Goal: Information Seeking & Learning: Compare options

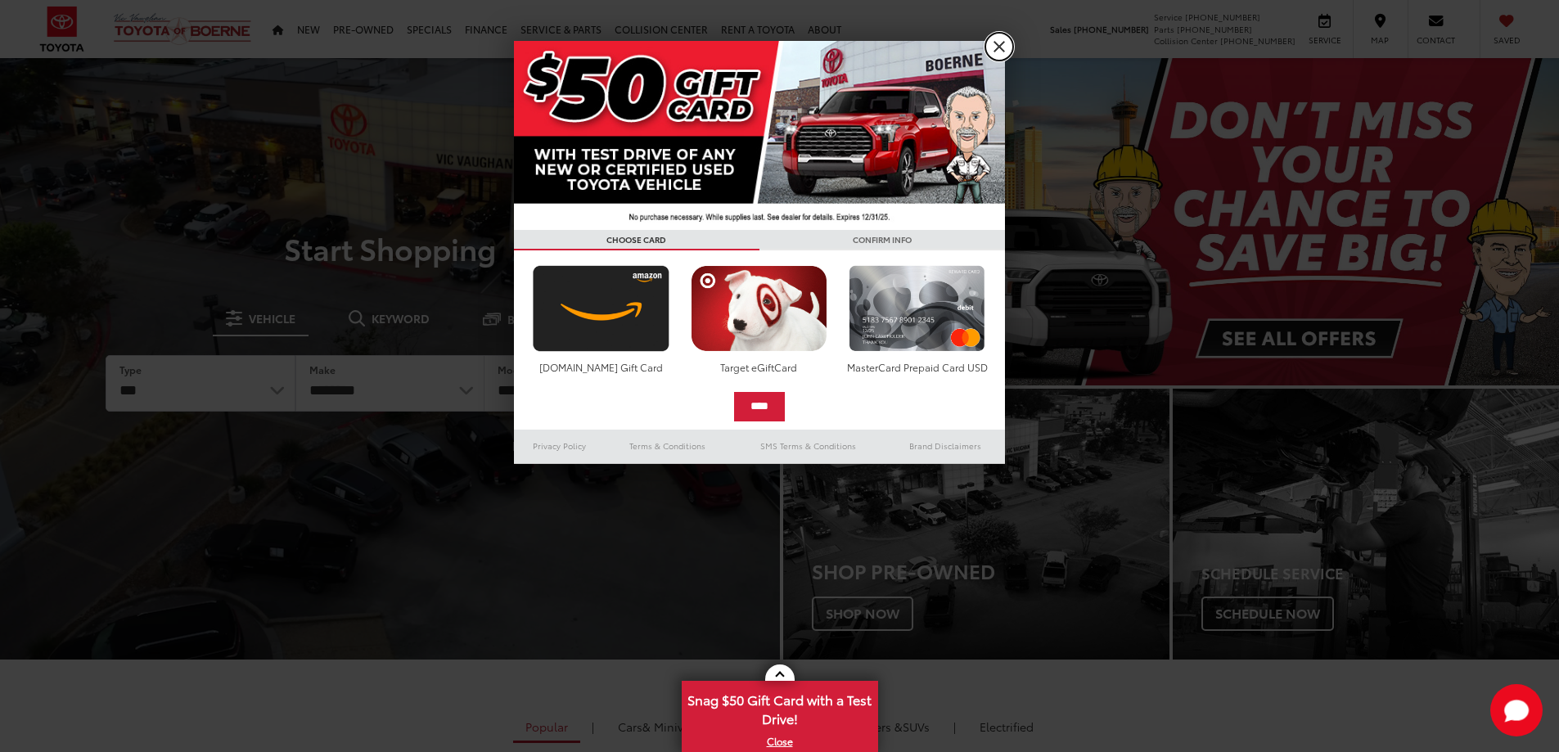
click at [1001, 42] on link "X" at bounding box center [999, 47] width 28 height 28
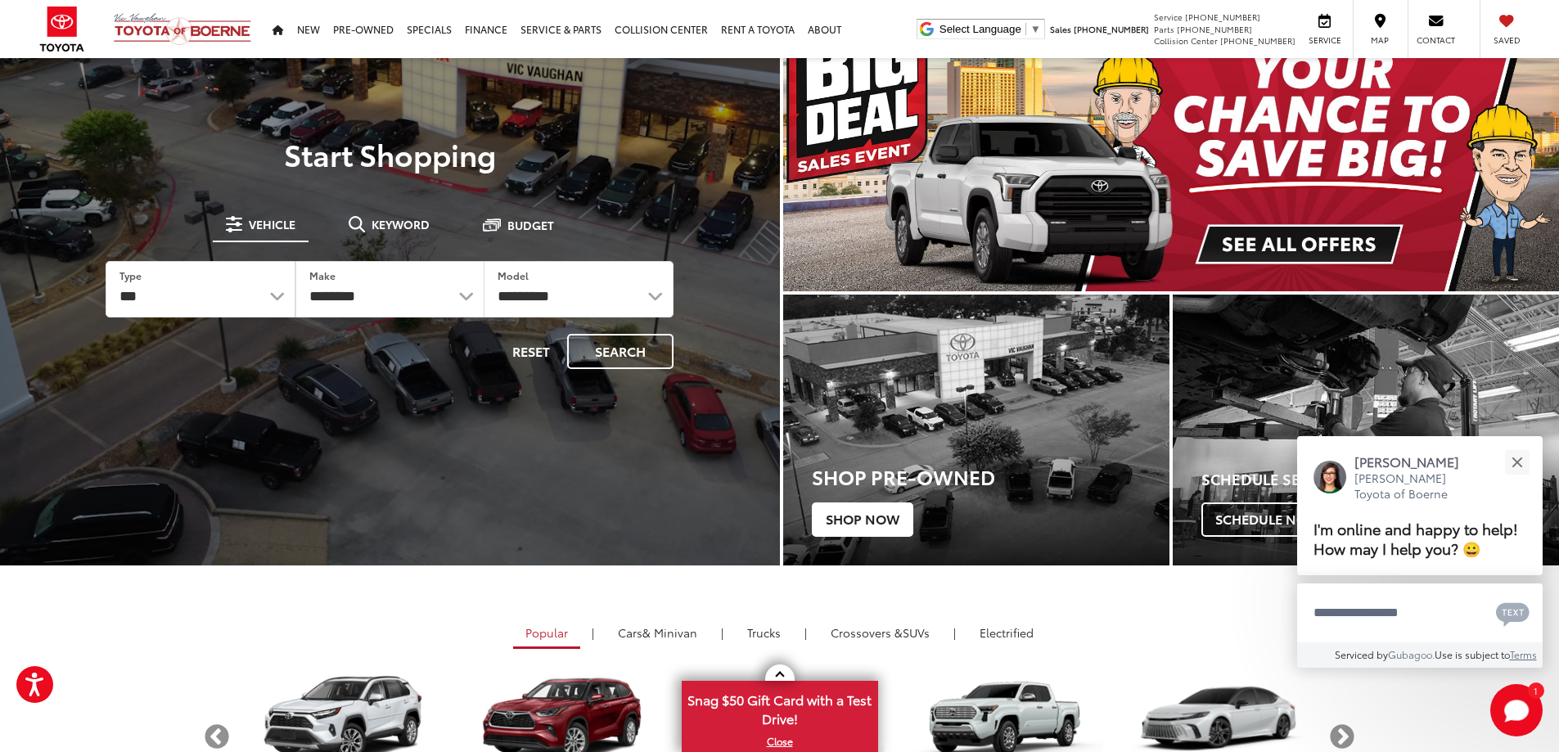
scroll to position [164, 0]
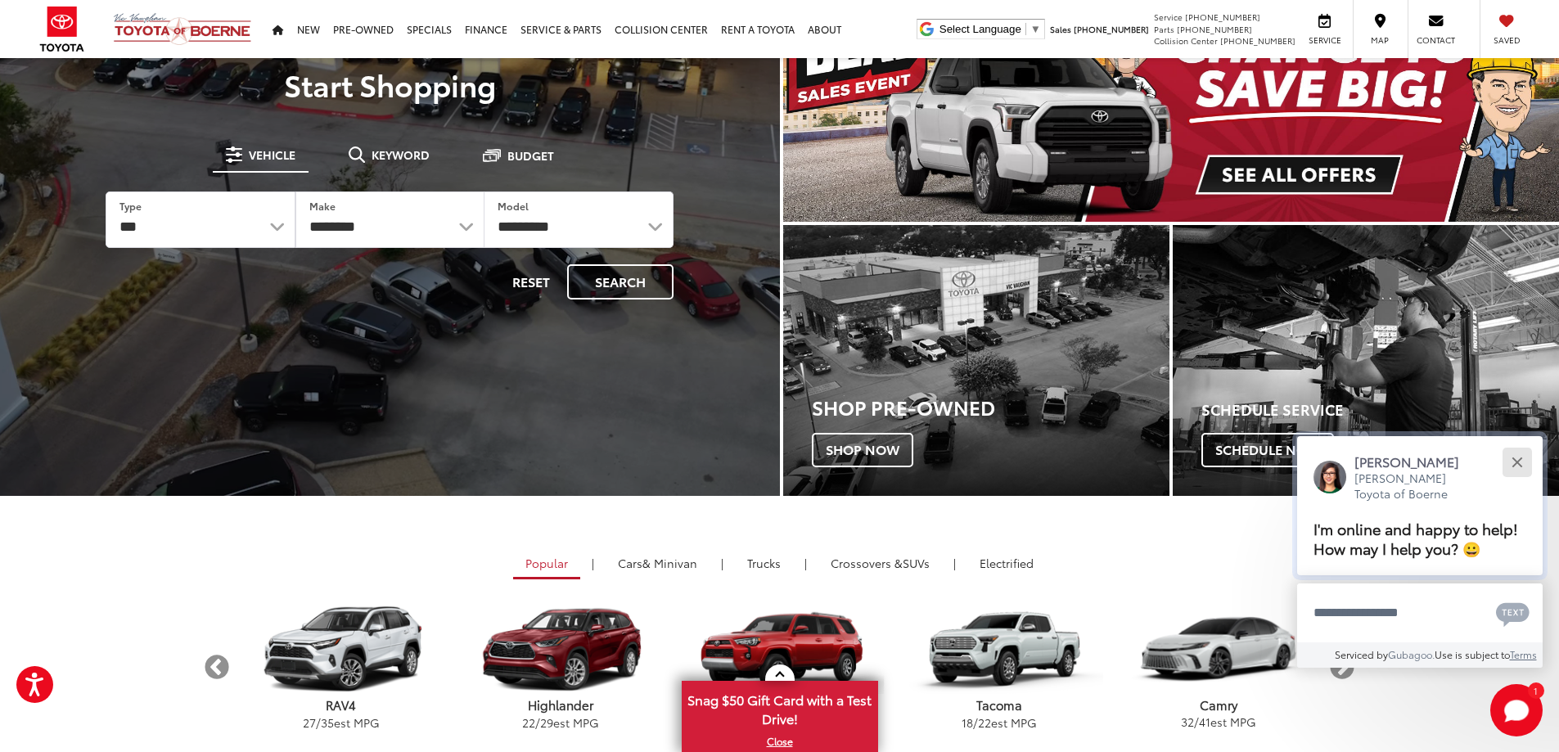
click at [1514, 461] on button "Close" at bounding box center [1516, 461] width 35 height 35
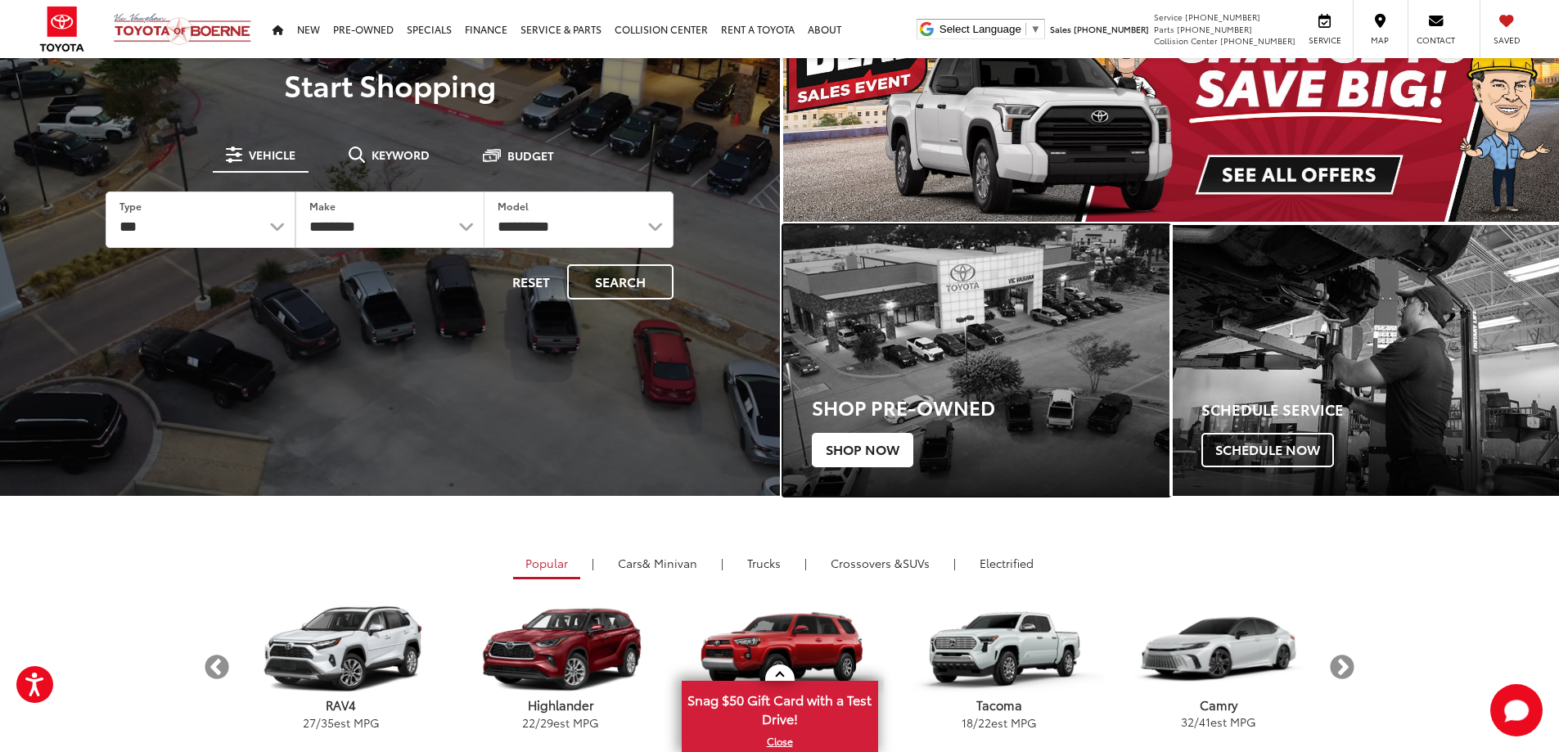
click at [879, 453] on span "Shop Now" at bounding box center [862, 450] width 101 height 34
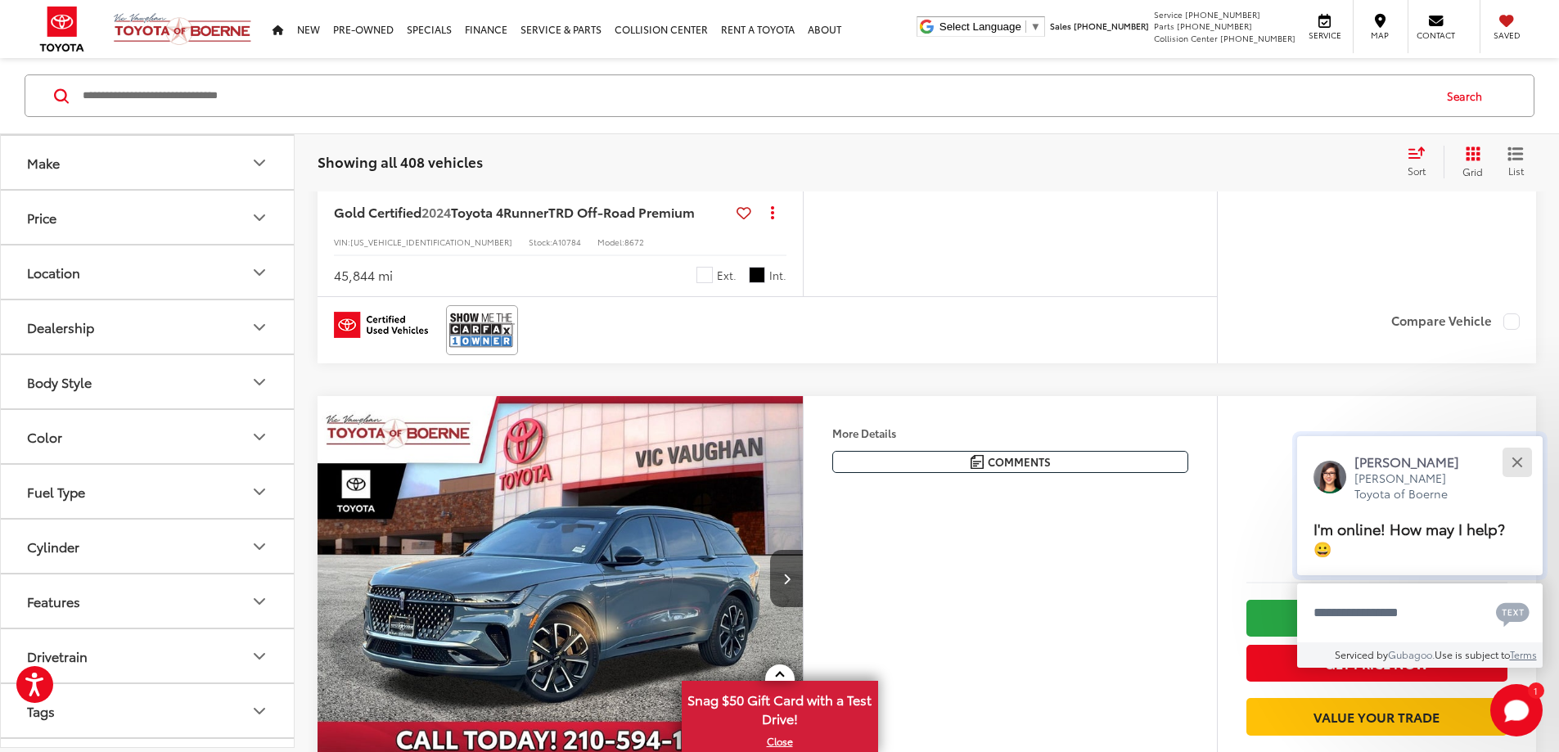
scroll to position [736, 0]
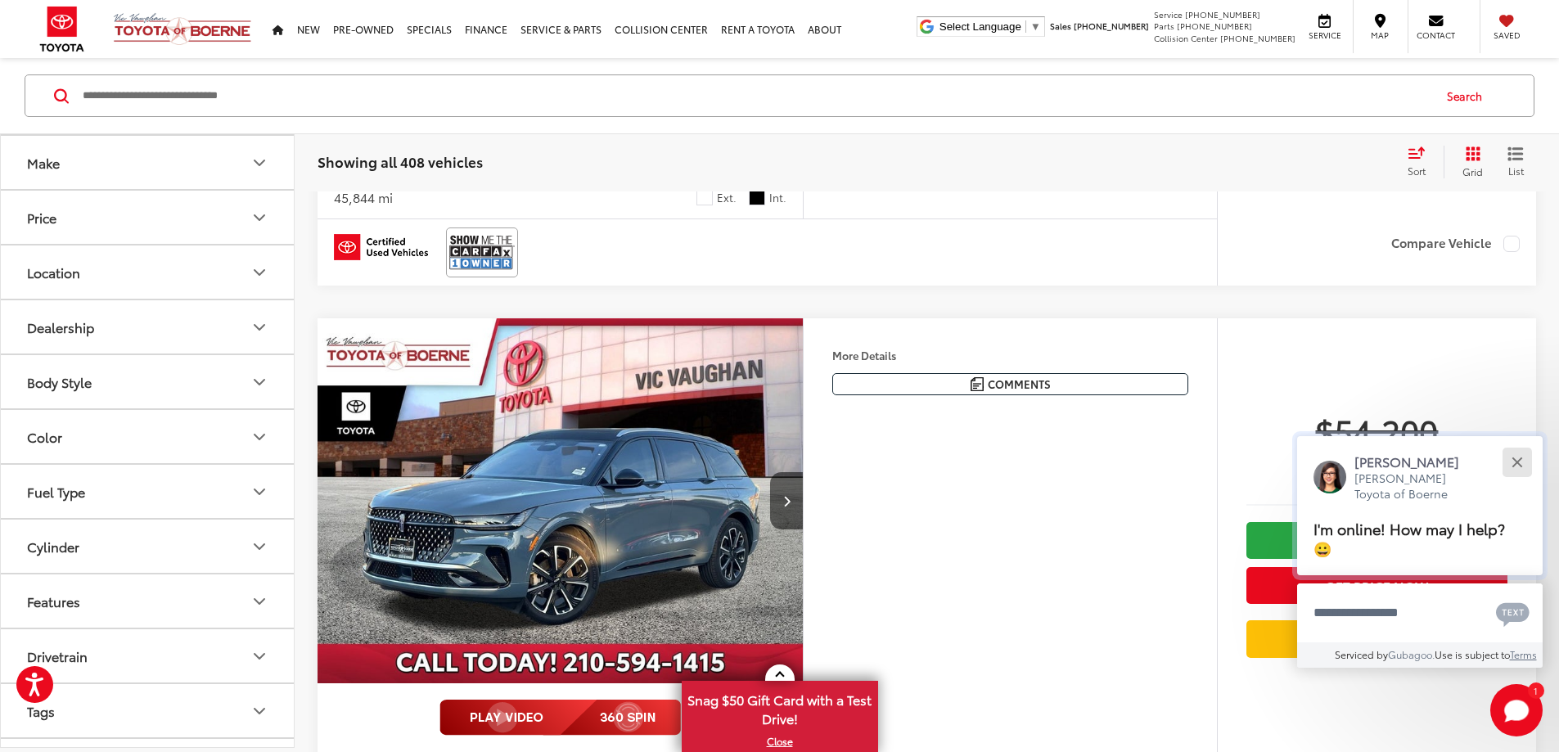
click at [1520, 461] on button "Close" at bounding box center [1516, 461] width 35 height 35
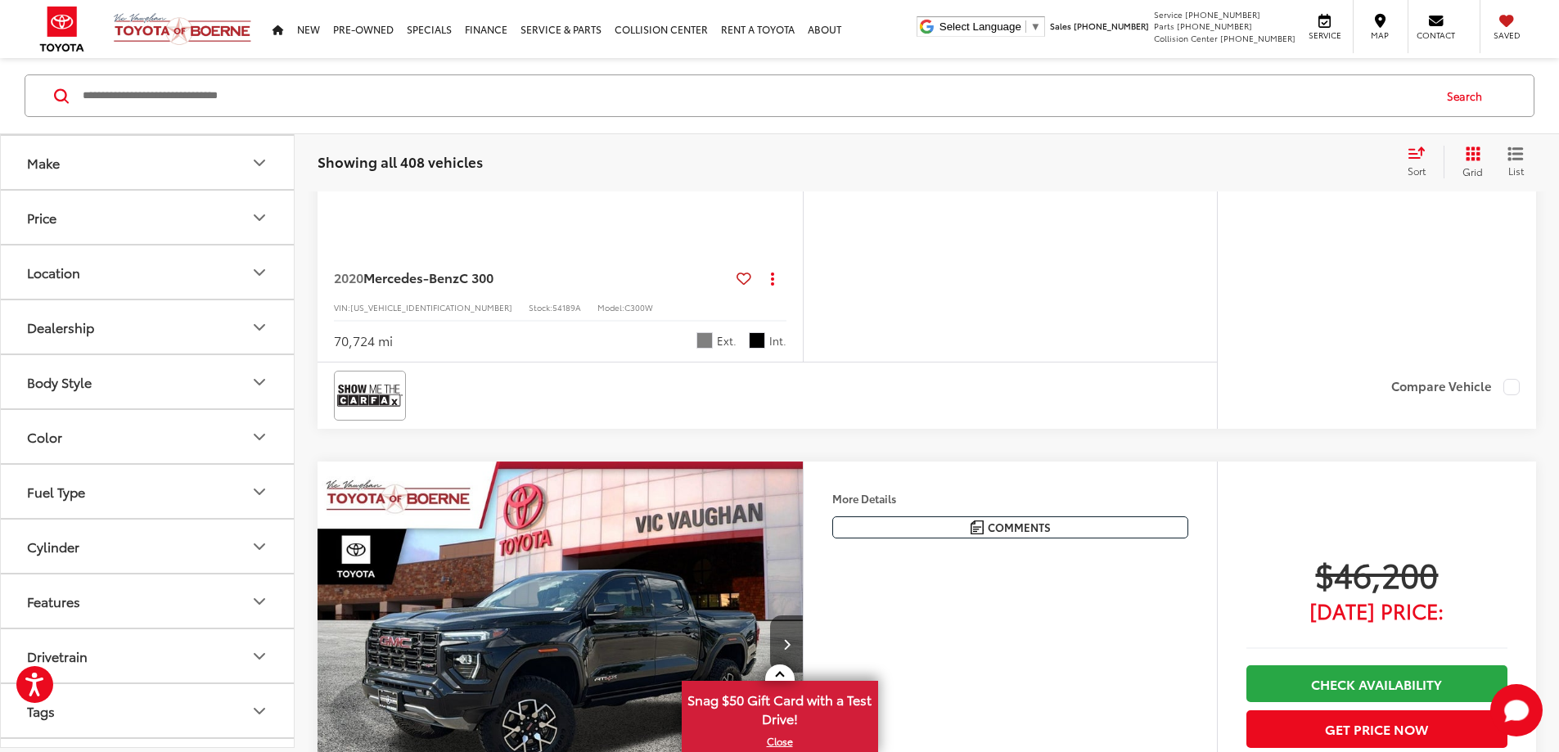
scroll to position [2454, 0]
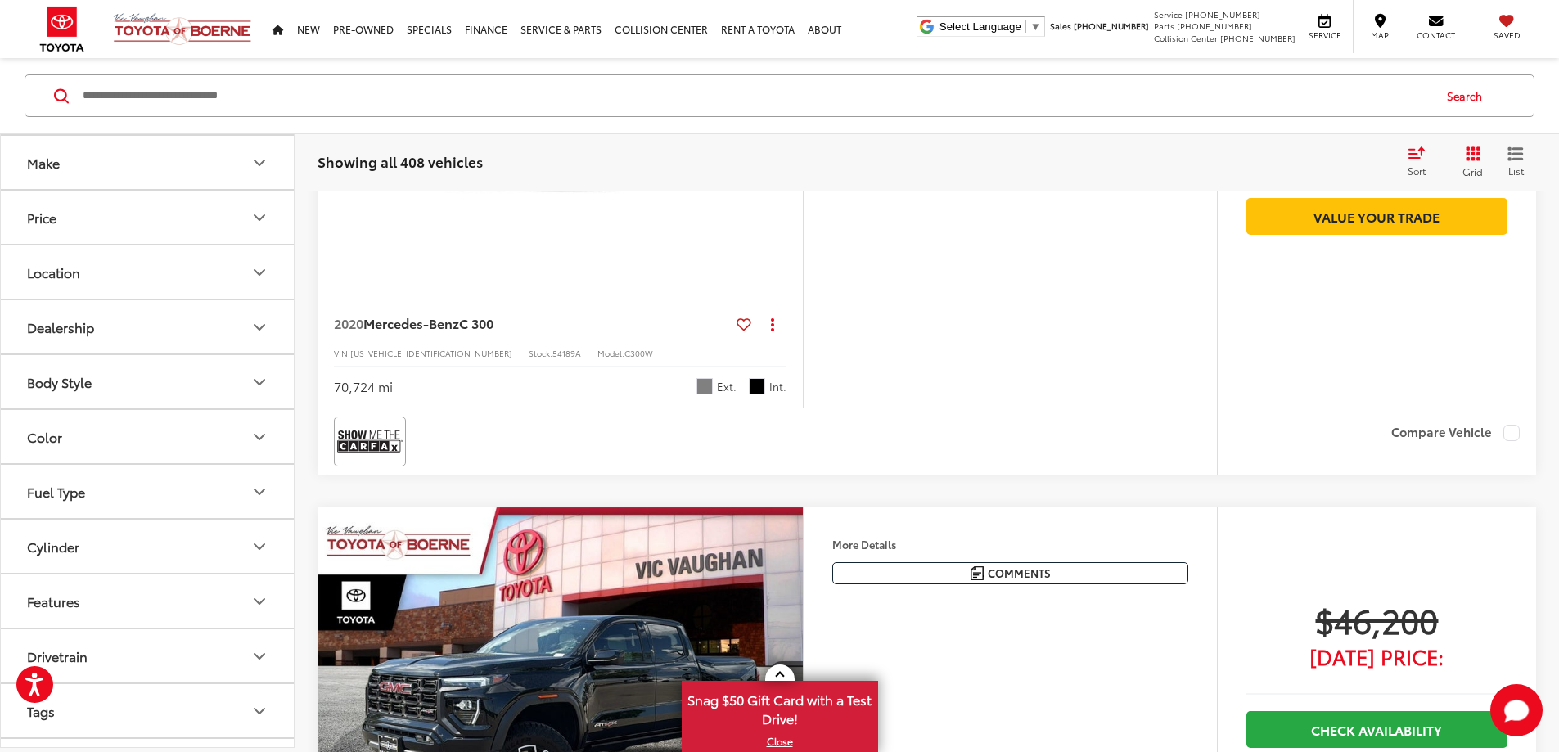
click at [658, 261] on img "2020 Mercedes-Benz C-Class C 300 0" at bounding box center [561, 78] width 488 height 366
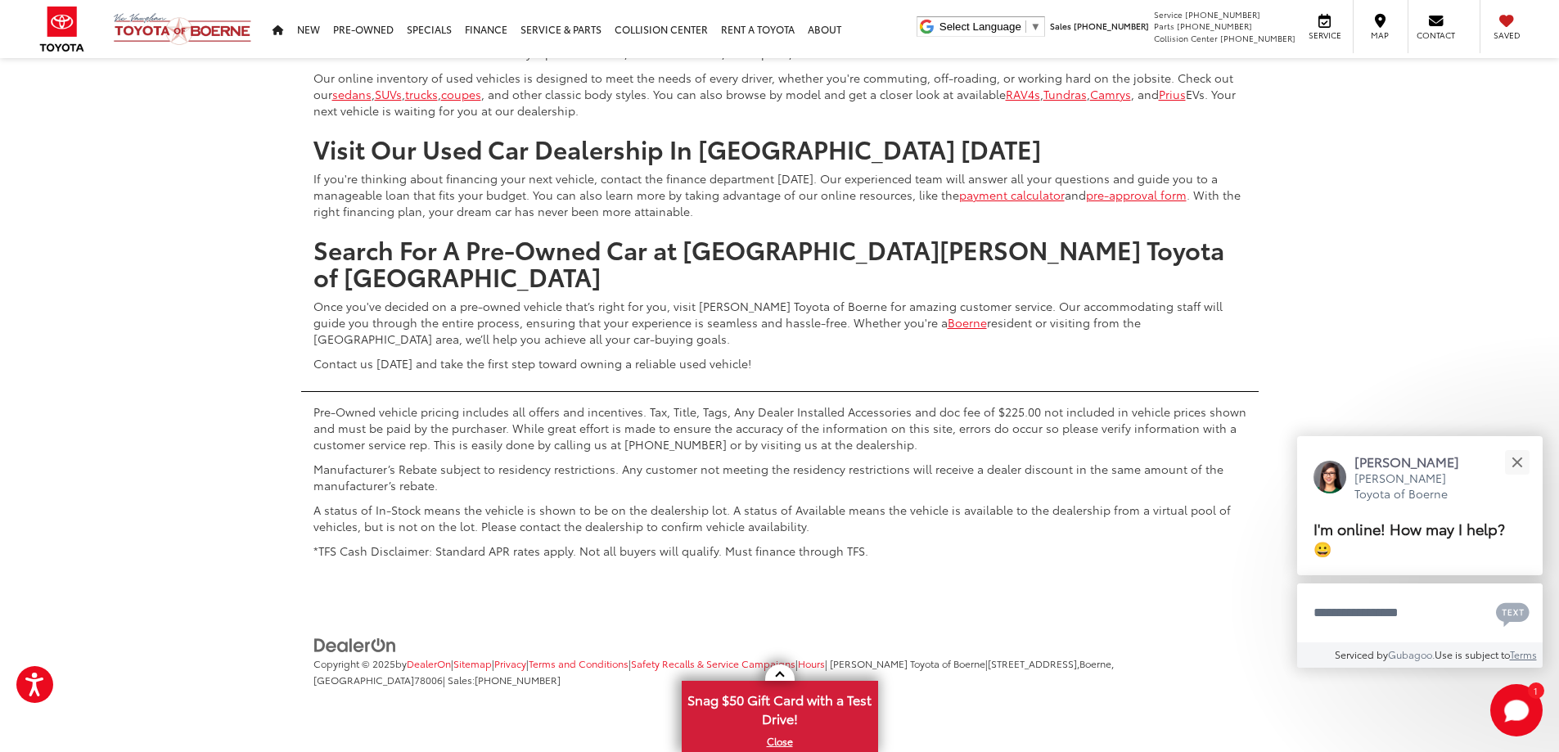
scroll to position [8631, 0]
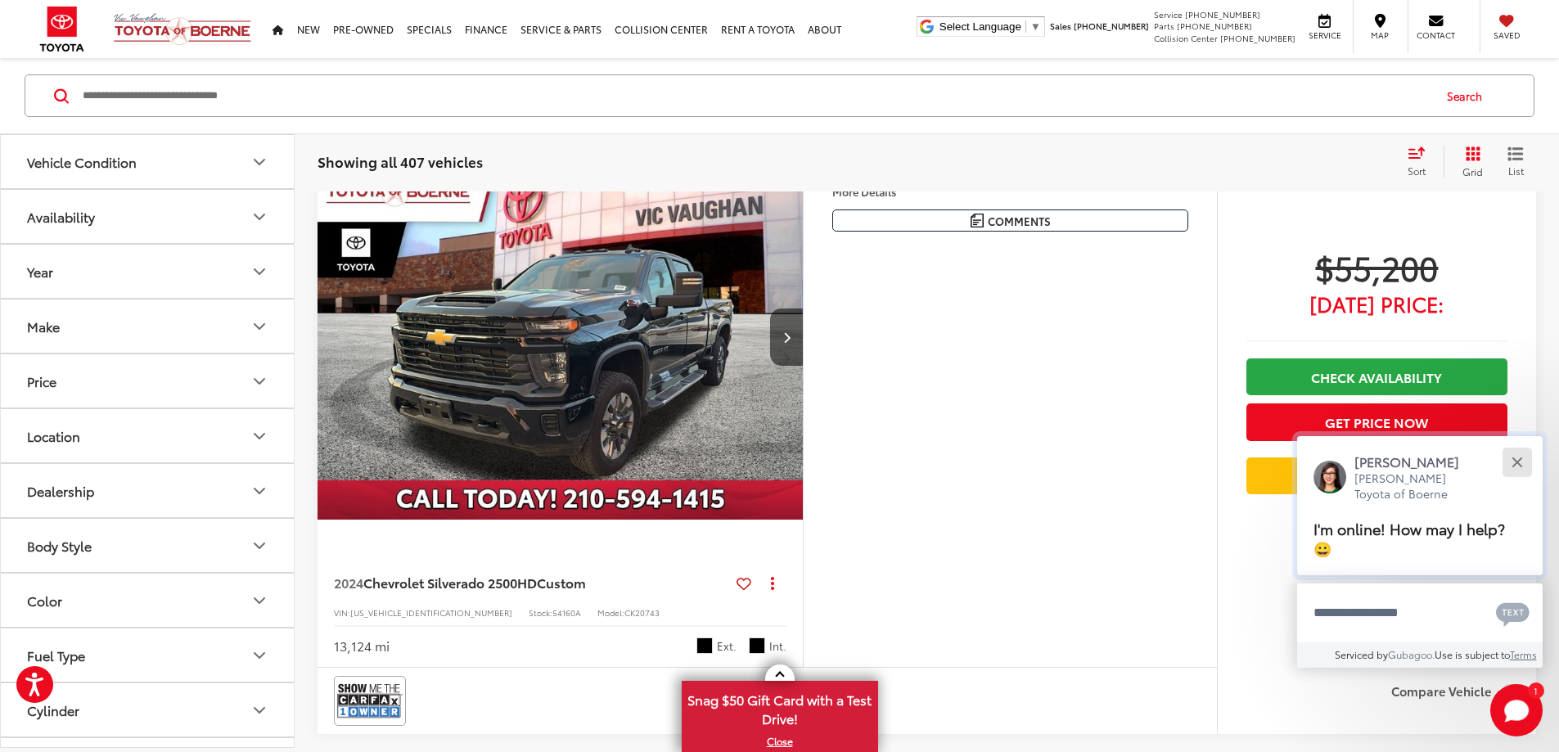
click at [1514, 460] on div "Close" at bounding box center [1516, 462] width 11 height 11
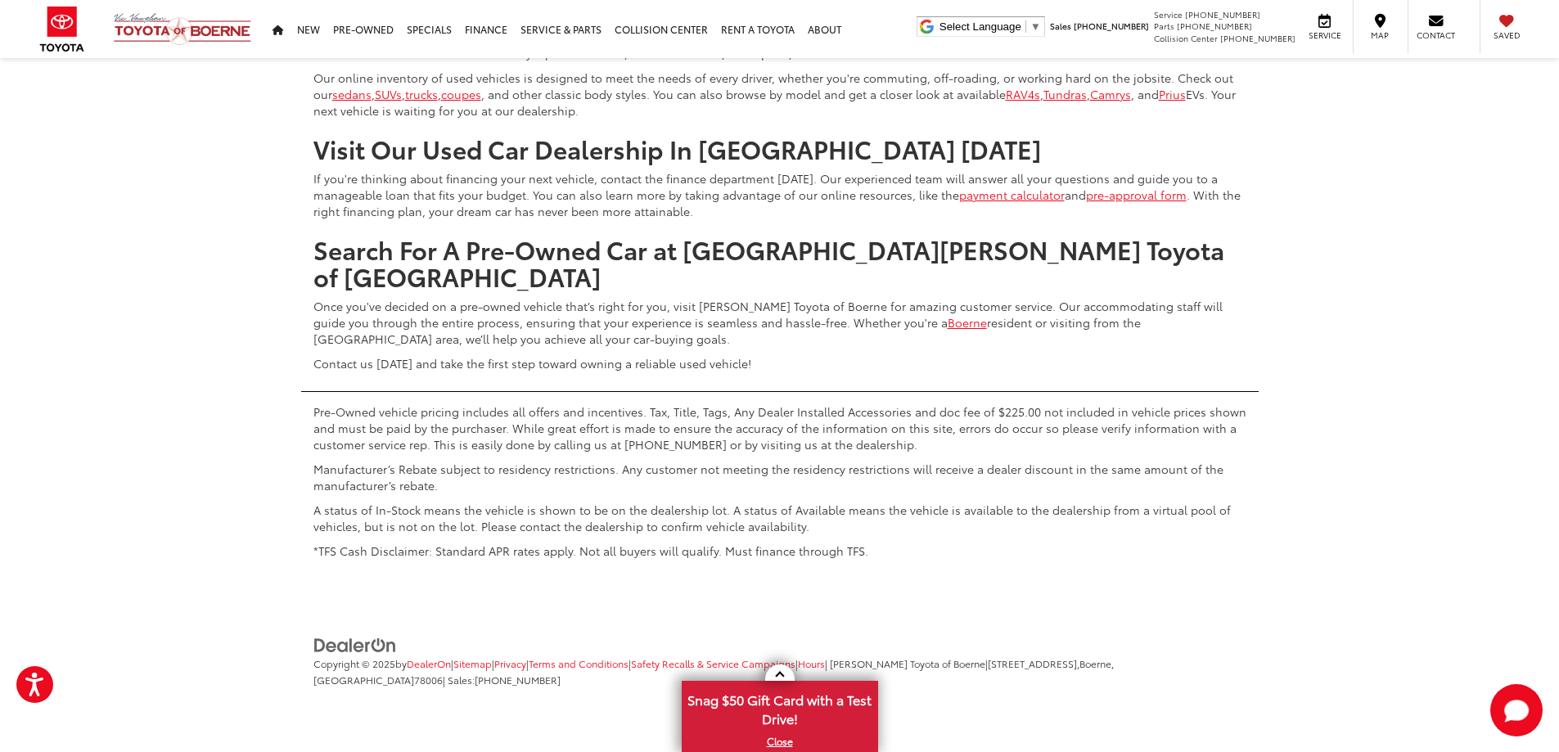
scroll to position [9049, 0]
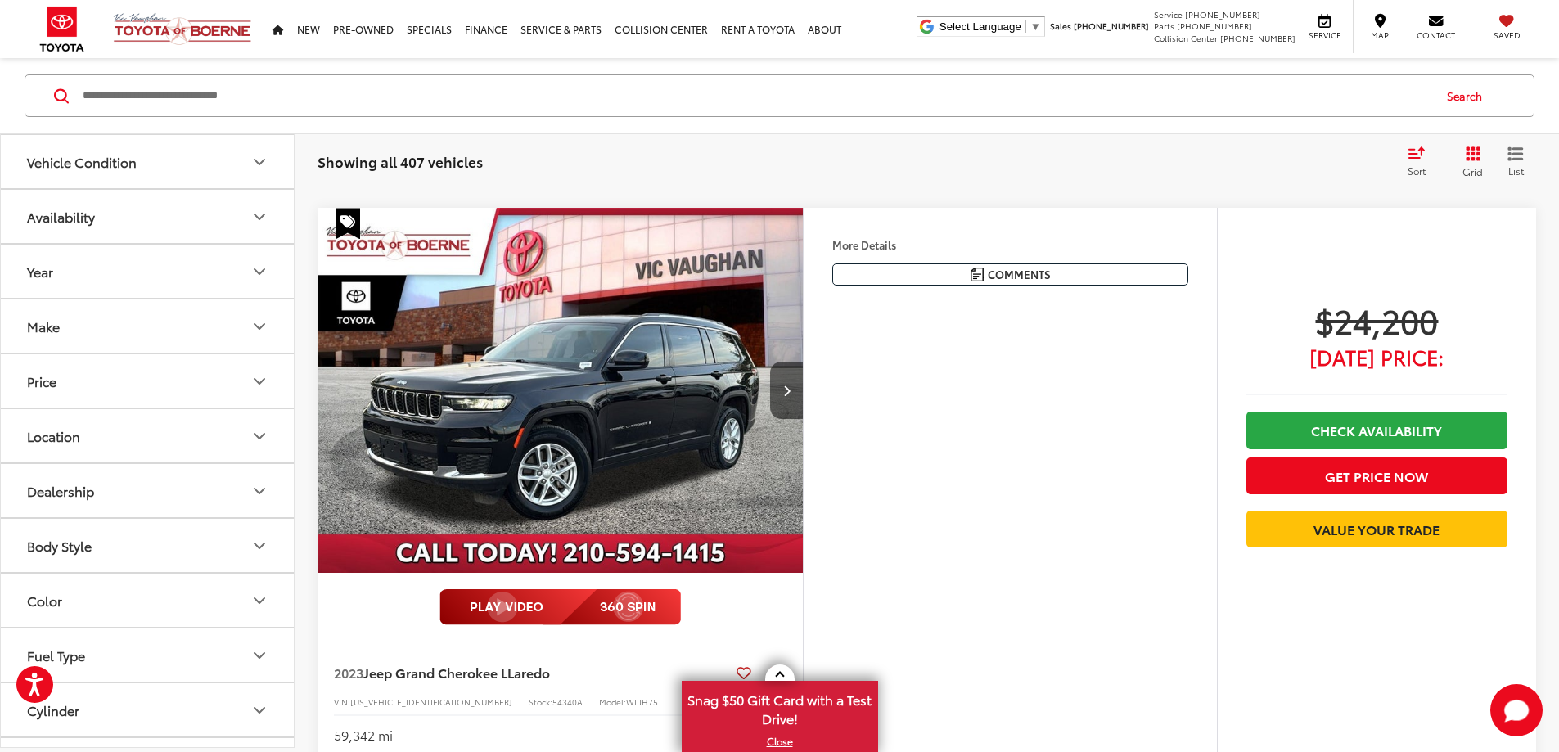
scroll to position [6267, 0]
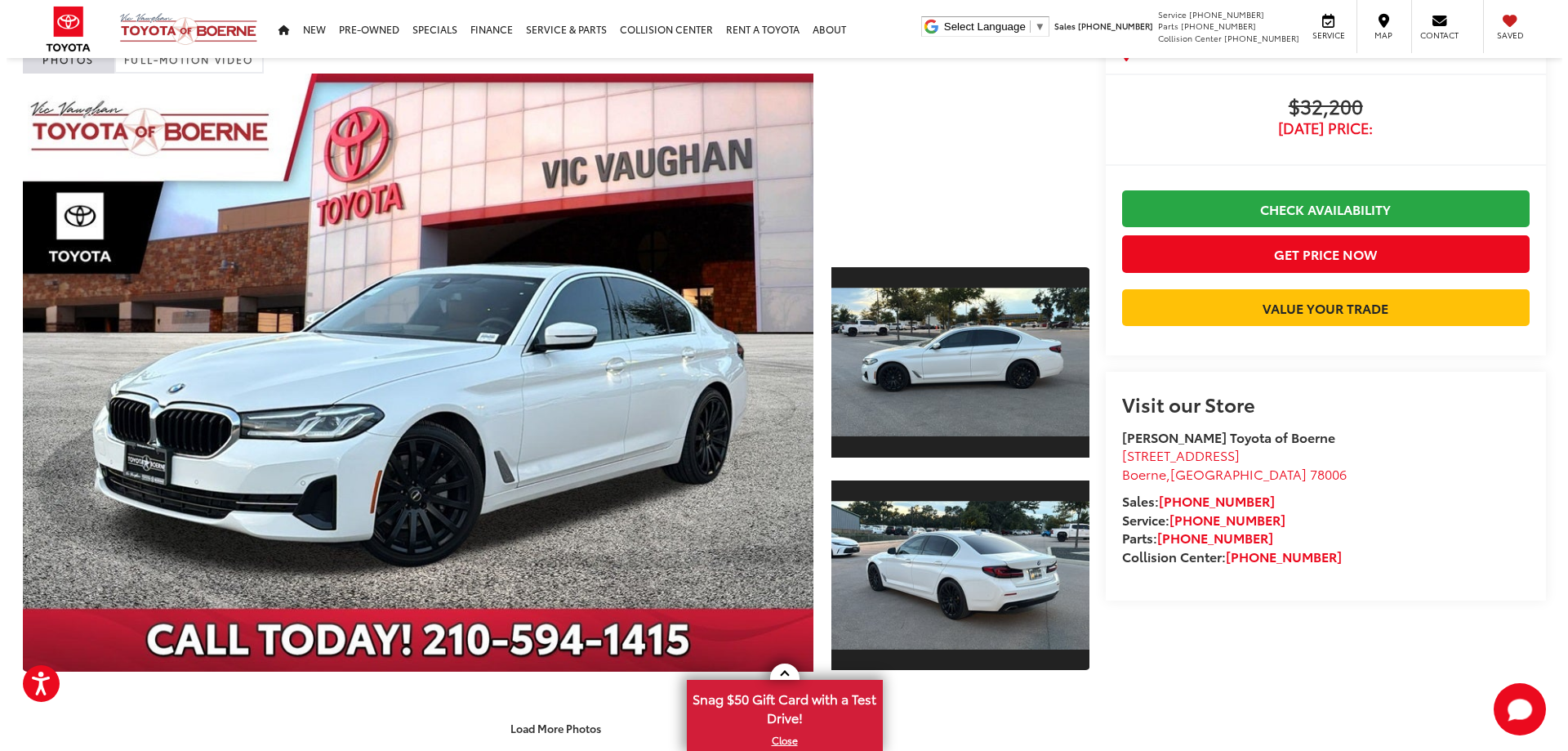
scroll to position [82, 0]
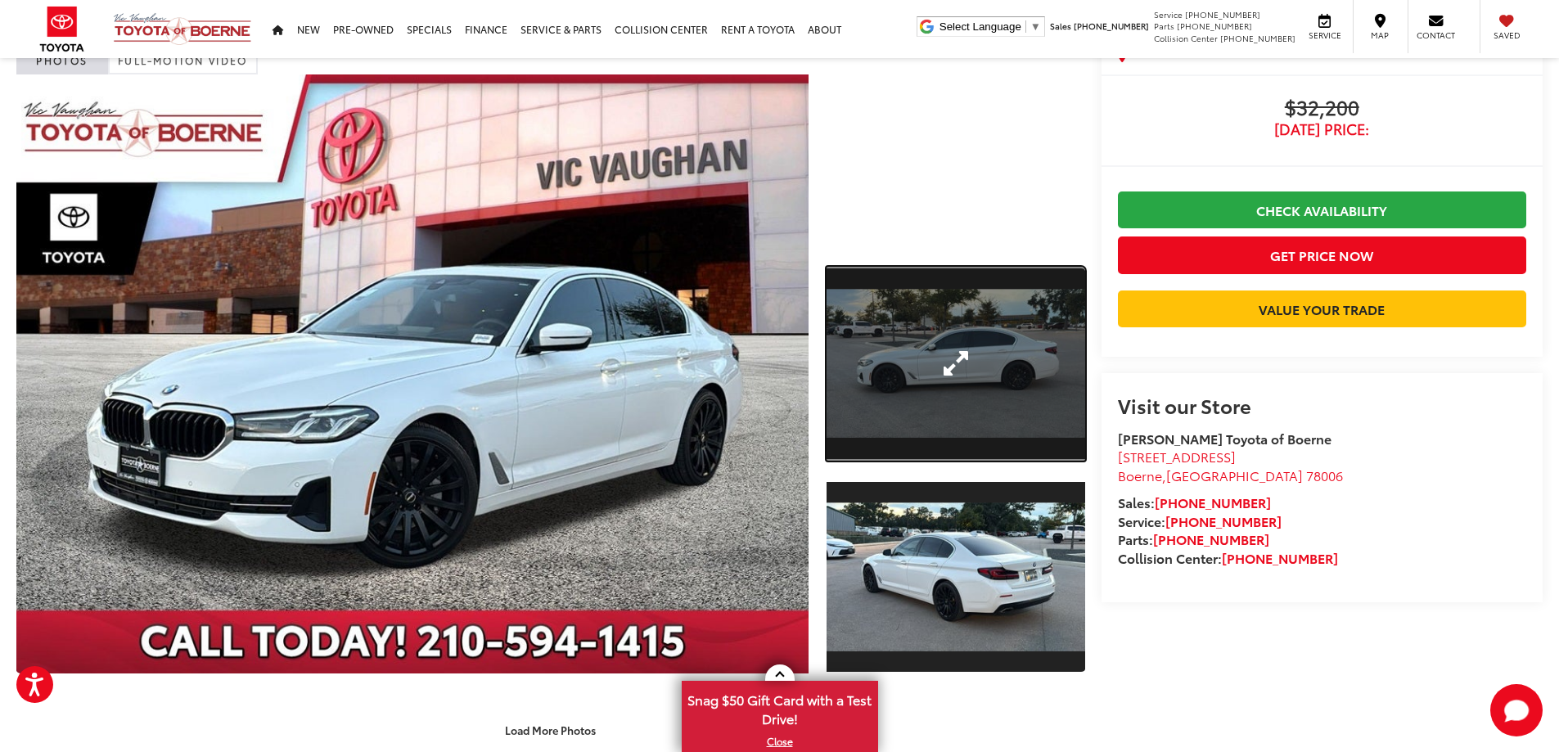
click at [898, 379] on link "Expand Photo 1" at bounding box center [955, 364] width 259 height 194
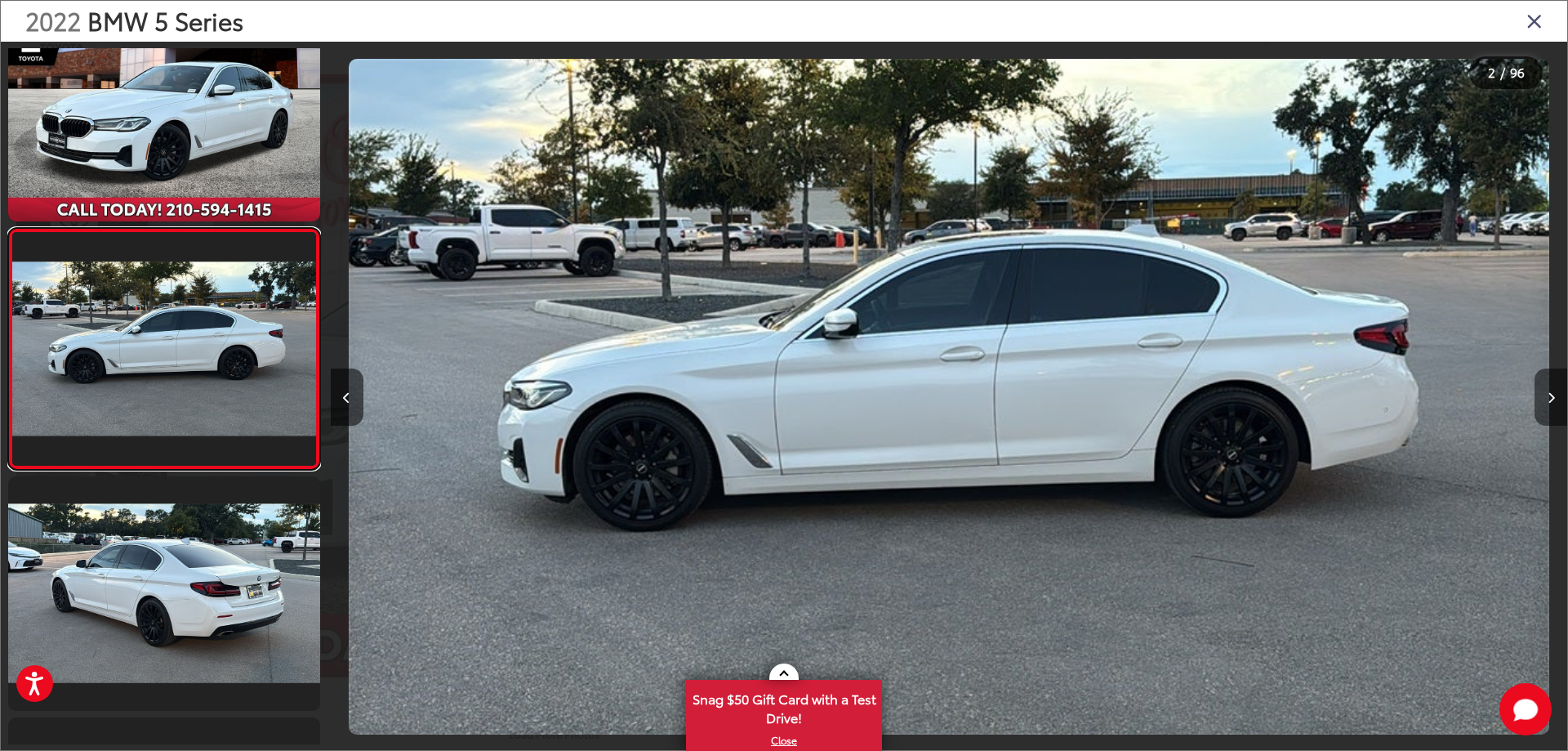
scroll to position [0, 0]
click at [1555, 402] on button "Next image" at bounding box center [1550, 396] width 33 height 57
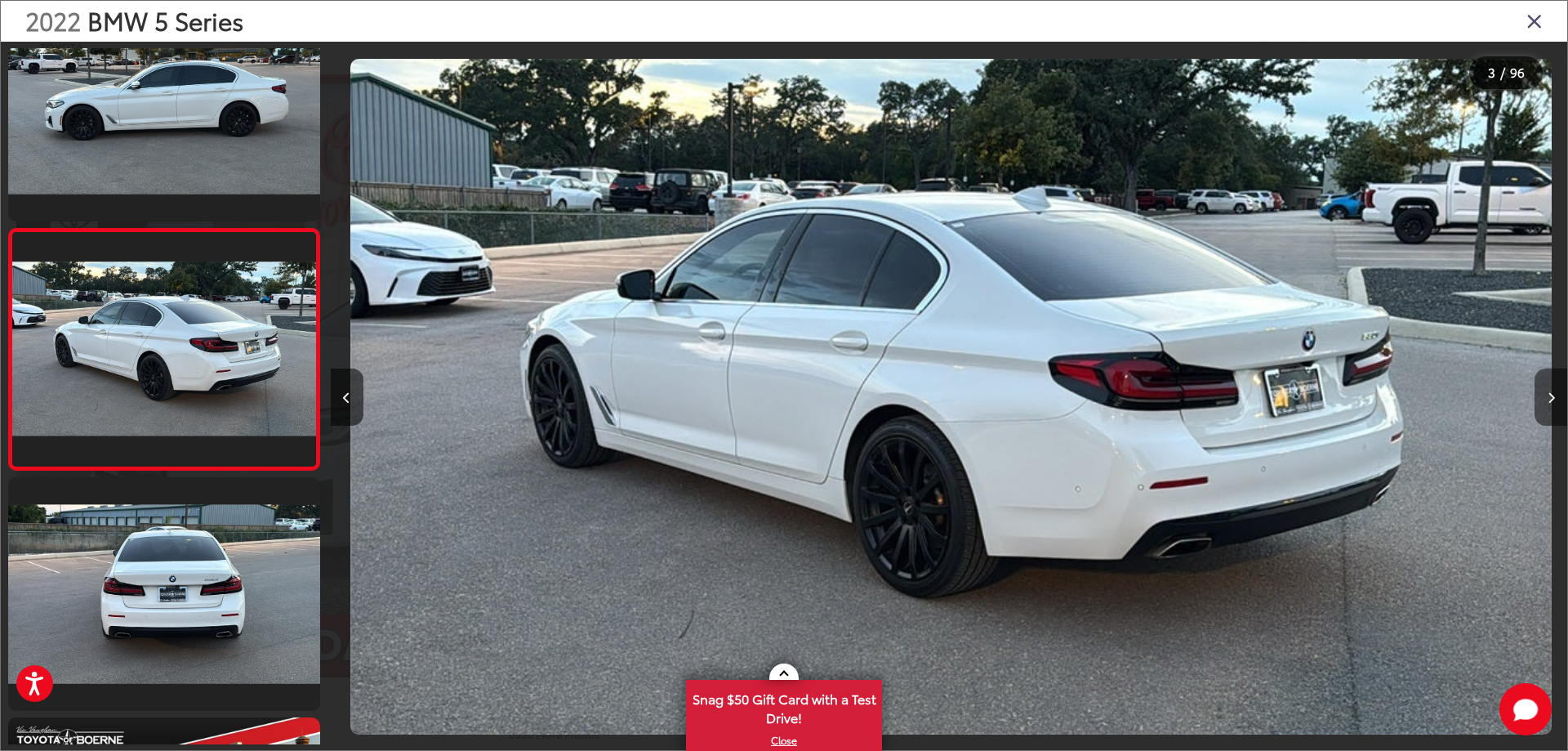
scroll to position [0, 2473]
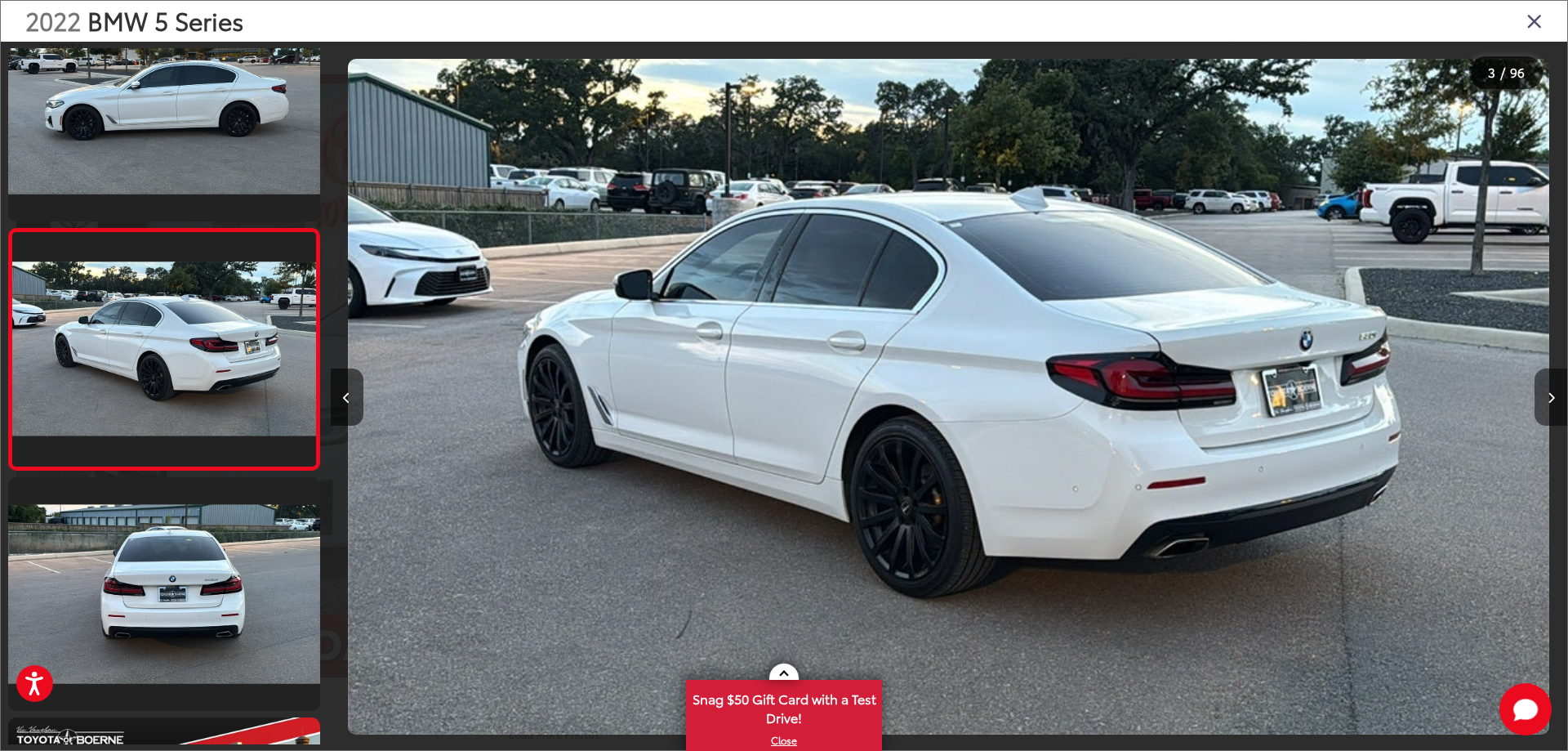
click at [1555, 402] on button "Next image" at bounding box center [1550, 396] width 33 height 57
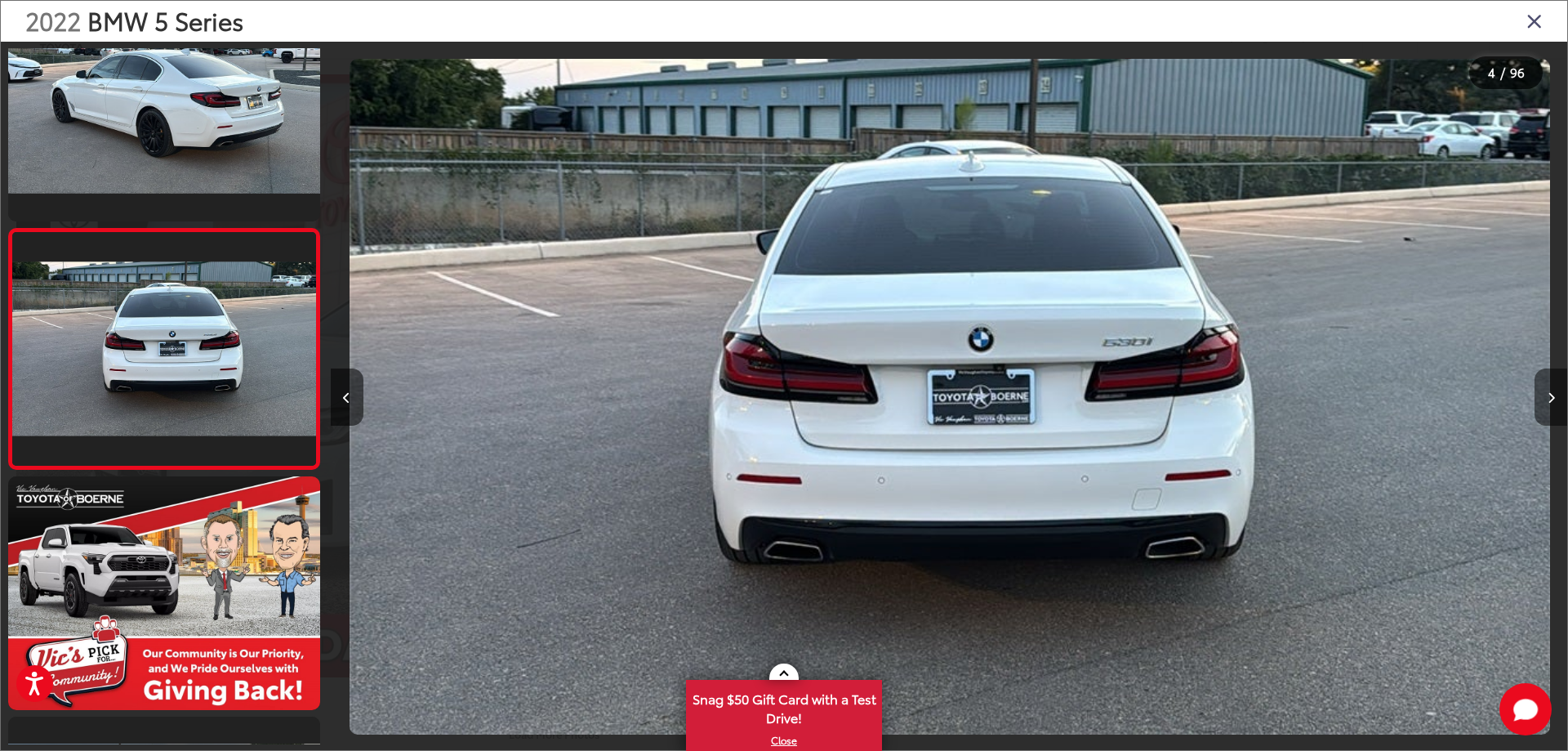
scroll to position [0, 3710]
click at [1555, 402] on button "Next image" at bounding box center [1550, 396] width 33 height 57
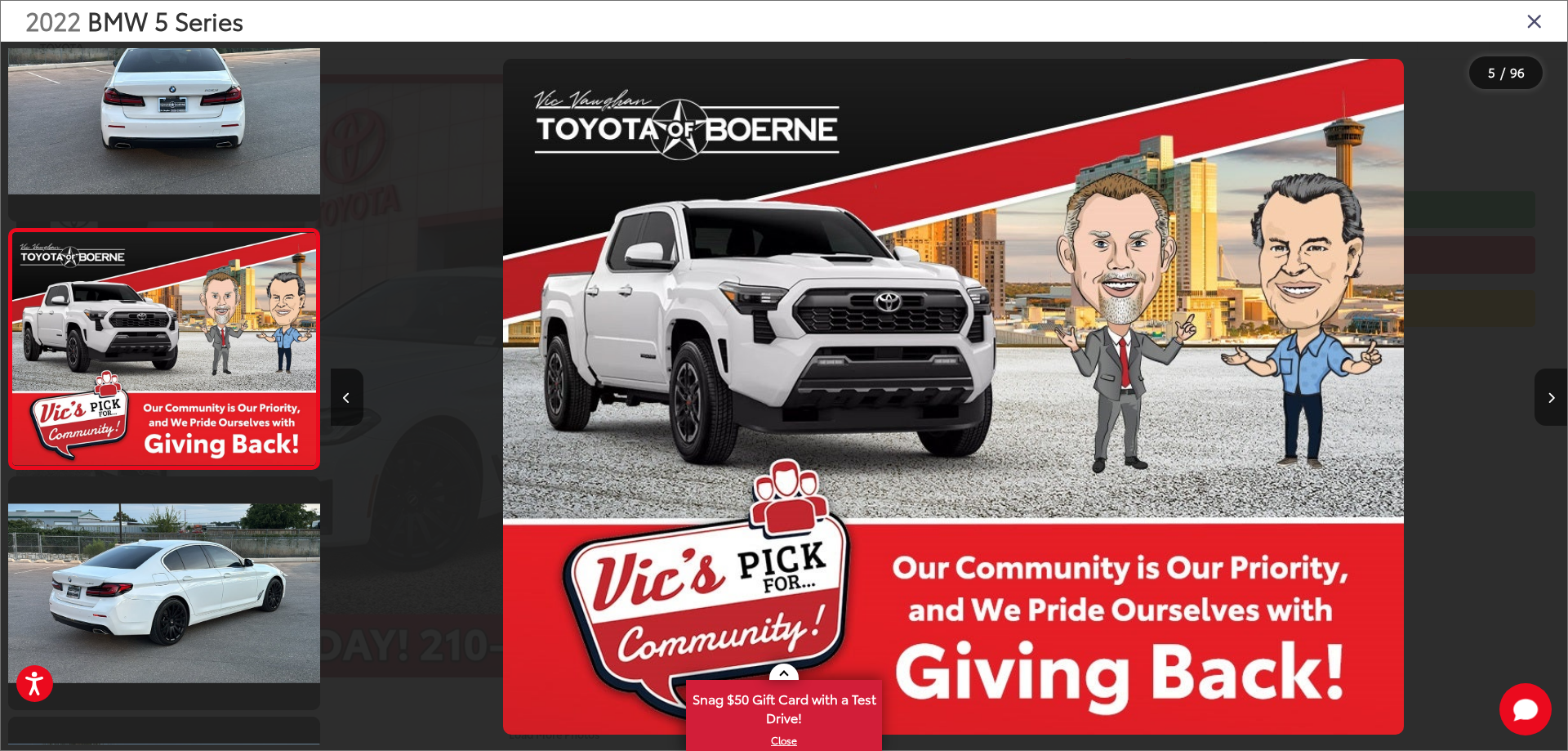
scroll to position [0, 4947]
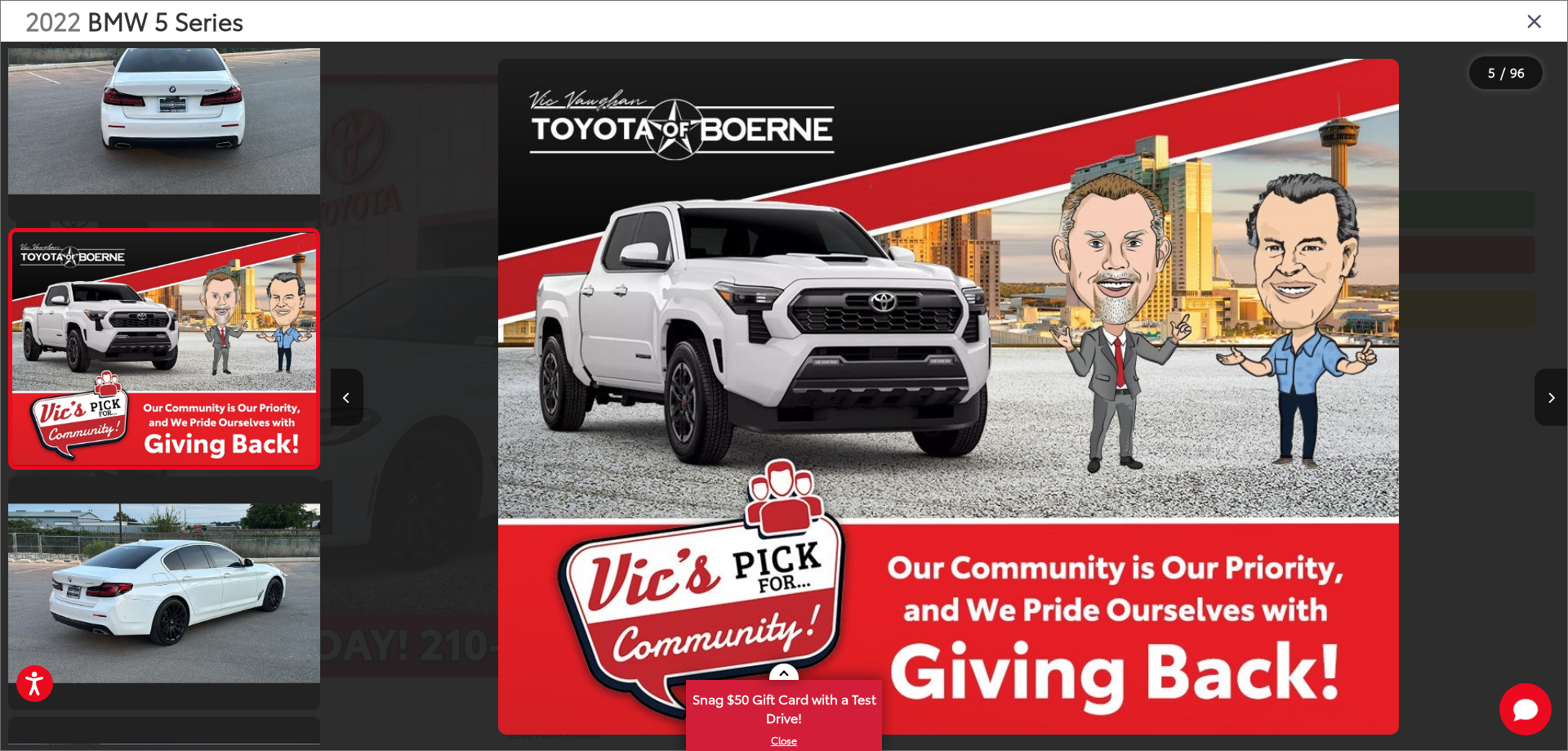
click at [1555, 402] on button "Next image" at bounding box center [1550, 396] width 33 height 57
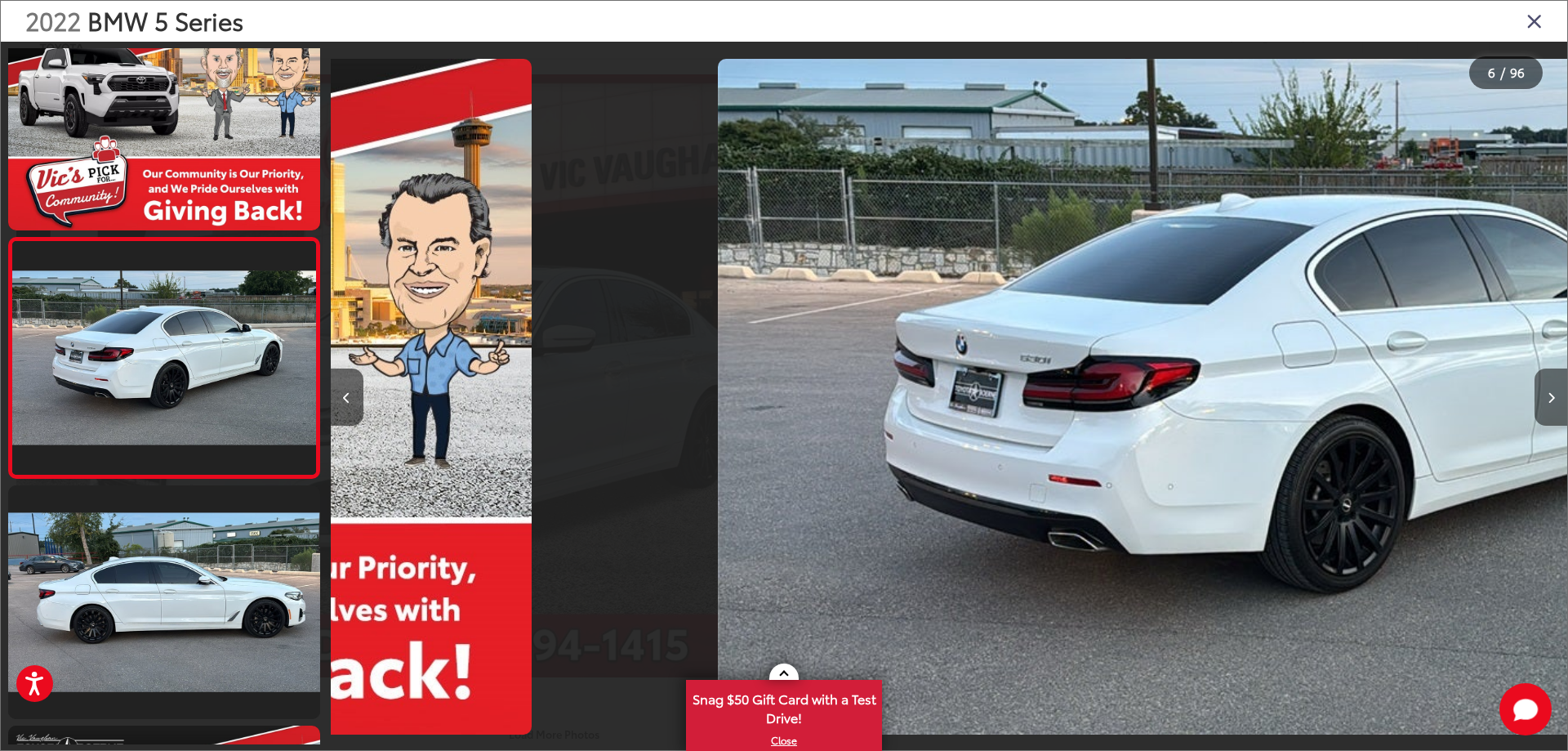
scroll to position [1023, 0]
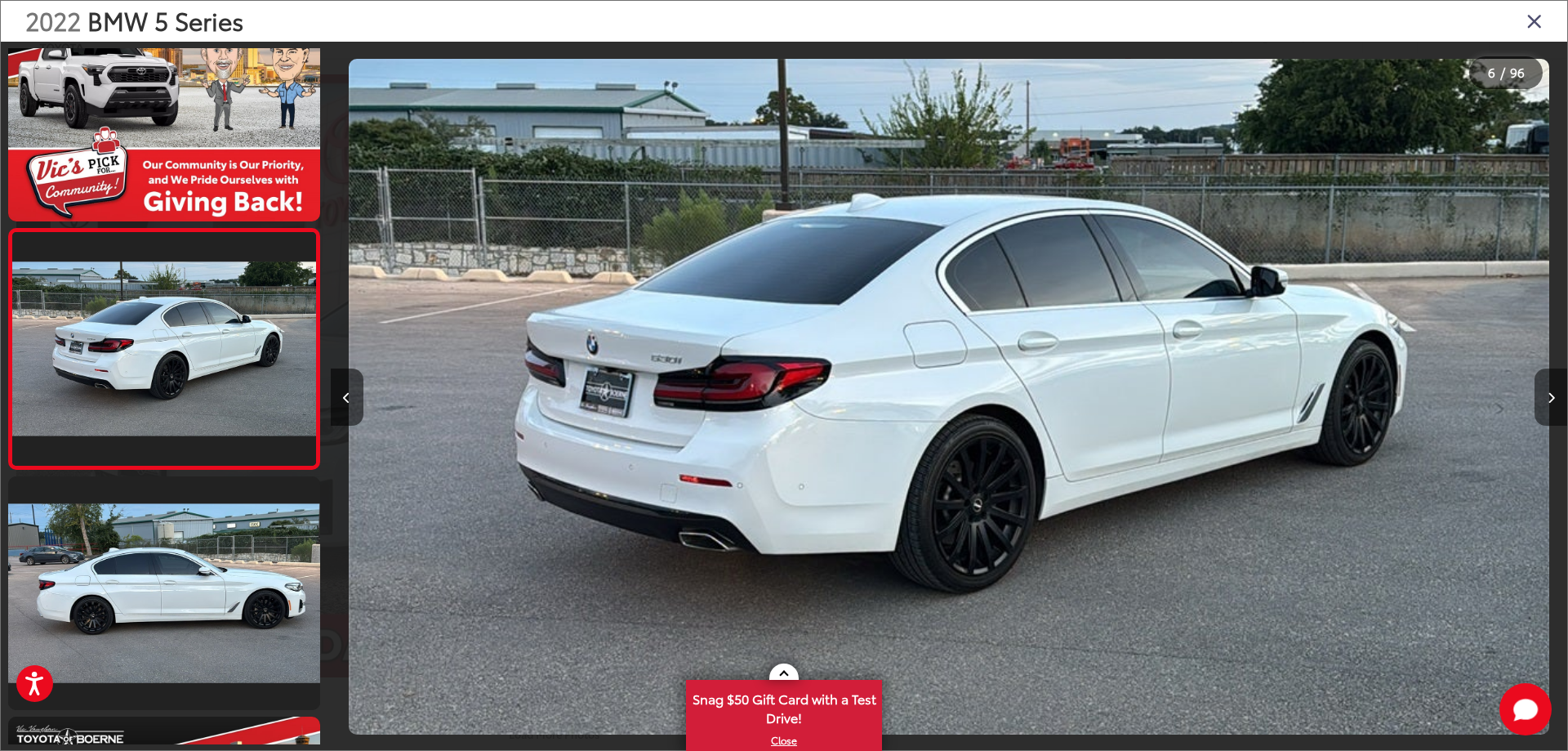
click at [1555, 402] on button "Next image" at bounding box center [1550, 396] width 33 height 57
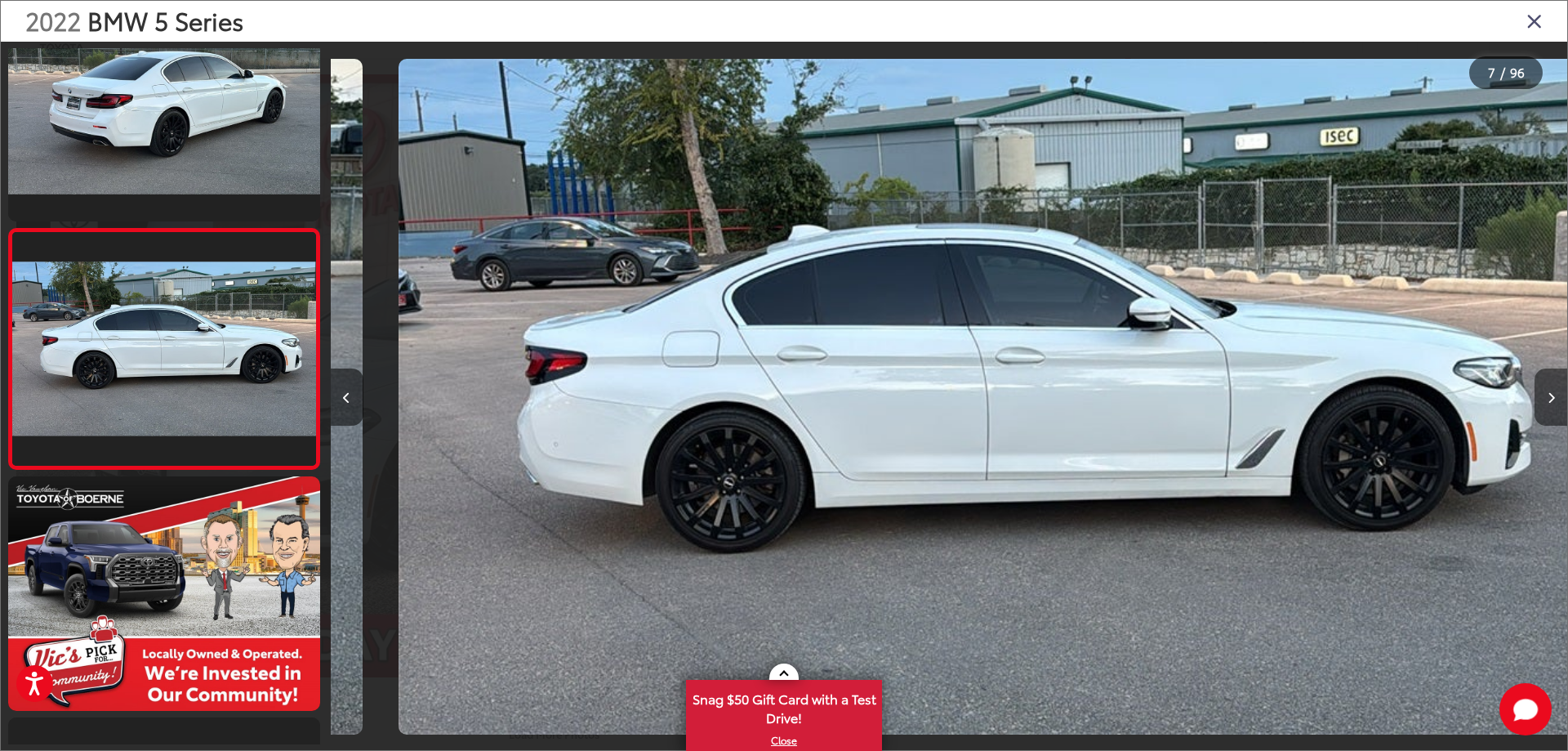
scroll to position [0, 0]
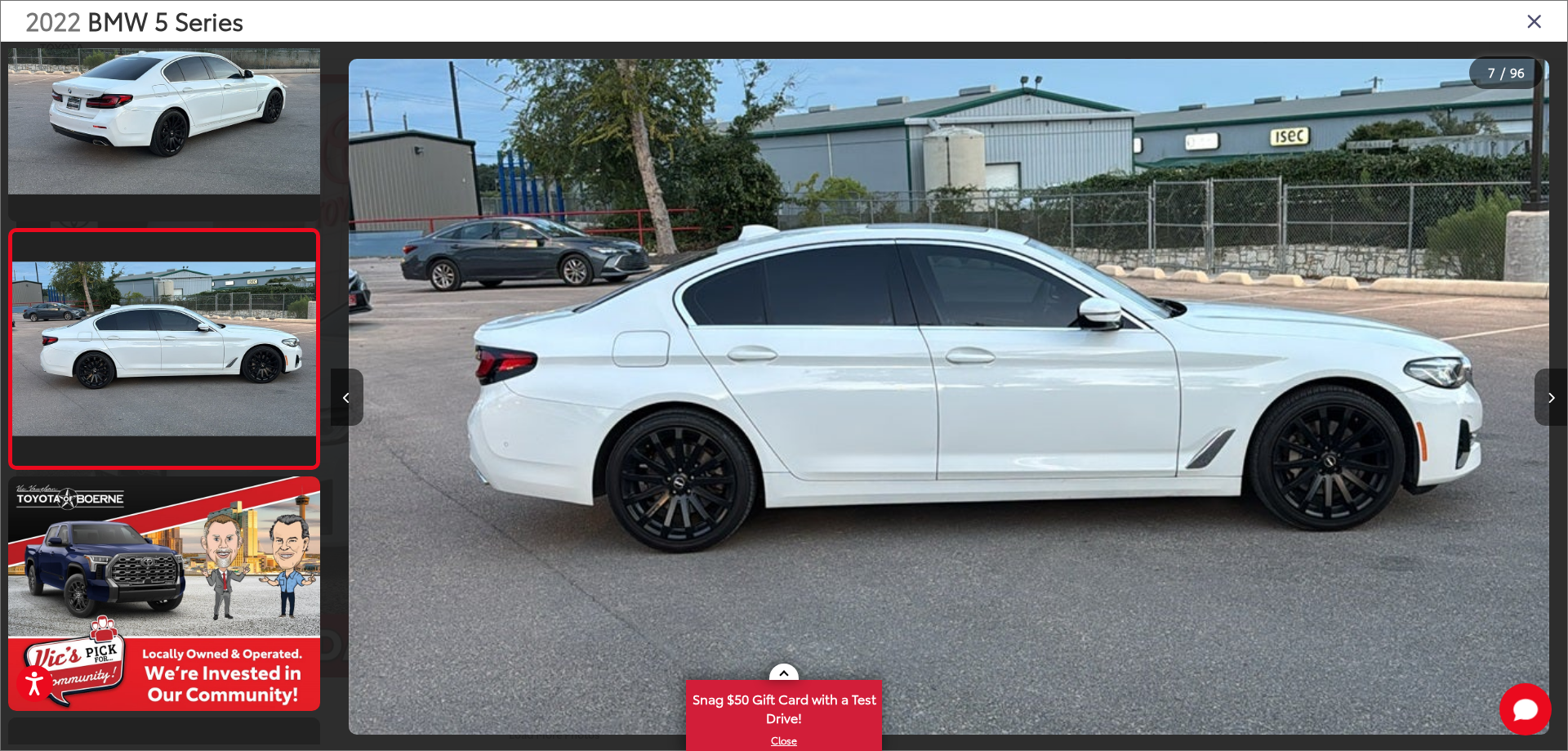
click at [1555, 402] on button "Next image" at bounding box center [1550, 396] width 33 height 57
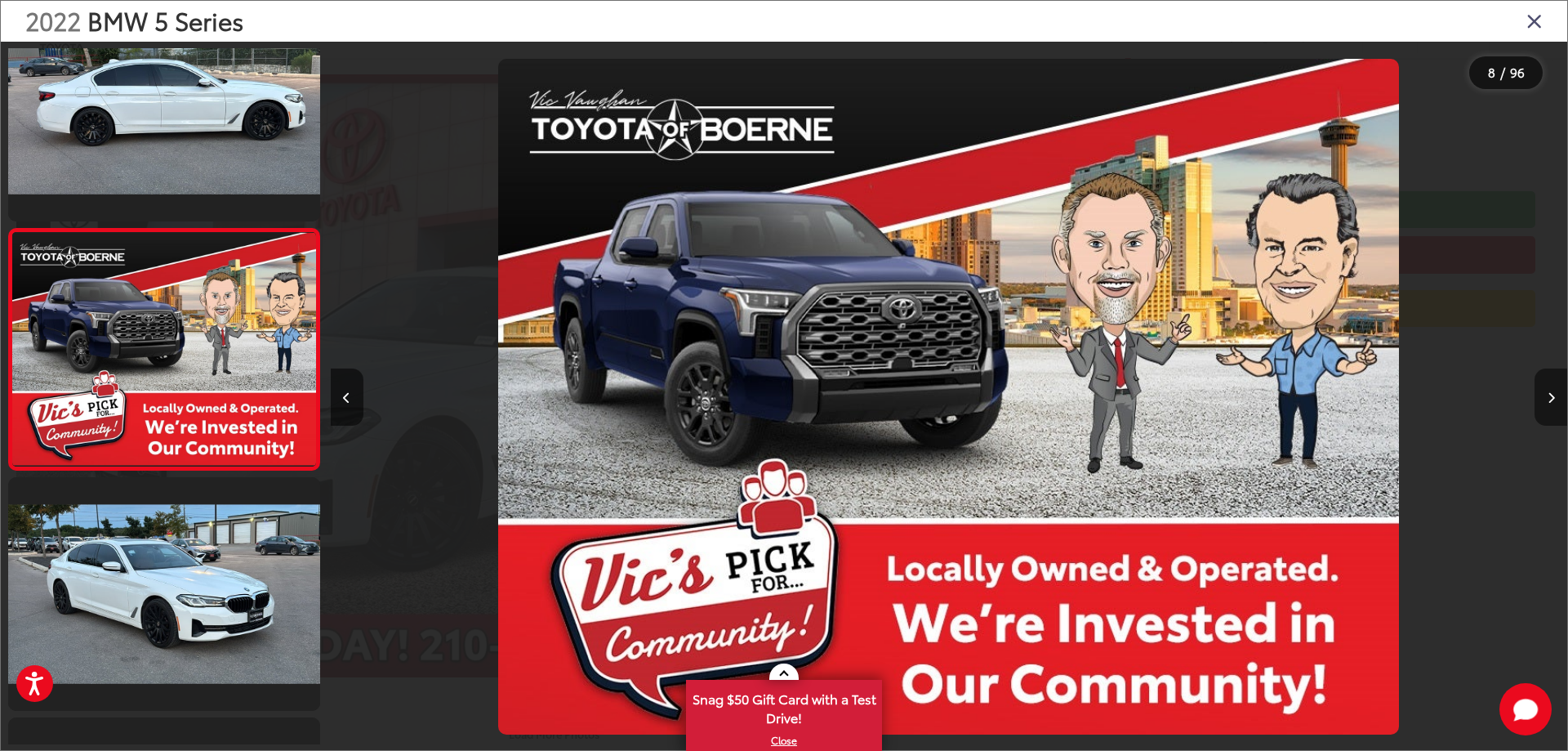
click at [1555, 402] on button "Next image" at bounding box center [1550, 396] width 33 height 57
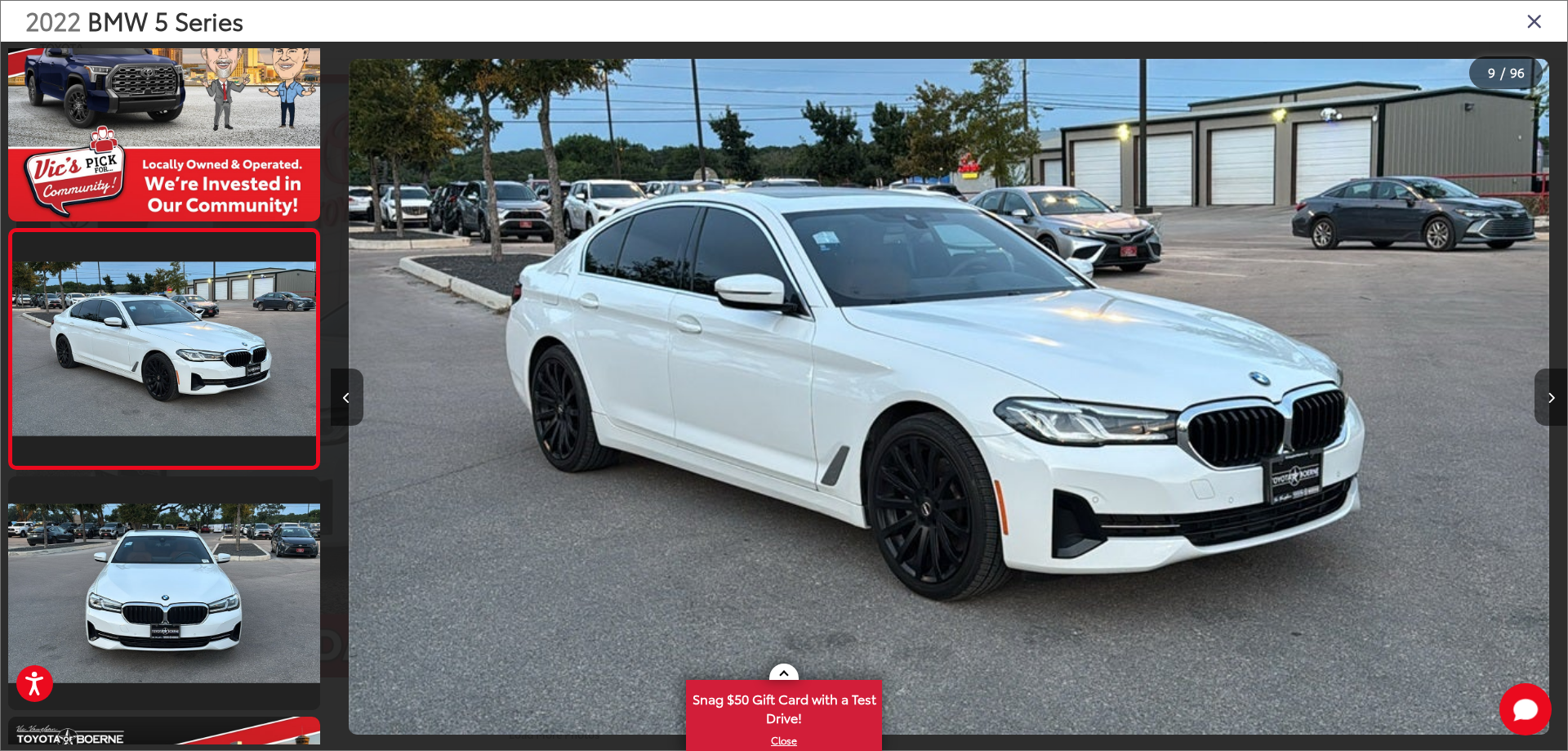
click at [1555, 402] on button "Next image" at bounding box center [1550, 396] width 33 height 57
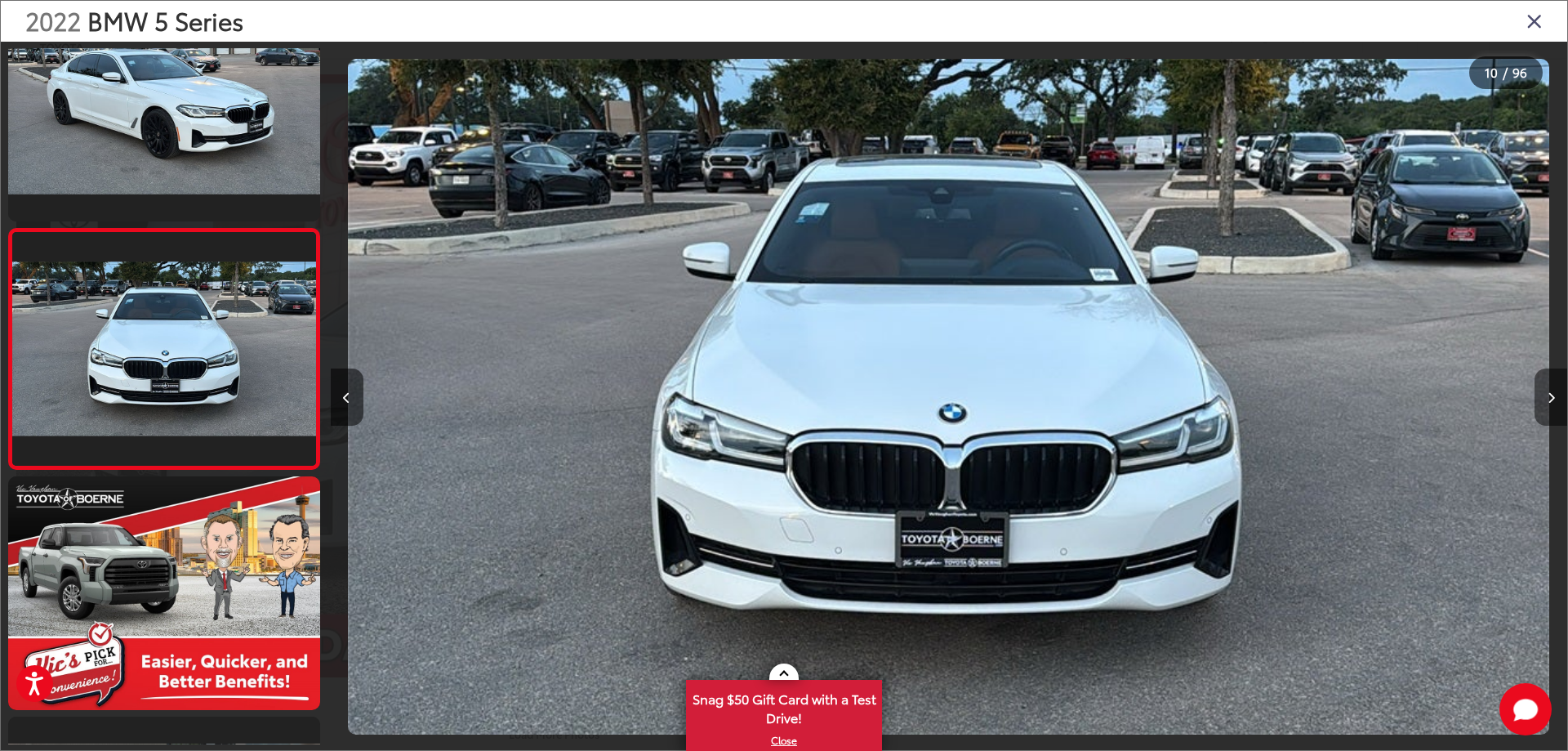
click at [1555, 402] on button "Next image" at bounding box center [1550, 396] width 33 height 57
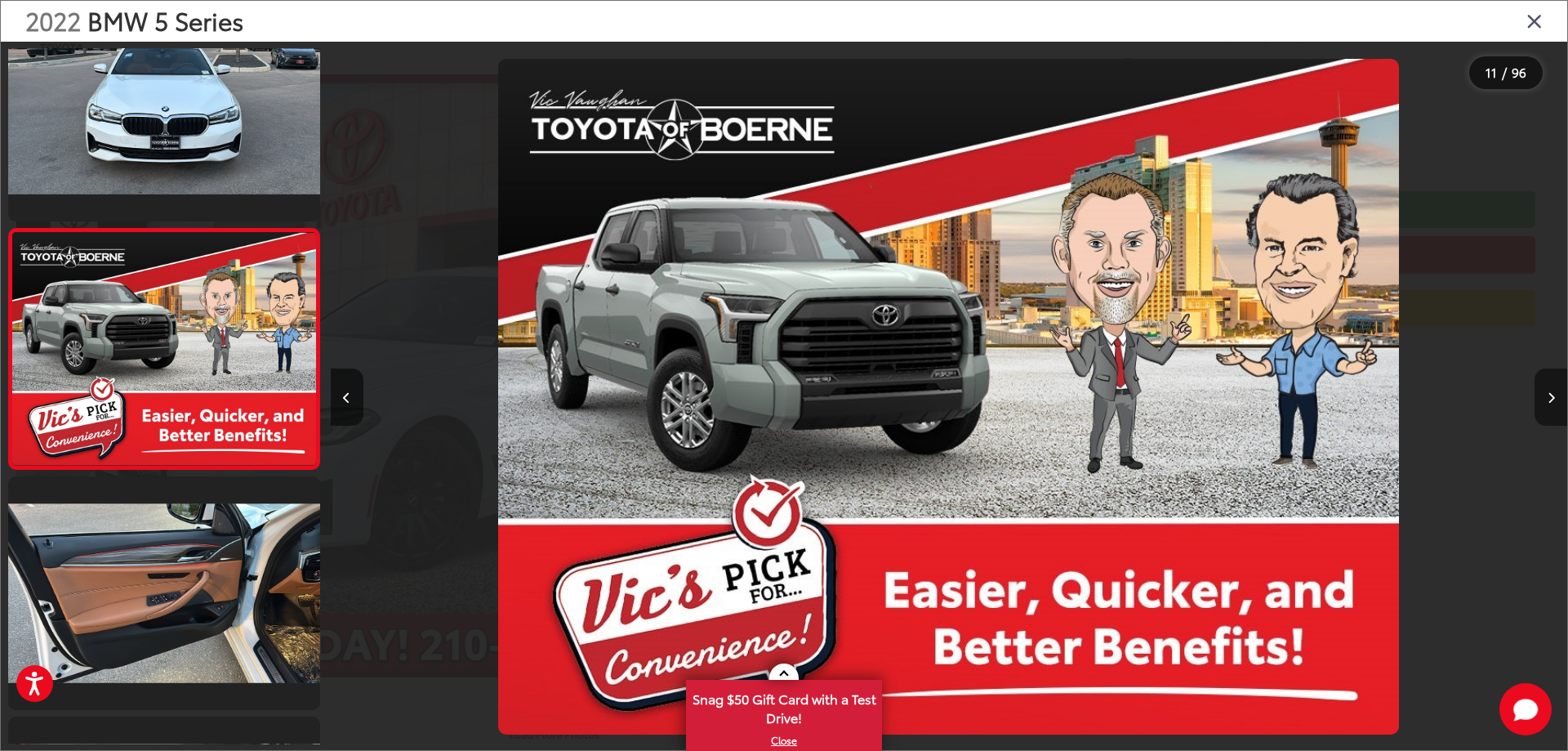
click at [1555, 402] on button "Next image" at bounding box center [1550, 396] width 33 height 57
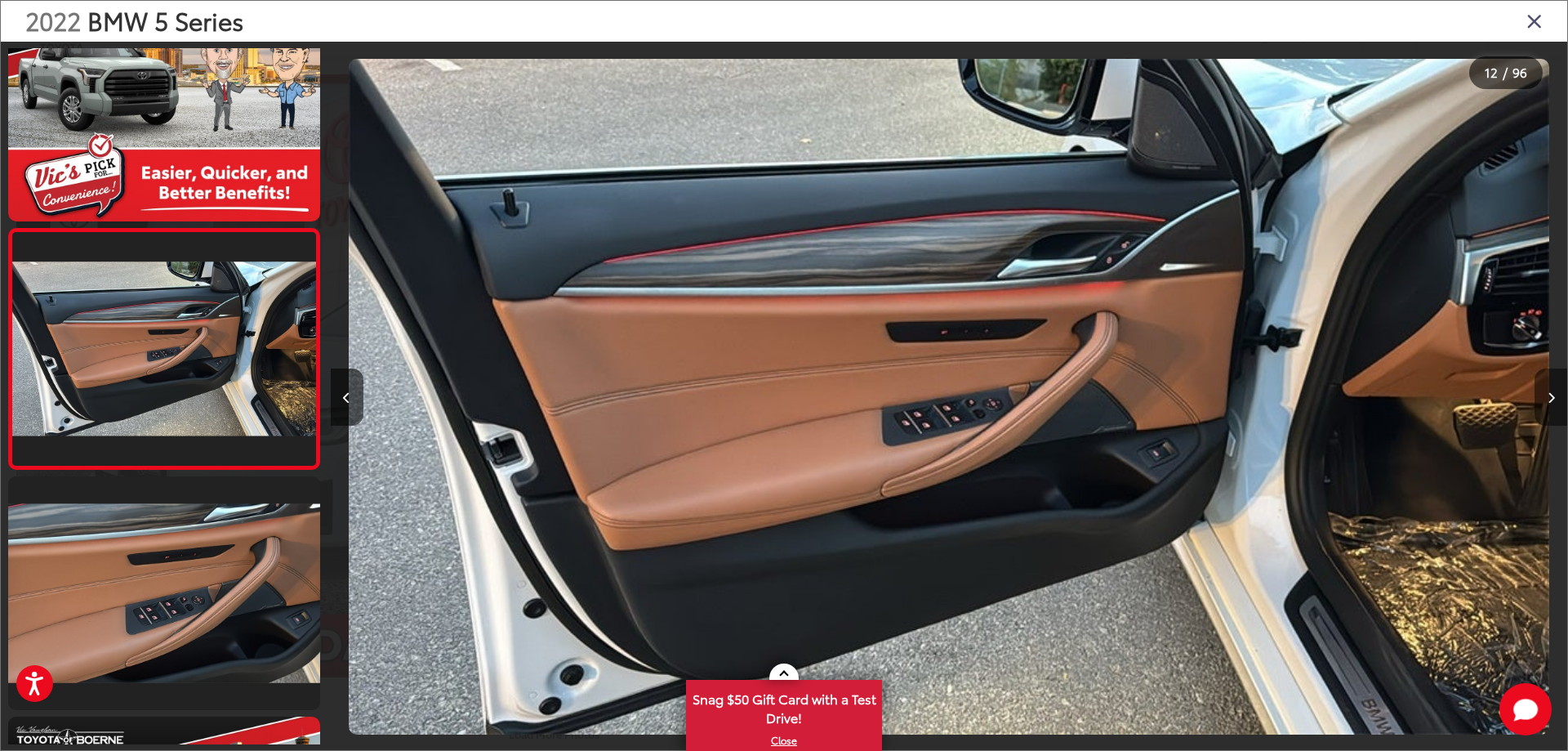
click at [1555, 402] on button "Next image" at bounding box center [1550, 396] width 33 height 57
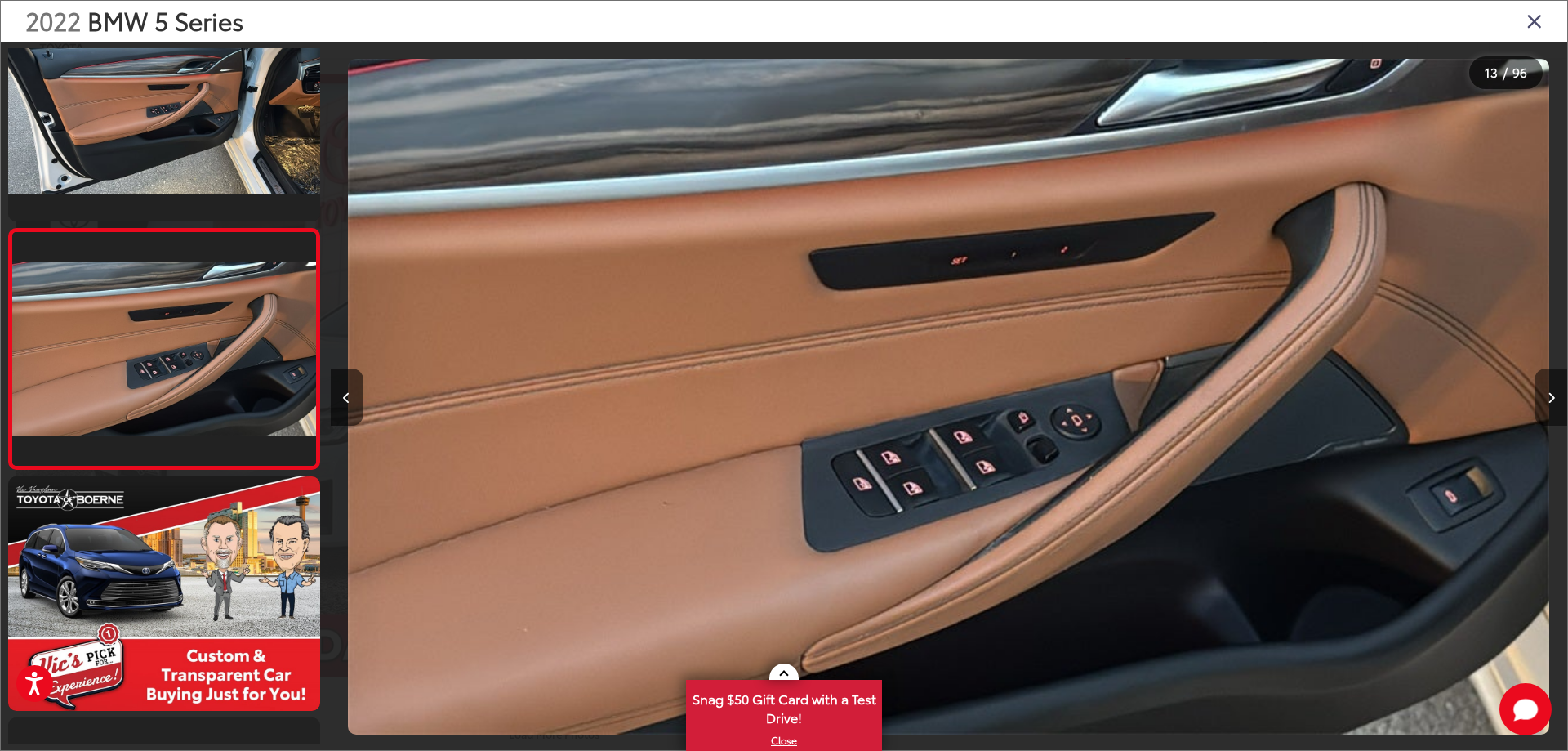
click at [1555, 402] on button "Next image" at bounding box center [1550, 396] width 33 height 57
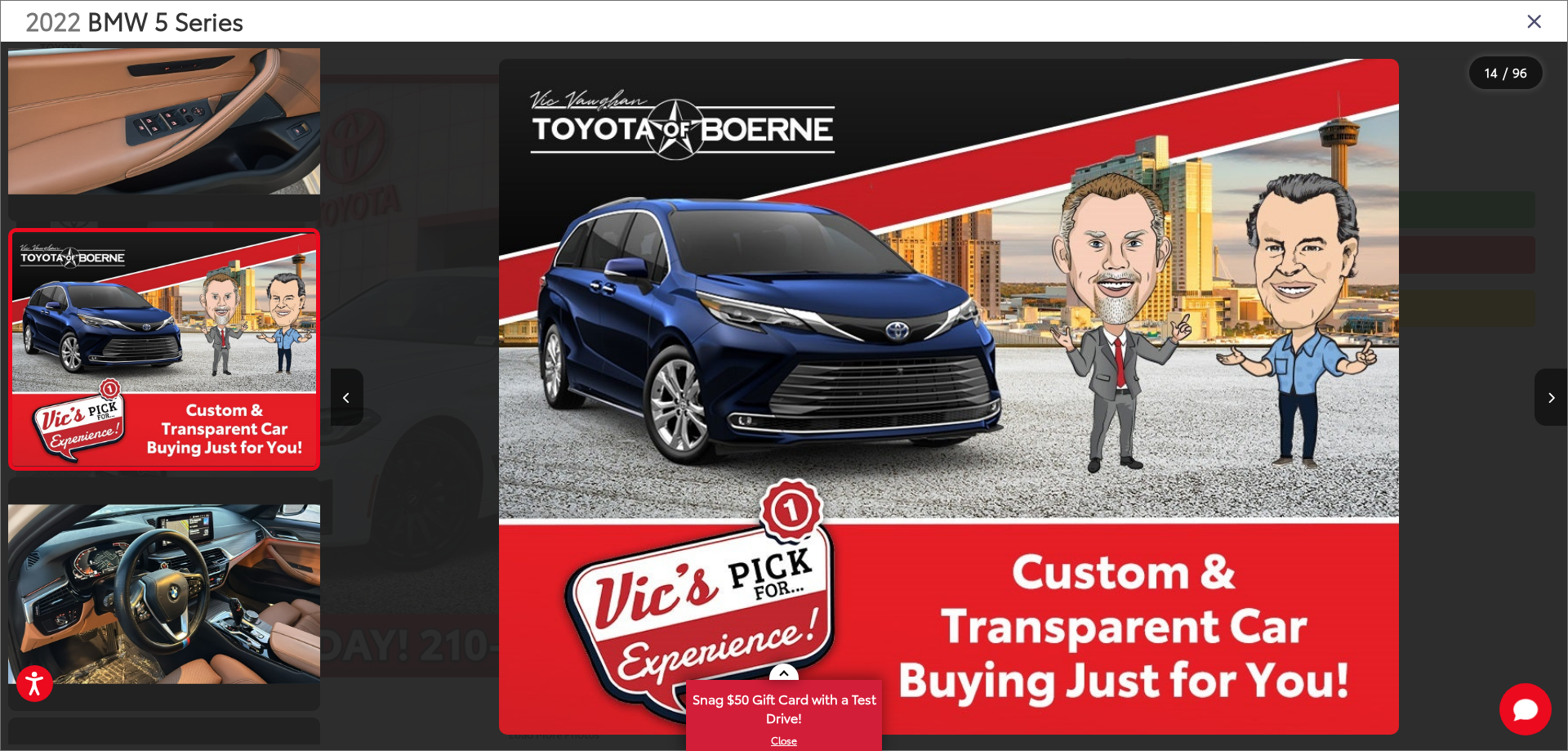
click at [1555, 402] on button "Next image" at bounding box center [1550, 396] width 33 height 57
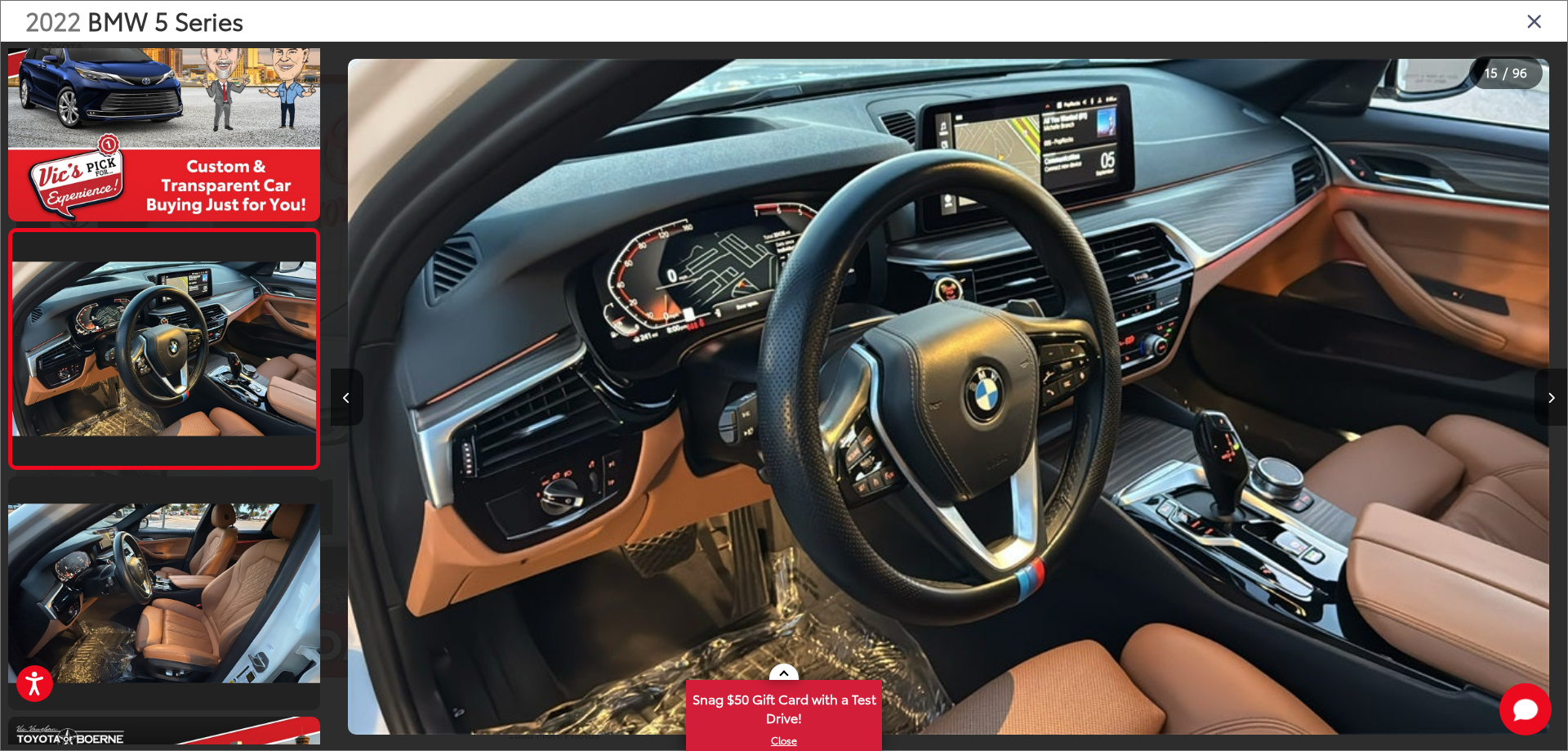
click at [1555, 402] on button "Next image" at bounding box center [1550, 396] width 33 height 57
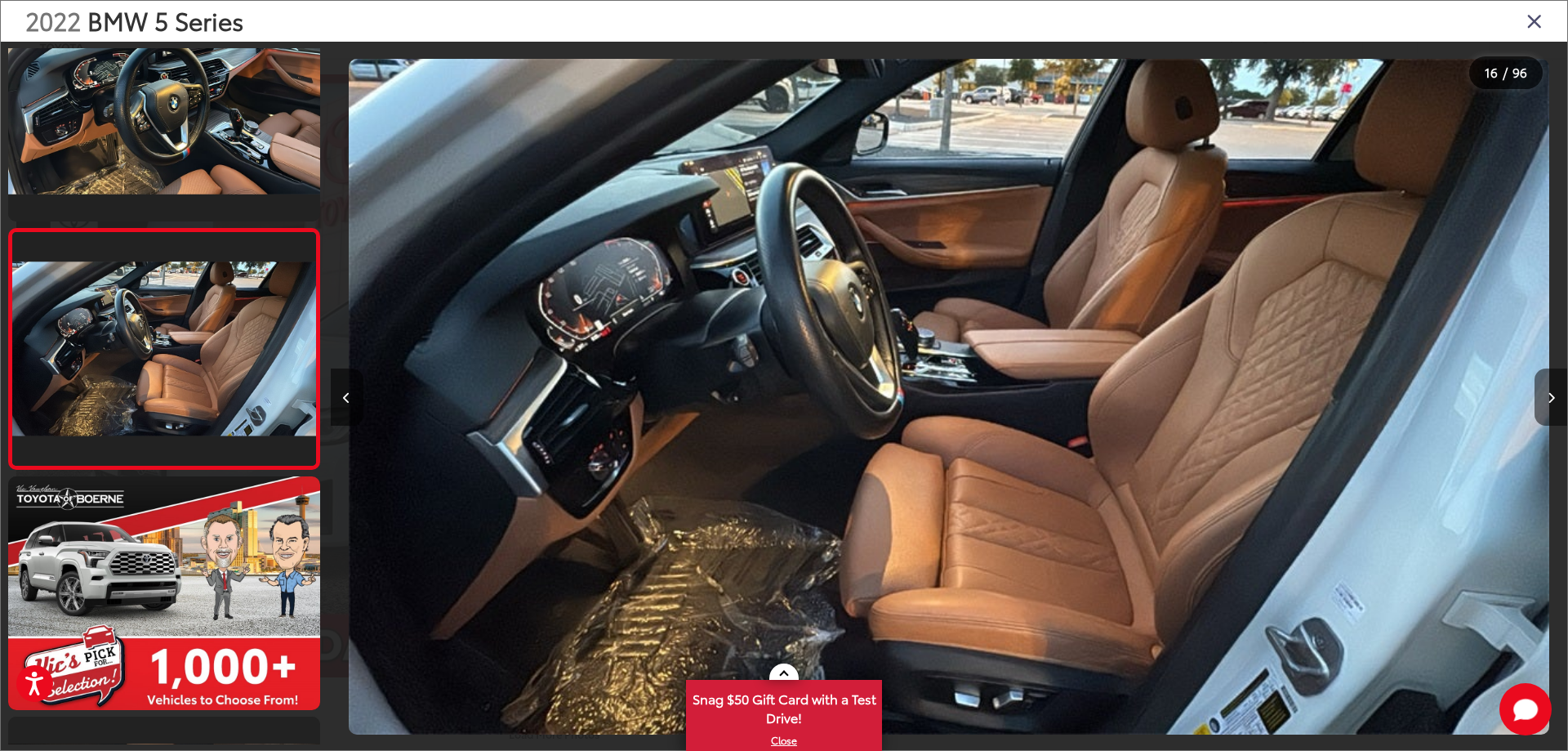
click at [1555, 402] on button "Next image" at bounding box center [1550, 396] width 33 height 57
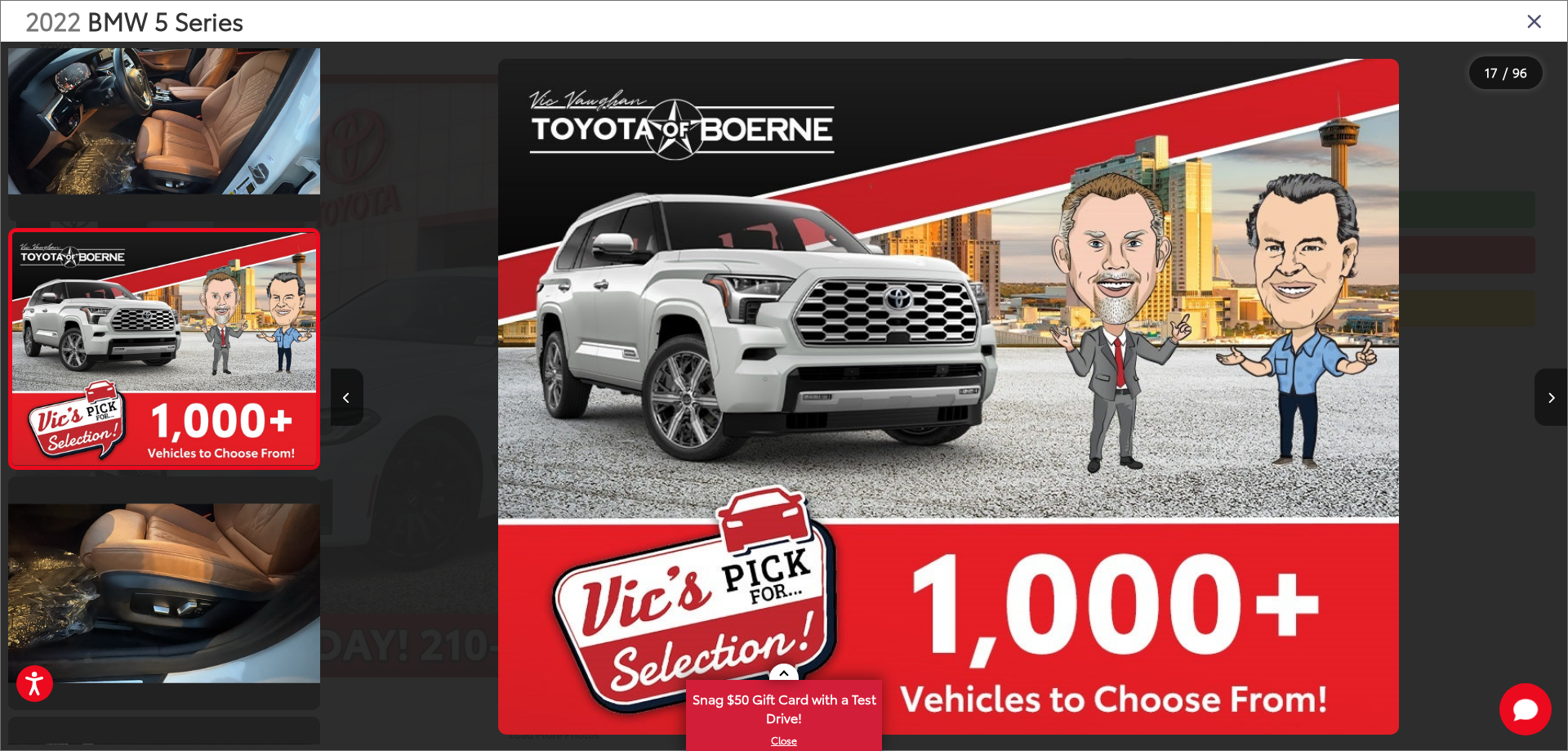
click at [1555, 402] on button "Next image" at bounding box center [1550, 396] width 33 height 57
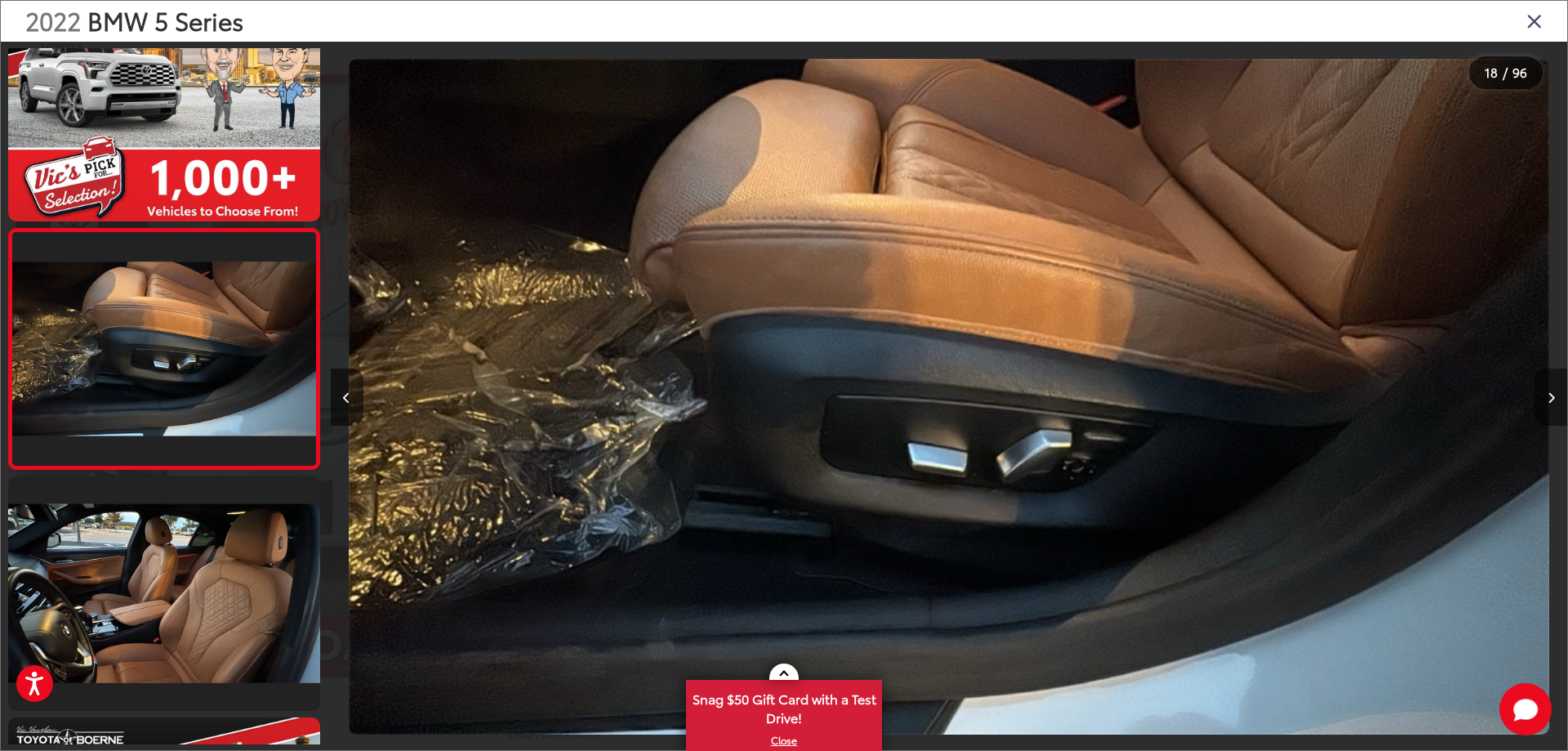
click at [1555, 402] on button "Next image" at bounding box center [1550, 396] width 33 height 57
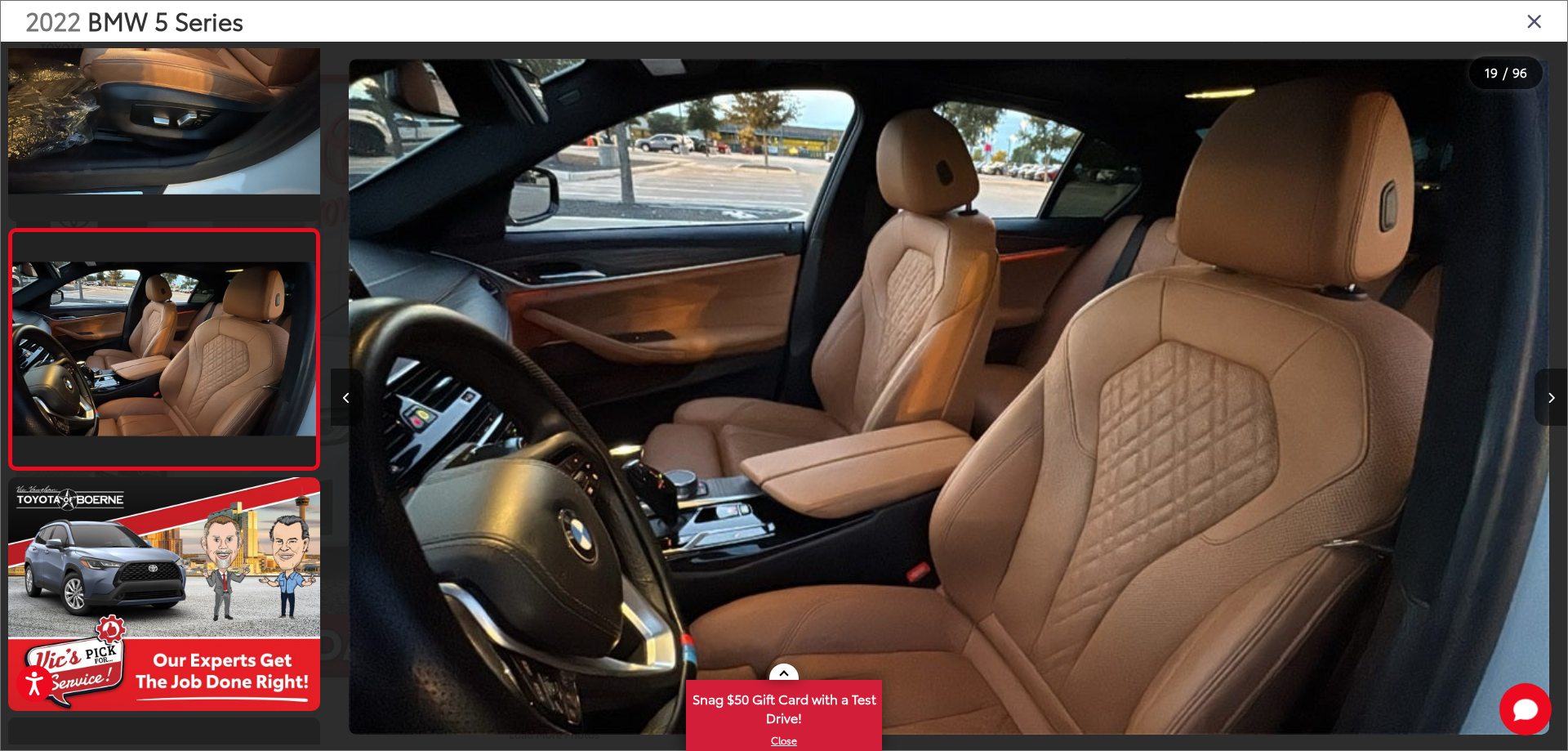
click at [1555, 402] on button "Next image" at bounding box center [1550, 396] width 33 height 57
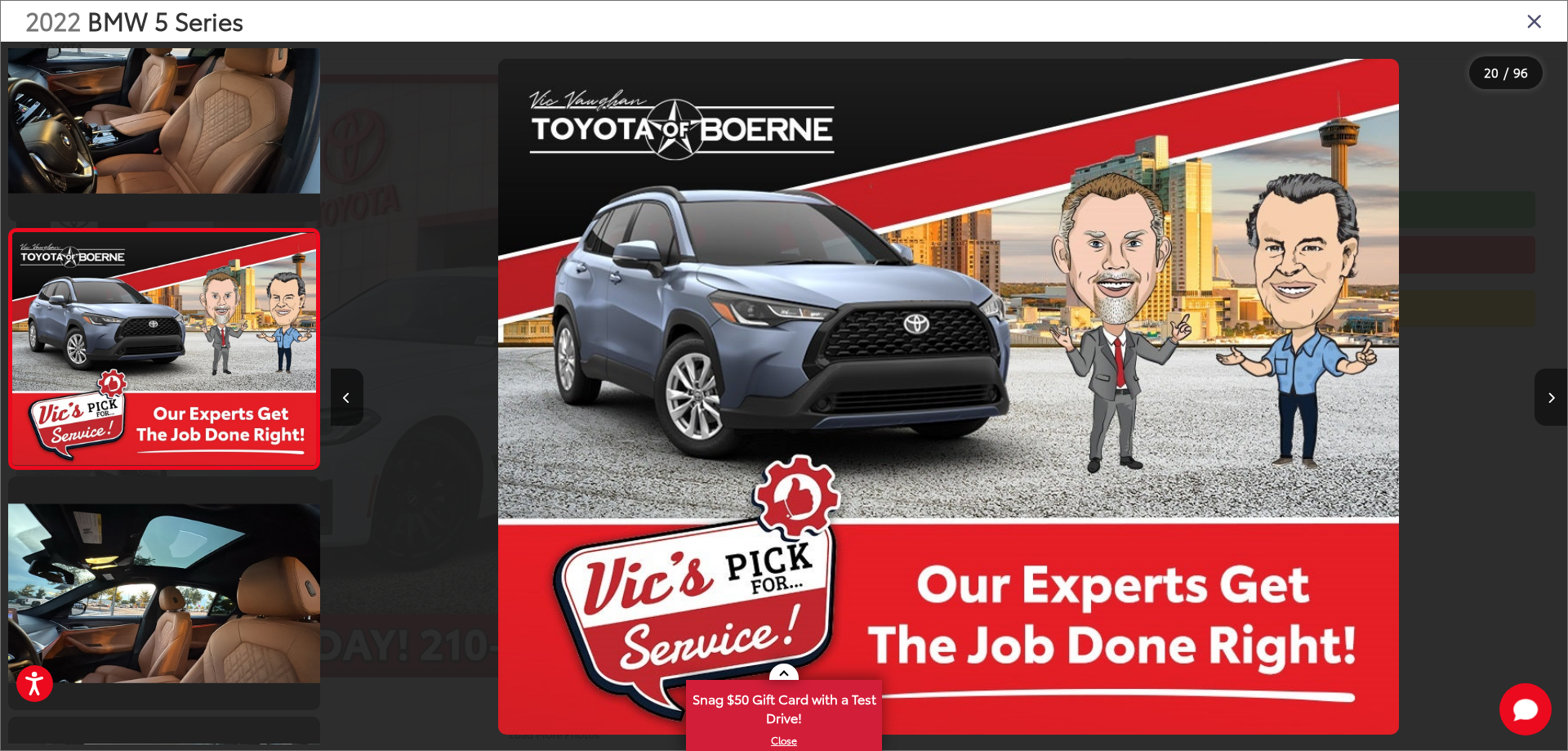
click at [1555, 402] on button "Next image" at bounding box center [1550, 396] width 33 height 57
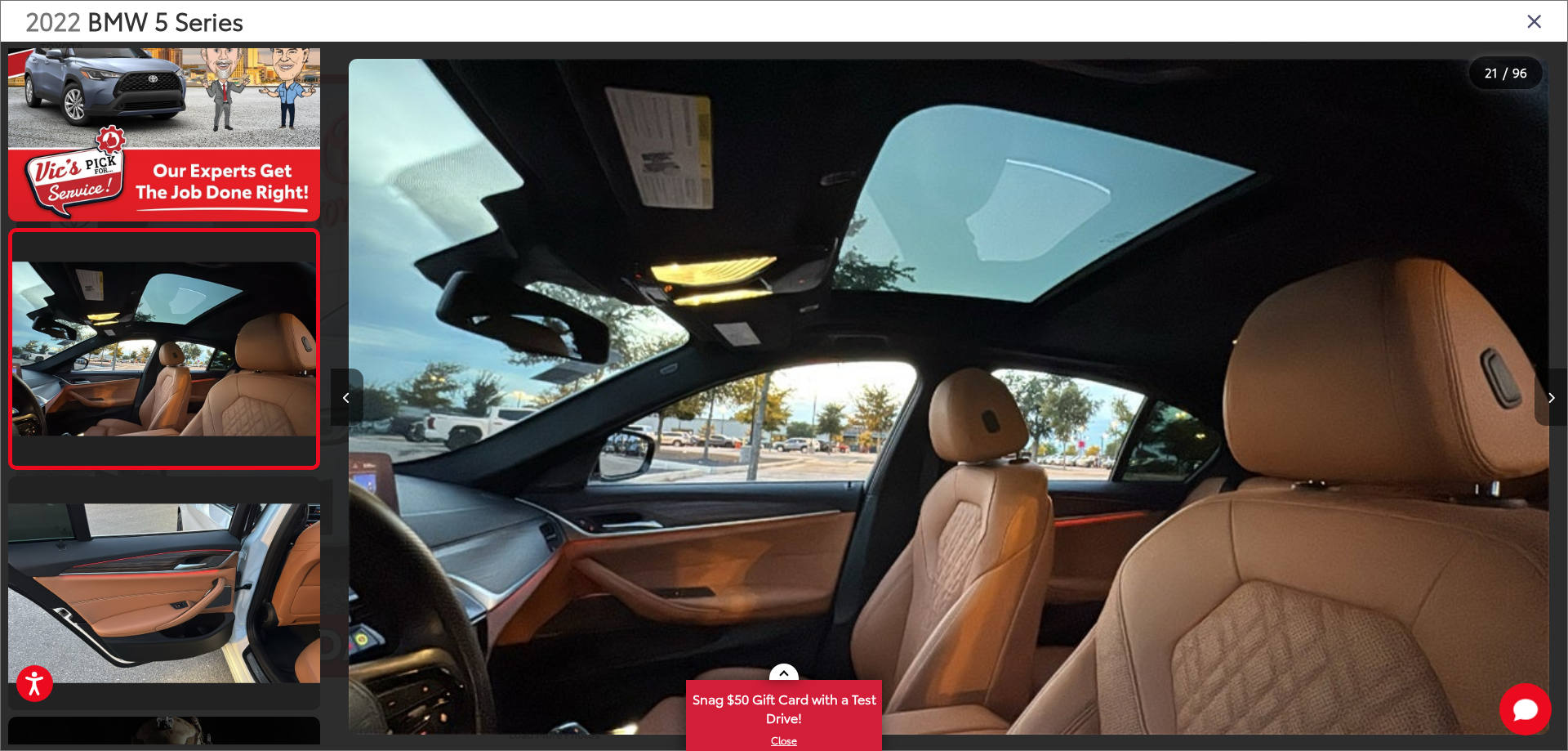
click at [1553, 402] on icon "Next image" at bounding box center [1550, 397] width 7 height 11
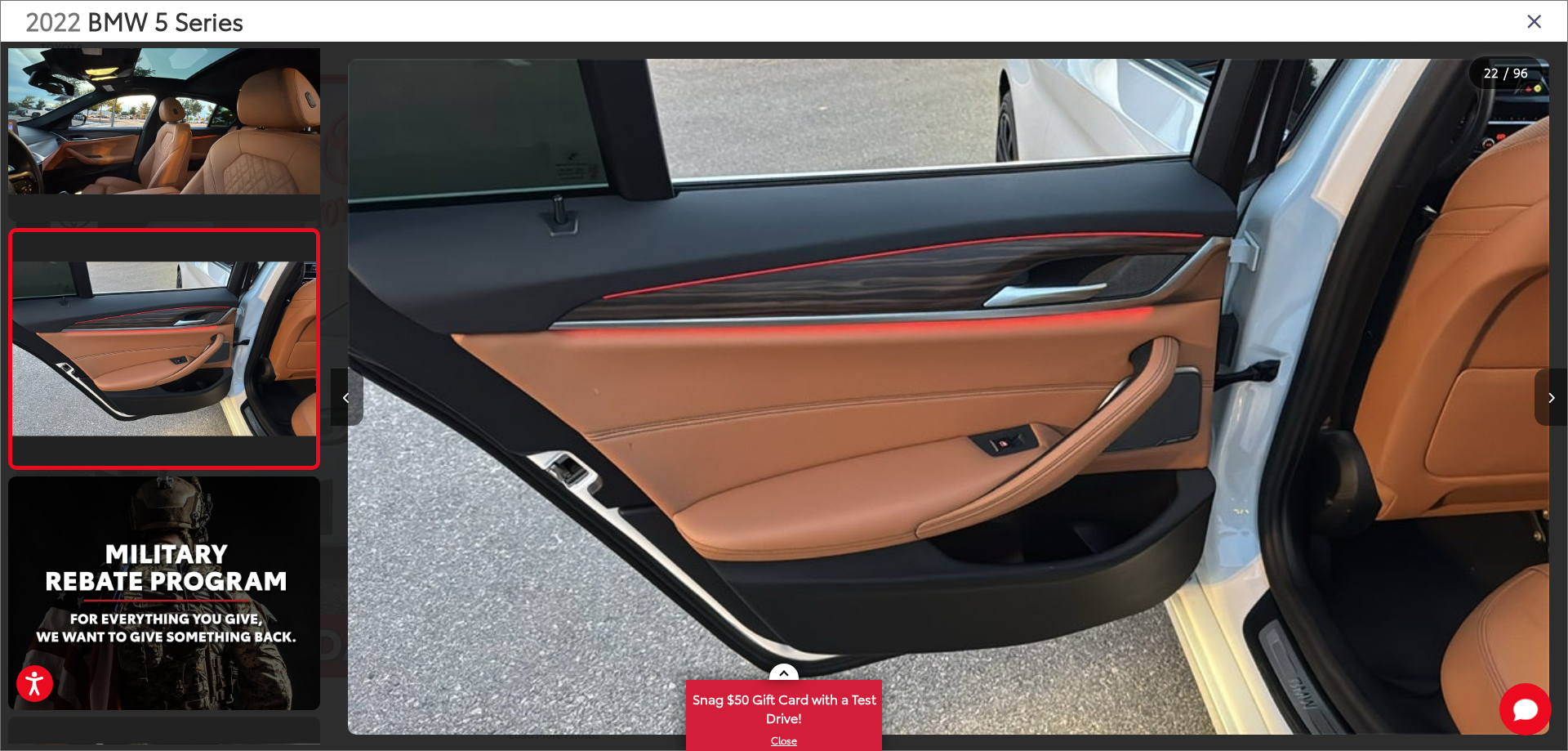
click at [1553, 402] on icon "Next image" at bounding box center [1550, 397] width 7 height 11
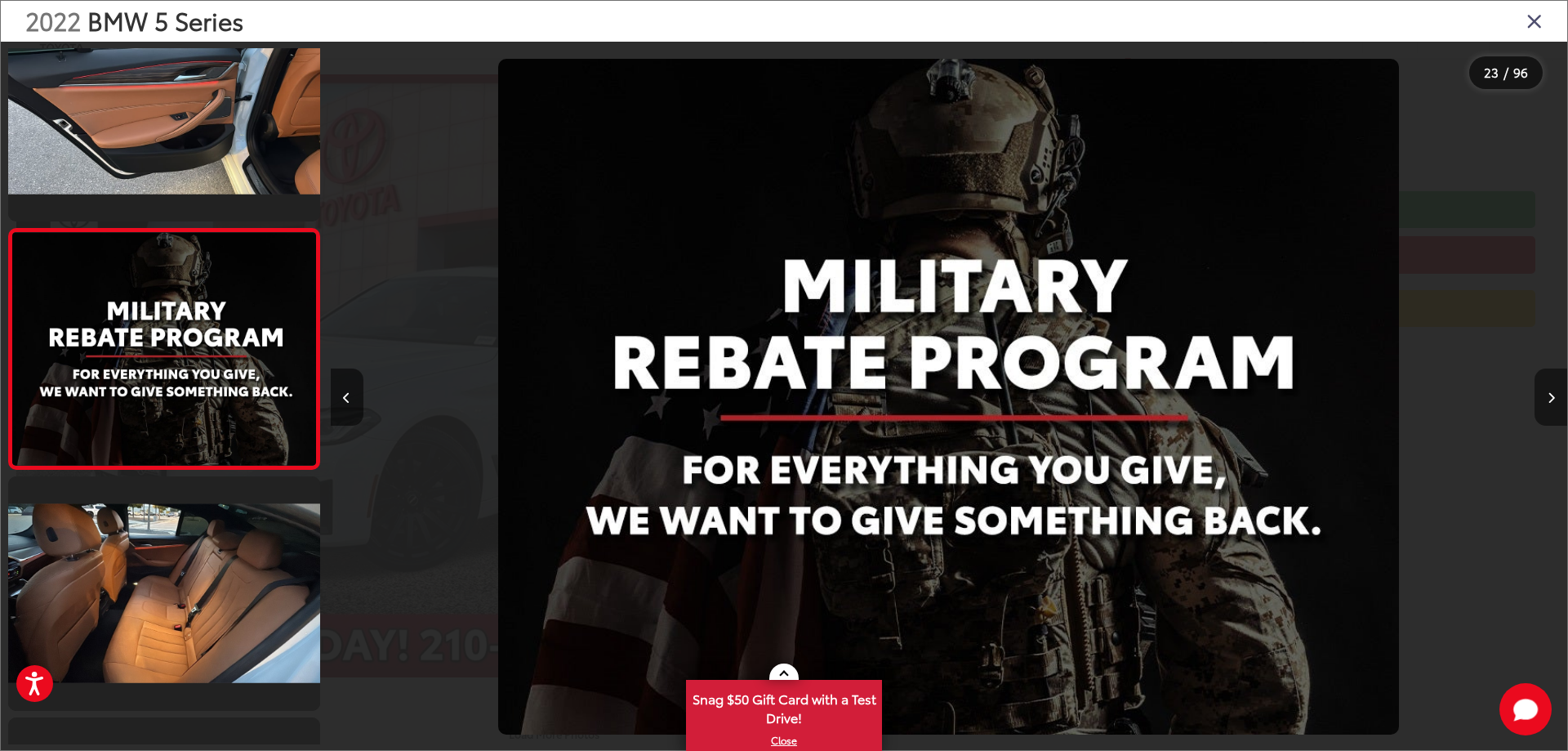
click at [1553, 402] on icon "Next image" at bounding box center [1550, 397] width 7 height 11
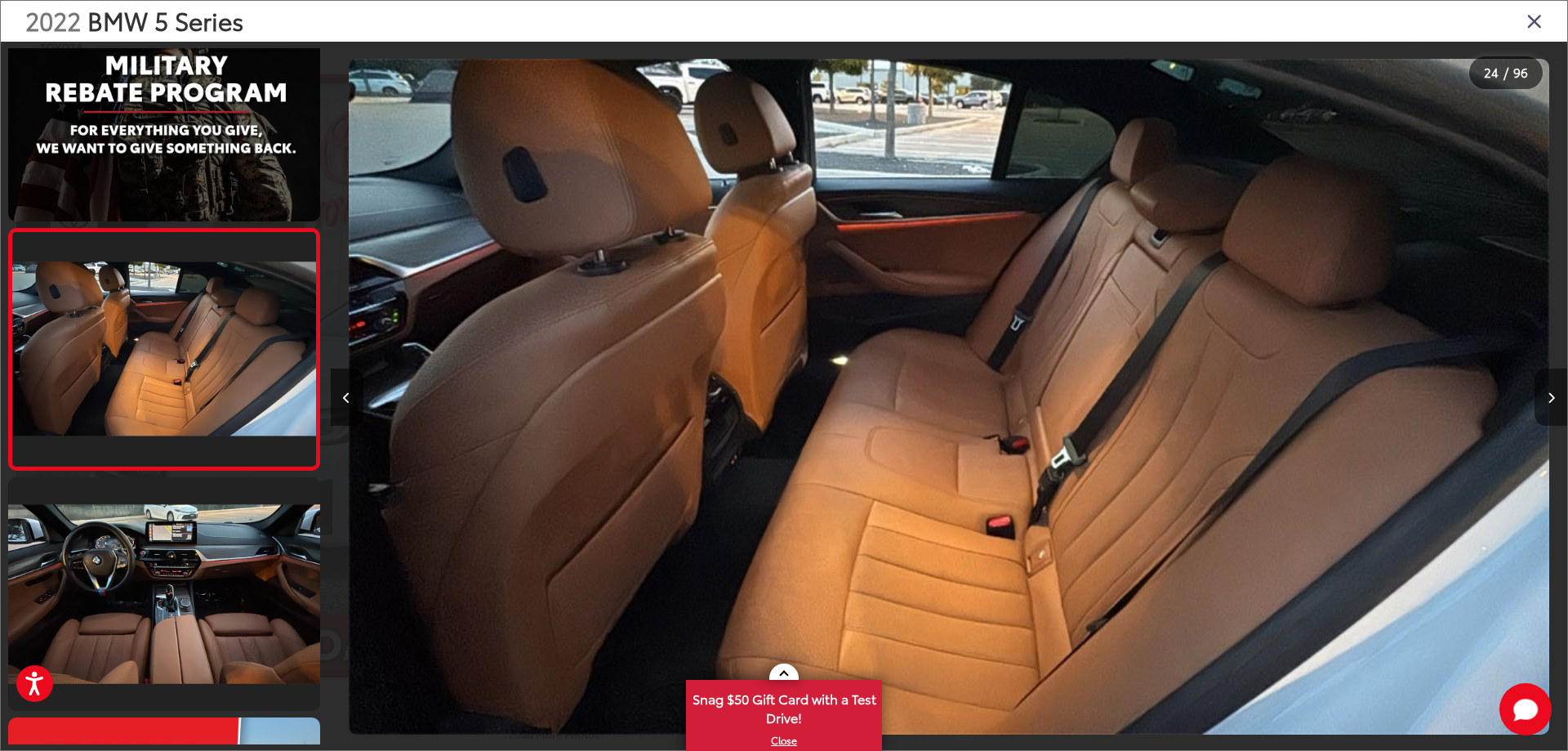
click at [1553, 402] on icon "Next image" at bounding box center [1550, 397] width 7 height 11
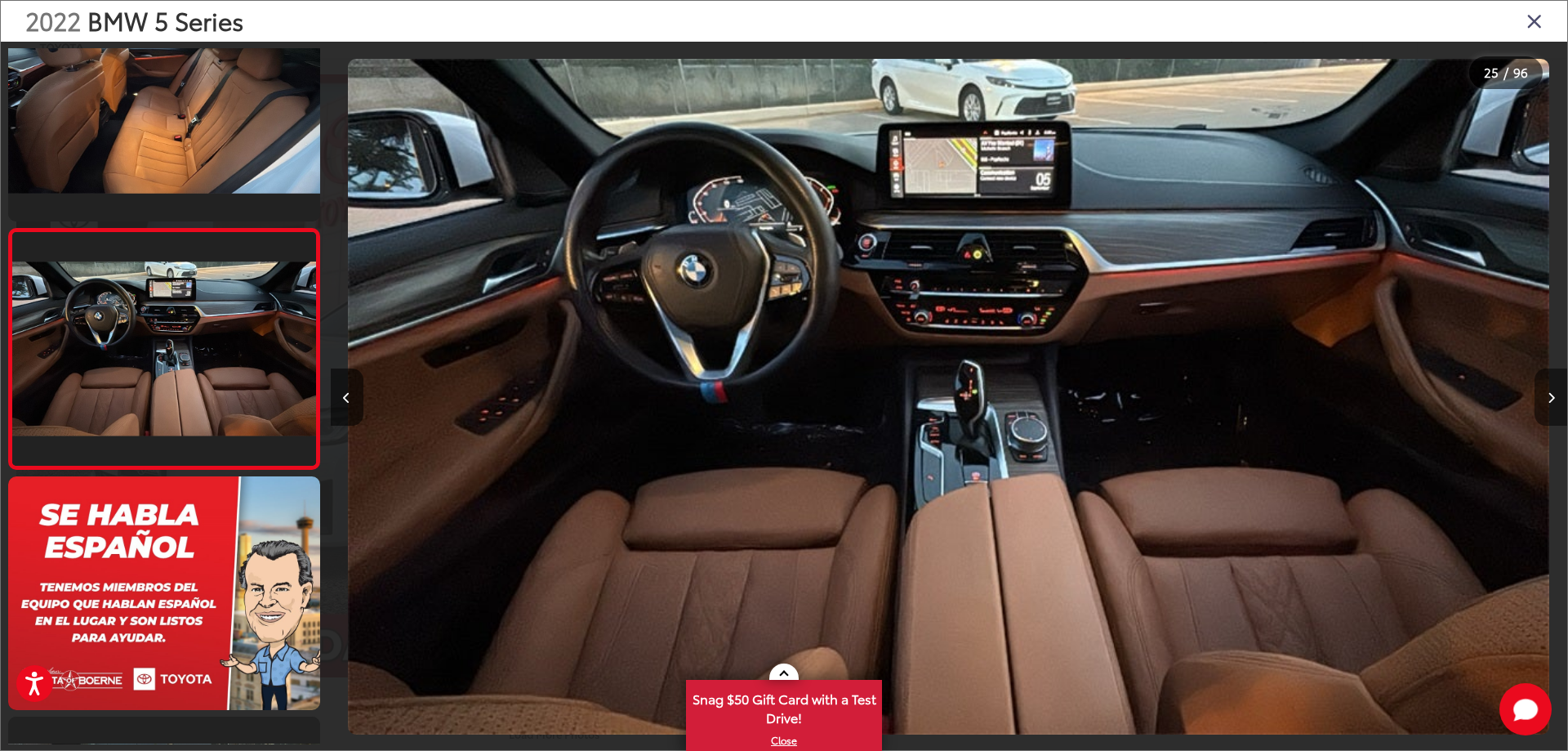
click at [1553, 402] on icon "Next image" at bounding box center [1550, 397] width 7 height 11
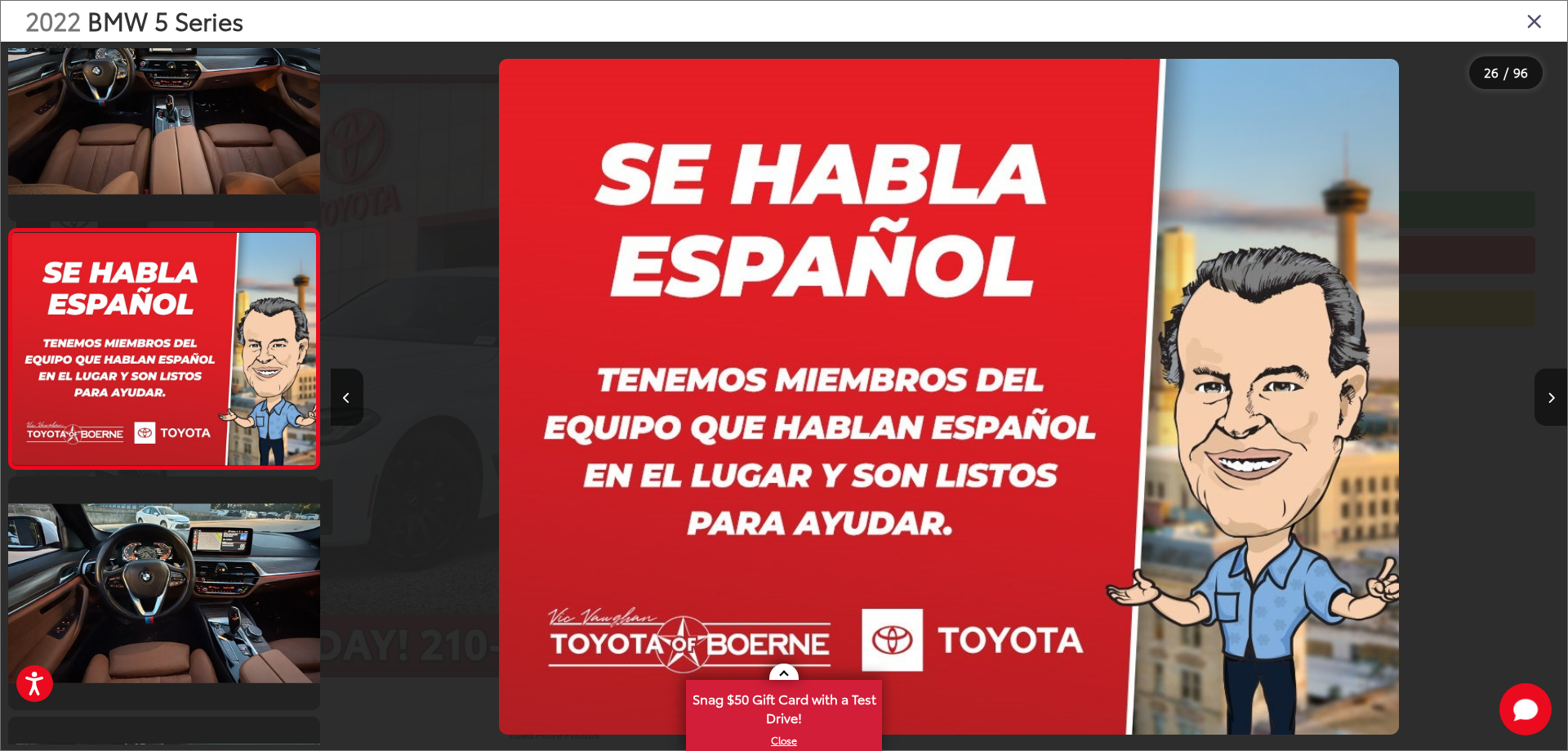
click at [1555, 396] on button "Next image" at bounding box center [1550, 396] width 33 height 57
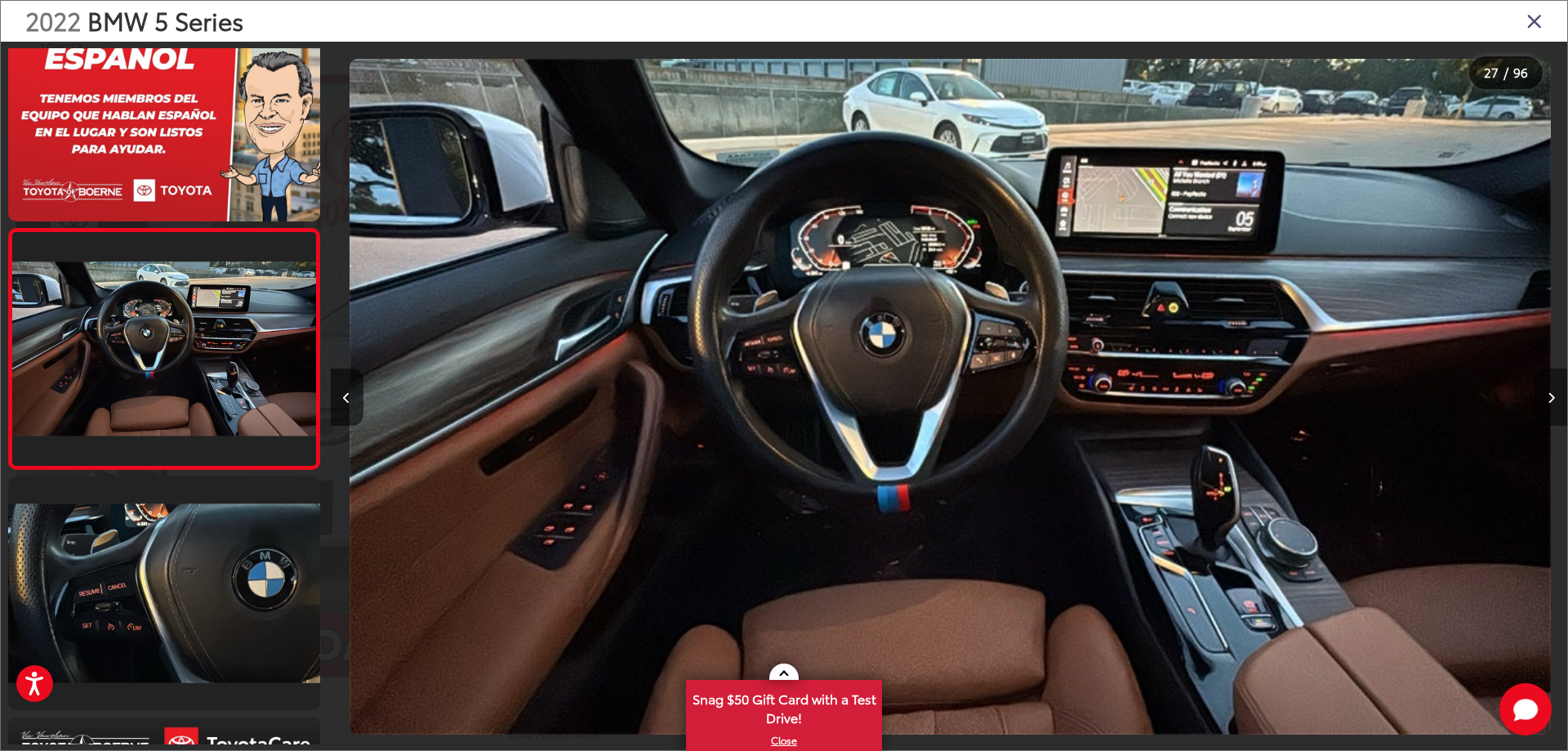
click at [1555, 396] on button "Next image" at bounding box center [1550, 396] width 33 height 57
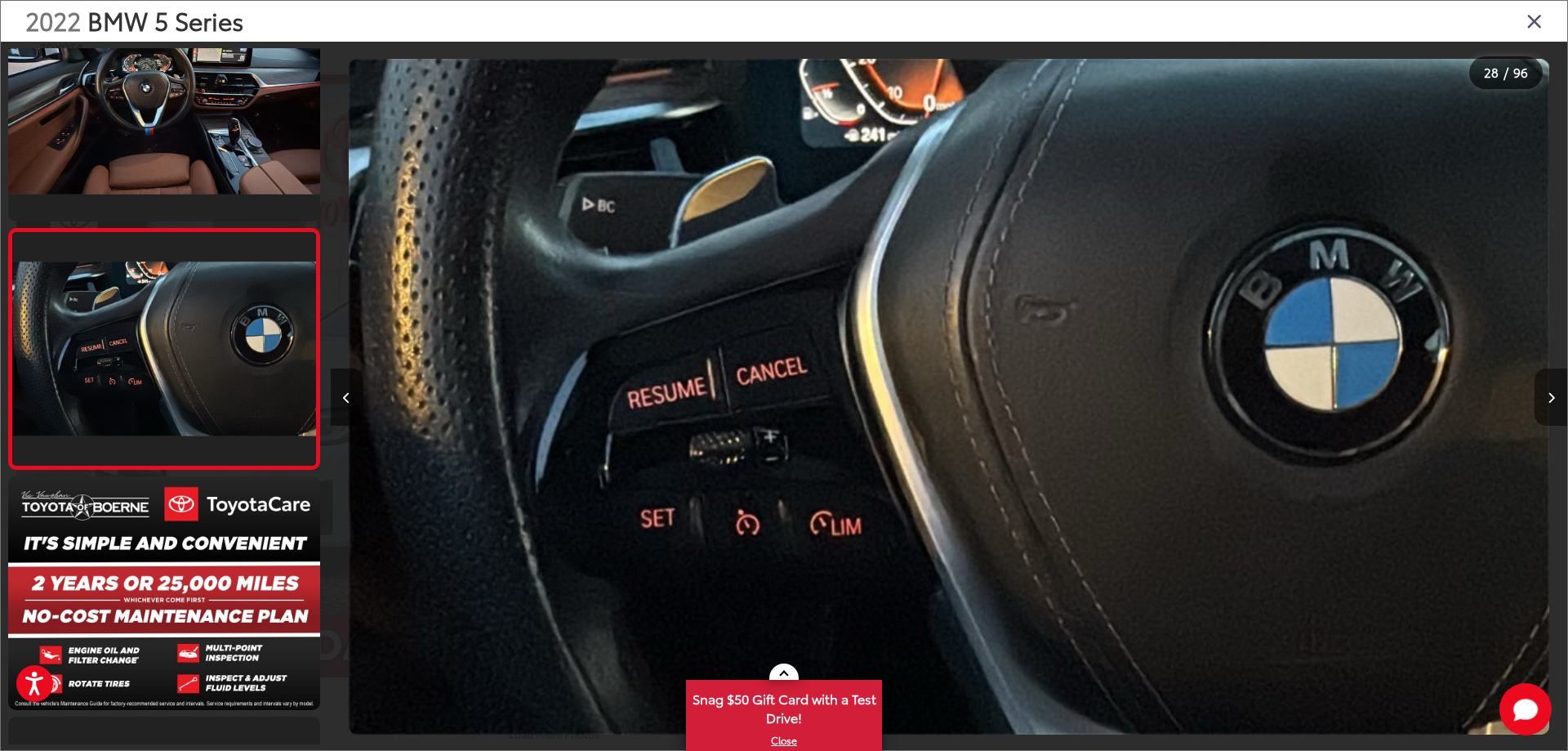
click at [1555, 396] on button "Next image" at bounding box center [1550, 396] width 33 height 57
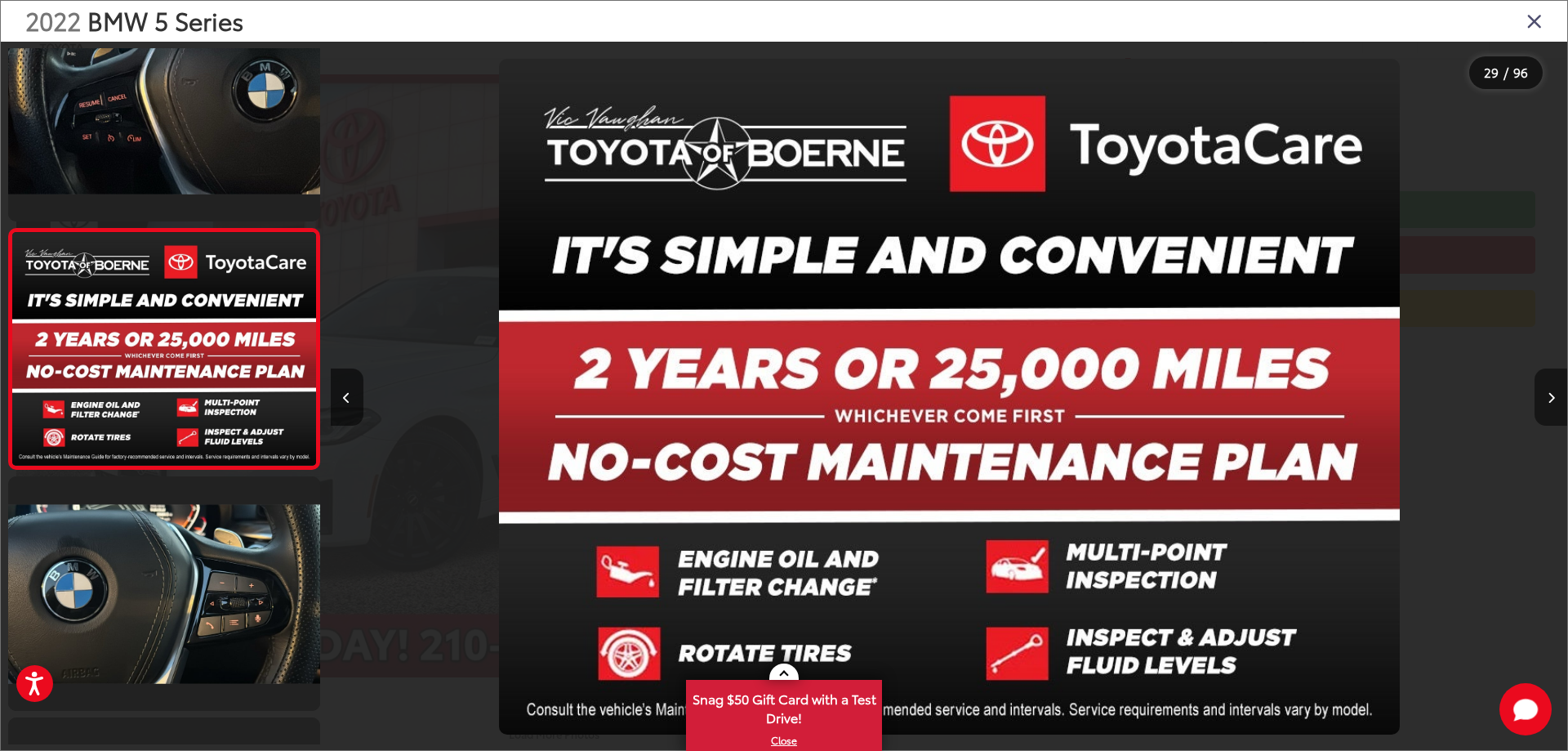
click at [1555, 396] on button "Next image" at bounding box center [1550, 396] width 33 height 57
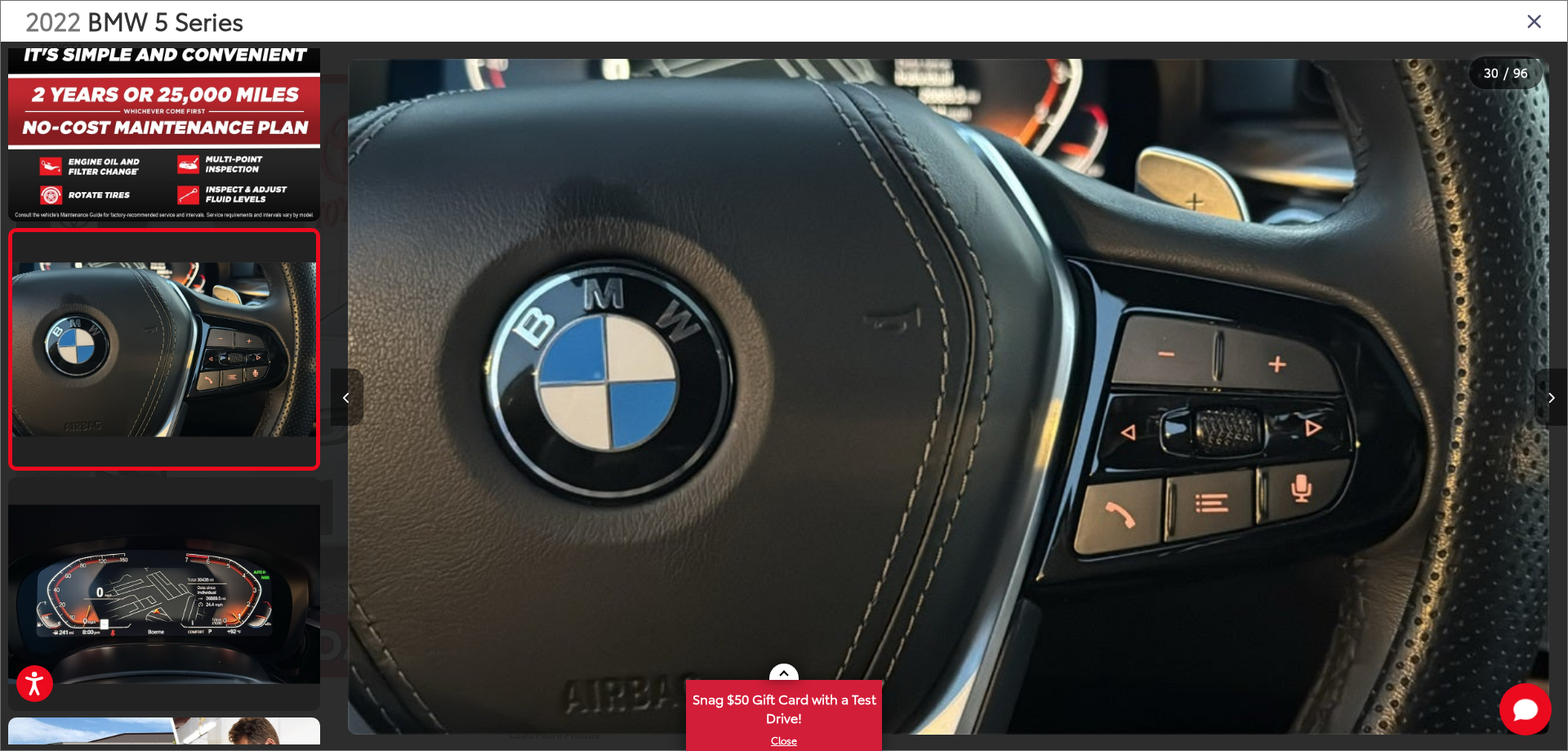
click at [351, 402] on button "Previous image" at bounding box center [346, 396] width 33 height 57
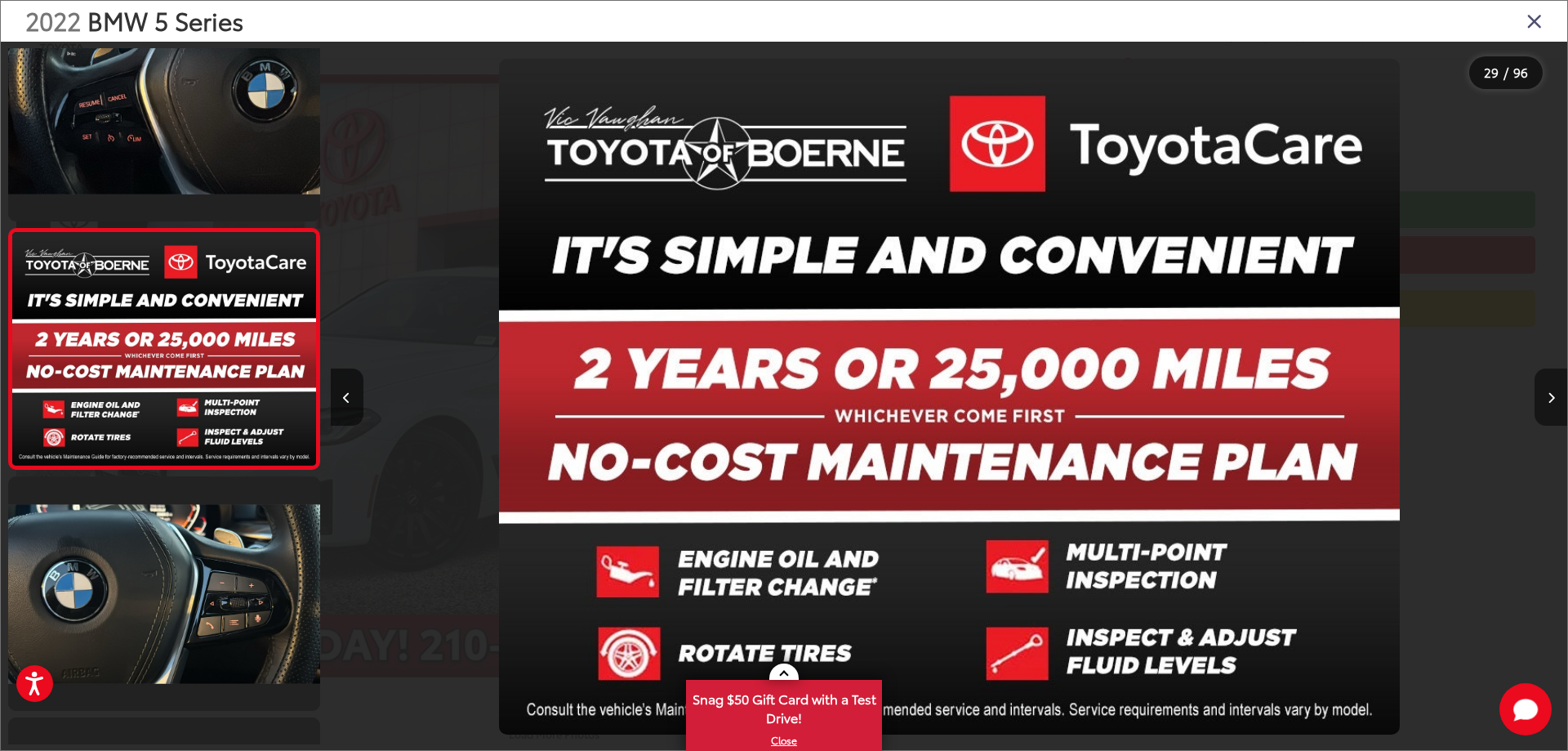
click at [1555, 400] on button "Next image" at bounding box center [1550, 396] width 33 height 57
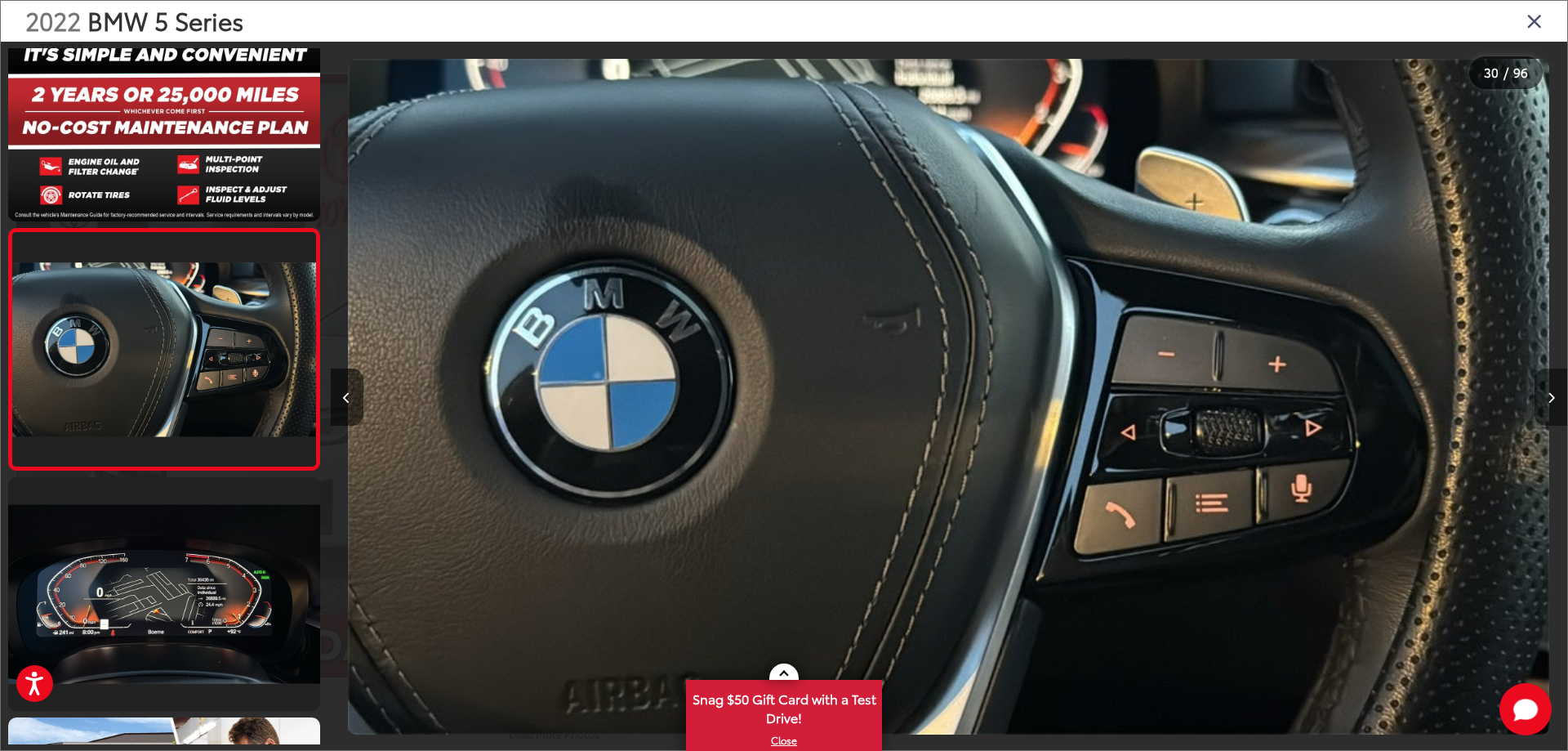
click at [1555, 400] on button "Next image" at bounding box center [1550, 396] width 33 height 57
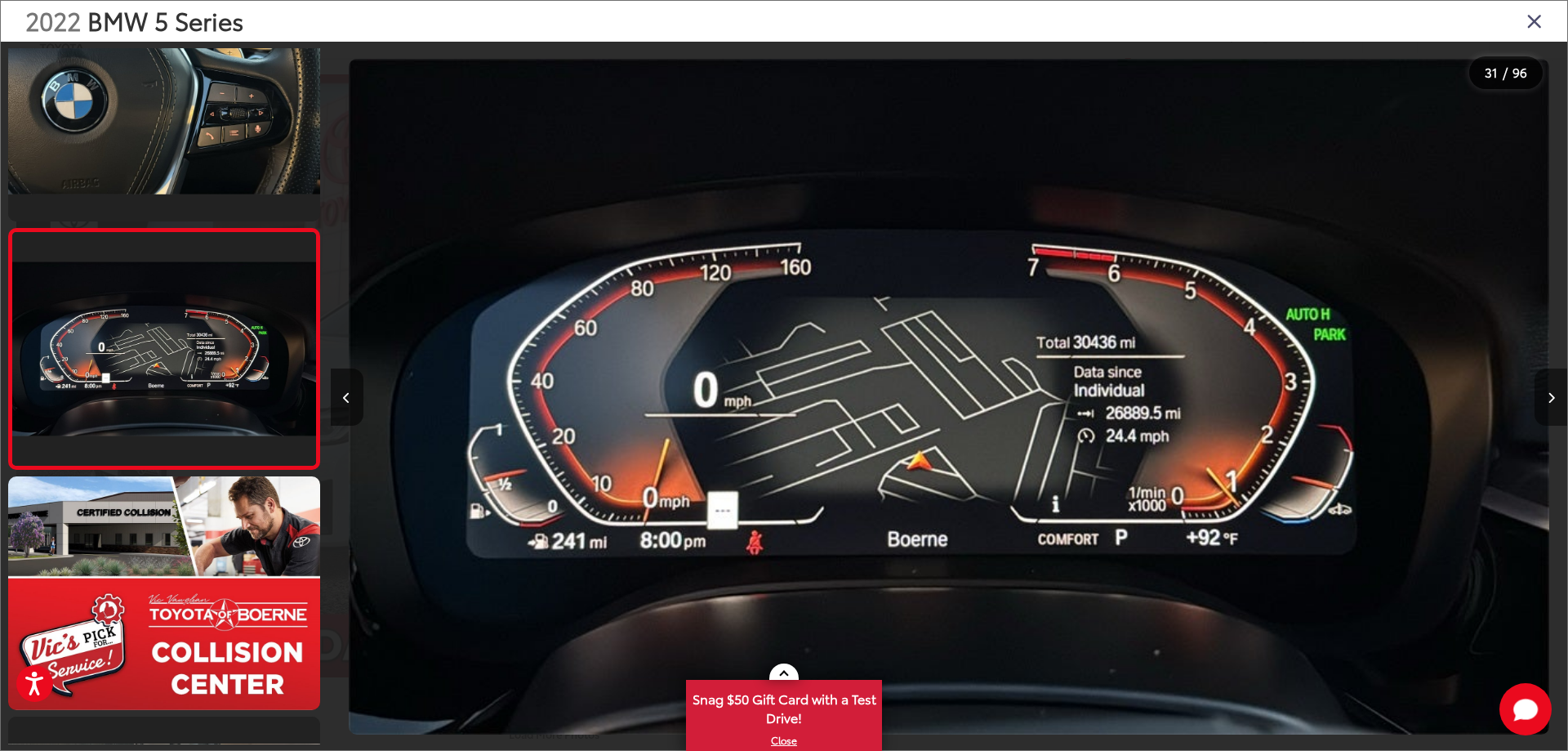
click at [1555, 400] on button "Next image" at bounding box center [1550, 396] width 33 height 57
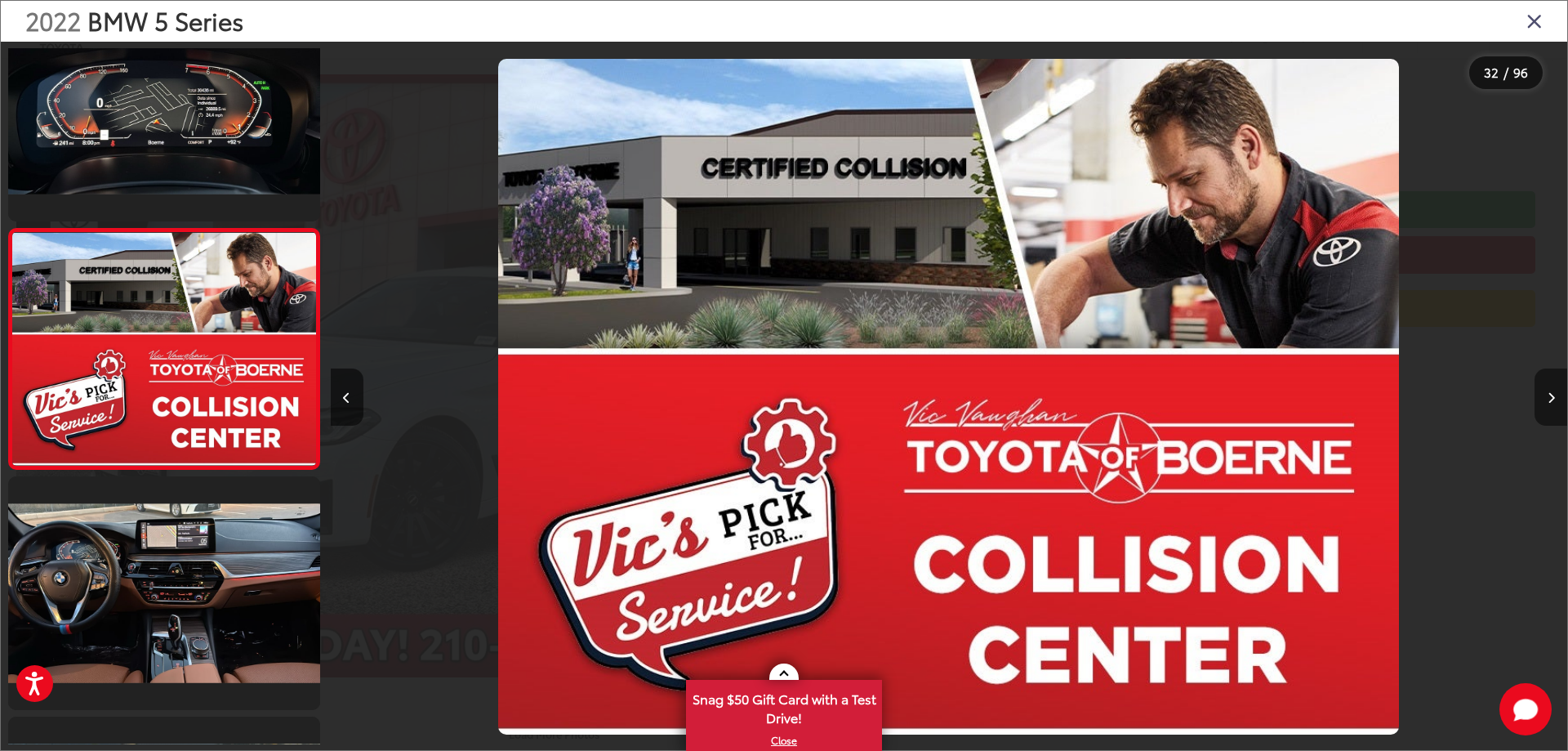
click at [1555, 400] on button "Next image" at bounding box center [1550, 396] width 33 height 57
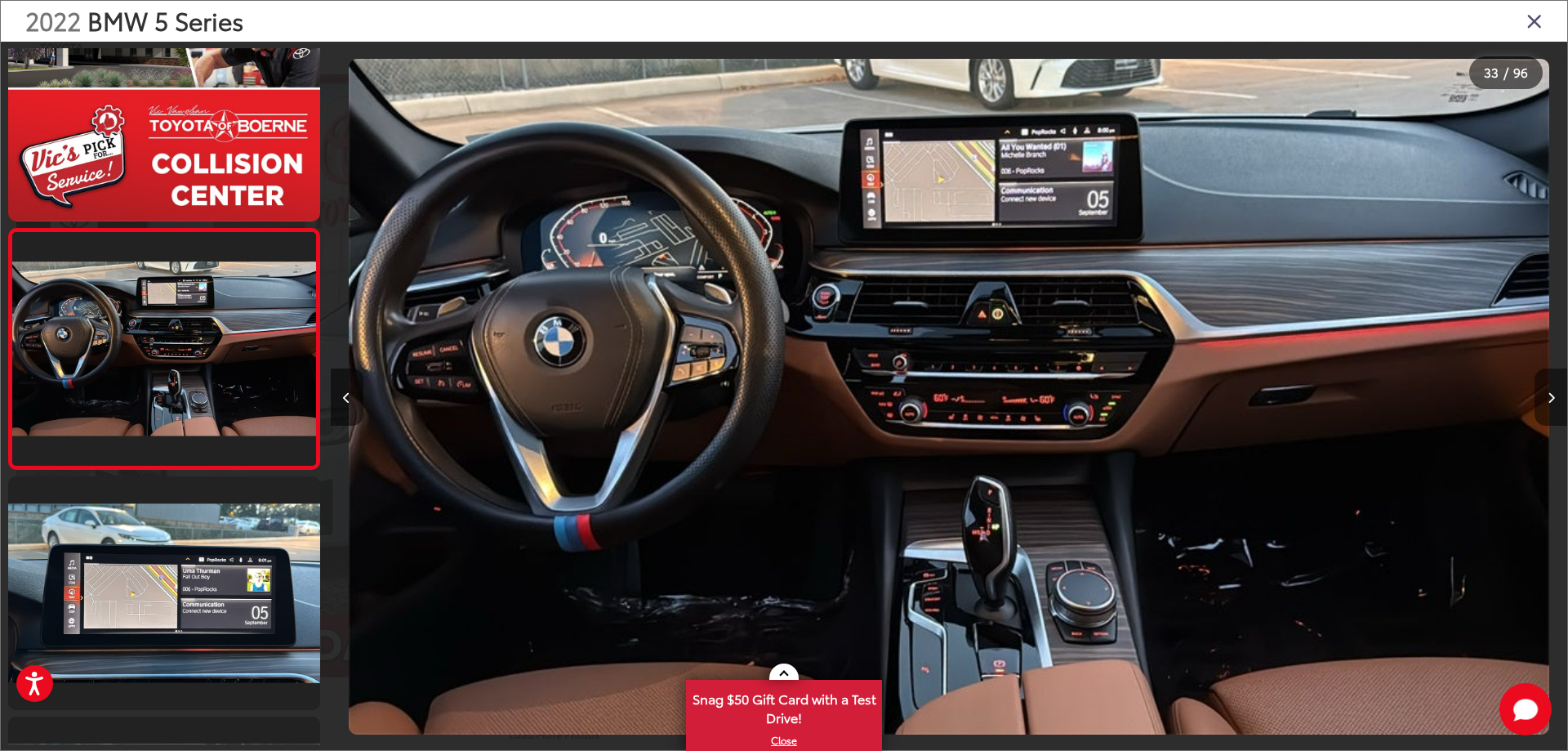
click at [1555, 400] on button "Next image" at bounding box center [1550, 396] width 33 height 57
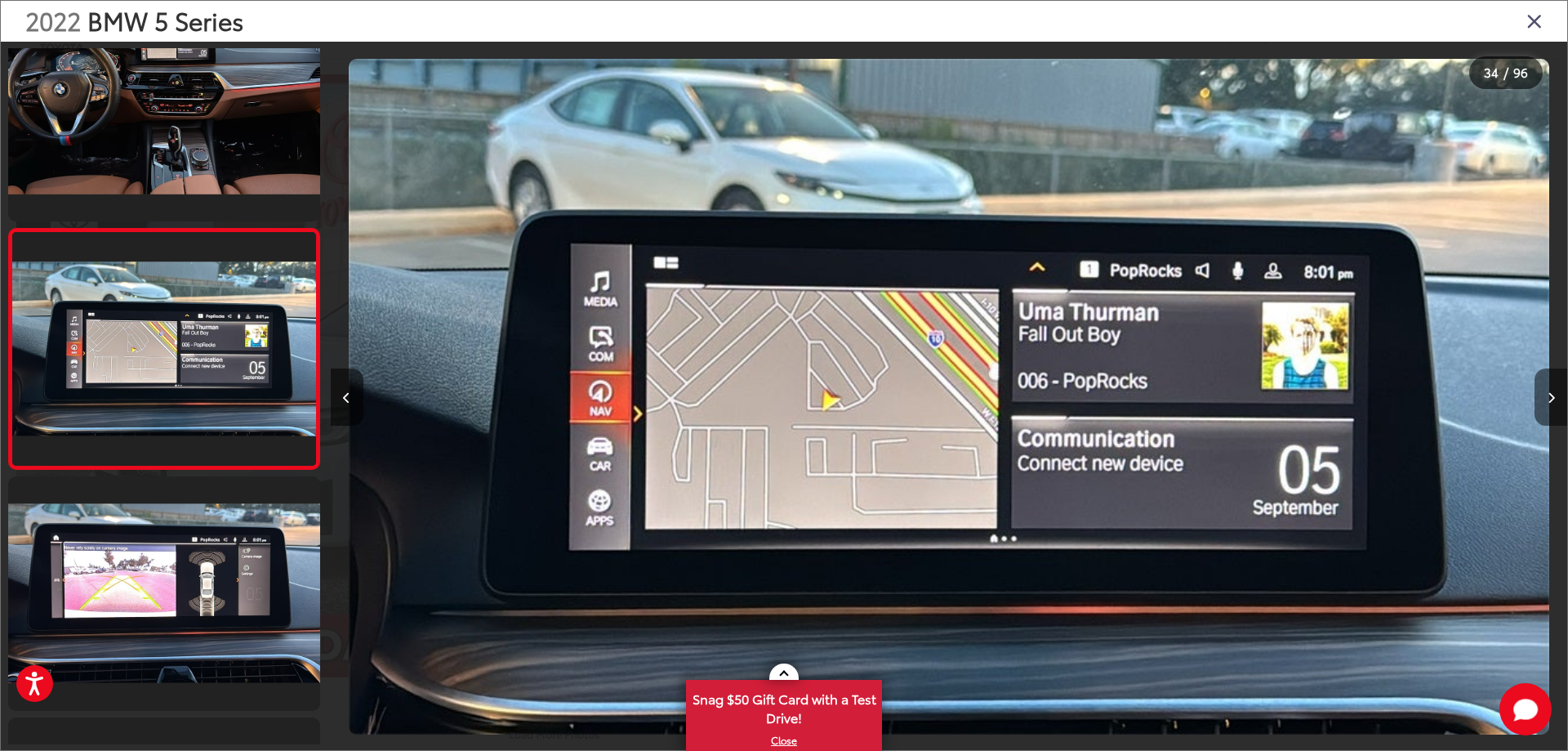
click at [1555, 400] on button "Next image" at bounding box center [1550, 396] width 33 height 57
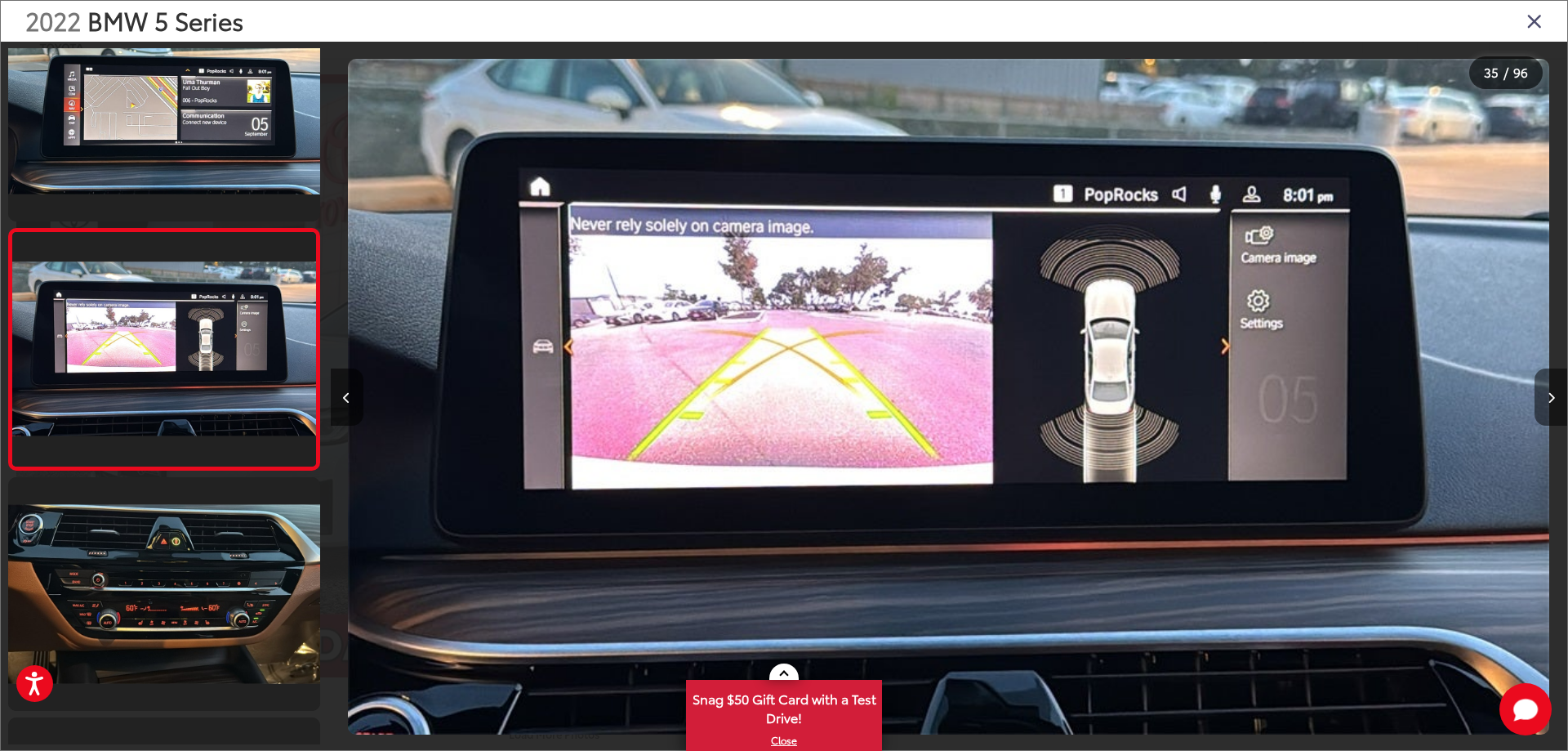
click at [1555, 400] on button "Next image" at bounding box center [1550, 396] width 33 height 57
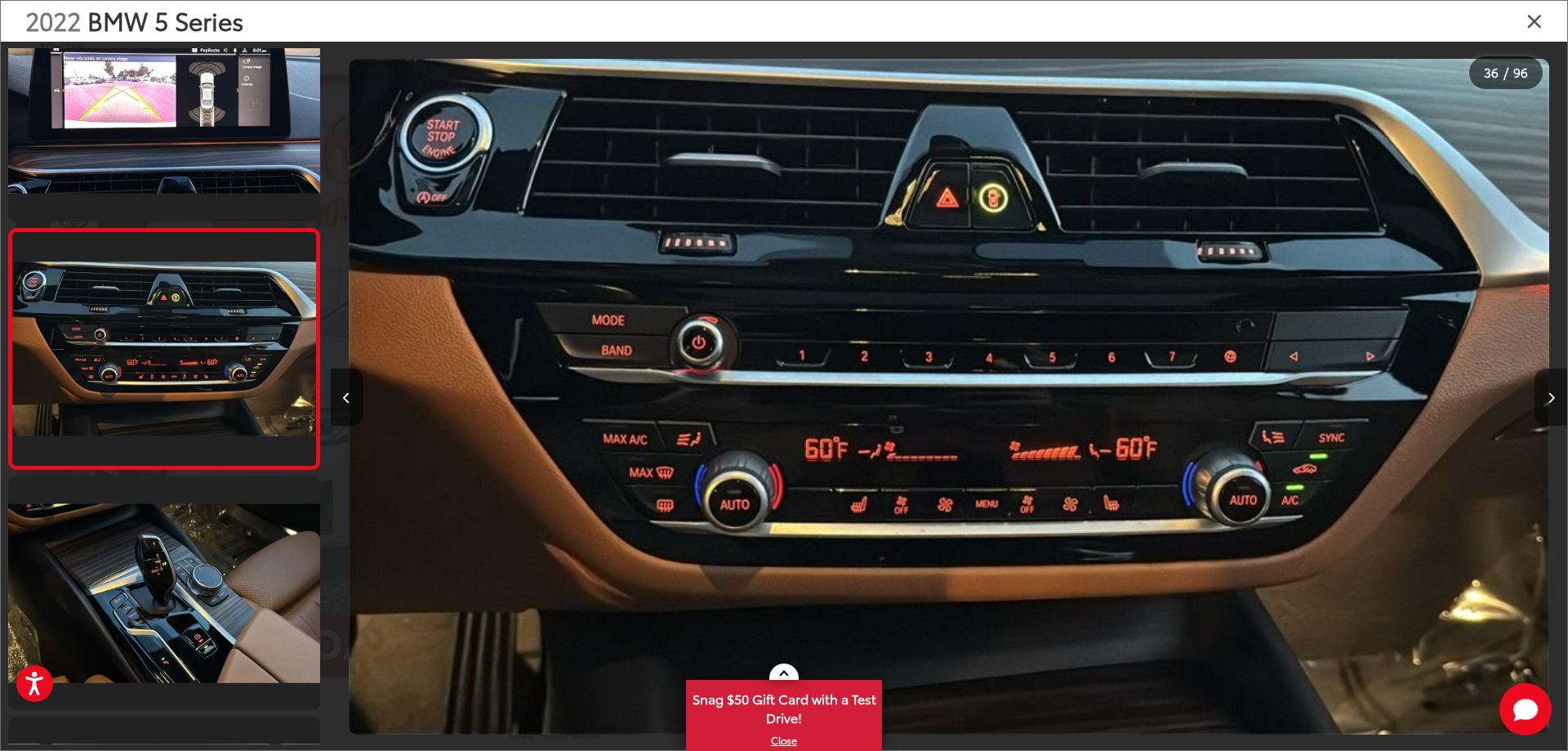
click at [1555, 400] on button "Next image" at bounding box center [1550, 396] width 33 height 57
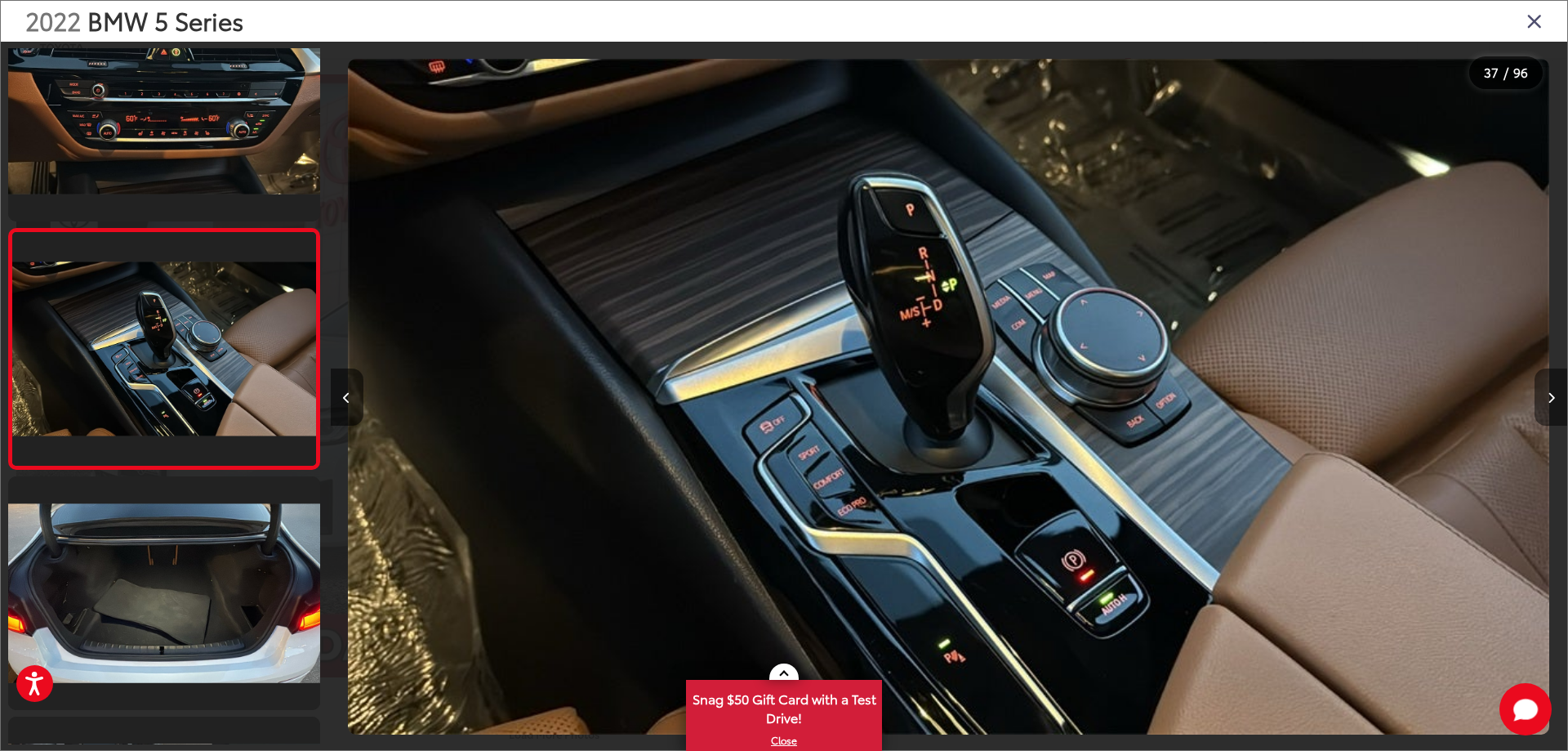
click at [1555, 400] on button "Next image" at bounding box center [1550, 396] width 33 height 57
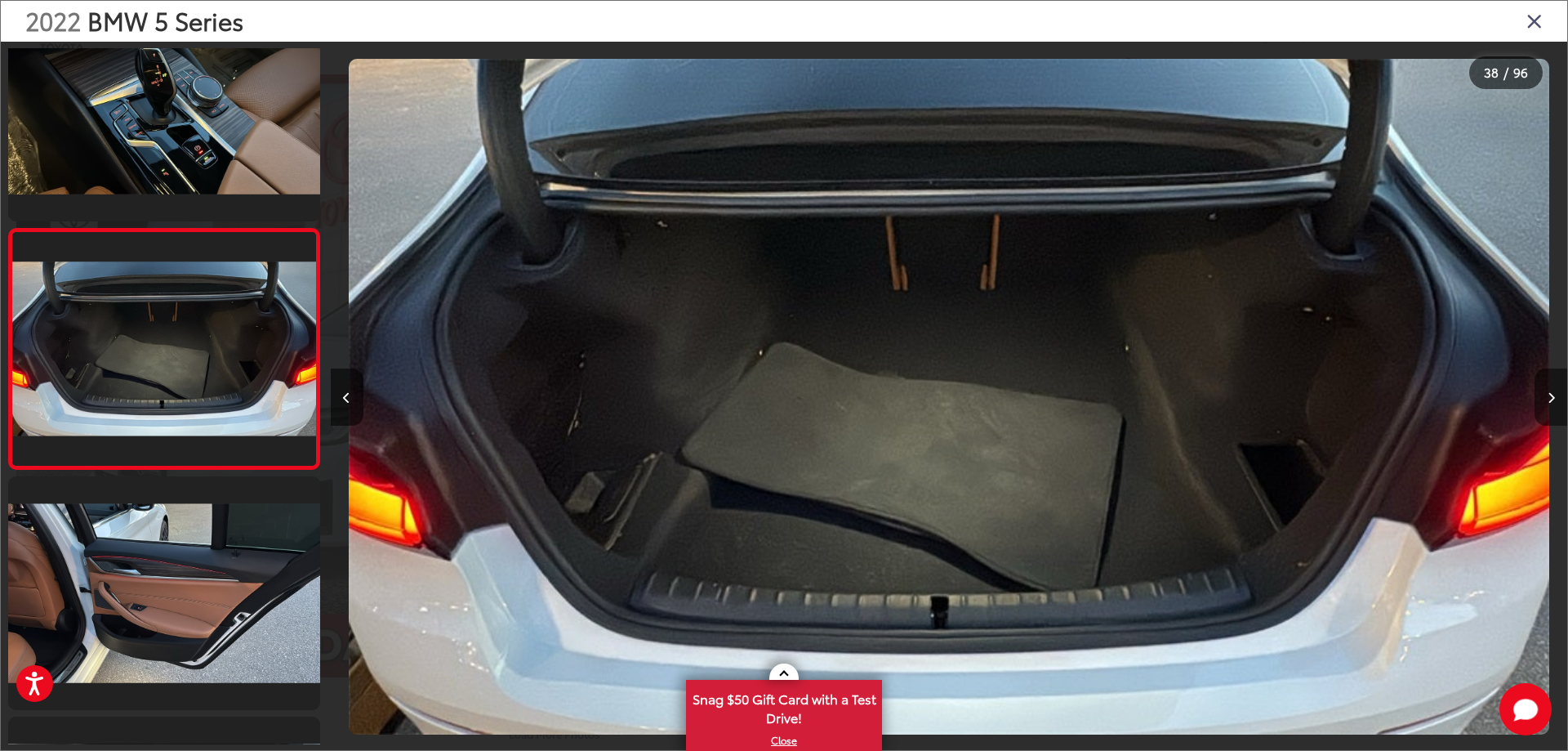
click at [1555, 400] on button "Next image" at bounding box center [1550, 396] width 33 height 57
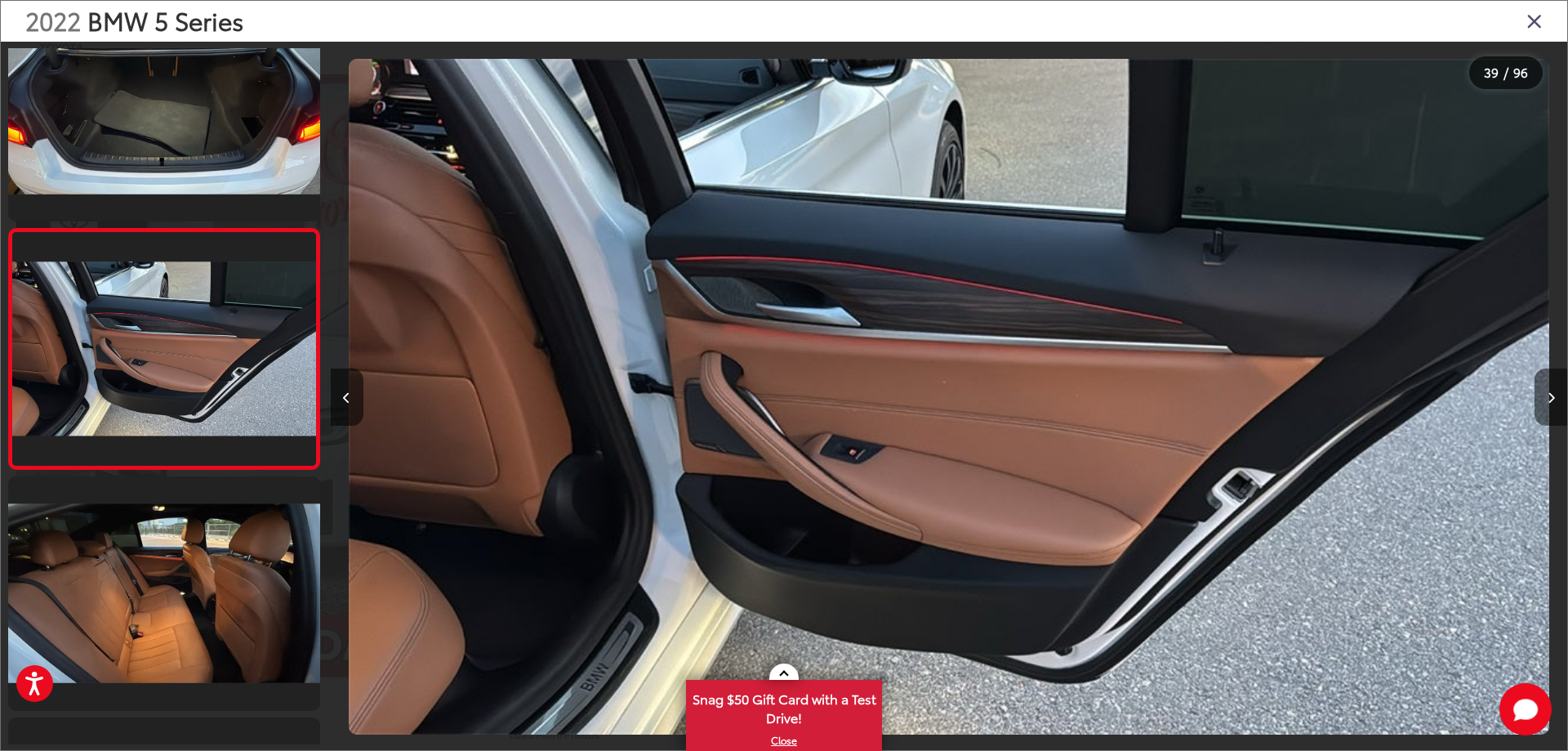
click at [1555, 400] on button "Next image" at bounding box center [1550, 396] width 33 height 57
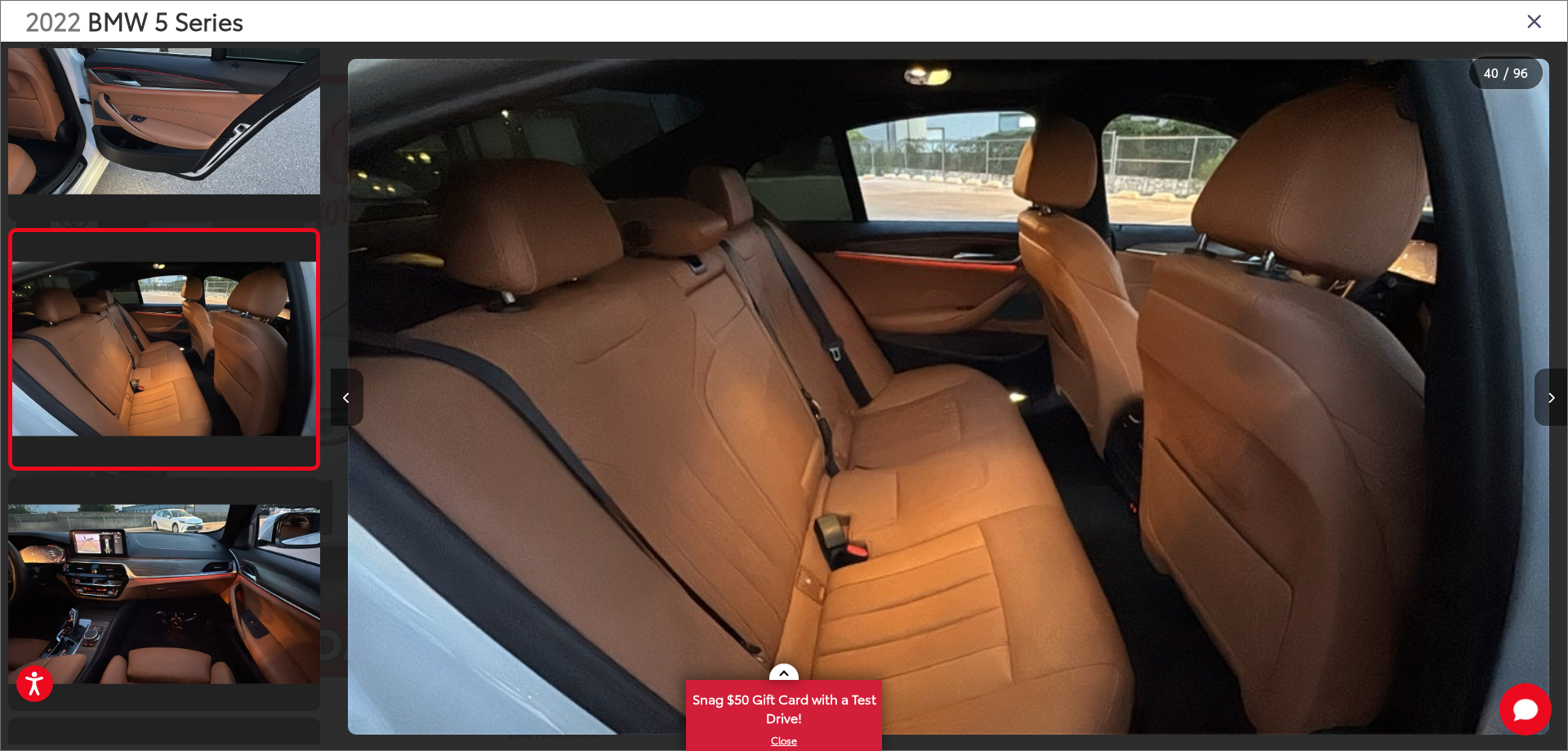
click at [1555, 400] on button "Next image" at bounding box center [1550, 396] width 33 height 57
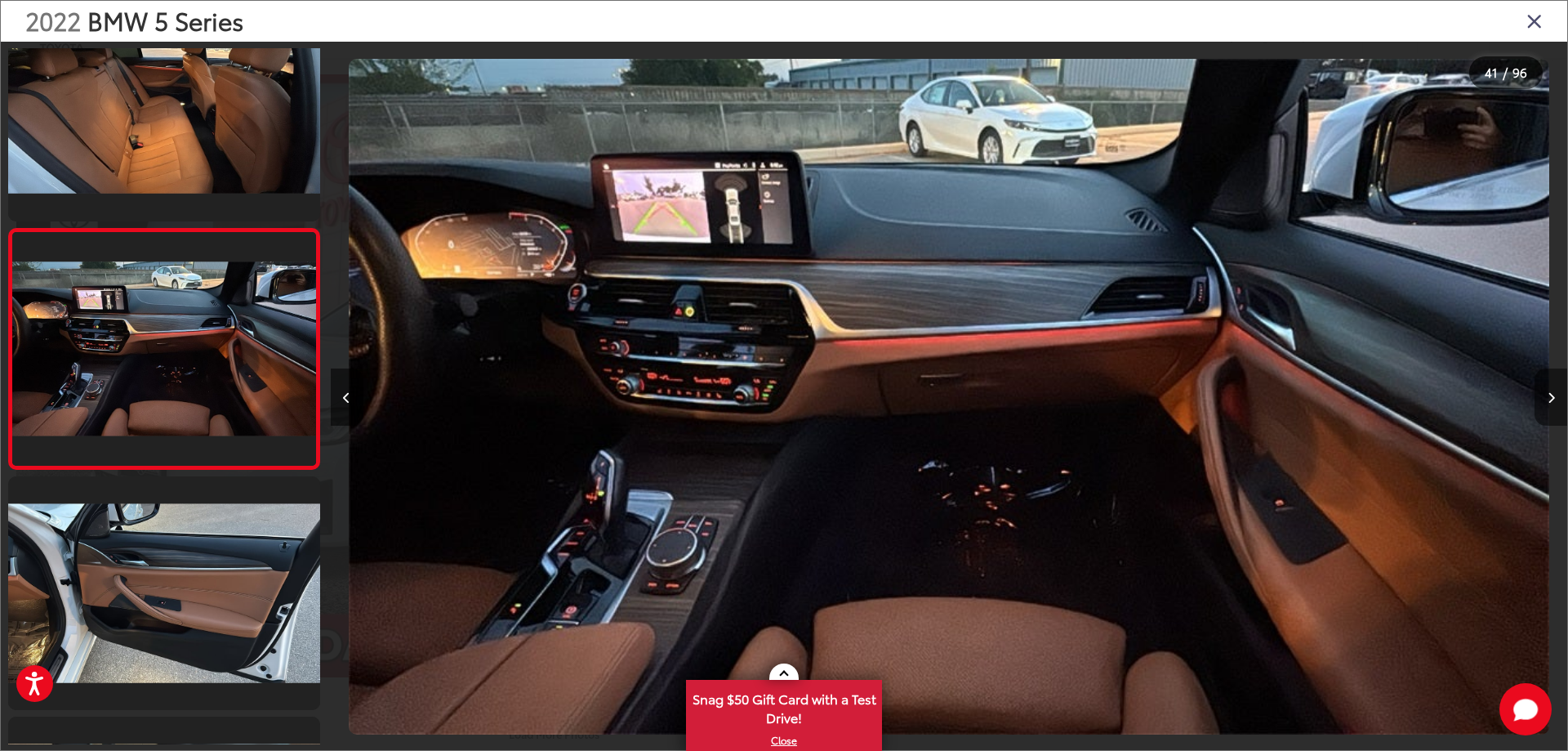
click at [1555, 400] on button "Next image" at bounding box center [1550, 396] width 33 height 57
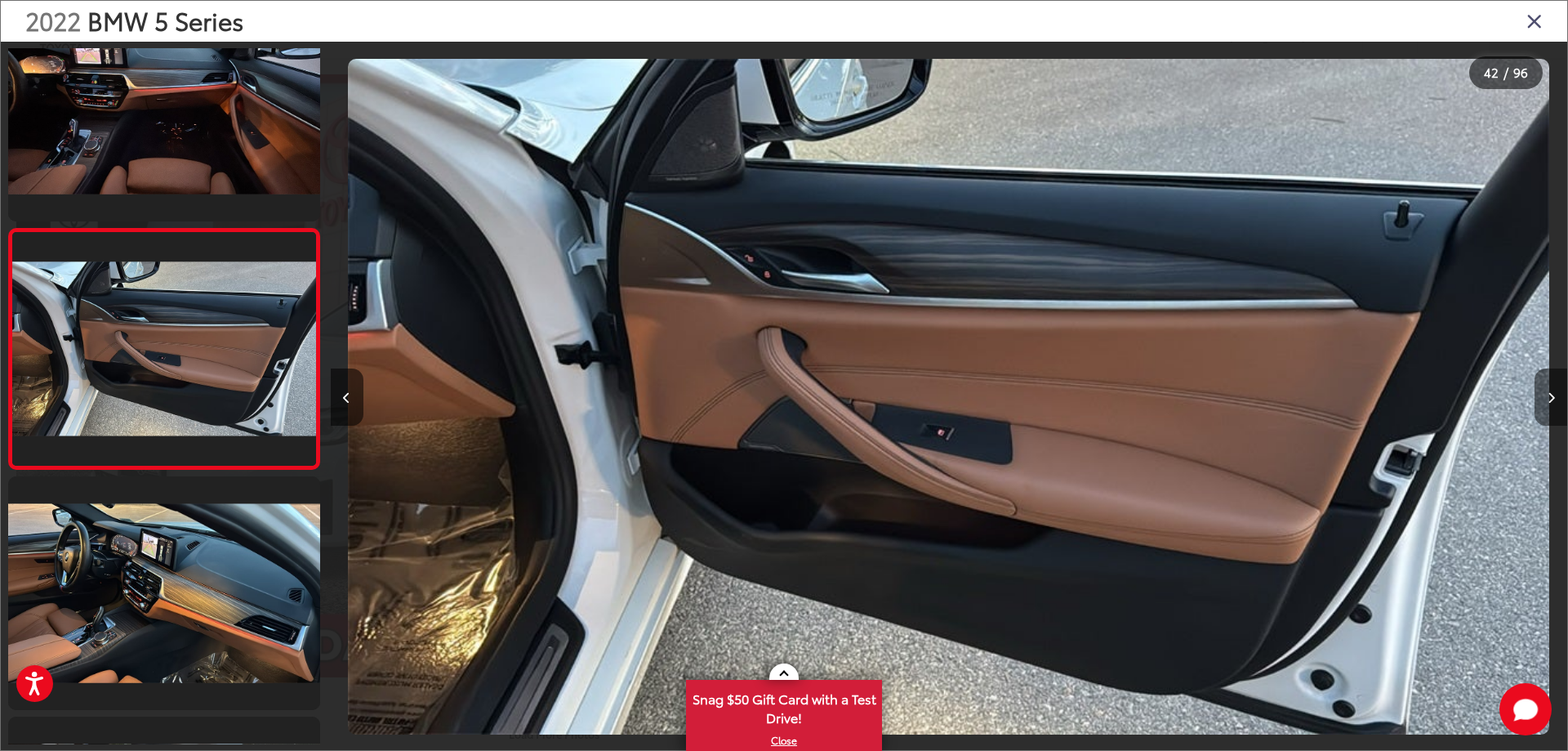
click at [1555, 400] on button "Next image" at bounding box center [1550, 396] width 33 height 57
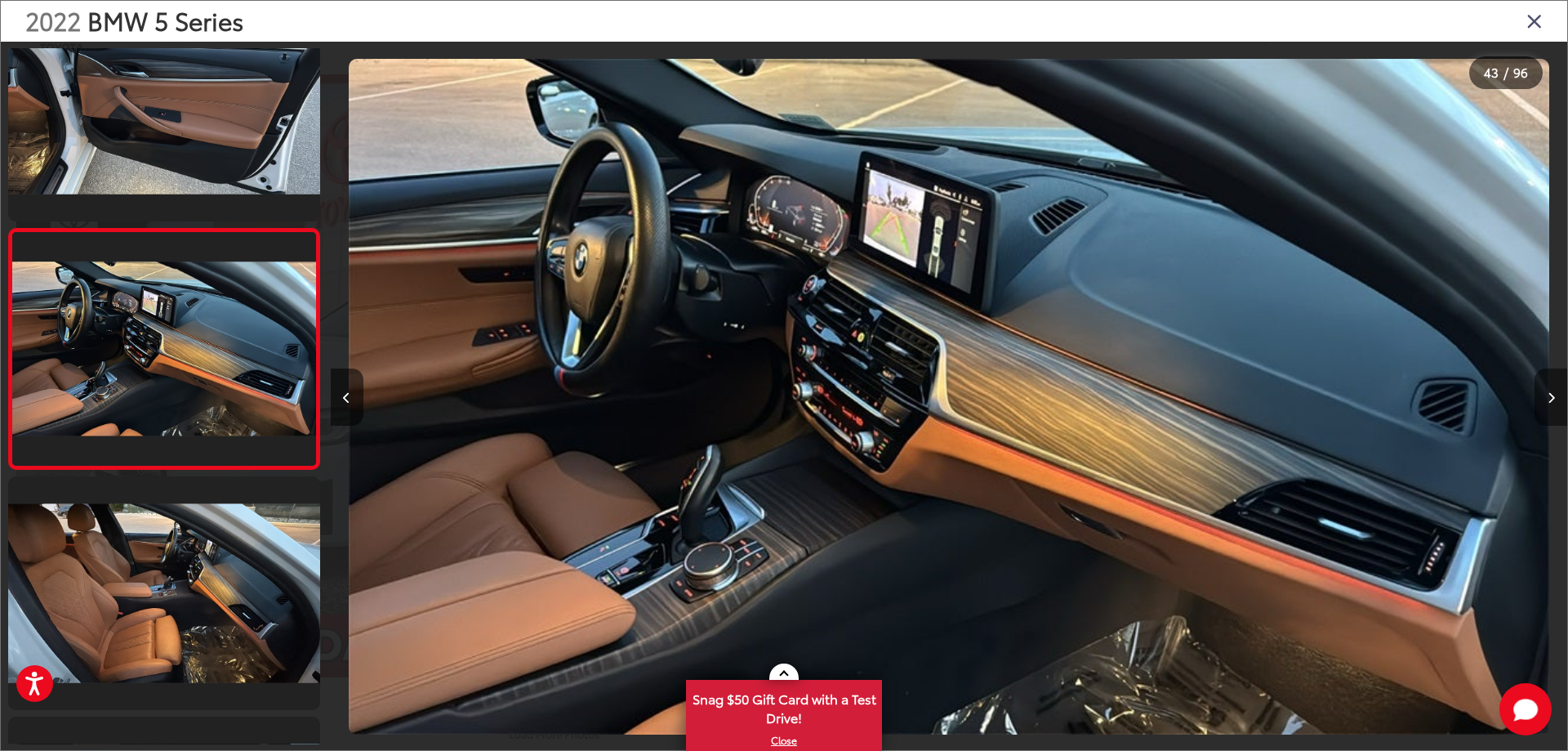
click at [1555, 400] on button "Next image" at bounding box center [1550, 396] width 33 height 57
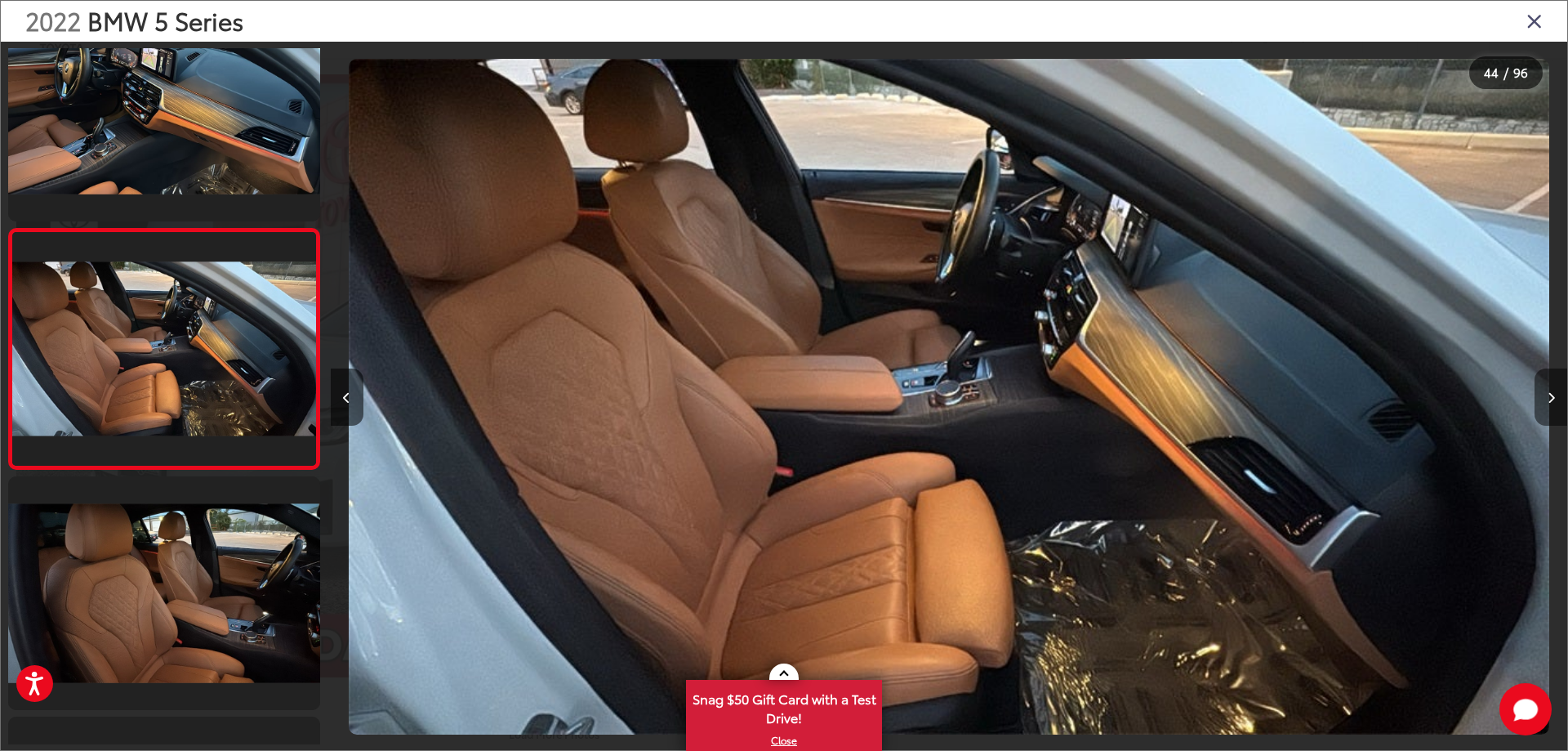
click at [1555, 394] on button "Next image" at bounding box center [1550, 396] width 33 height 57
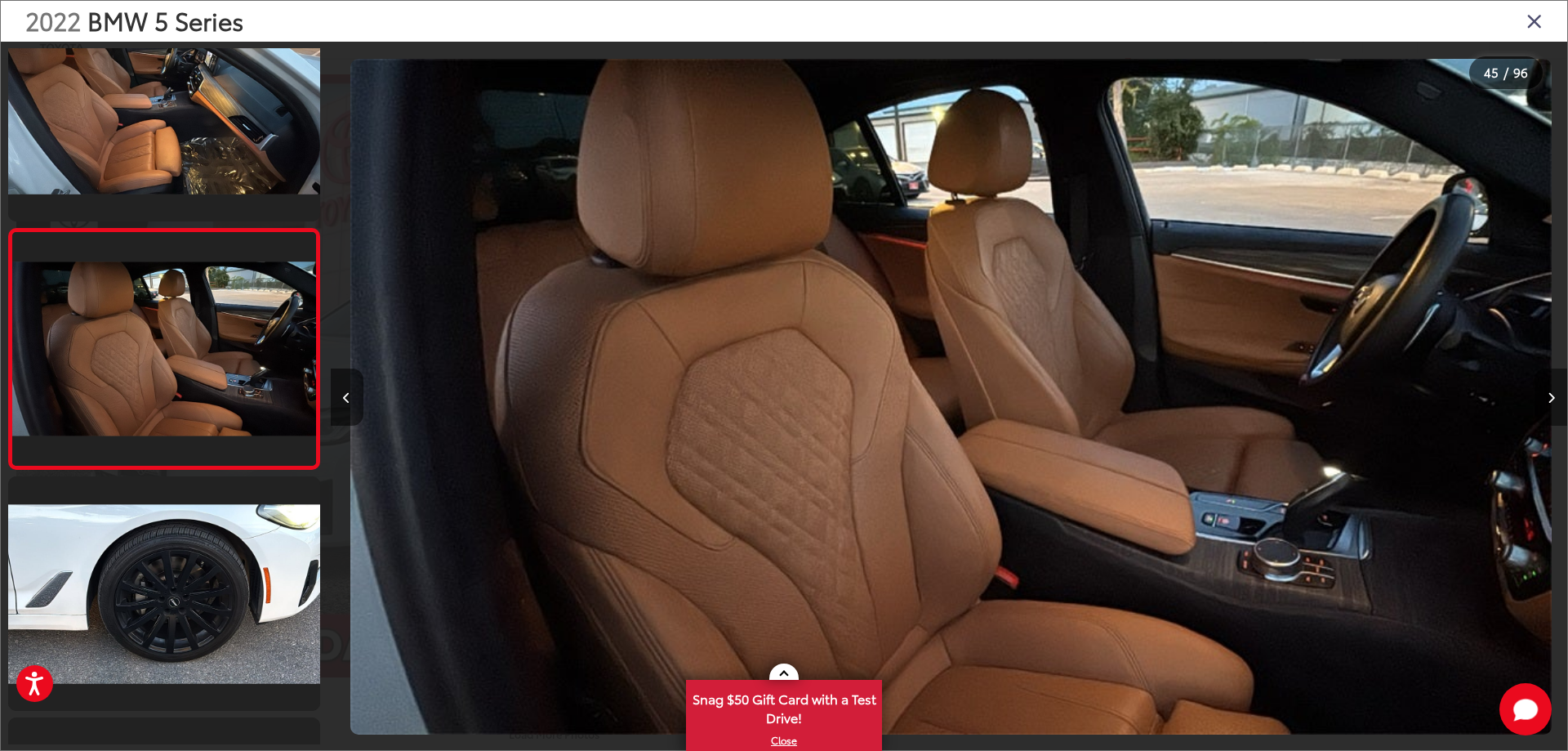
click at [1555, 394] on button "Next image" at bounding box center [1550, 396] width 33 height 57
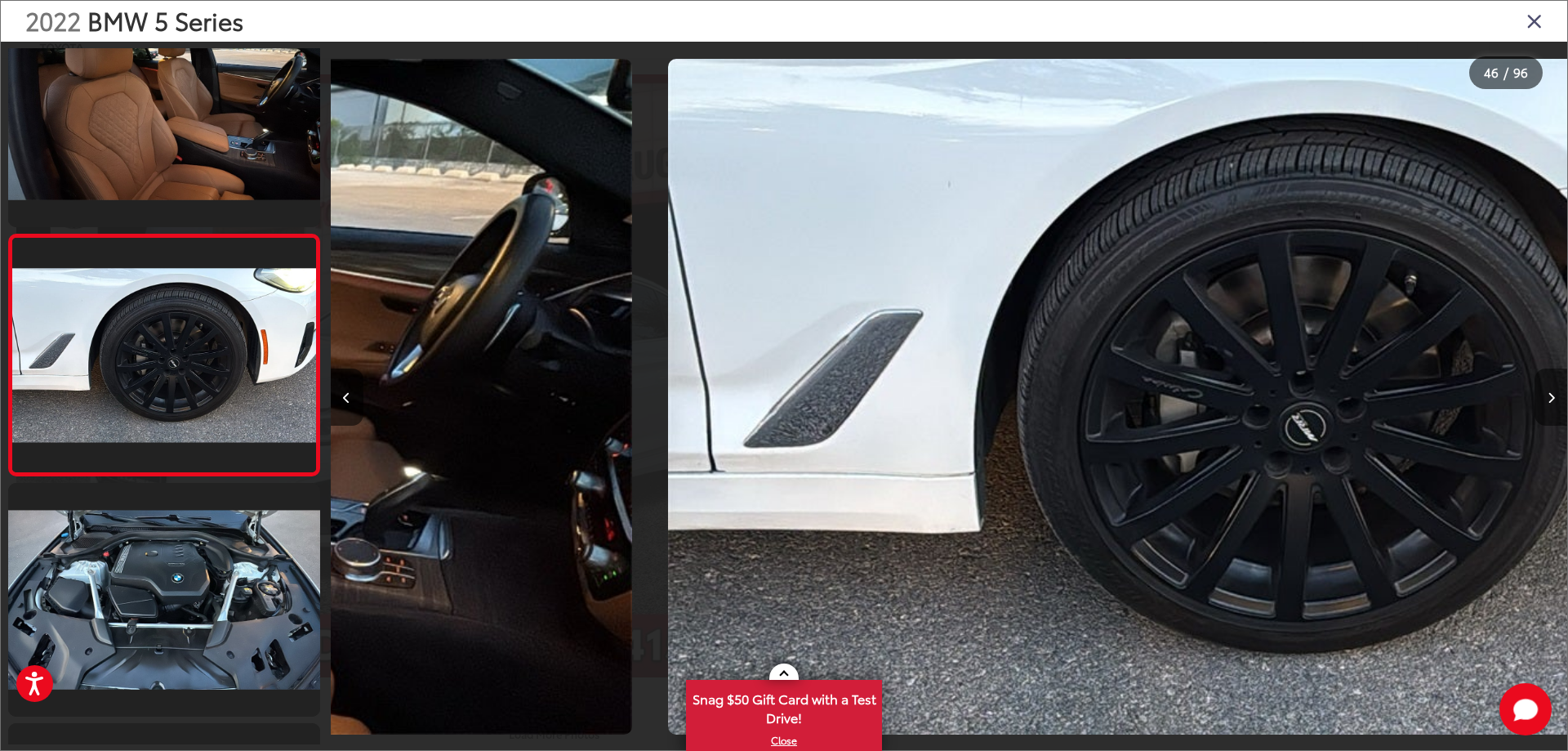
click at [1555, 394] on button "Next image" at bounding box center [1550, 396] width 33 height 57
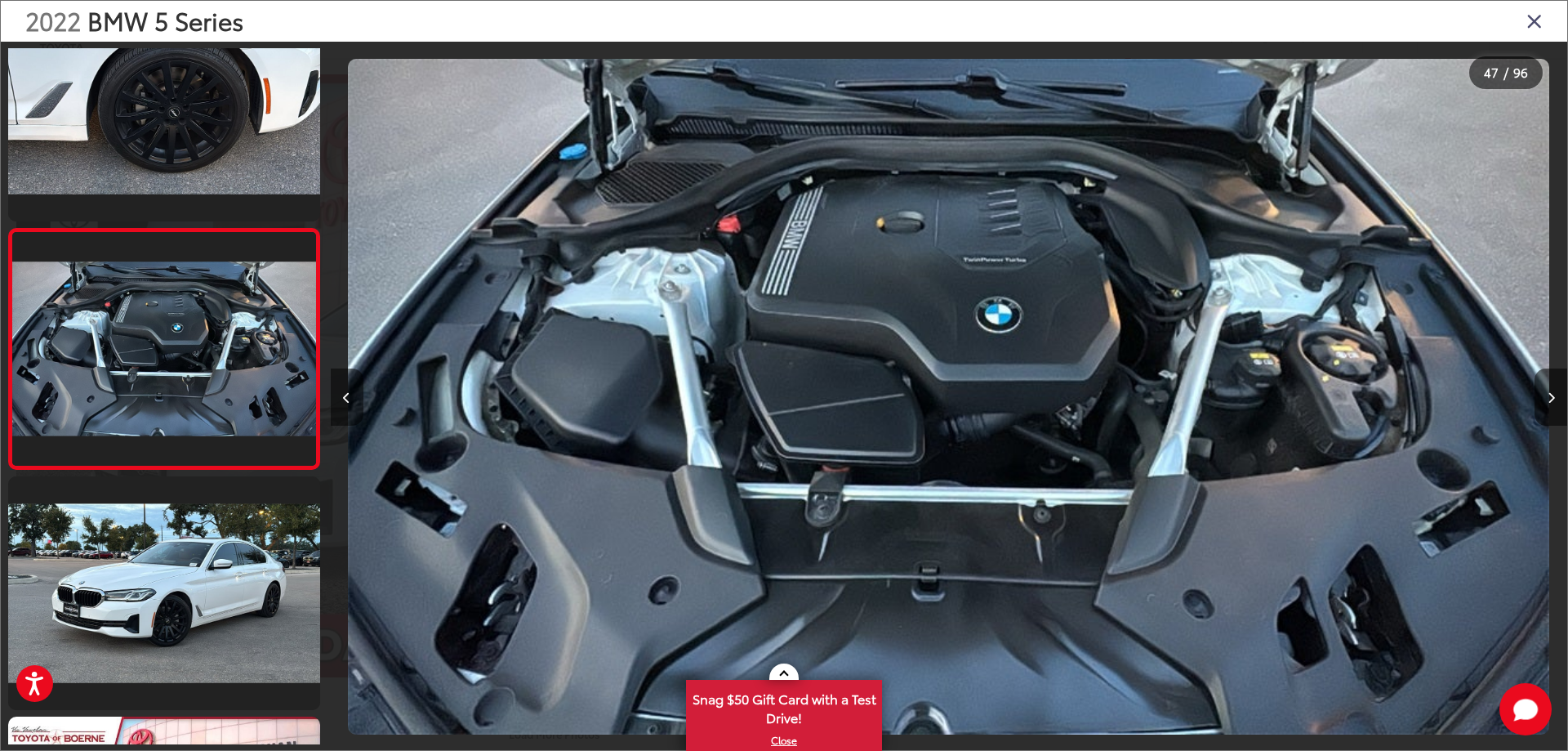
click at [351, 395] on button "Previous image" at bounding box center [346, 396] width 33 height 57
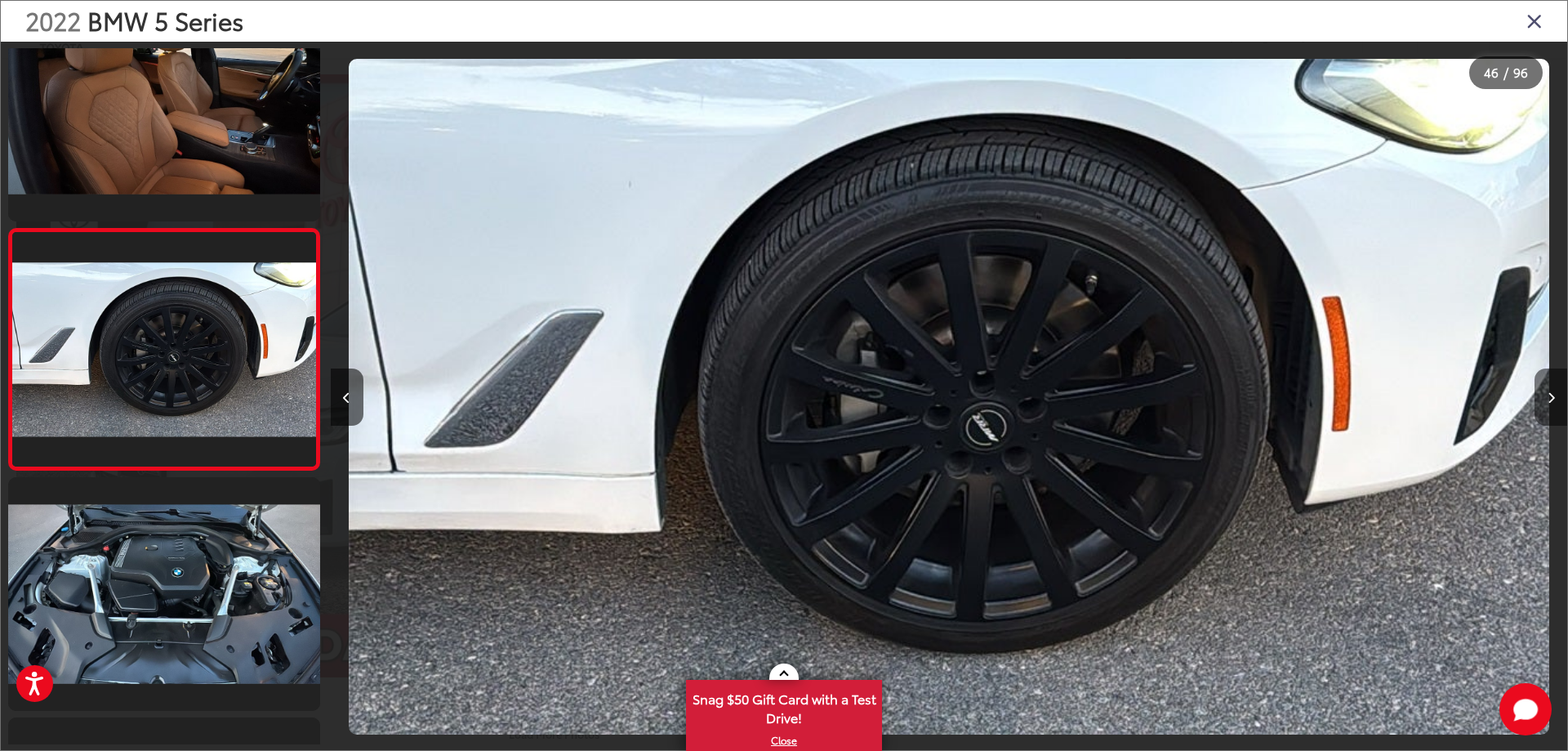
click at [1552, 406] on button "Next image" at bounding box center [1550, 396] width 33 height 57
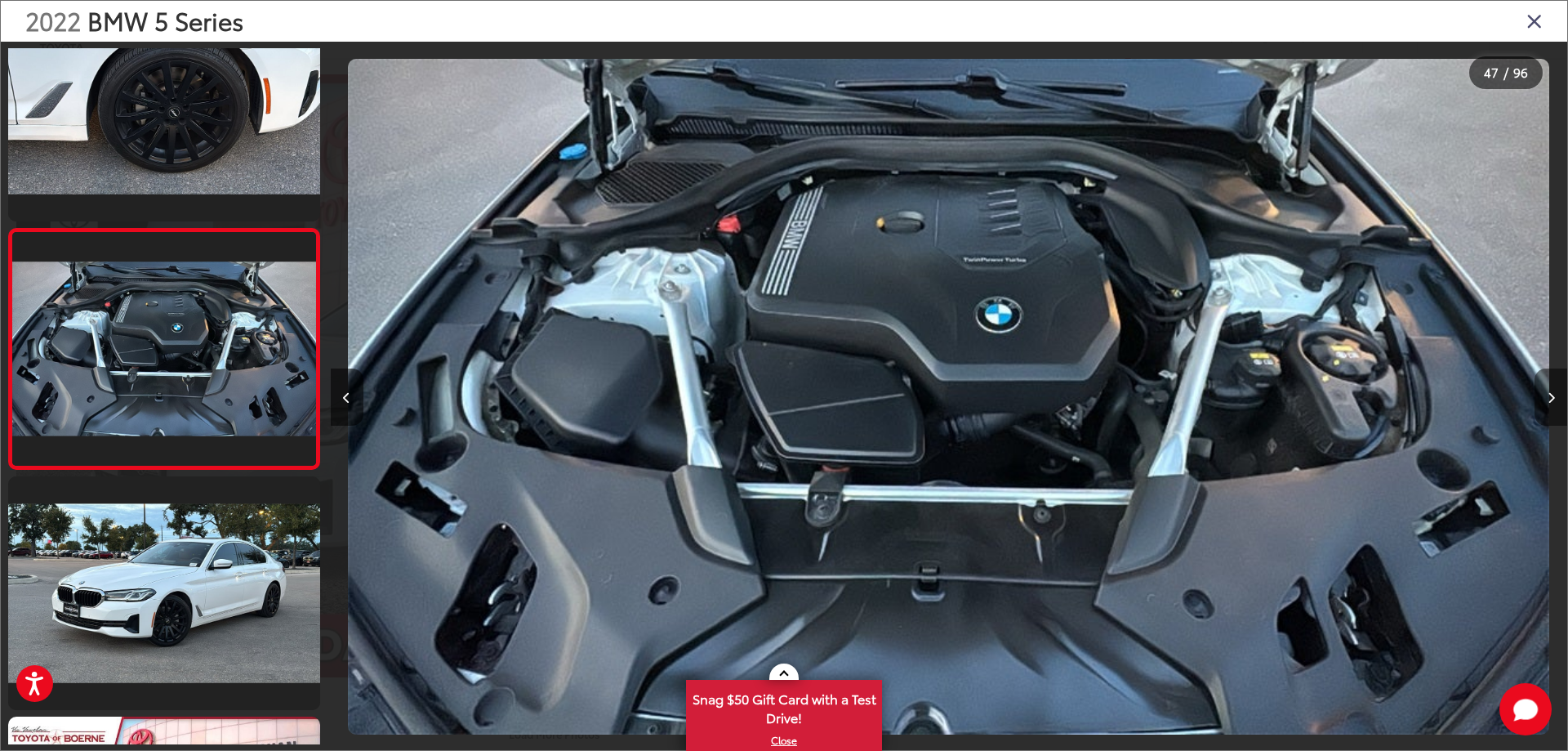
click at [1552, 406] on button "Next image" at bounding box center [1550, 396] width 33 height 57
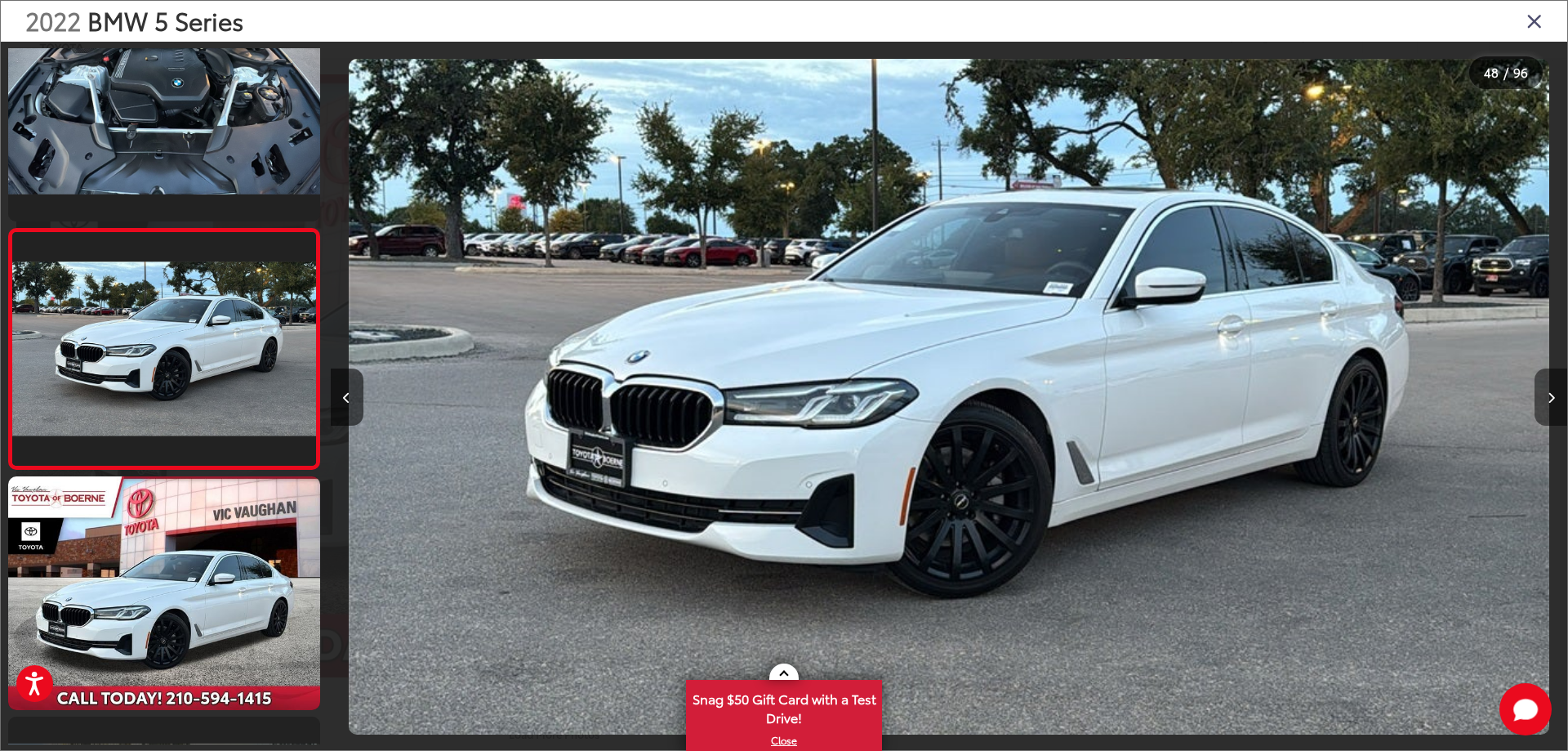
click at [1552, 406] on button "Next image" at bounding box center [1550, 396] width 33 height 57
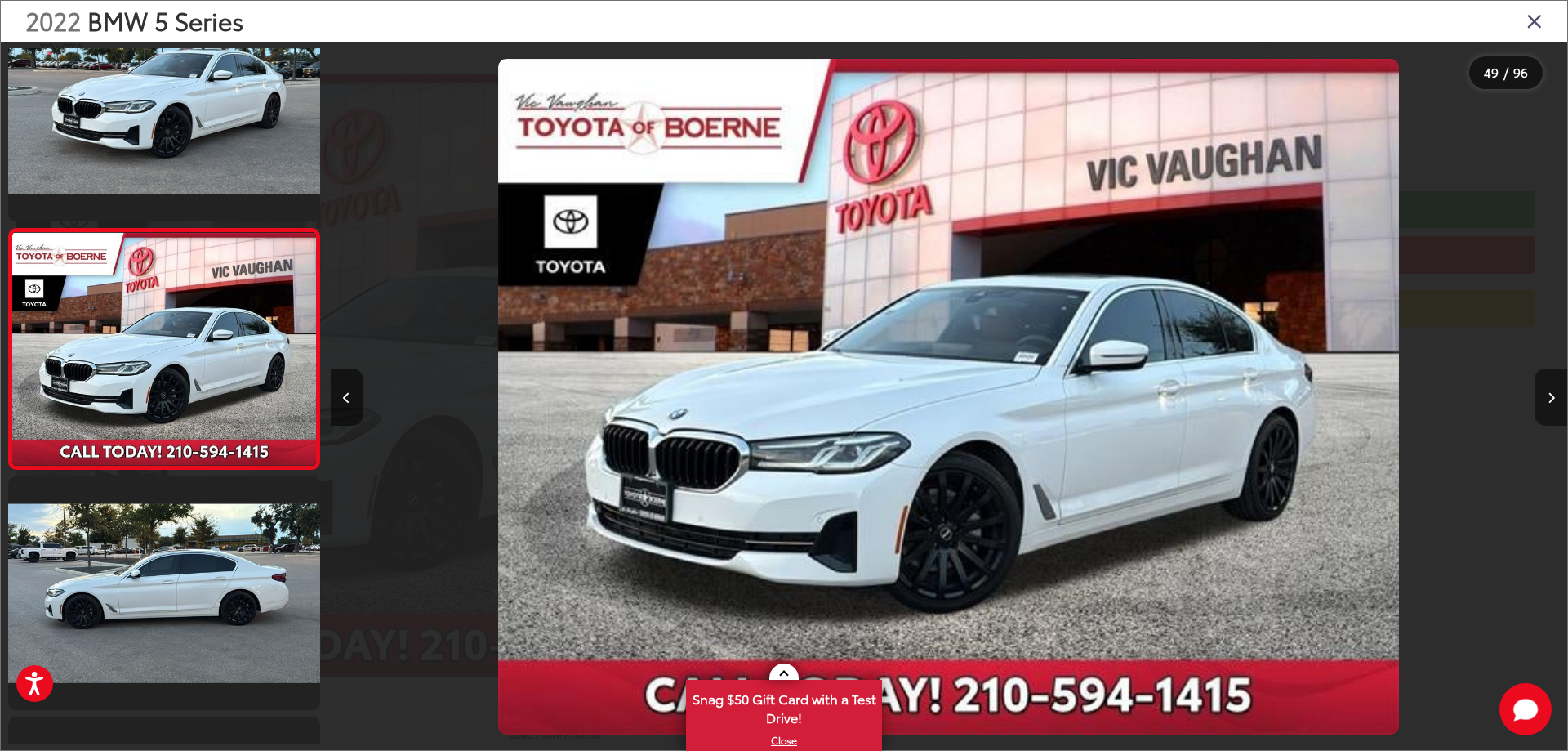
click at [1552, 406] on button "Next image" at bounding box center [1550, 396] width 33 height 57
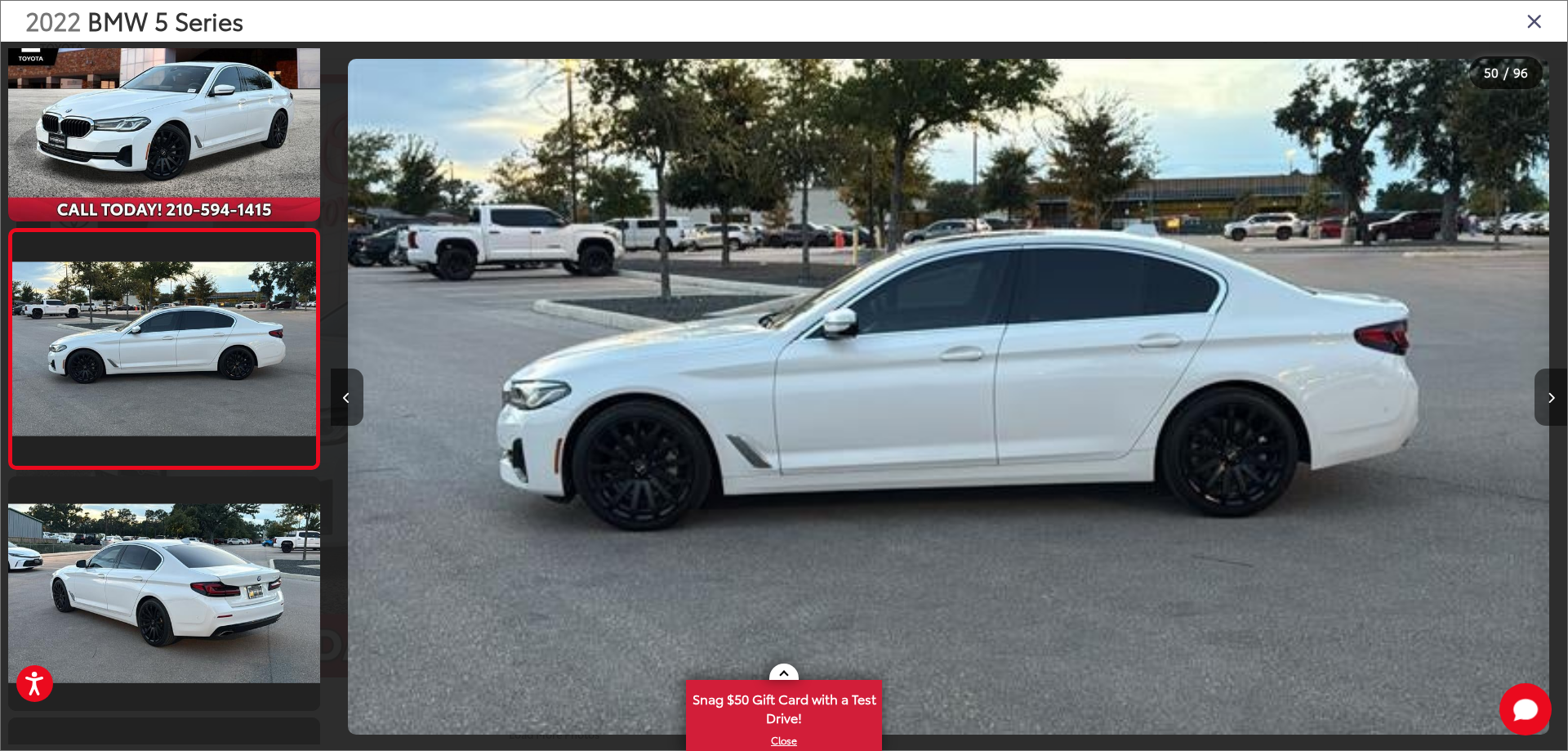
click at [1552, 406] on button "Next image" at bounding box center [1550, 396] width 33 height 57
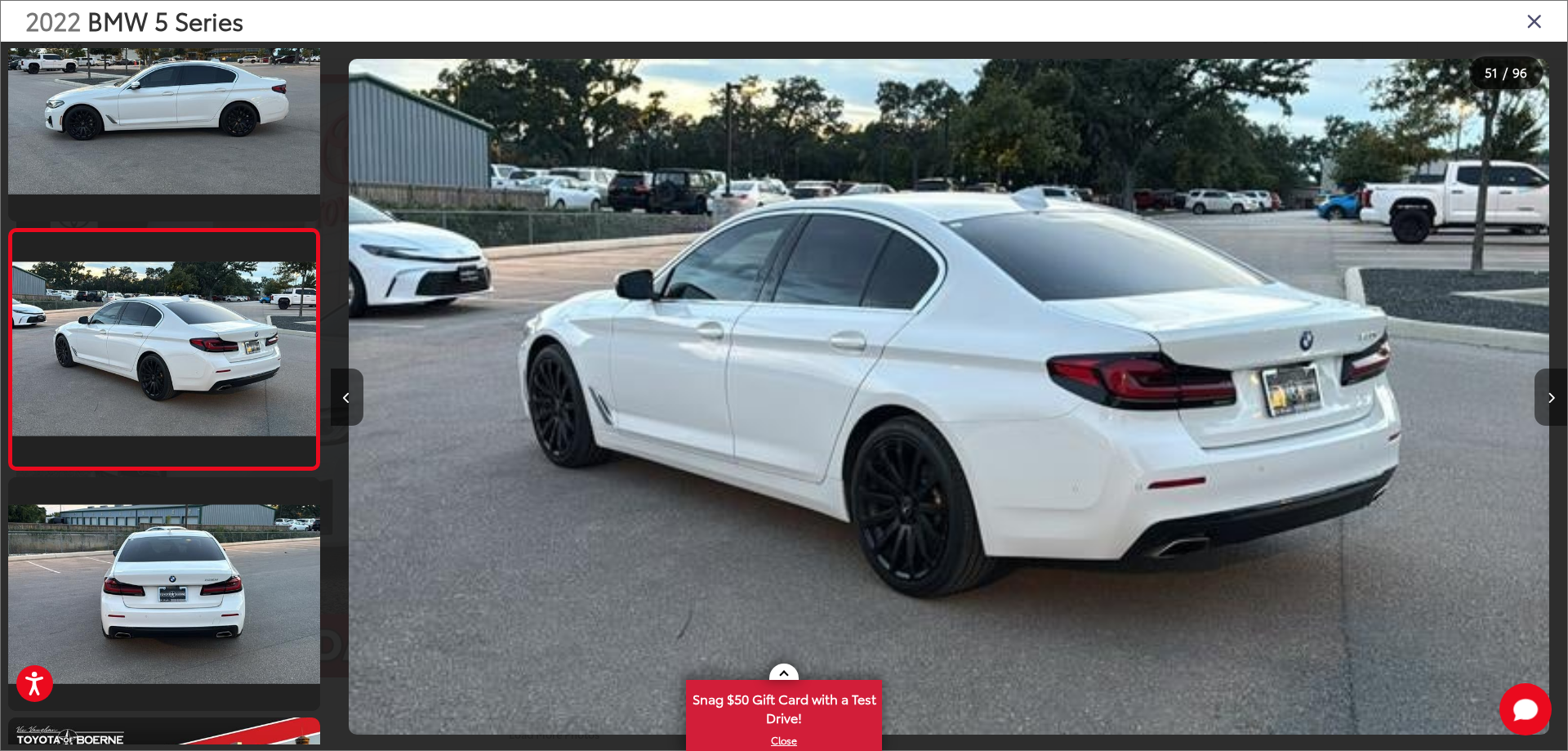
click at [1552, 406] on button "Next image" at bounding box center [1550, 396] width 33 height 57
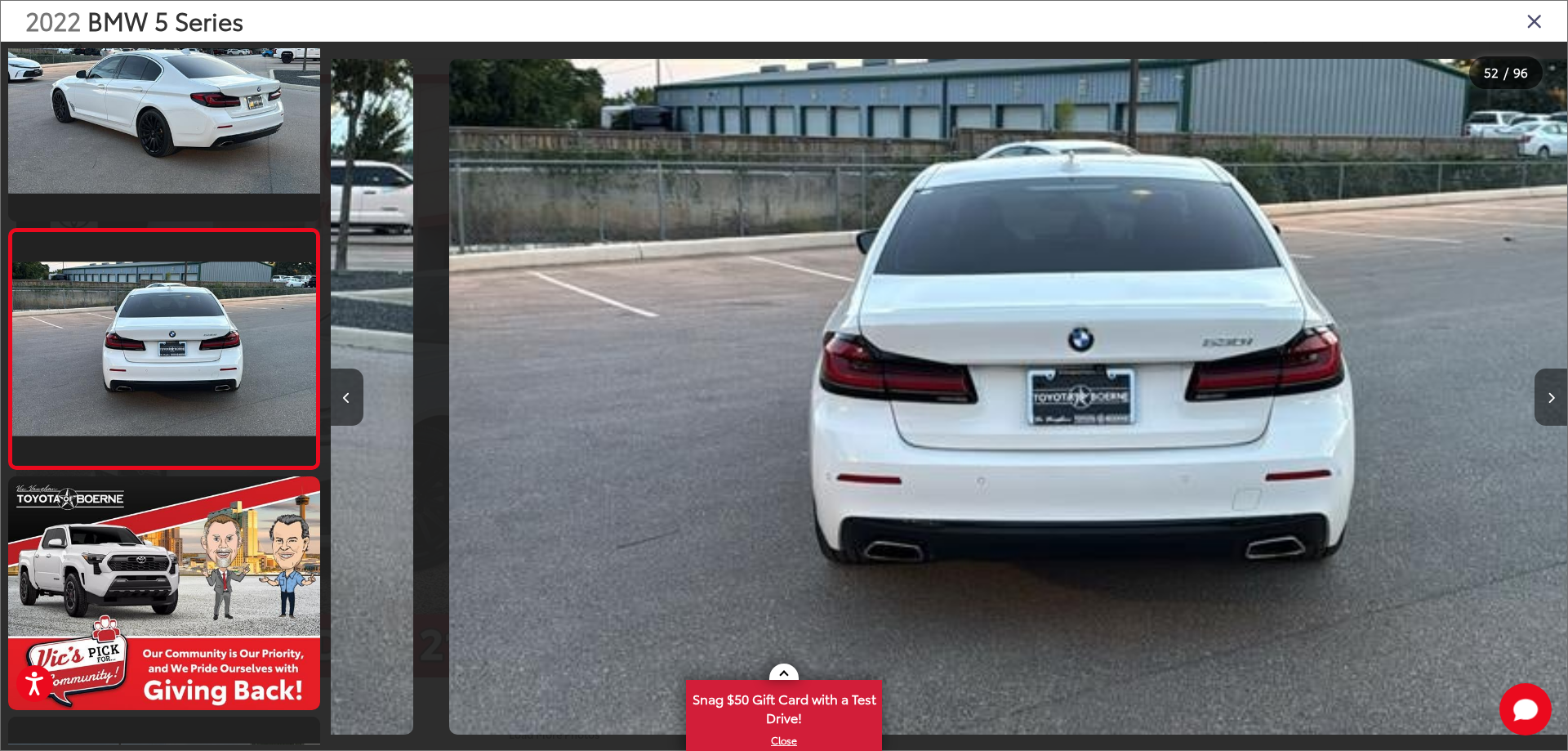
click at [1552, 406] on button "Next image" at bounding box center [1550, 396] width 33 height 57
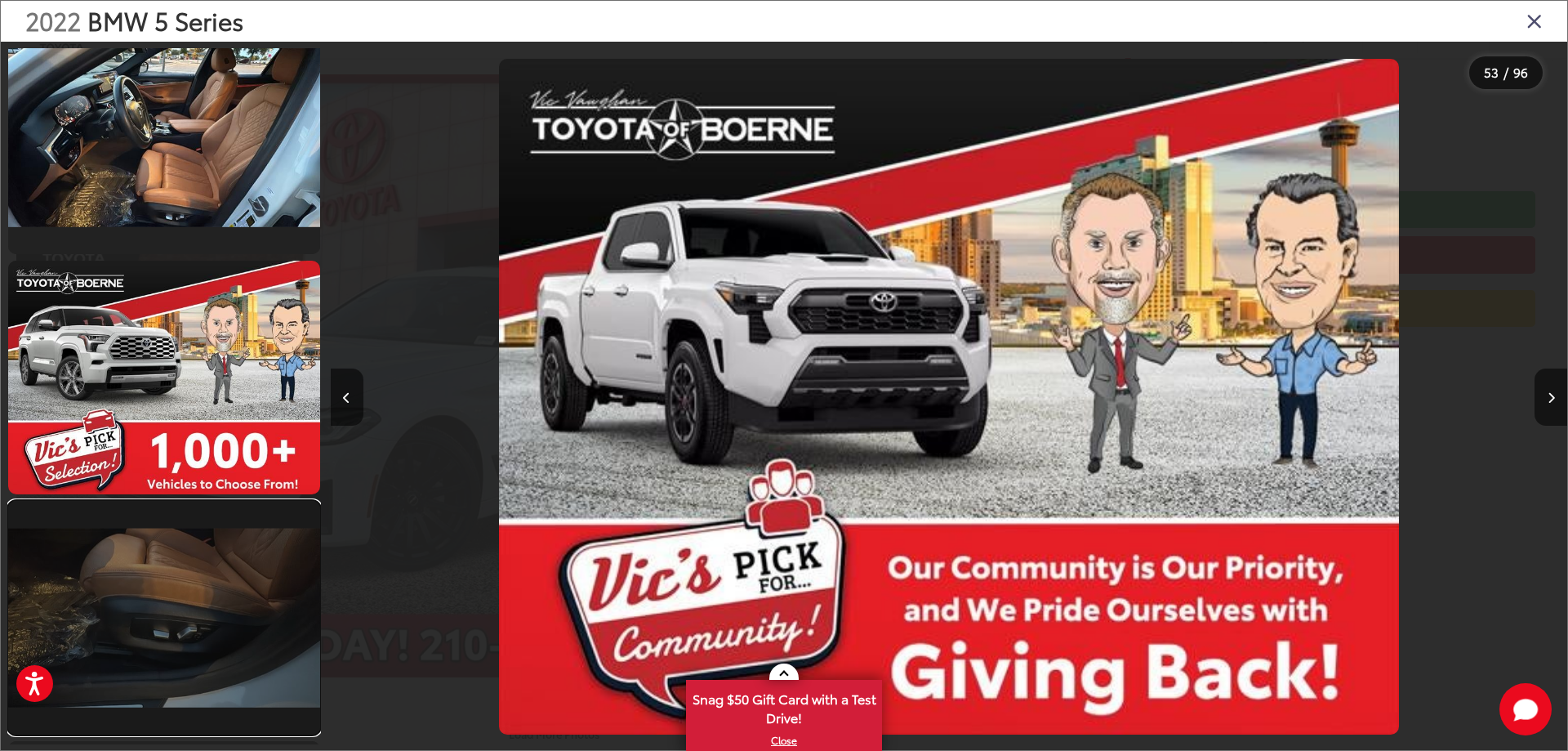
click at [227, 593] on link at bounding box center [164, 618] width 312 height 234
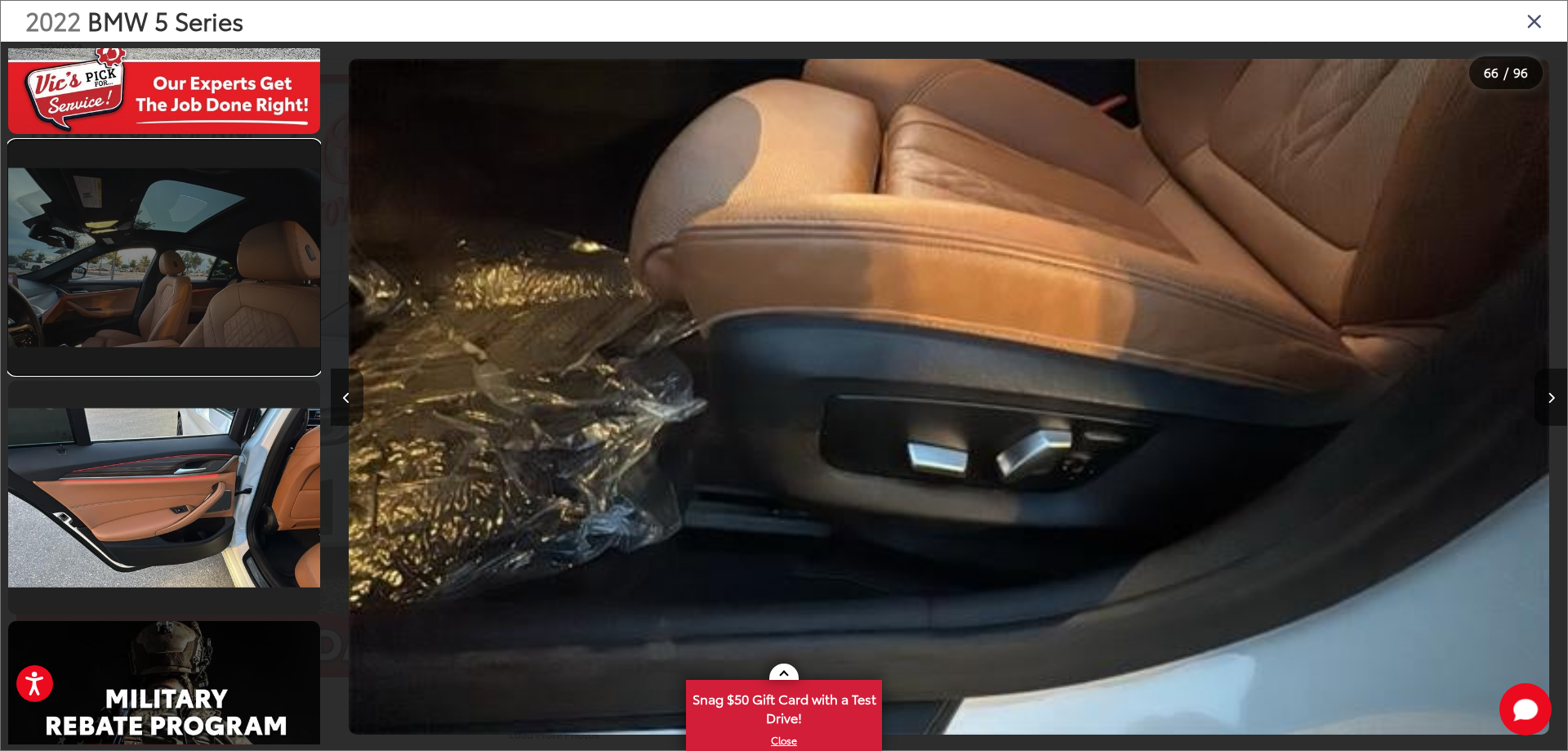
click at [192, 321] on link at bounding box center [164, 258] width 312 height 234
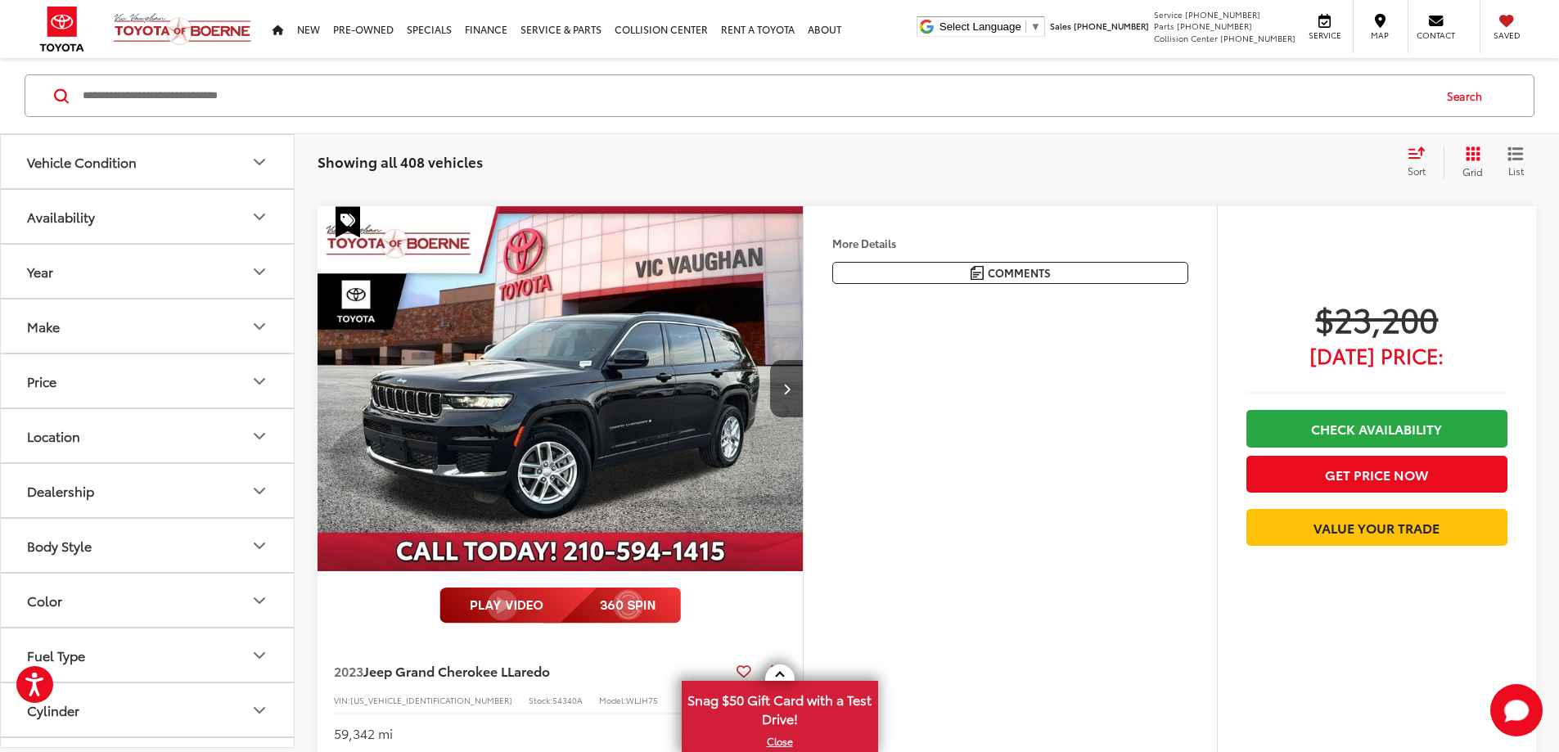
scroll to position [6600, 0]
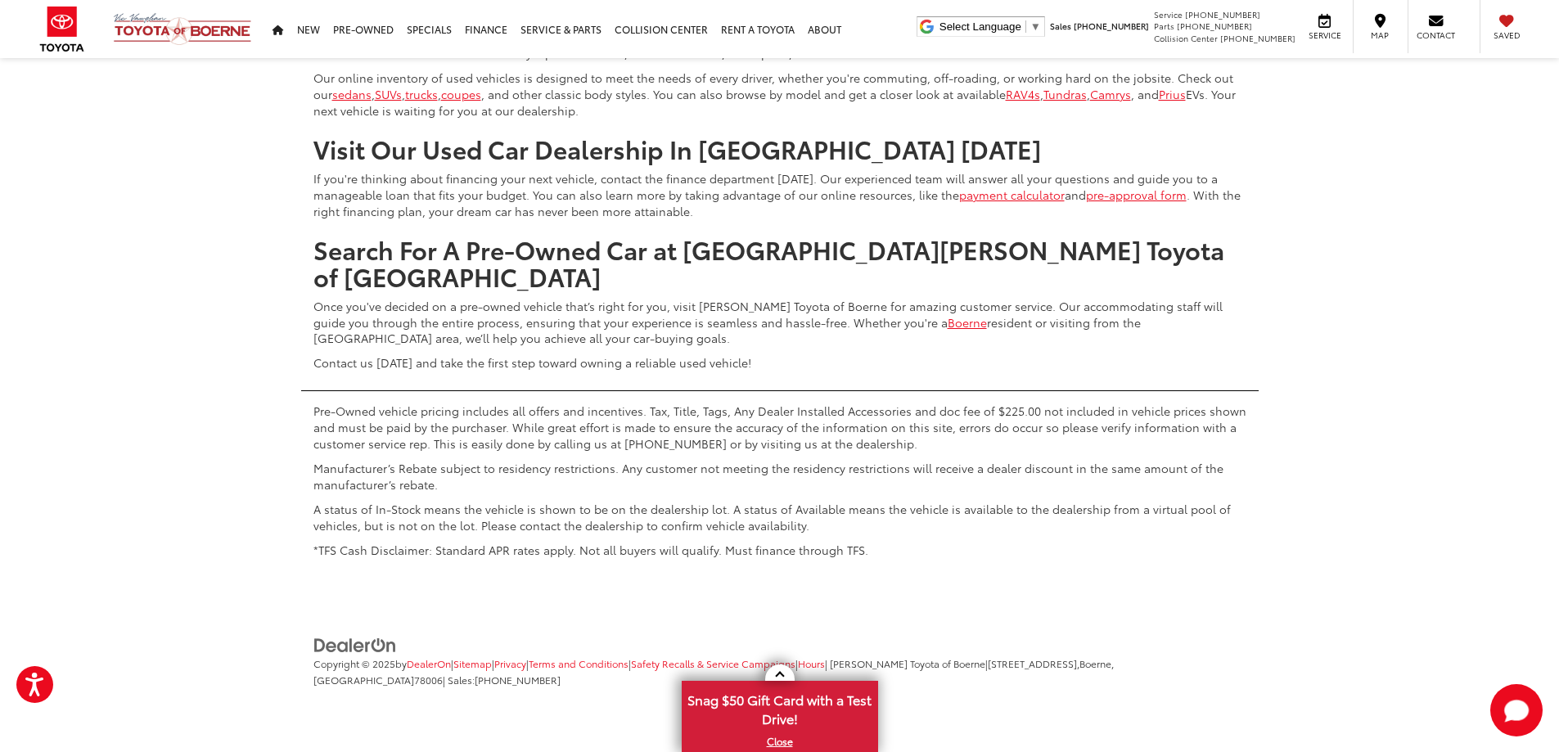
scroll to position [8809, 0]
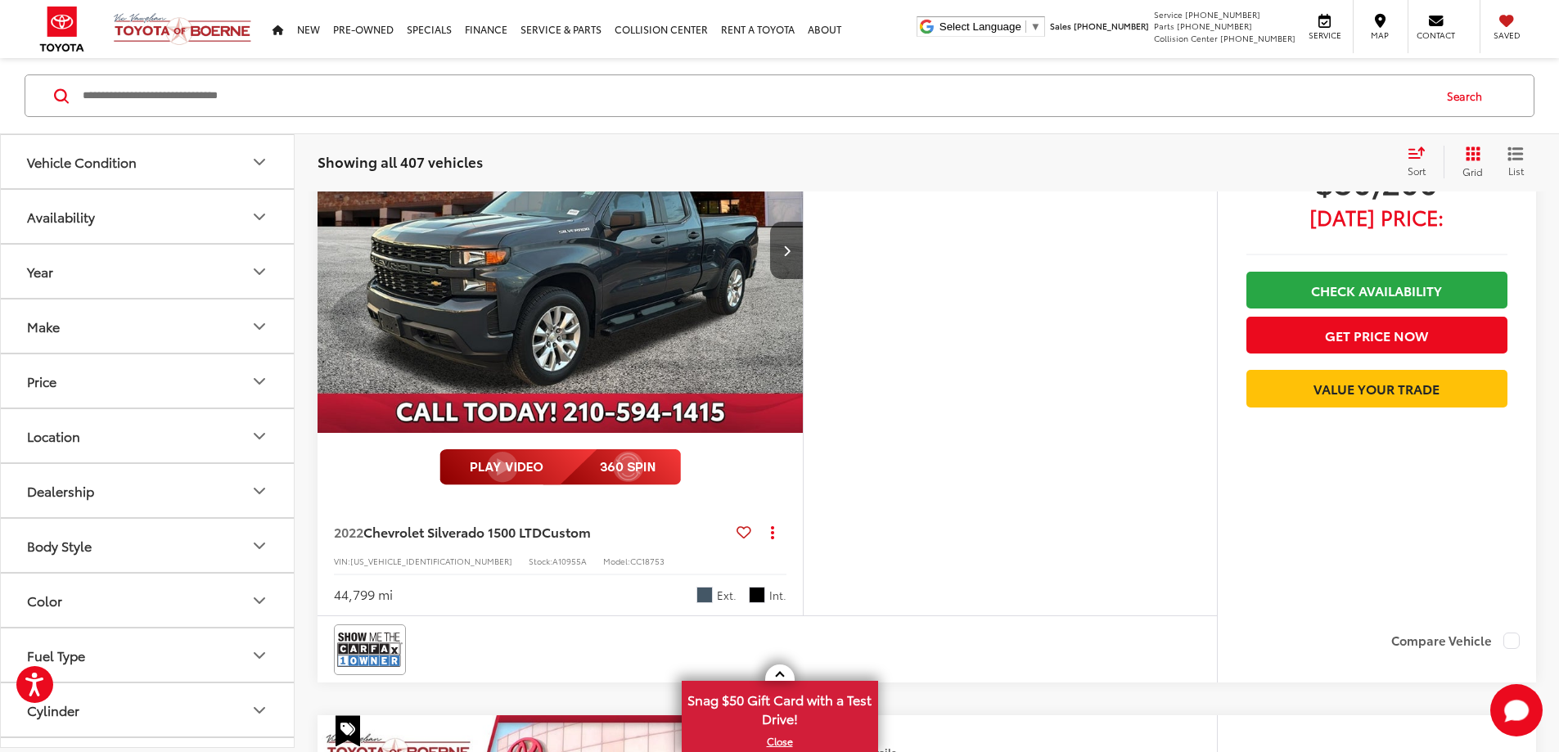
scroll to position [6022, 0]
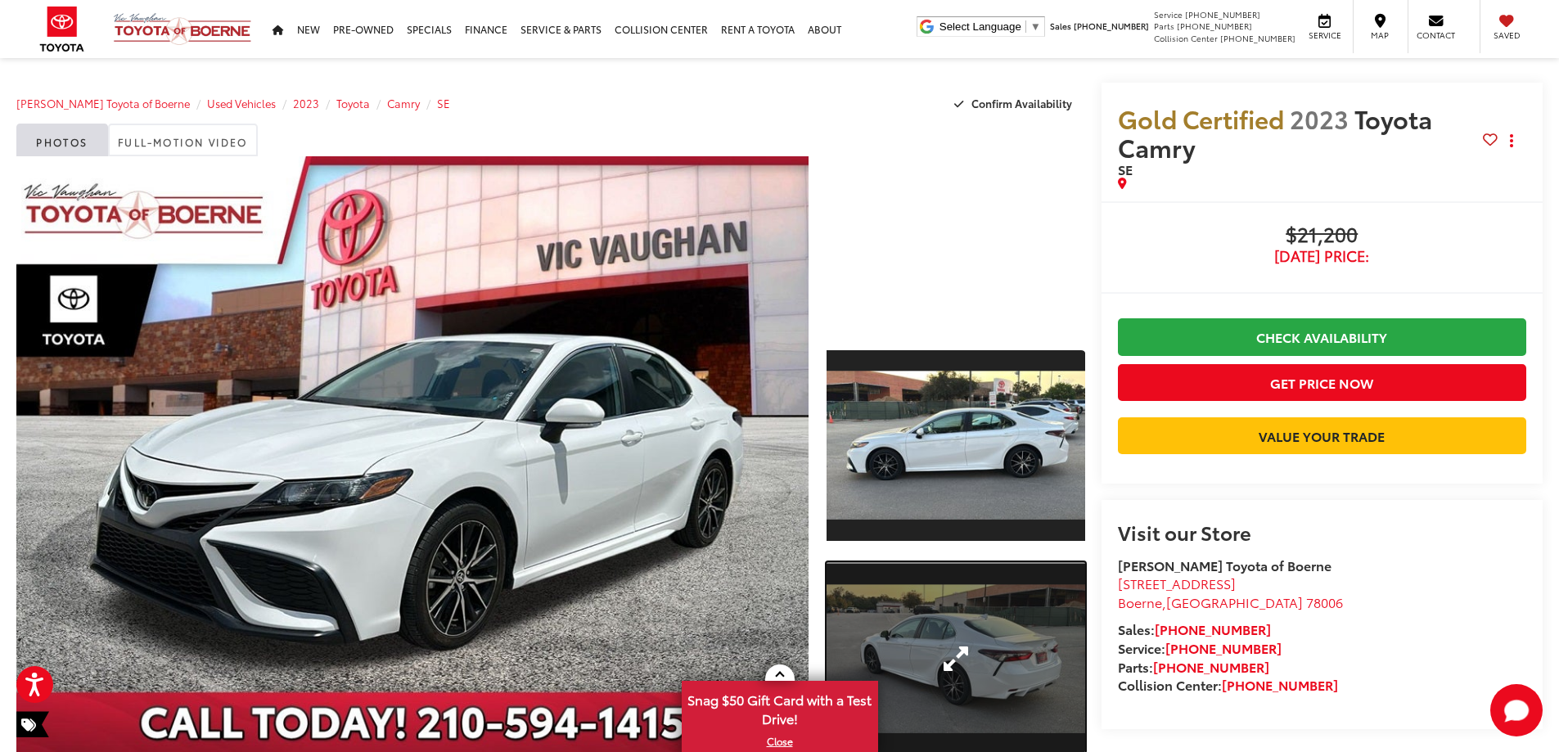
click at [973, 644] on link "Expand Photo 2" at bounding box center [955, 659] width 259 height 194
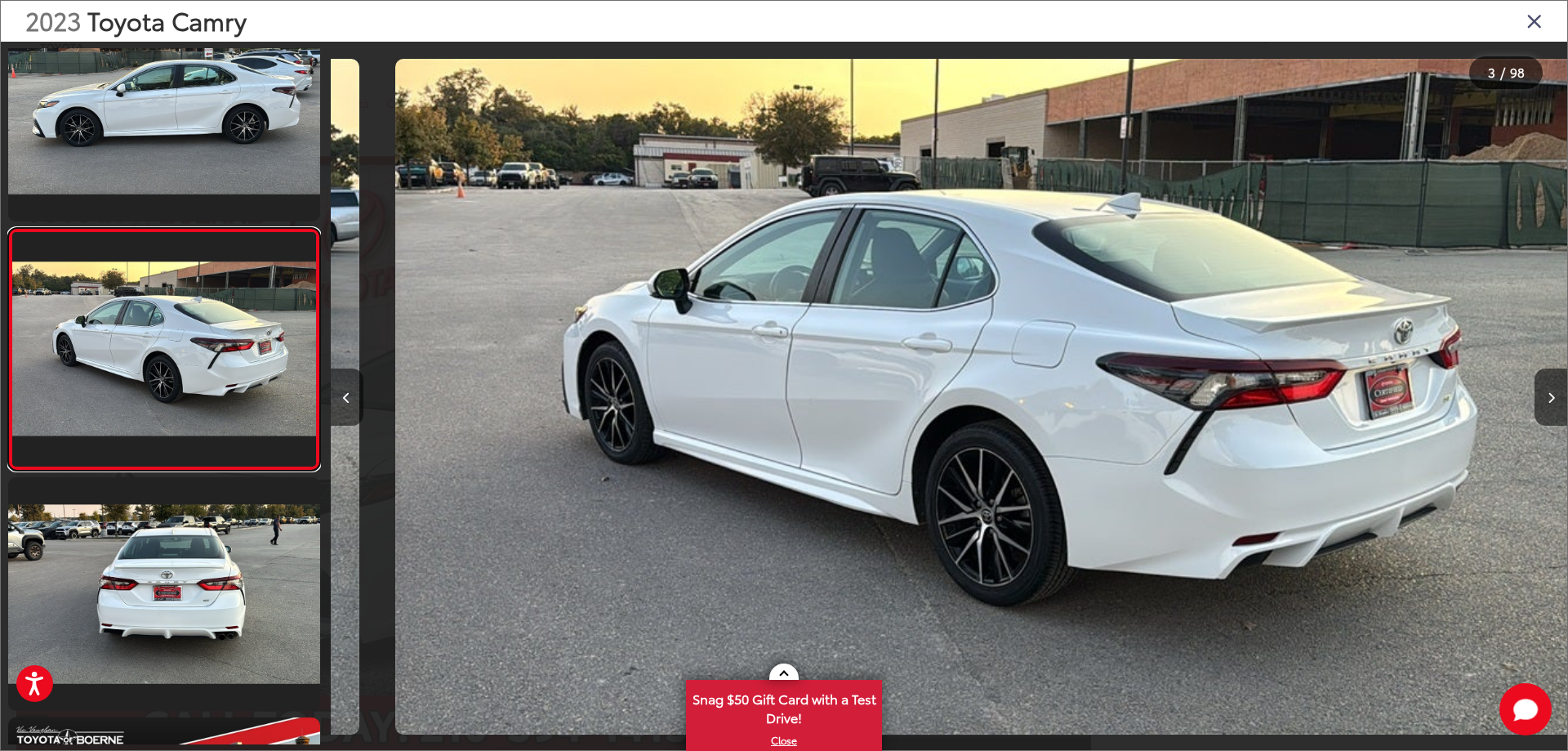
scroll to position [0, 2473]
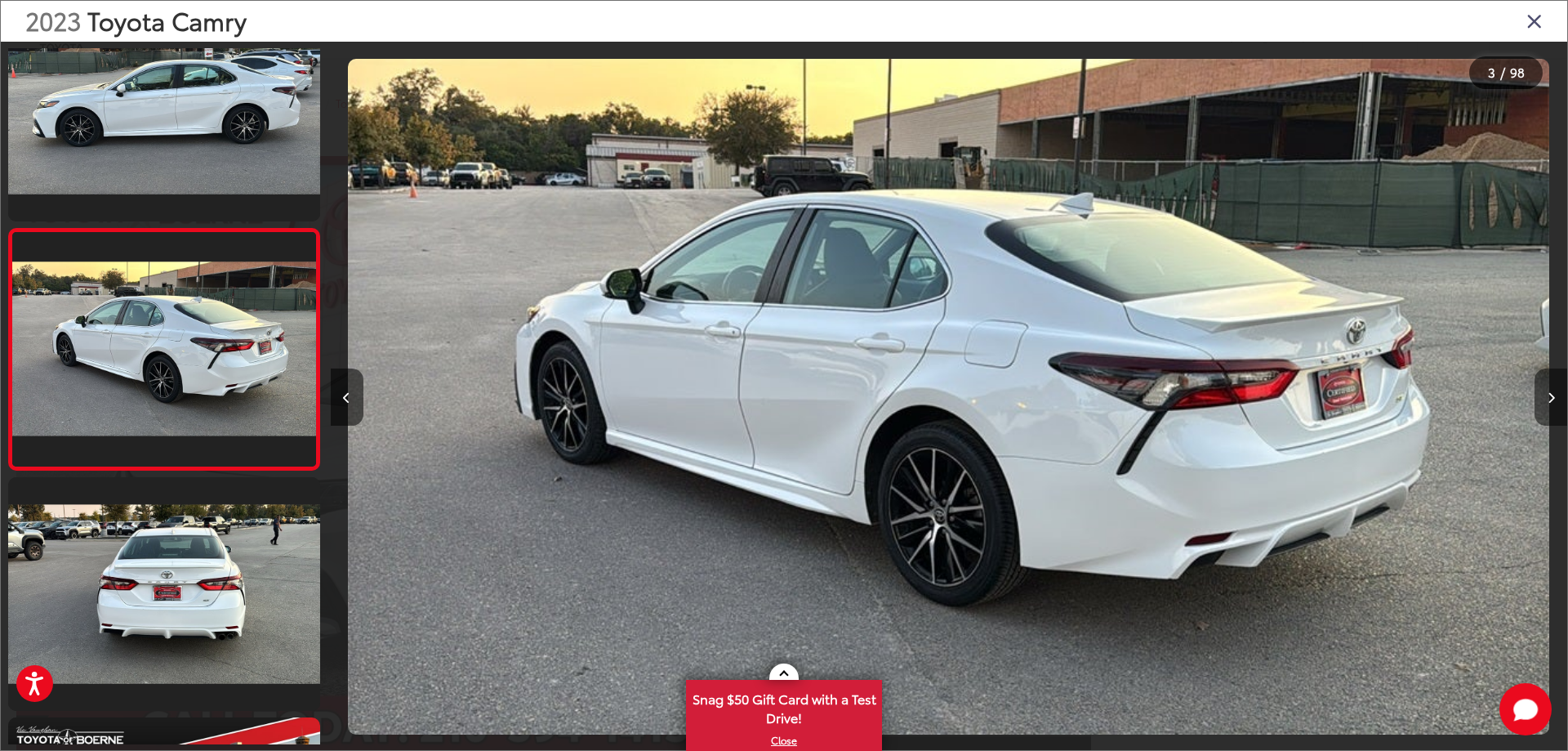
click at [1549, 397] on icon "Next image" at bounding box center [1550, 397] width 7 height 11
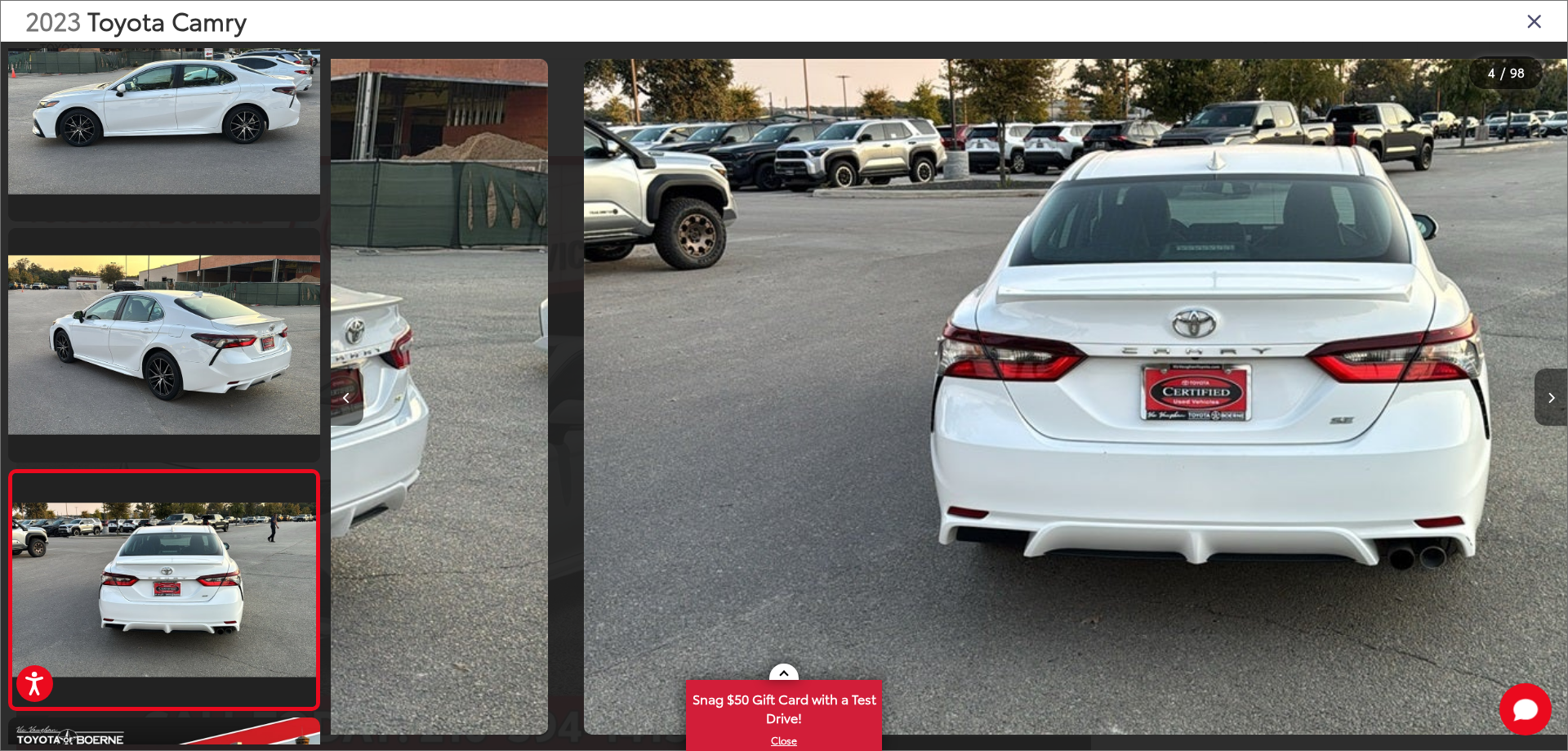
scroll to position [542, 0]
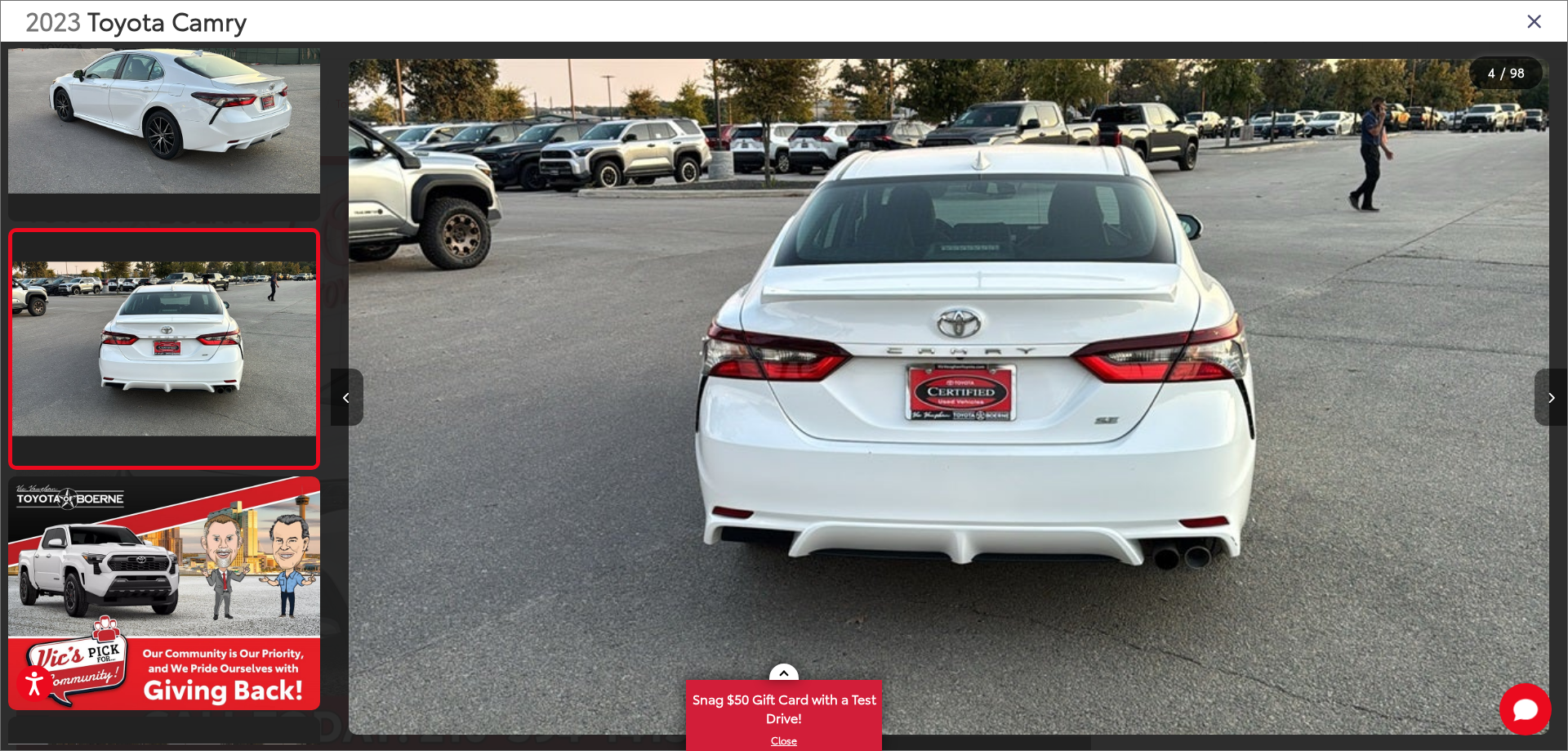
click at [1549, 397] on icon "Next image" at bounding box center [1550, 397] width 7 height 11
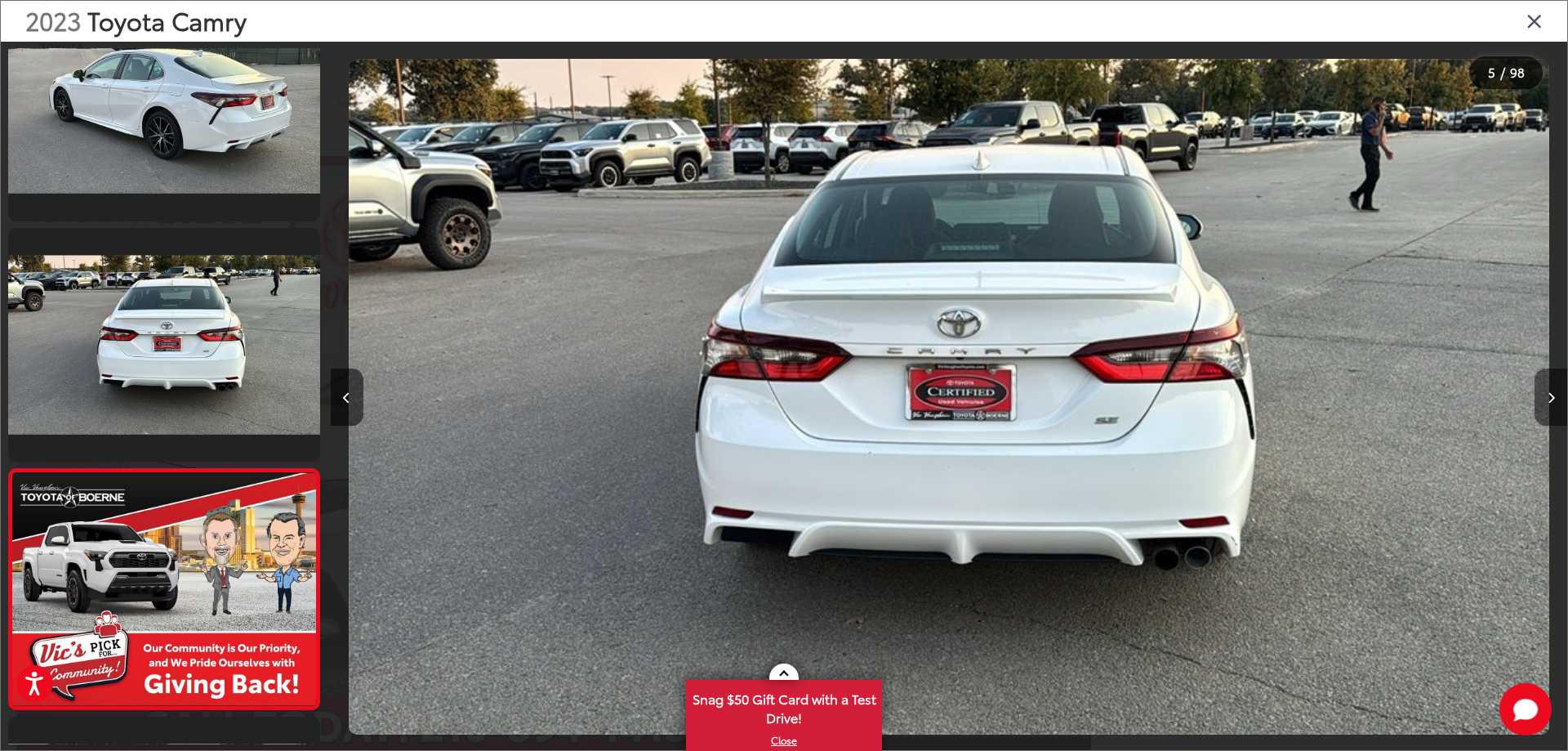
scroll to position [0, 4116]
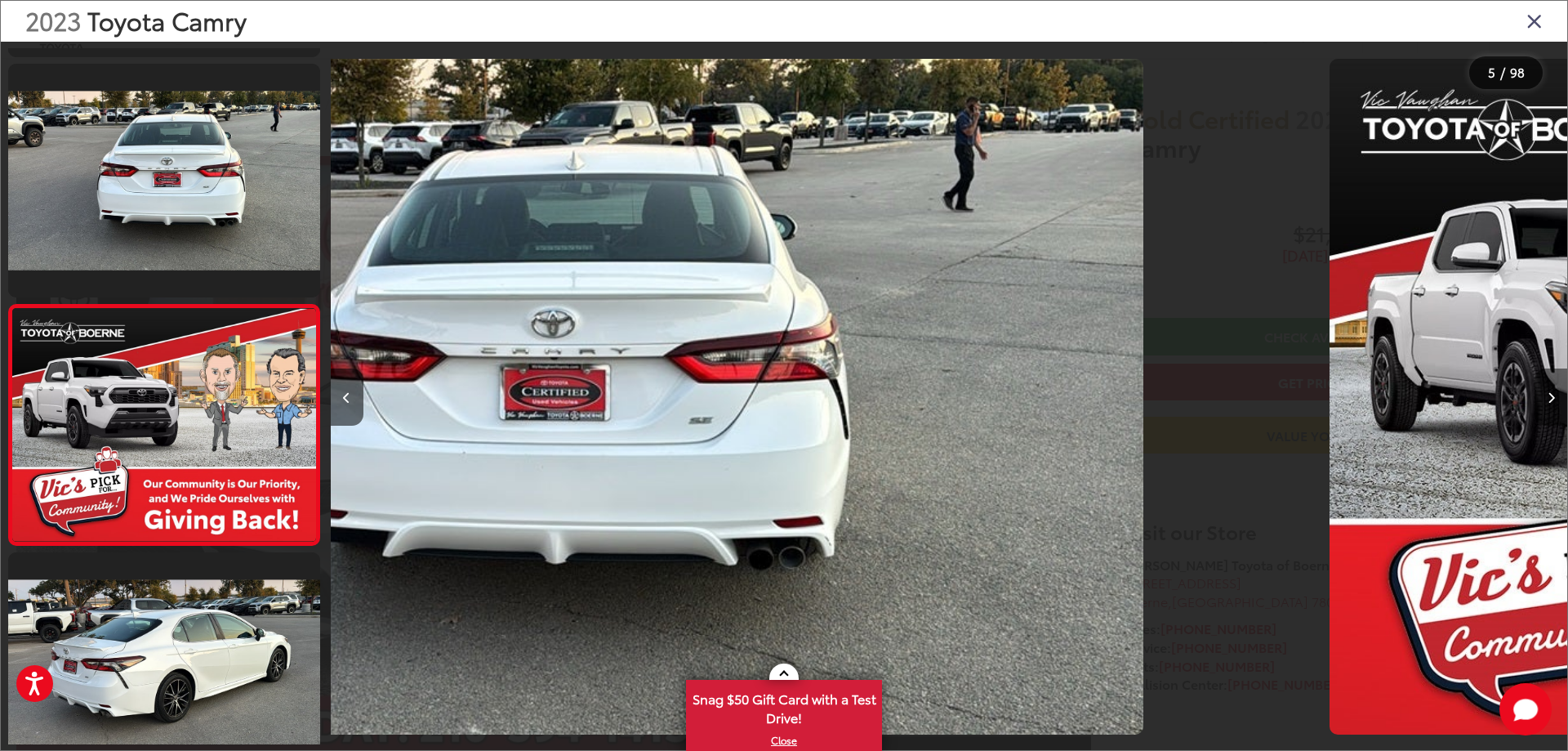
click at [1549, 397] on icon "Next image" at bounding box center [1550, 397] width 7 height 11
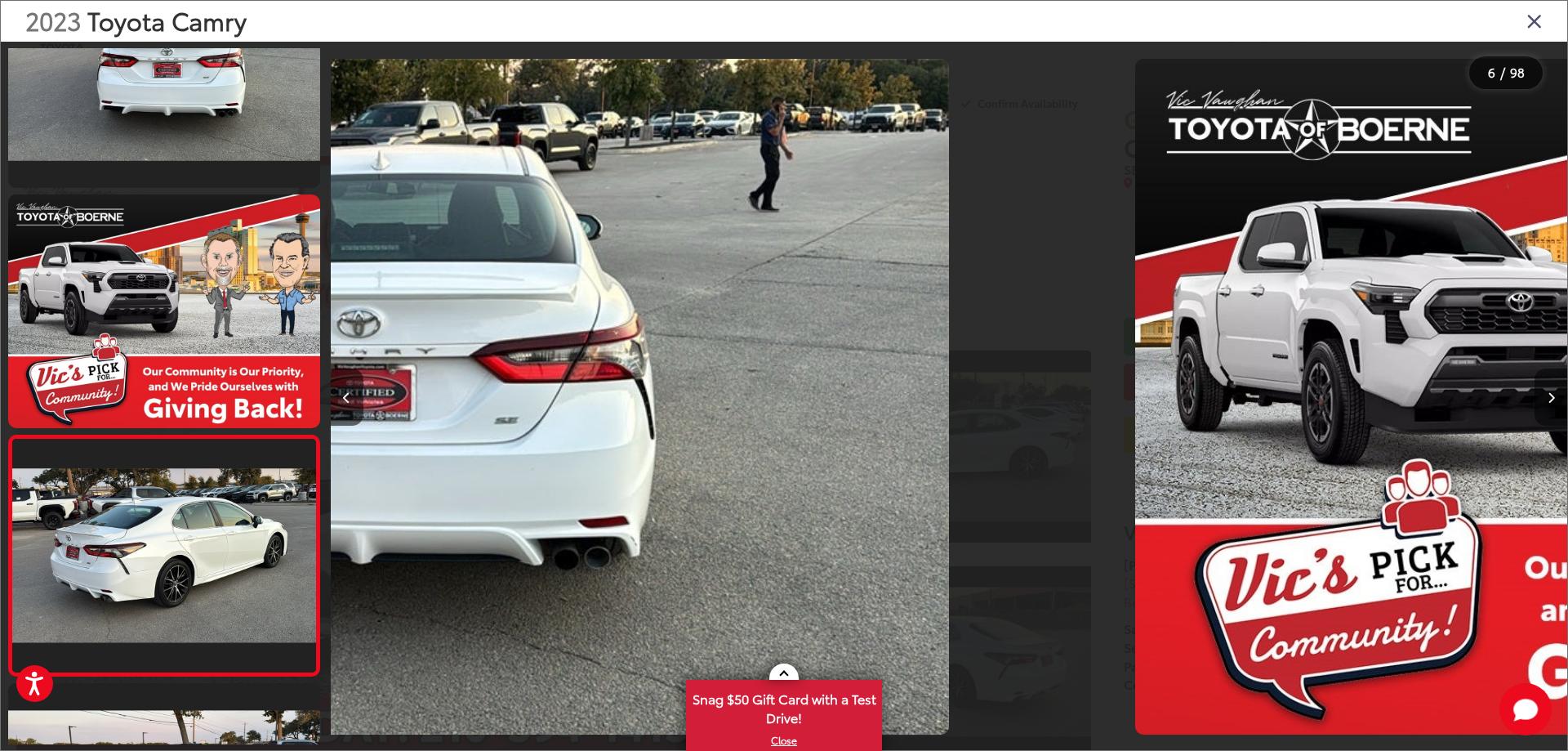
scroll to position [0, 5164]
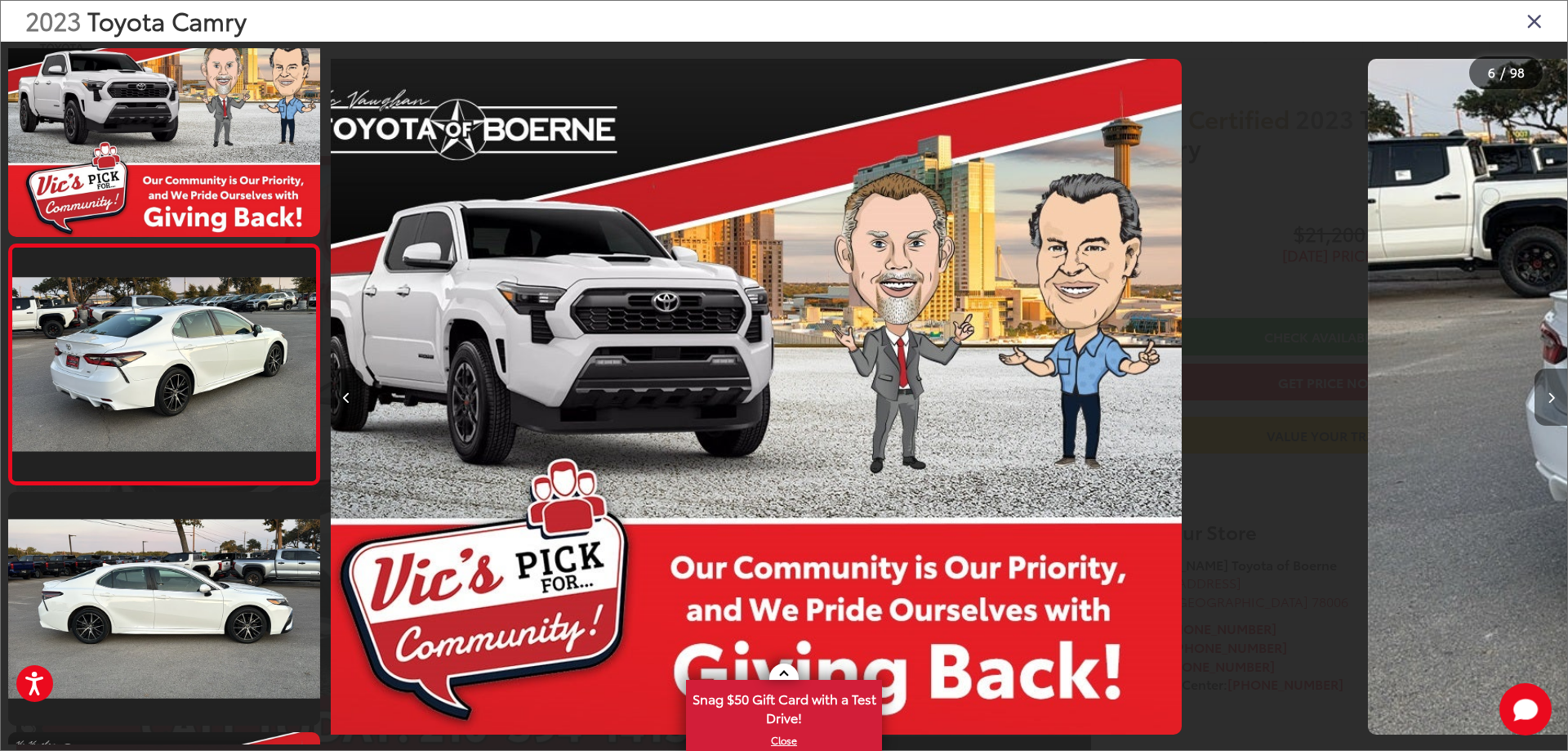
click at [1549, 397] on icon "Next image" at bounding box center [1550, 397] width 7 height 11
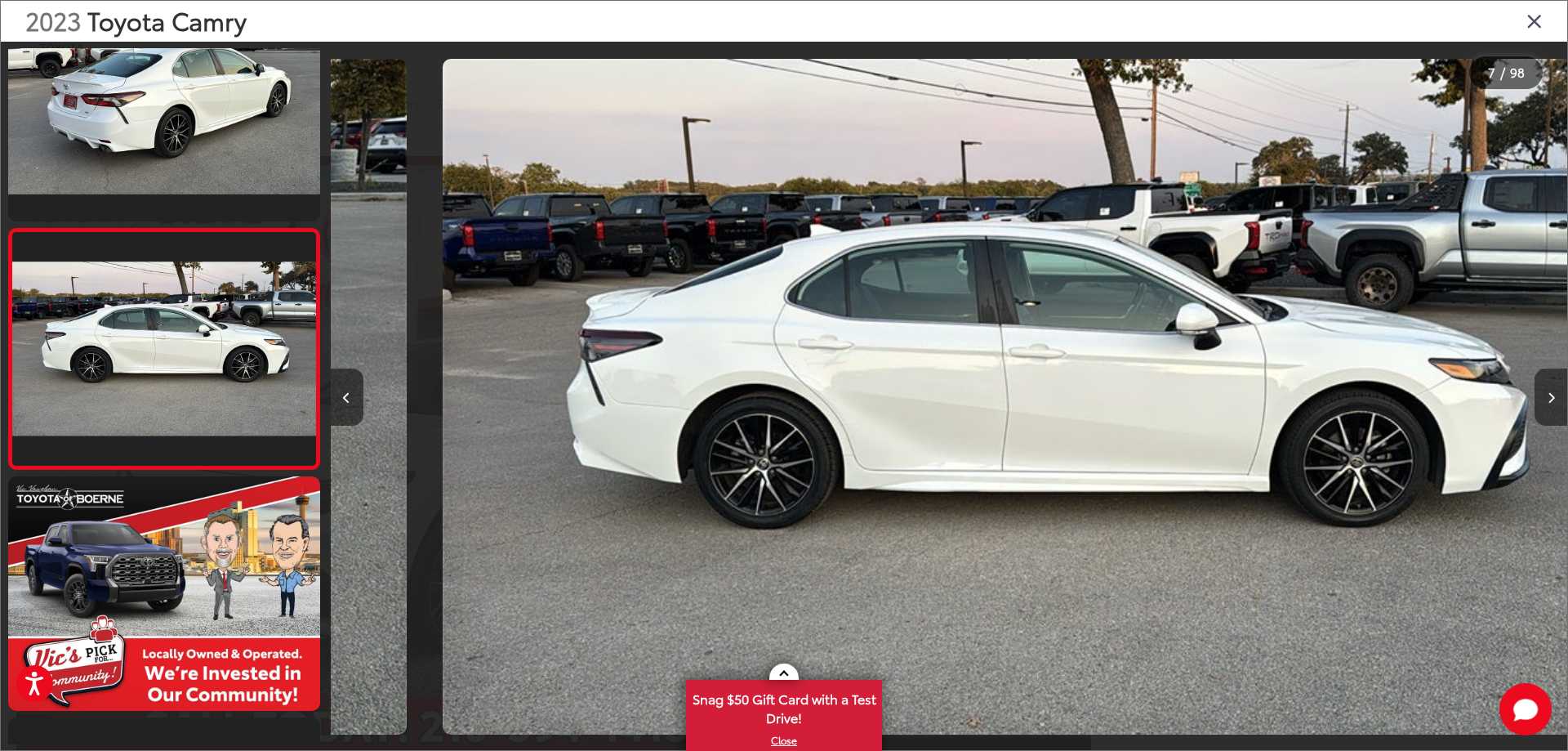
scroll to position [0, 7394]
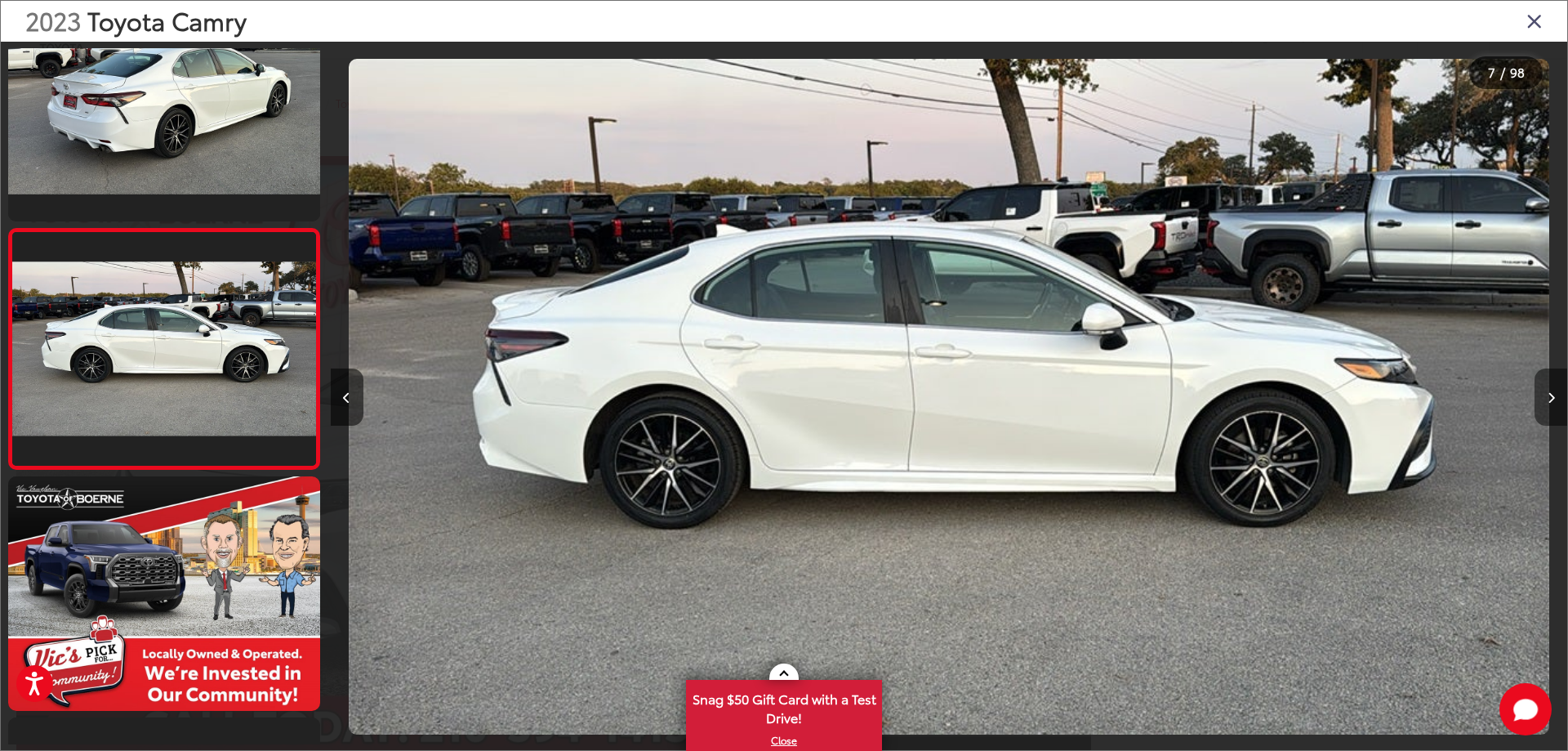
click at [1549, 397] on icon "Next image" at bounding box center [1550, 397] width 7 height 11
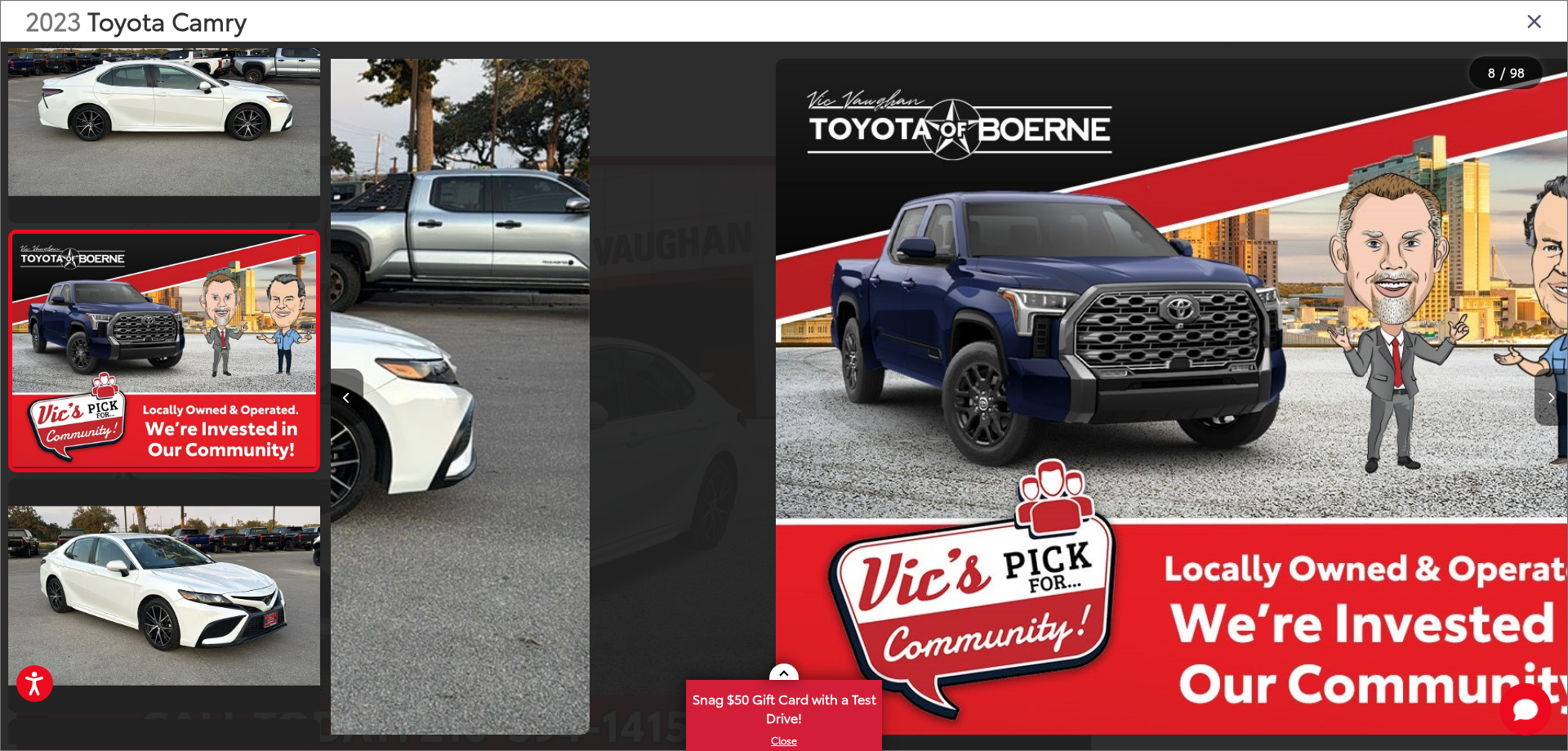
scroll to position [1503, 0]
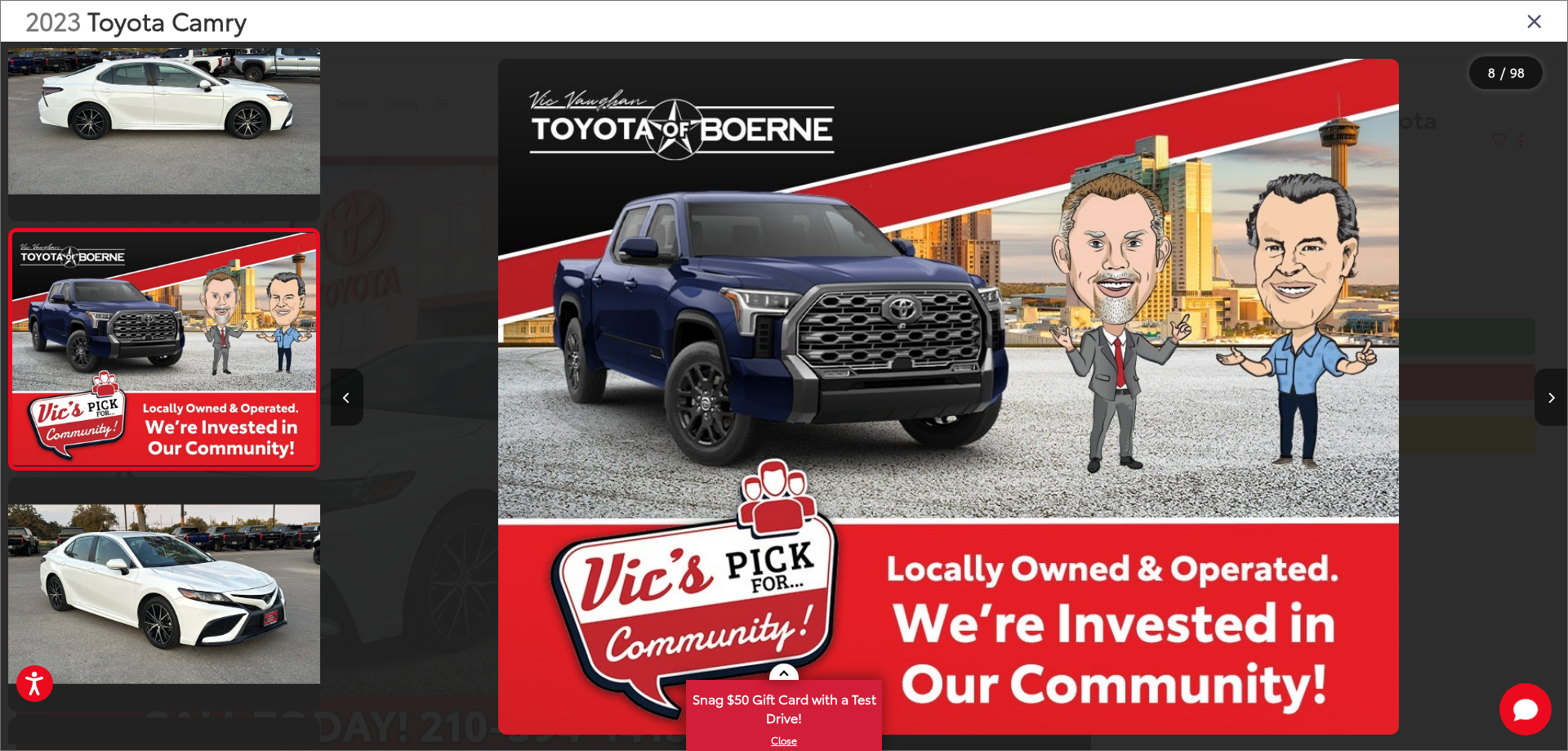
click at [1549, 397] on icon "Next image" at bounding box center [1550, 397] width 7 height 11
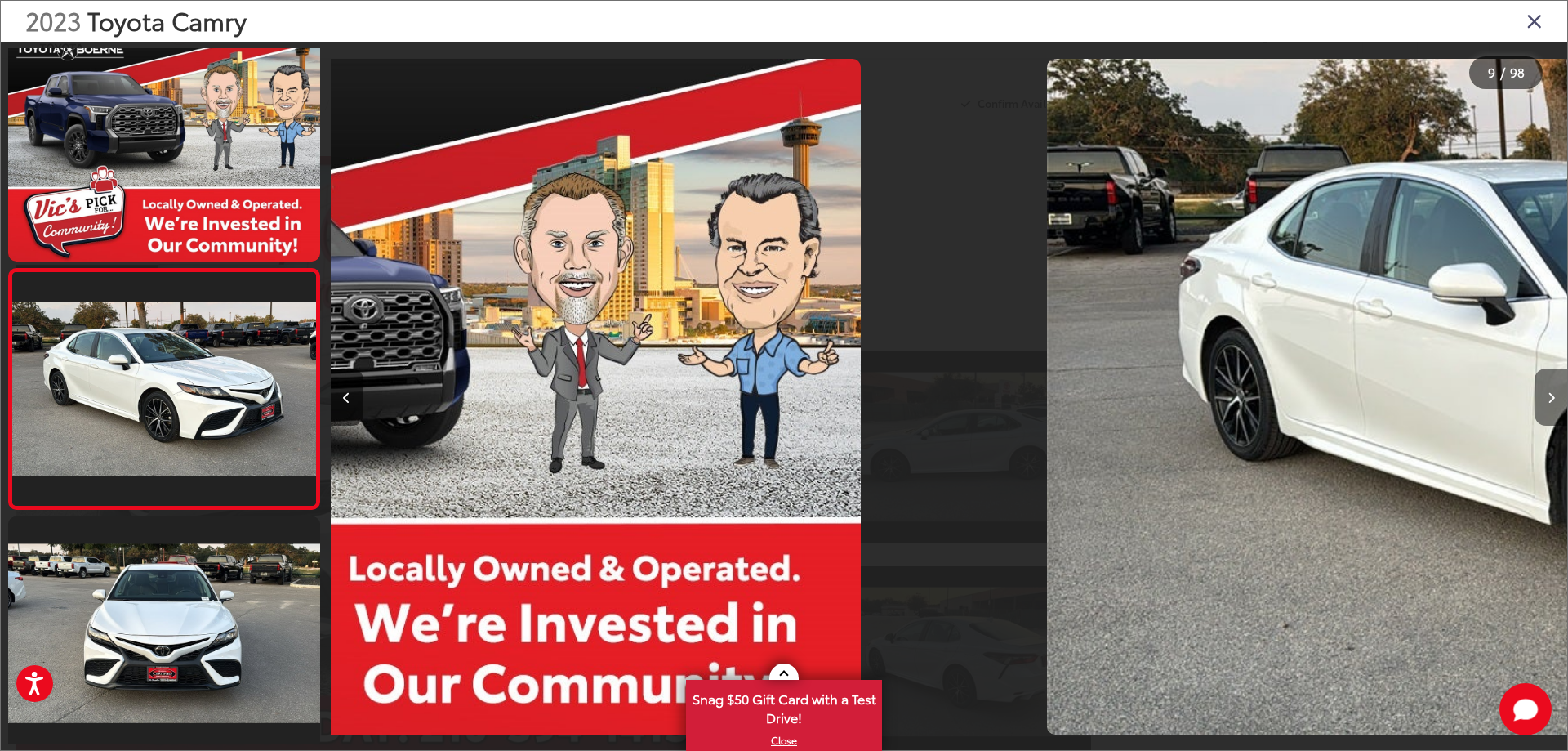
click at [1549, 397] on icon "Next image" at bounding box center [1550, 397] width 7 height 11
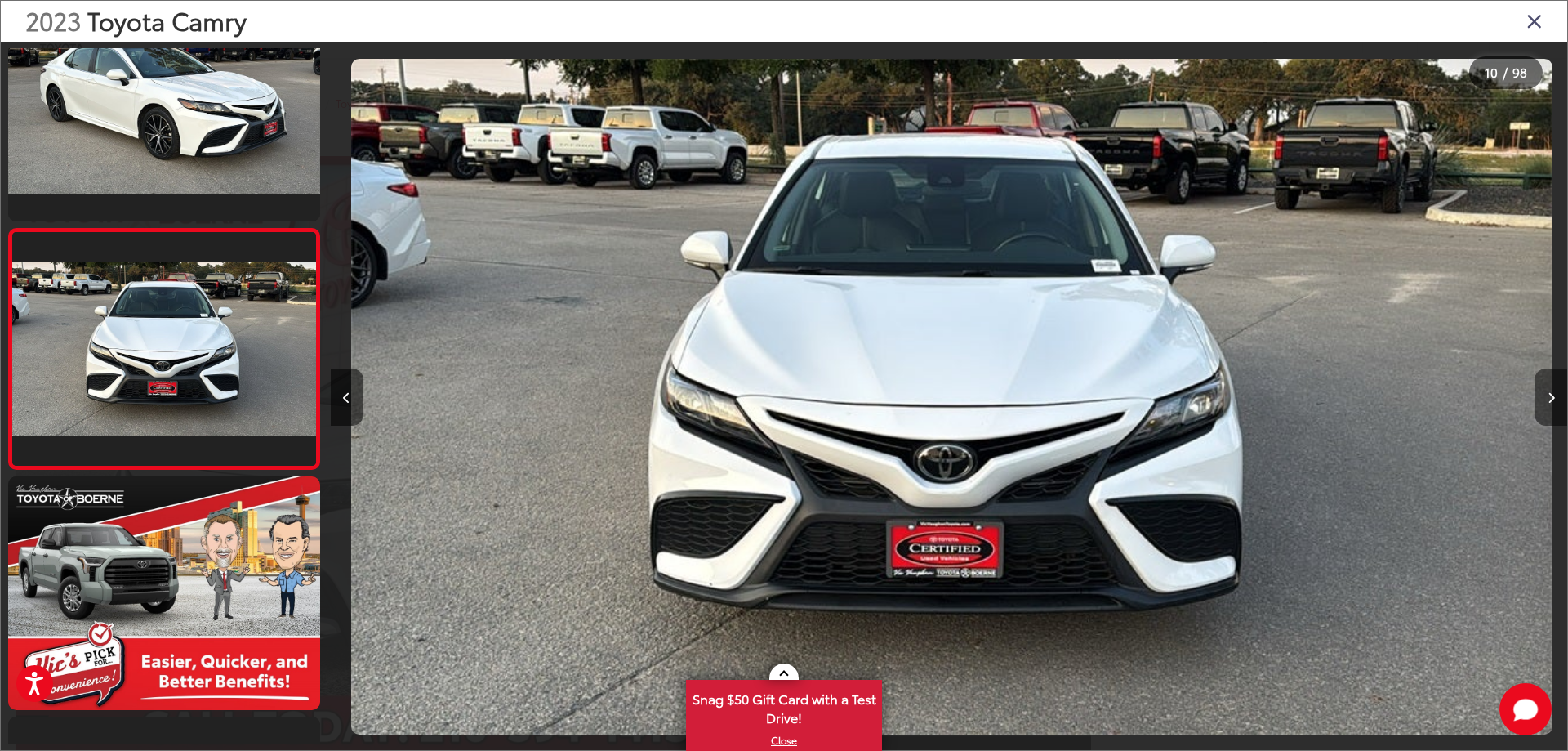
click at [1549, 397] on icon "Next image" at bounding box center [1550, 397] width 7 height 11
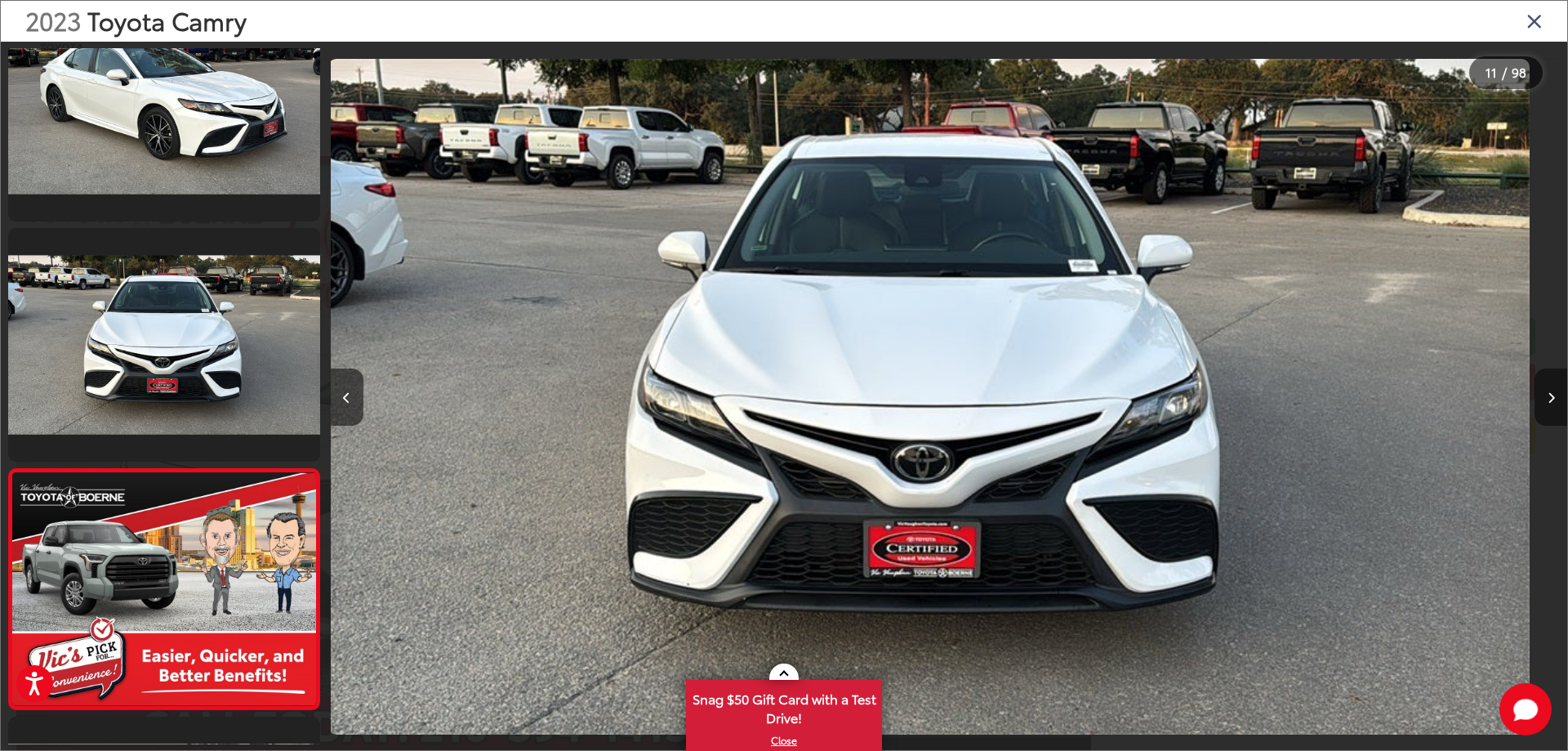
click at [1549, 397] on icon "Next image" at bounding box center [1550, 397] width 7 height 11
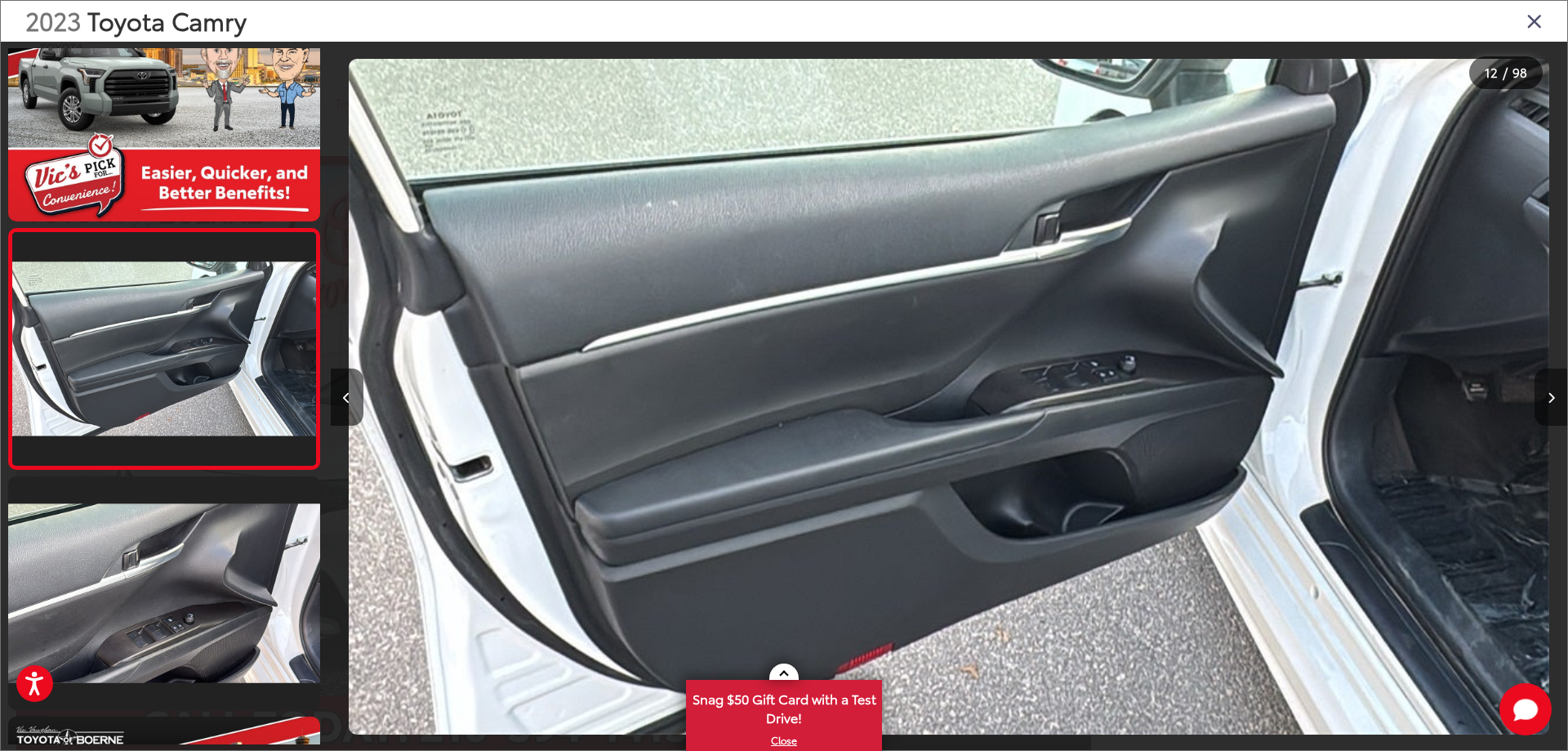
click at [1549, 397] on icon "Next image" at bounding box center [1550, 397] width 7 height 11
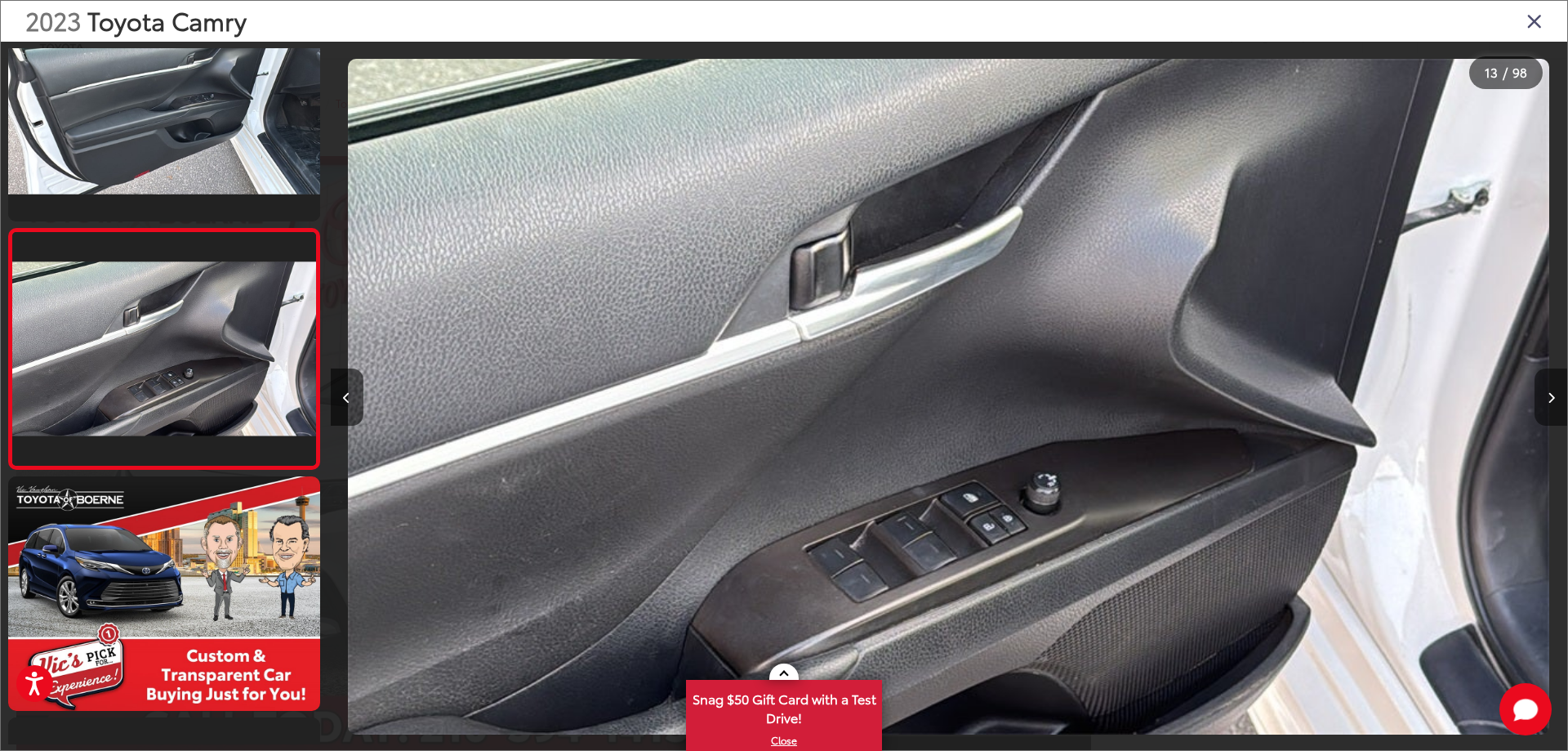
click at [1549, 397] on icon "Next image" at bounding box center [1550, 397] width 7 height 11
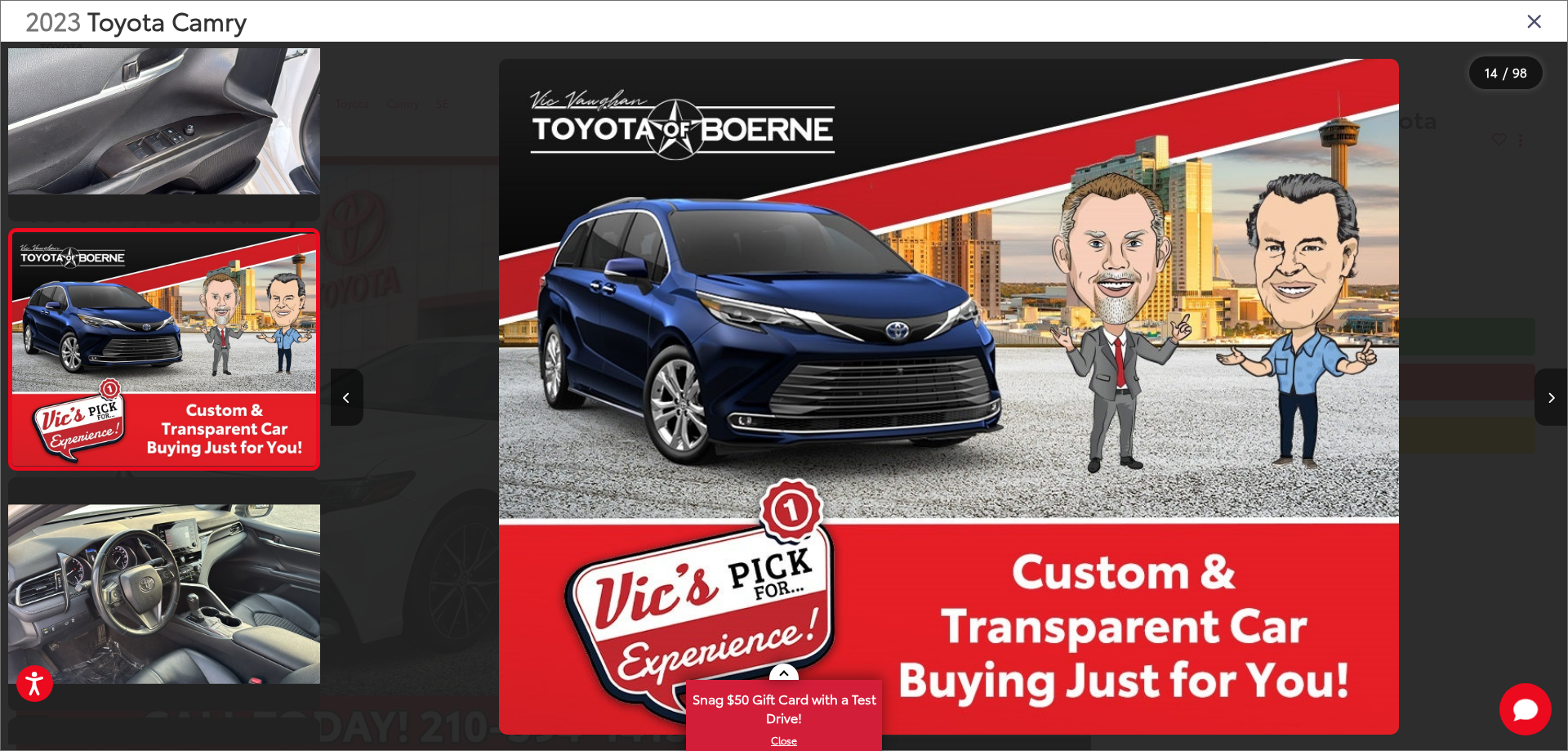
click at [1549, 397] on icon "Next image" at bounding box center [1550, 397] width 7 height 11
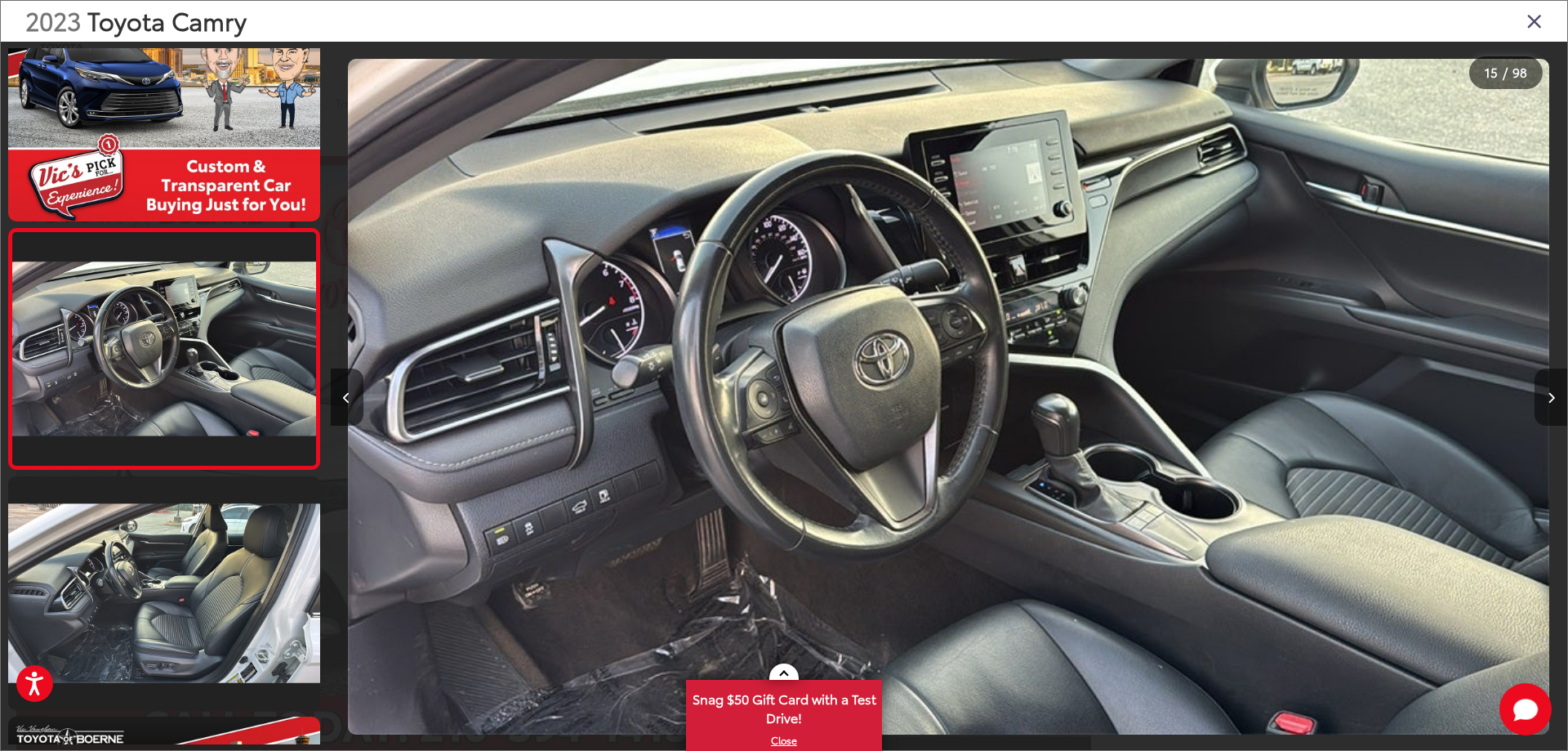
click at [1549, 397] on icon "Next image" at bounding box center [1550, 397] width 7 height 11
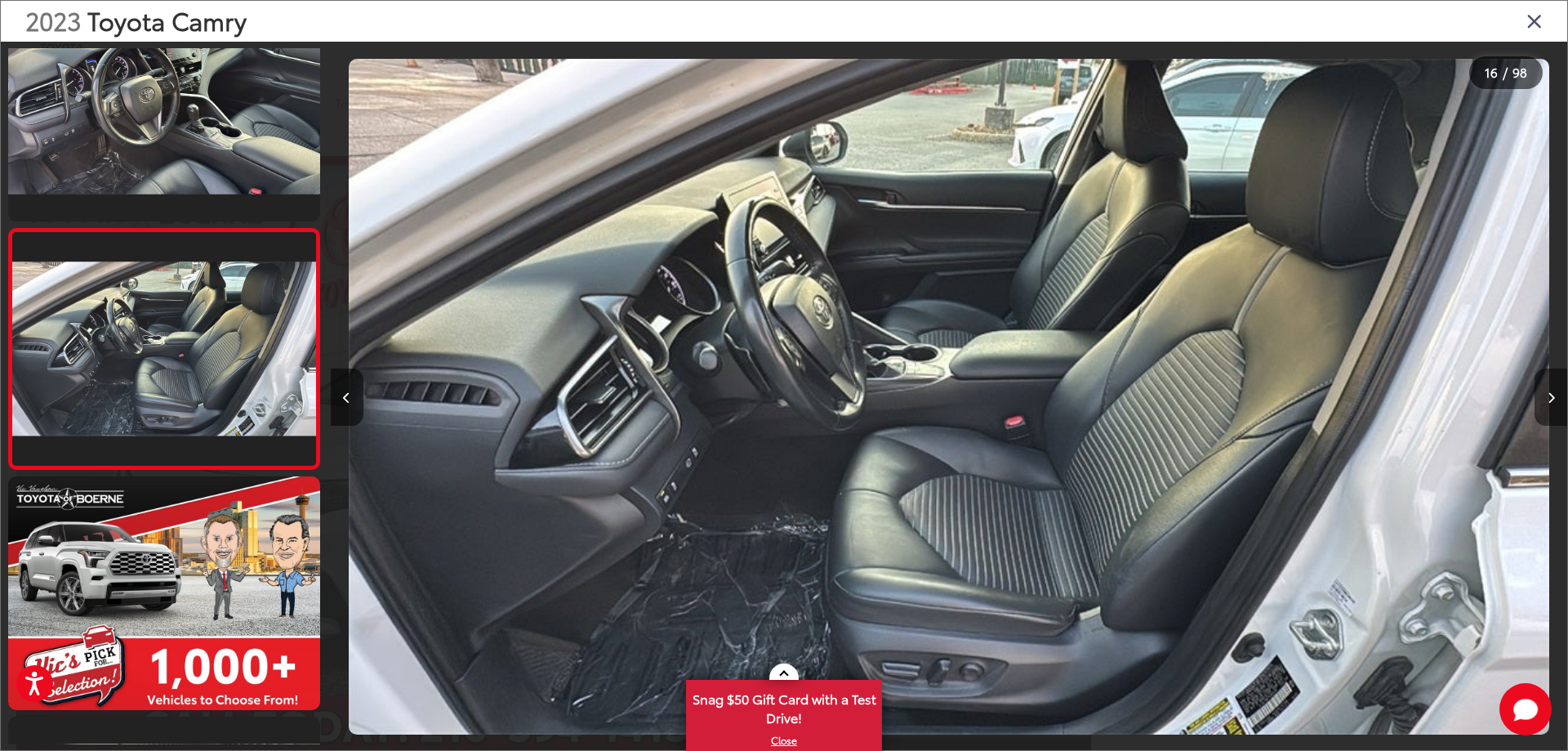
click at [1549, 397] on icon "Next image" at bounding box center [1550, 397] width 7 height 11
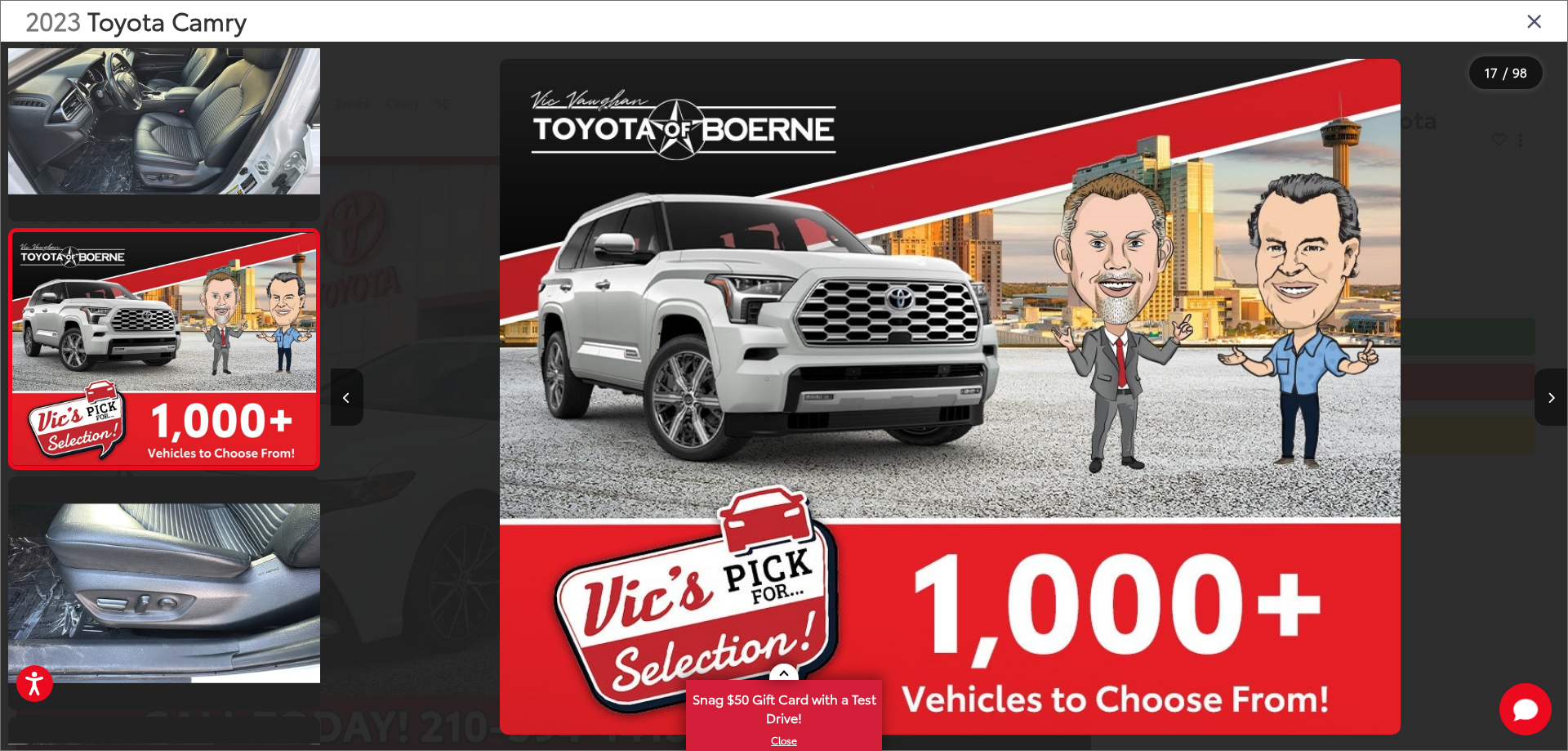
click at [1549, 397] on icon "Next image" at bounding box center [1550, 397] width 7 height 11
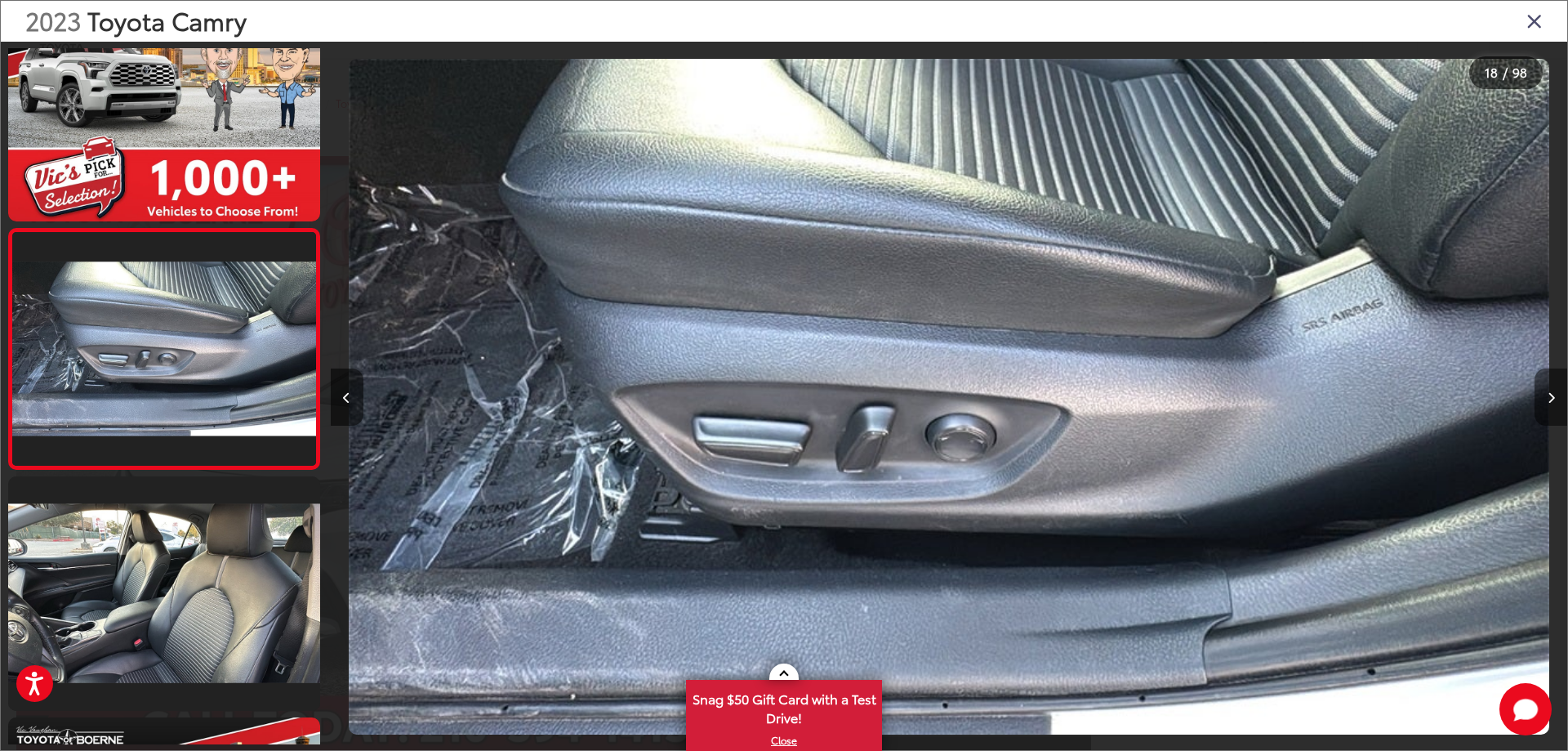
click at [1549, 397] on icon "Next image" at bounding box center [1550, 397] width 7 height 11
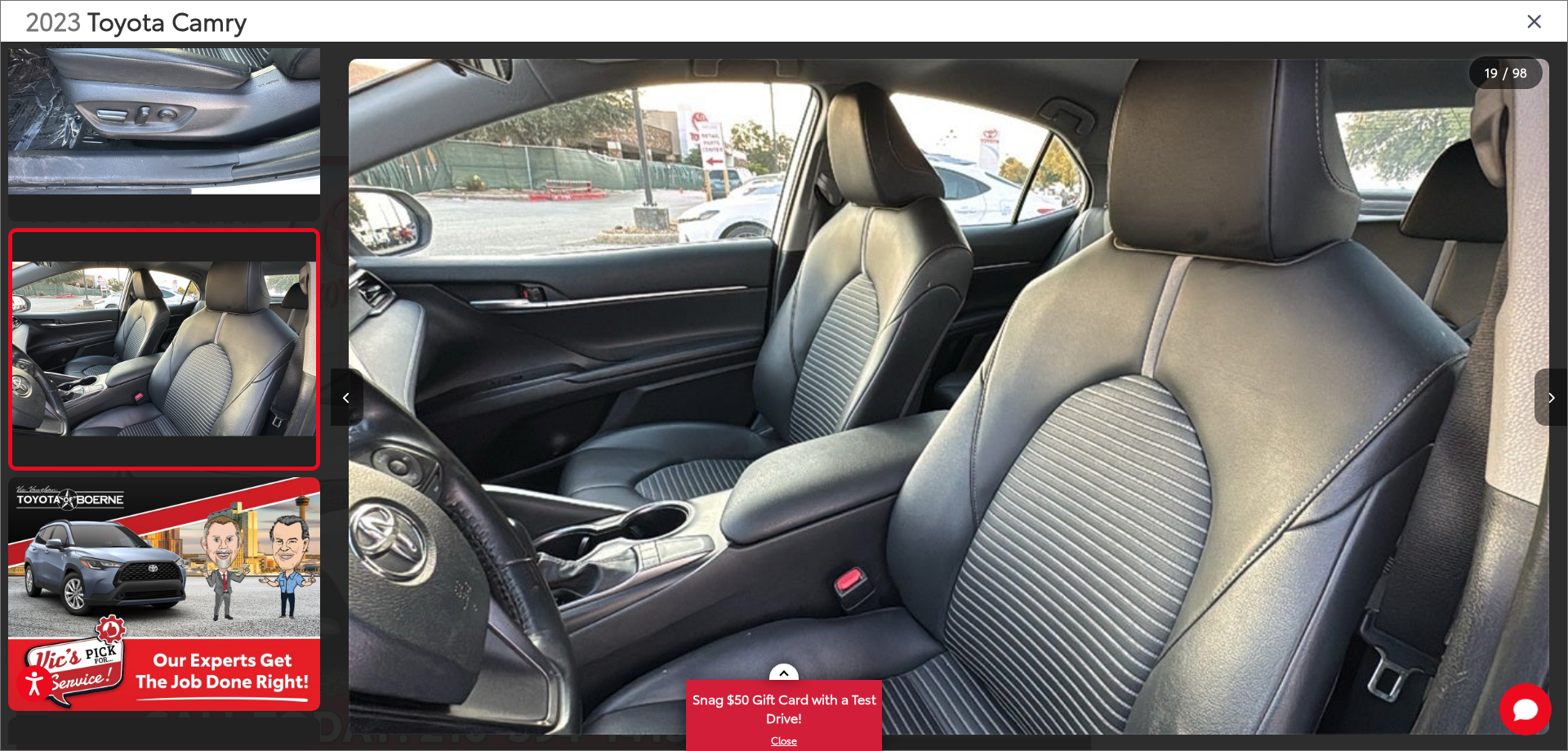
click at [1549, 397] on icon "Next image" at bounding box center [1550, 397] width 7 height 11
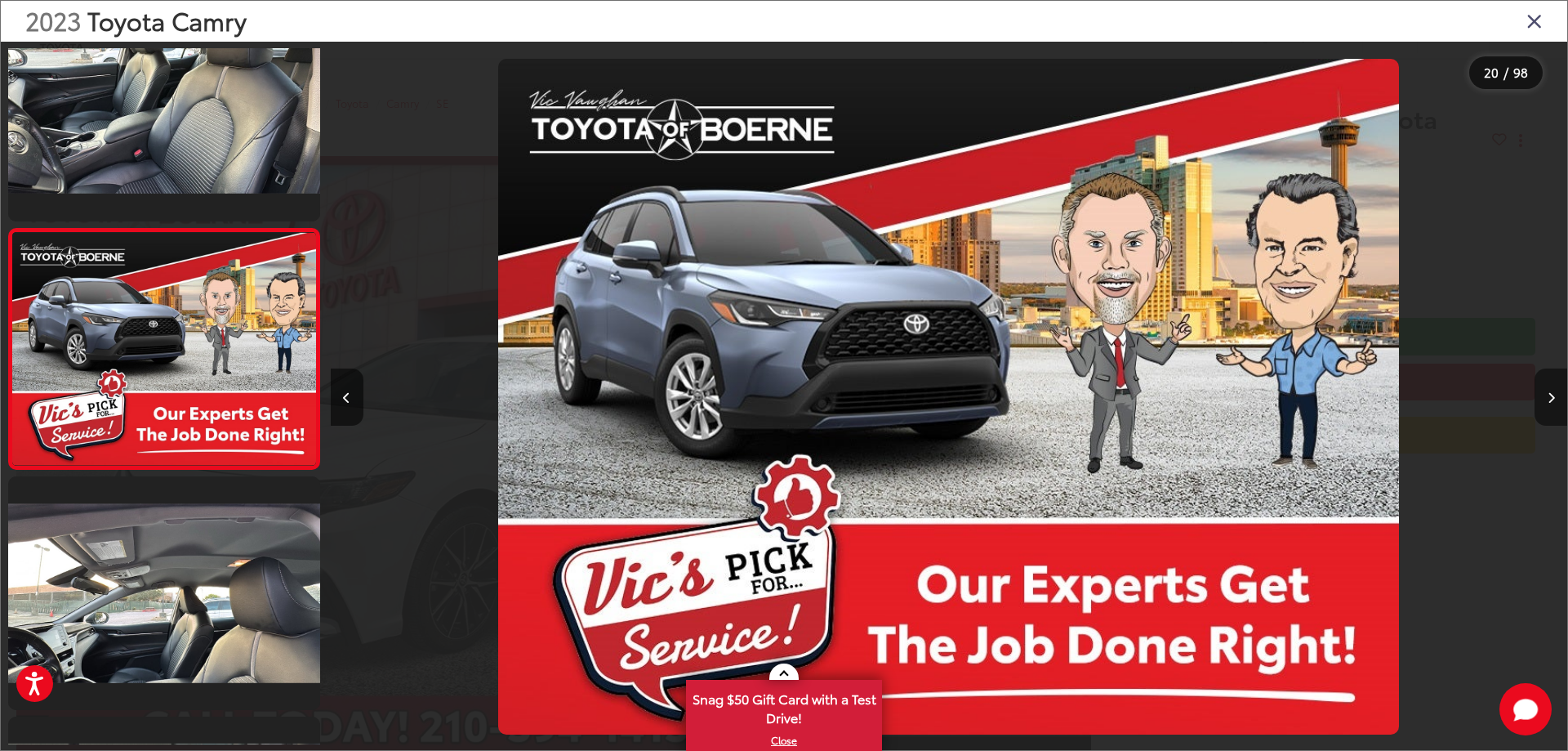
click at [1549, 397] on icon "Next image" at bounding box center [1550, 397] width 7 height 11
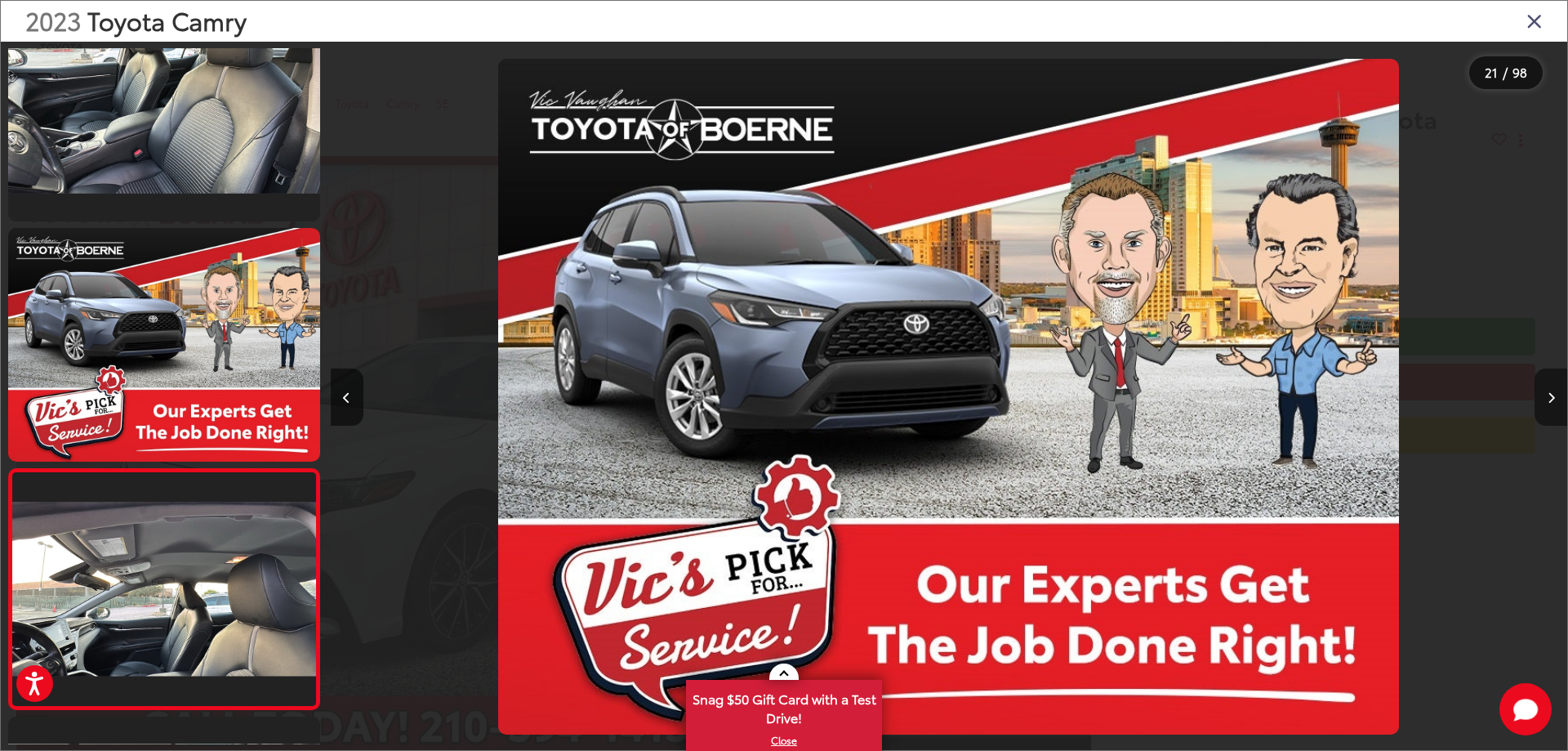
click at [1549, 397] on icon "Next image" at bounding box center [1550, 397] width 7 height 11
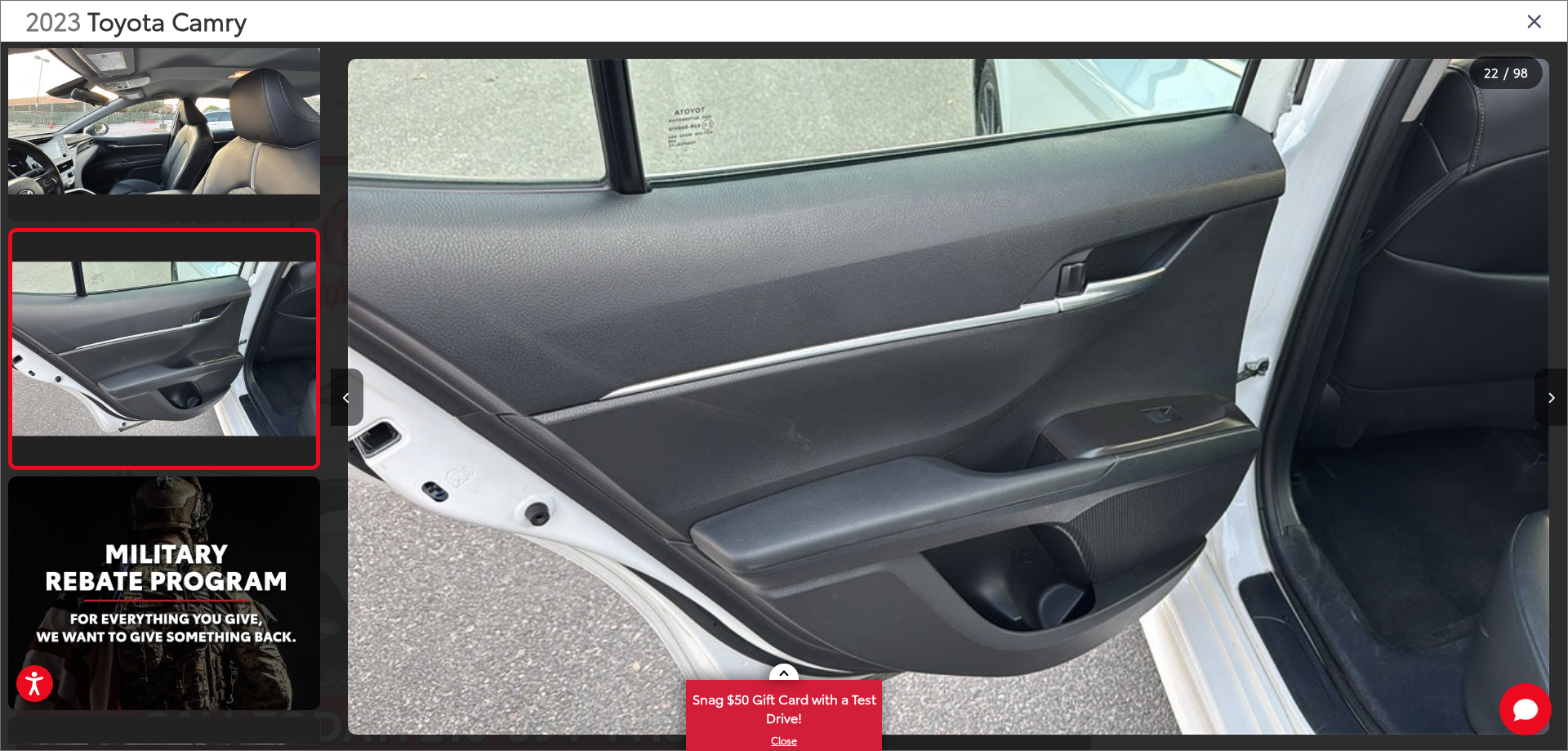
click at [1549, 397] on icon "Next image" at bounding box center [1550, 397] width 7 height 11
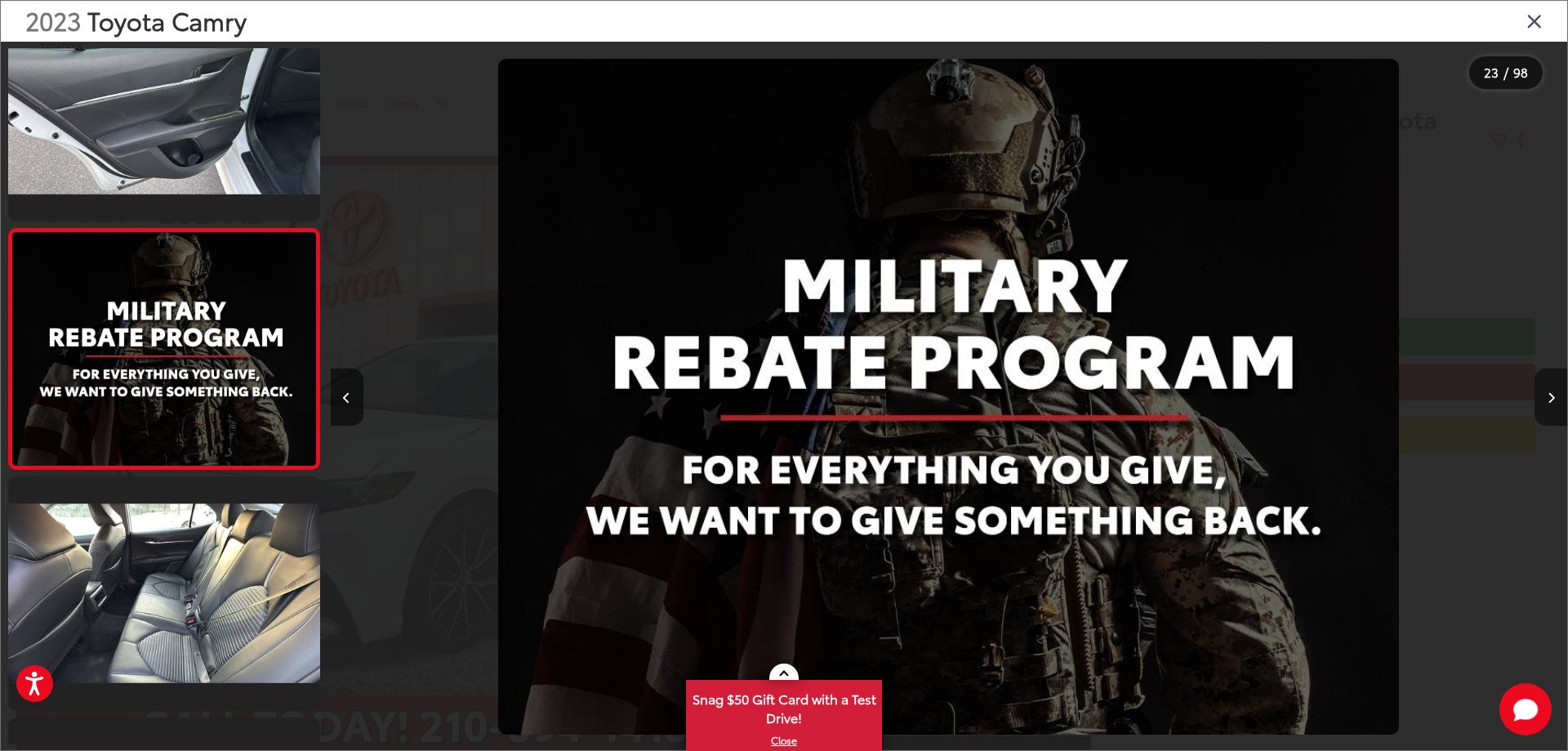
click at [1549, 397] on icon "Next image" at bounding box center [1550, 397] width 7 height 11
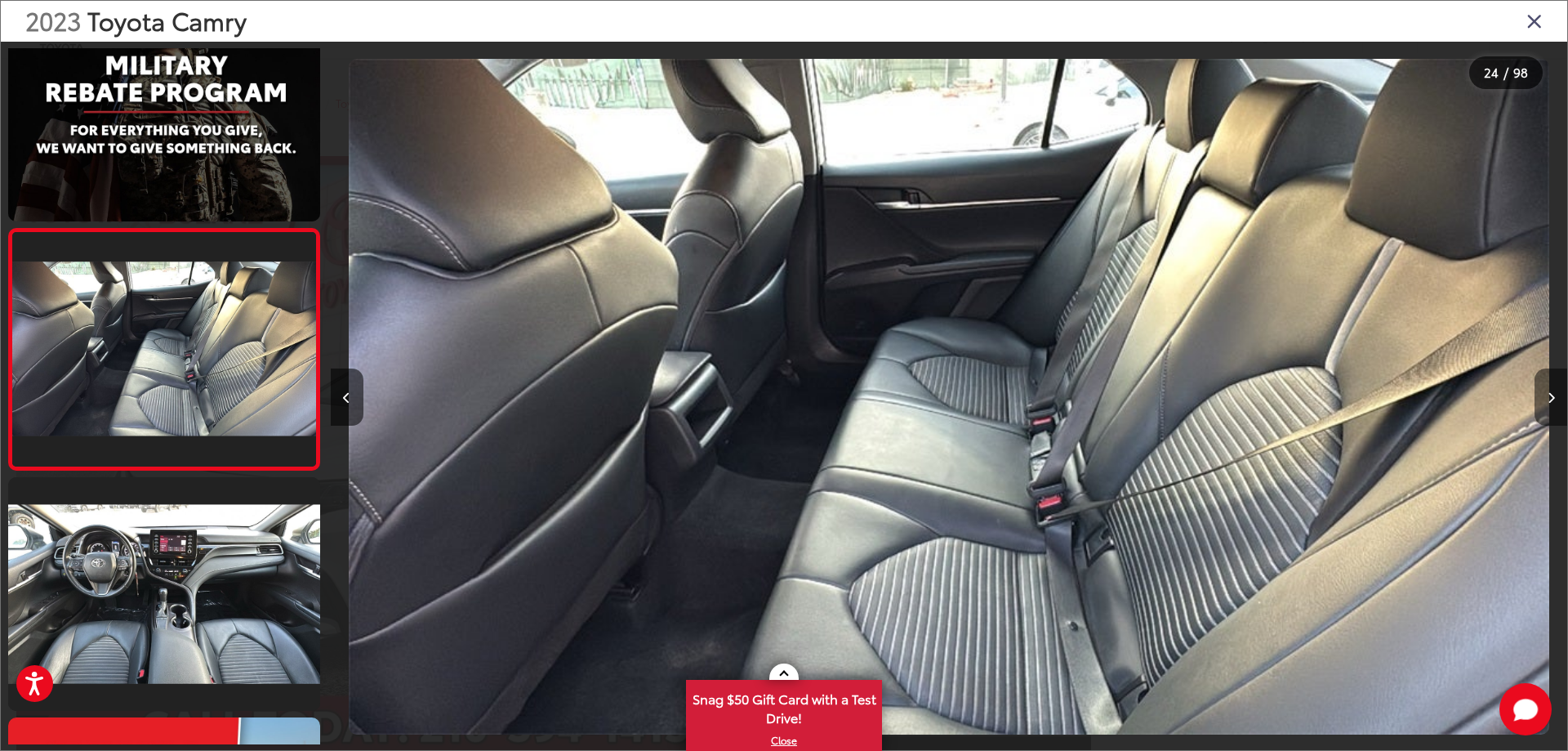
click at [1549, 397] on icon "Next image" at bounding box center [1550, 397] width 7 height 11
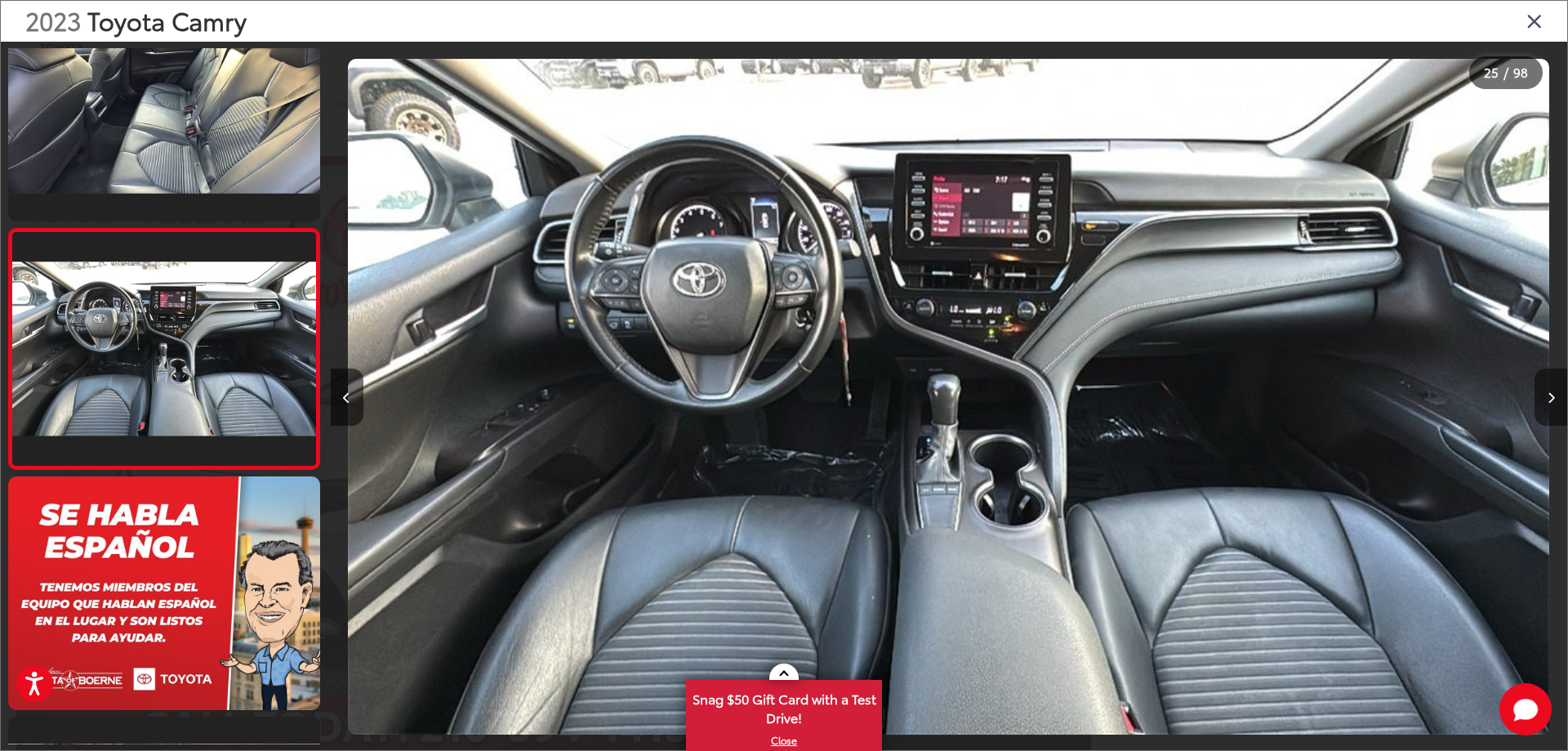
click at [1549, 397] on icon "Next image" at bounding box center [1550, 397] width 7 height 11
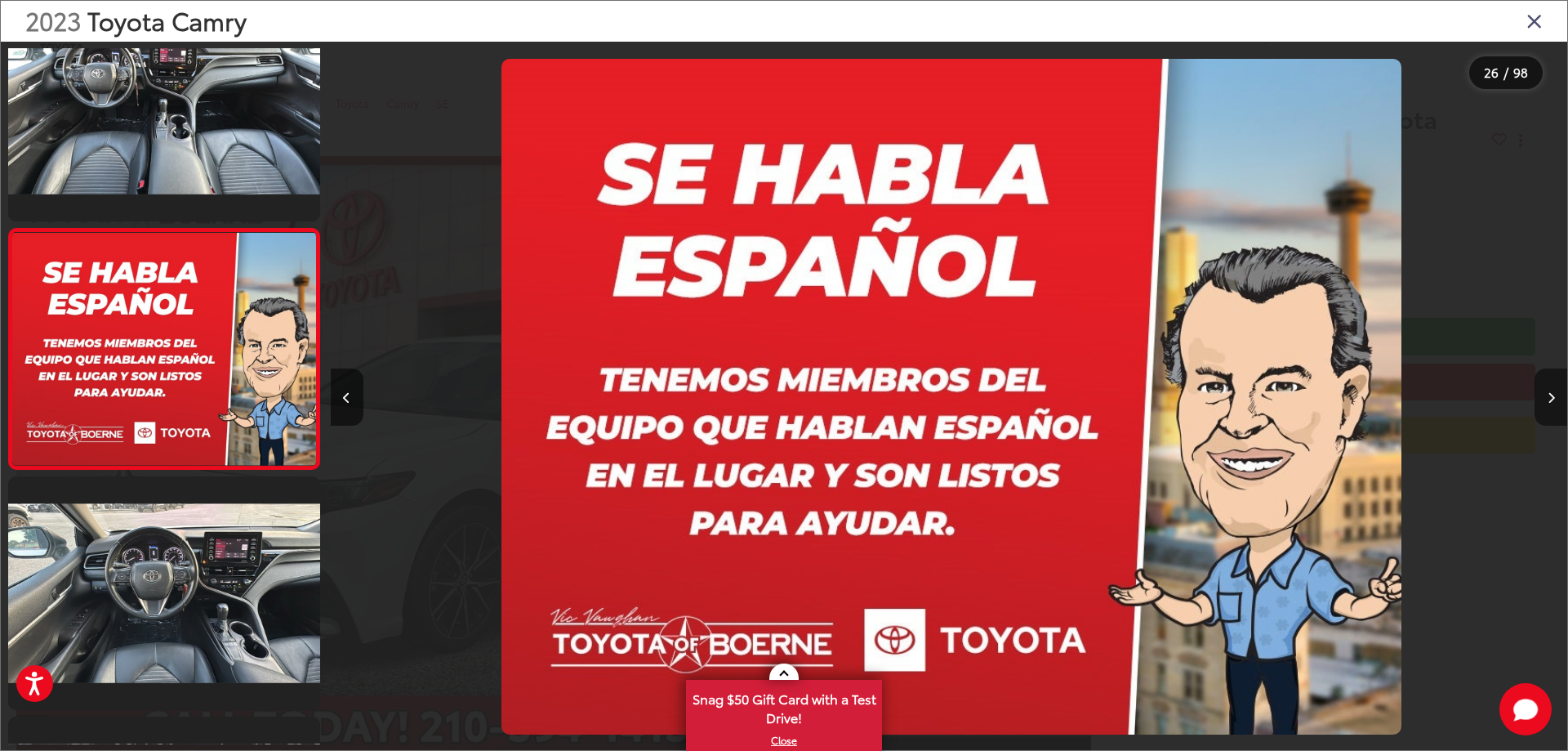
click at [1549, 397] on icon "Next image" at bounding box center [1550, 397] width 7 height 11
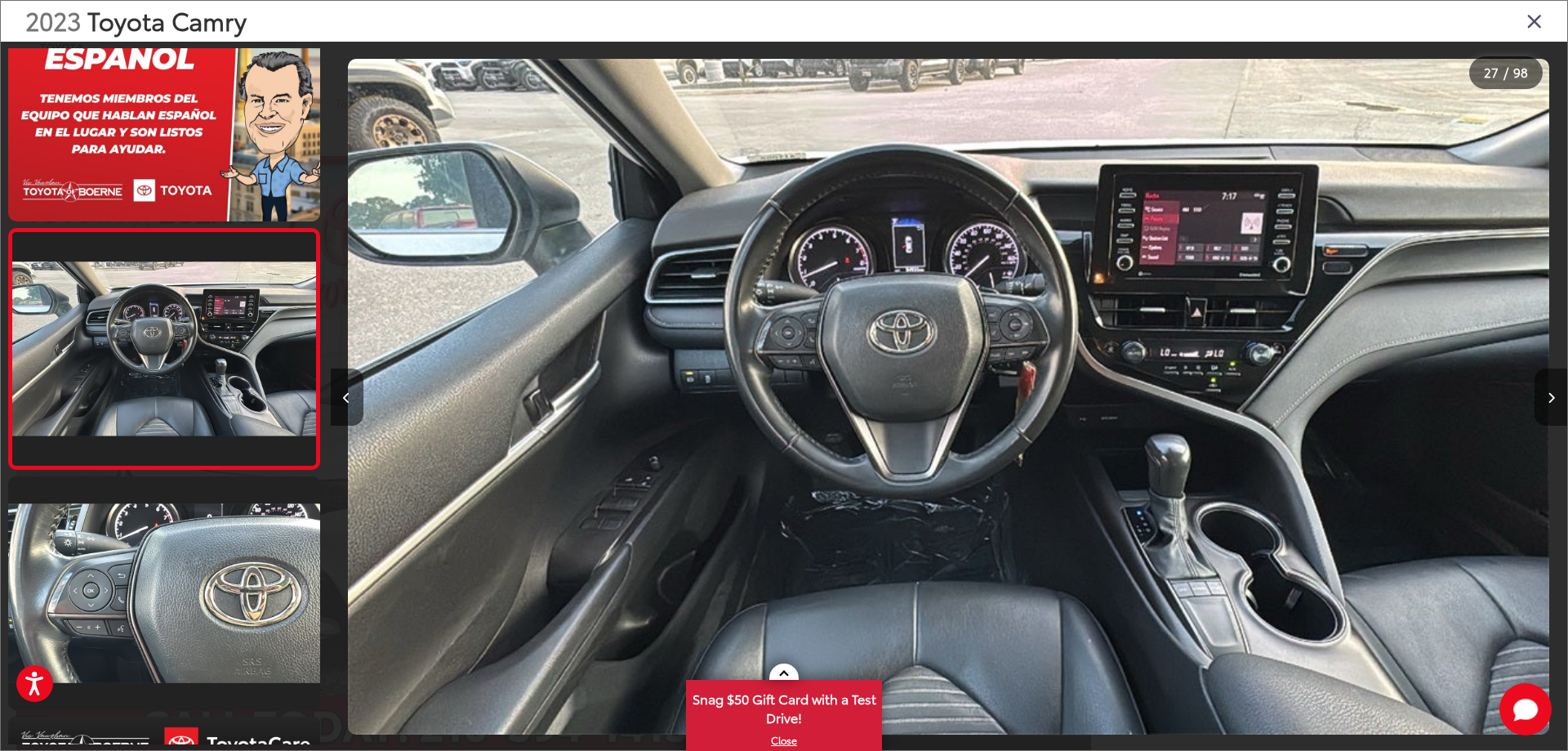
click at [1549, 397] on icon "Next image" at bounding box center [1550, 397] width 7 height 11
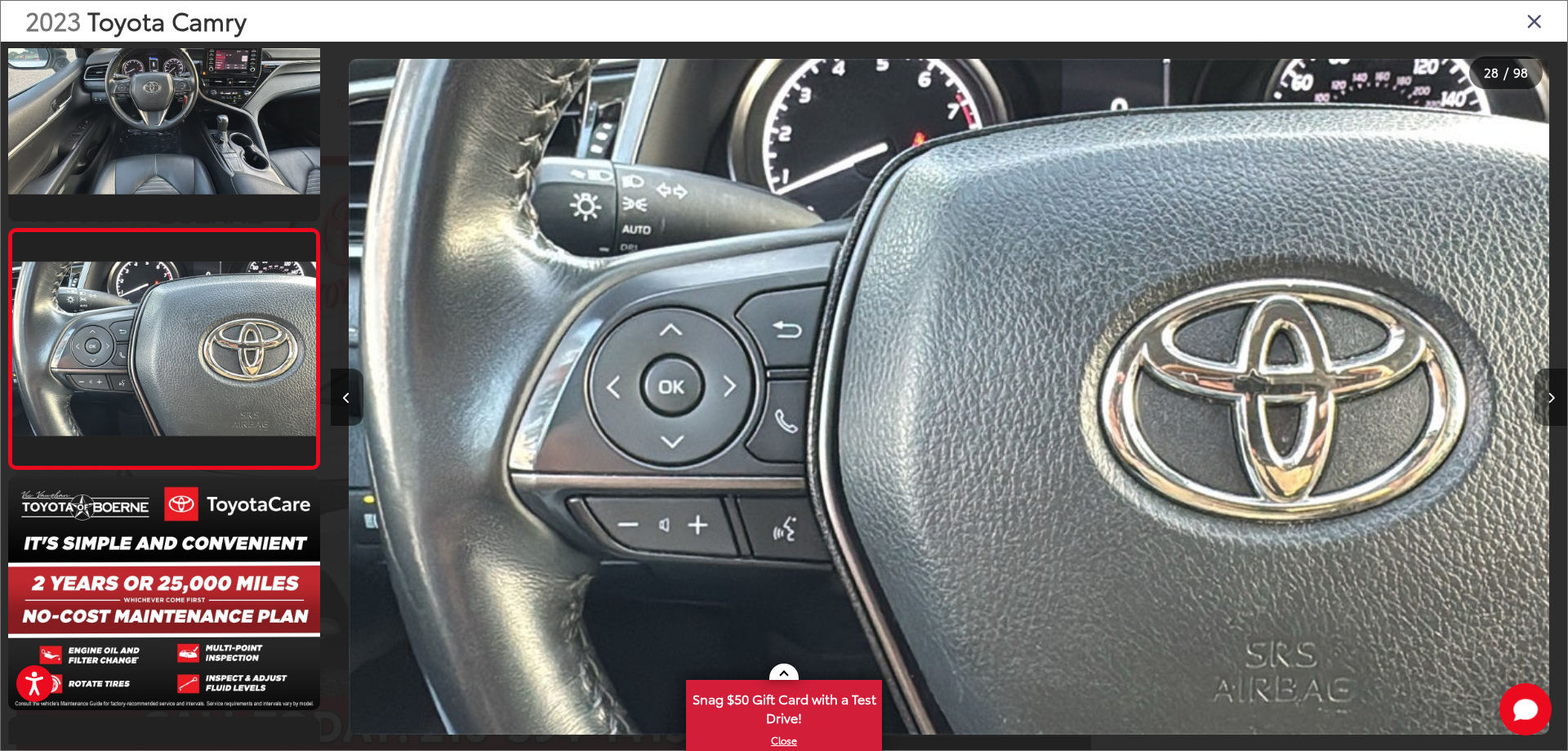
click at [1549, 397] on icon "Next image" at bounding box center [1550, 397] width 7 height 11
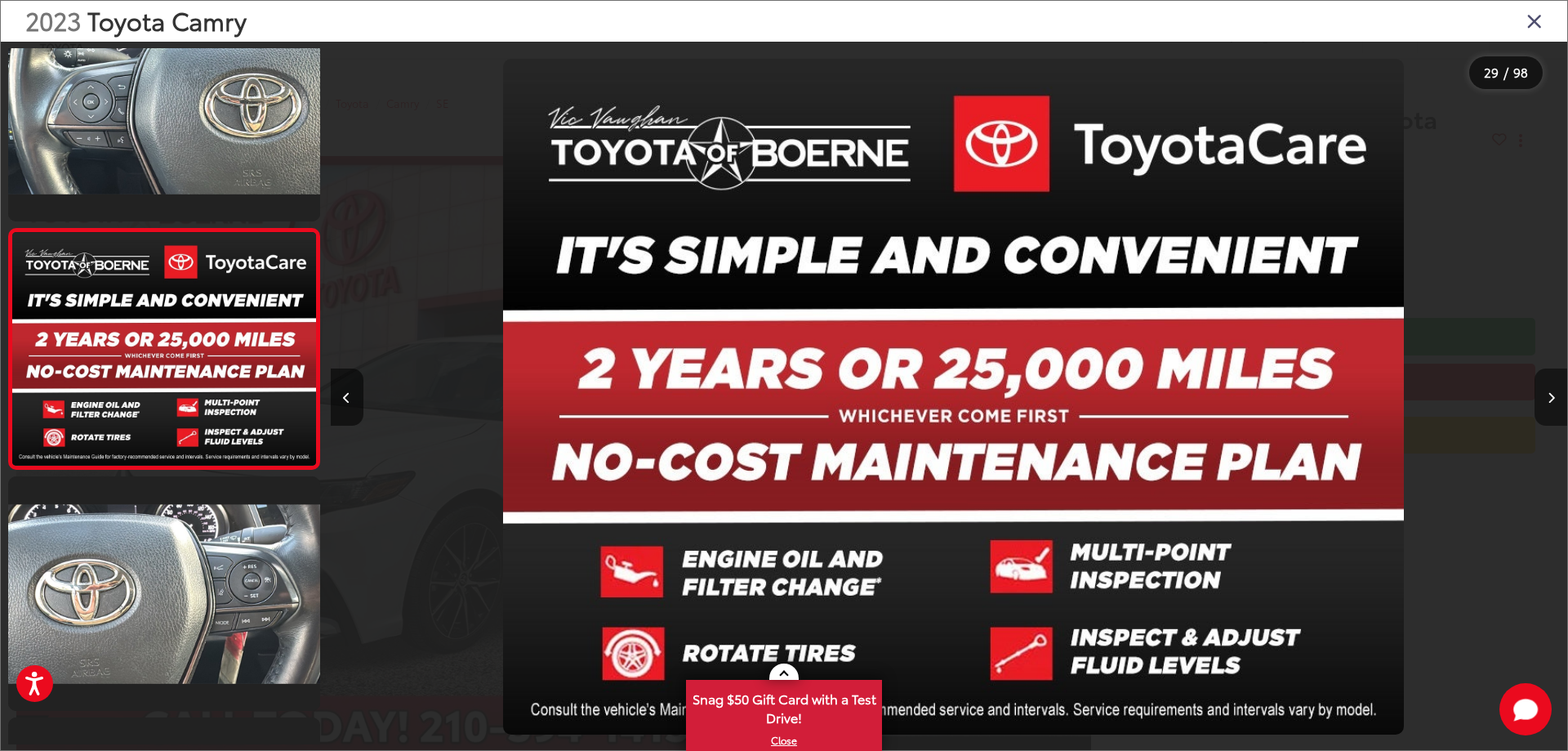
click at [1549, 397] on icon "Next image" at bounding box center [1550, 397] width 7 height 11
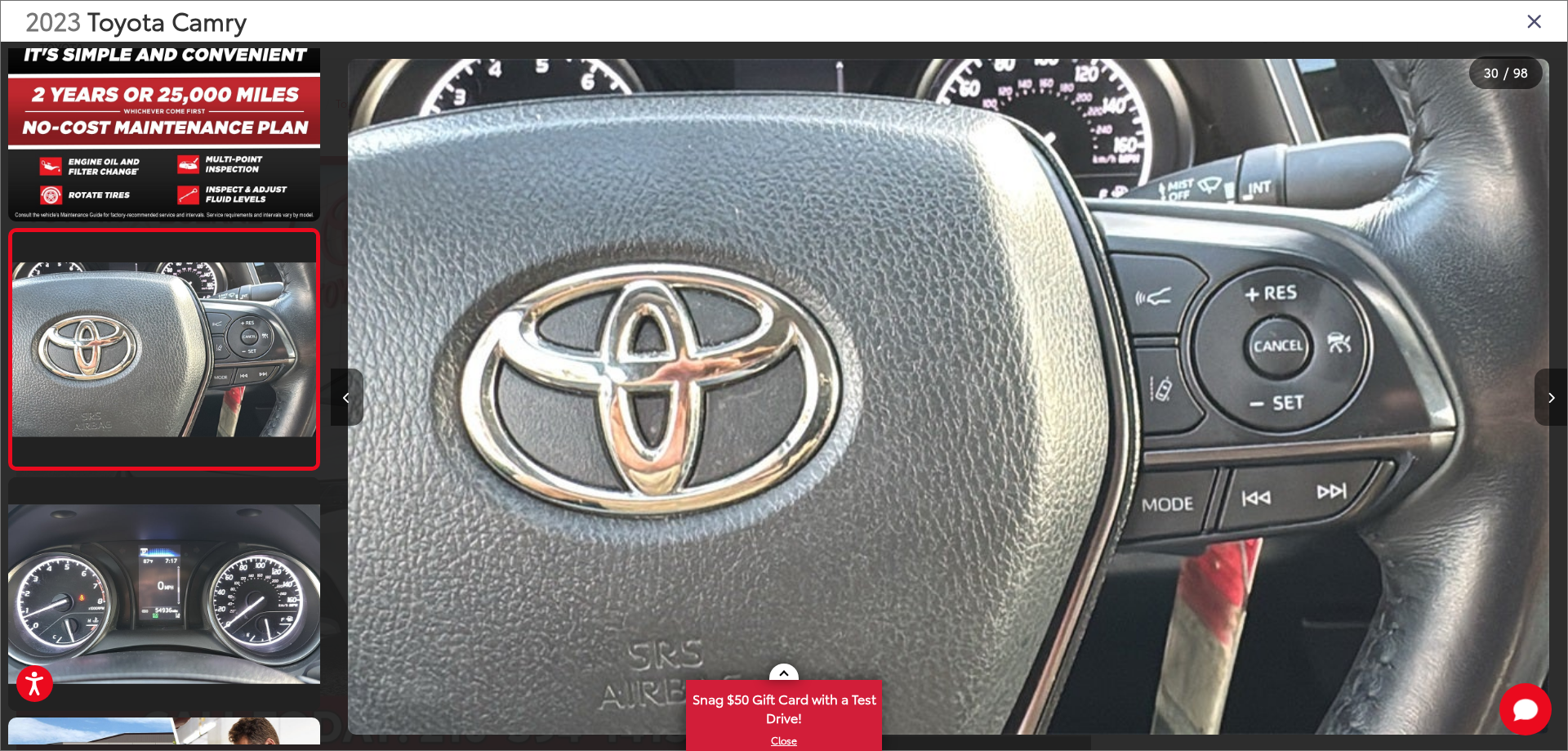
click at [1549, 397] on icon "Next image" at bounding box center [1550, 397] width 7 height 11
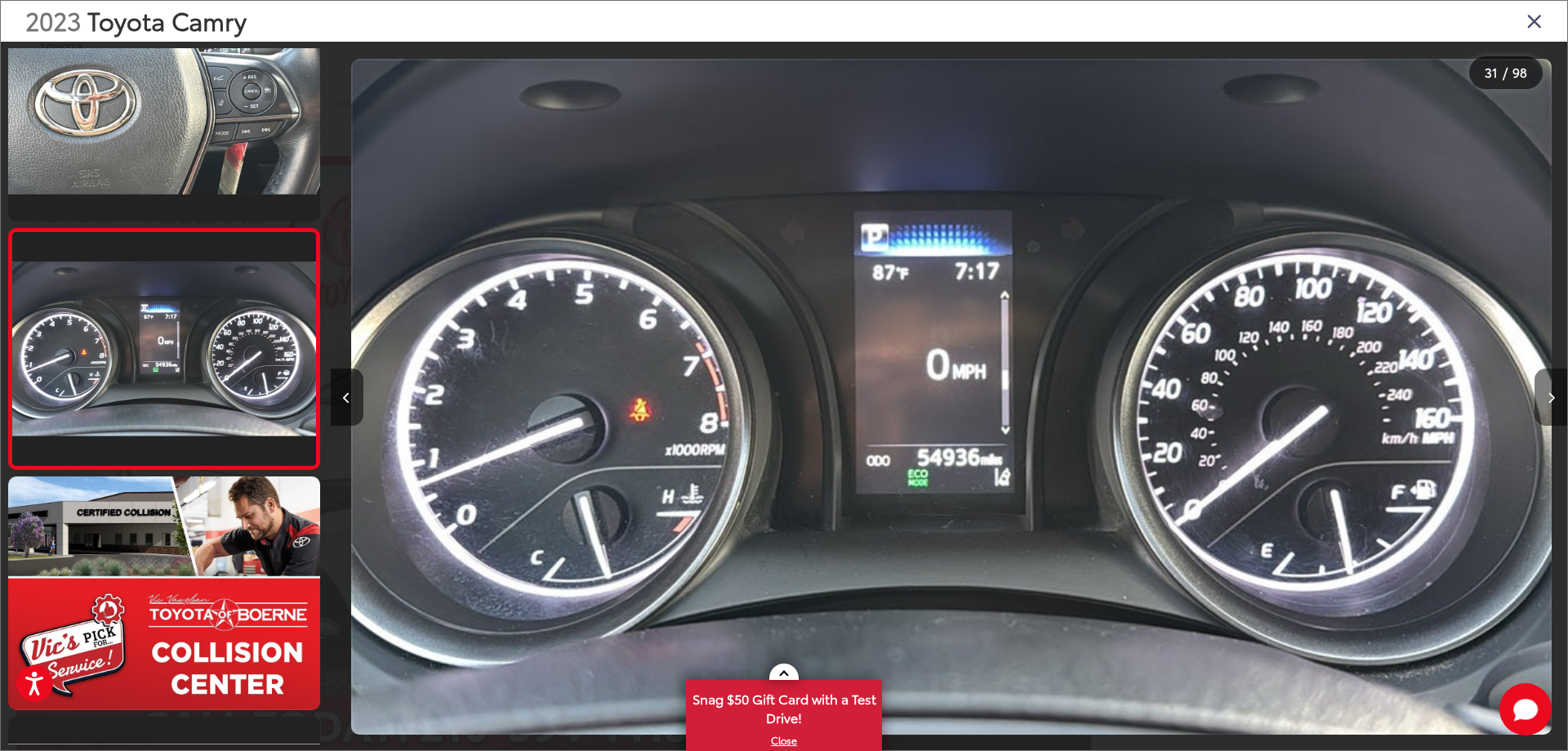
click at [1549, 397] on icon "Next image" at bounding box center [1550, 397] width 7 height 11
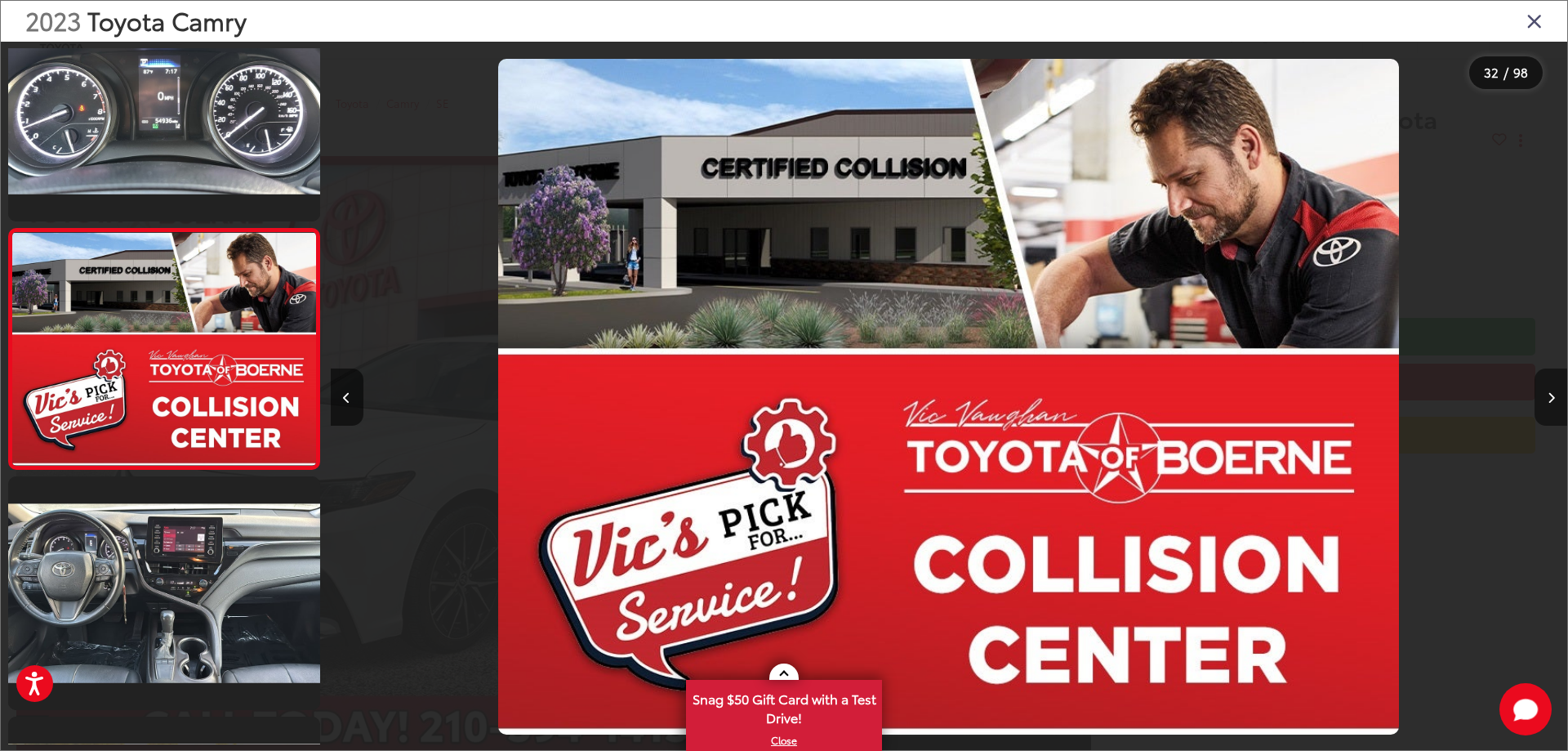
click at [1549, 397] on icon "Next image" at bounding box center [1550, 397] width 7 height 11
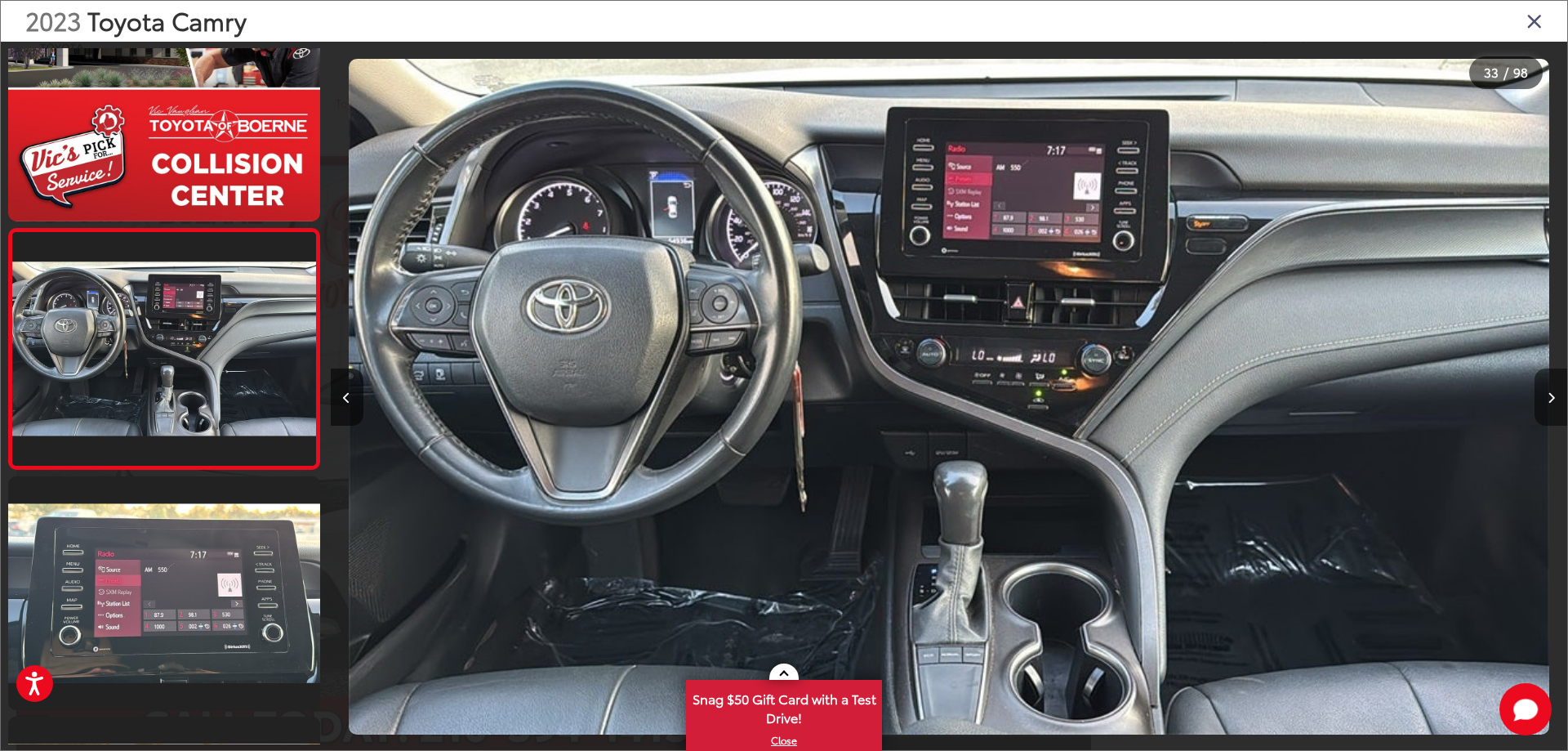
click at [1549, 397] on icon "Next image" at bounding box center [1550, 397] width 7 height 11
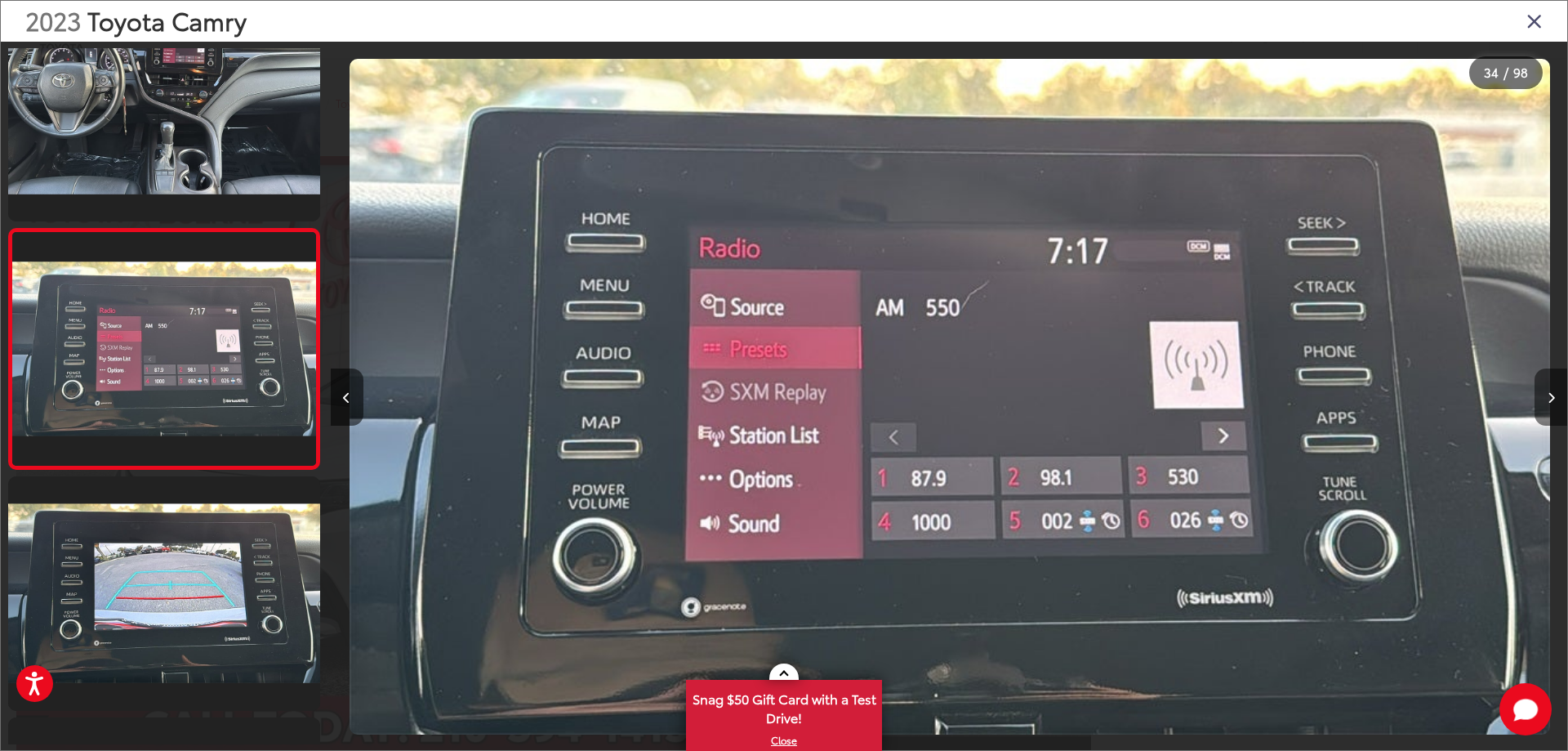
click at [1549, 397] on icon "Next image" at bounding box center [1550, 397] width 7 height 11
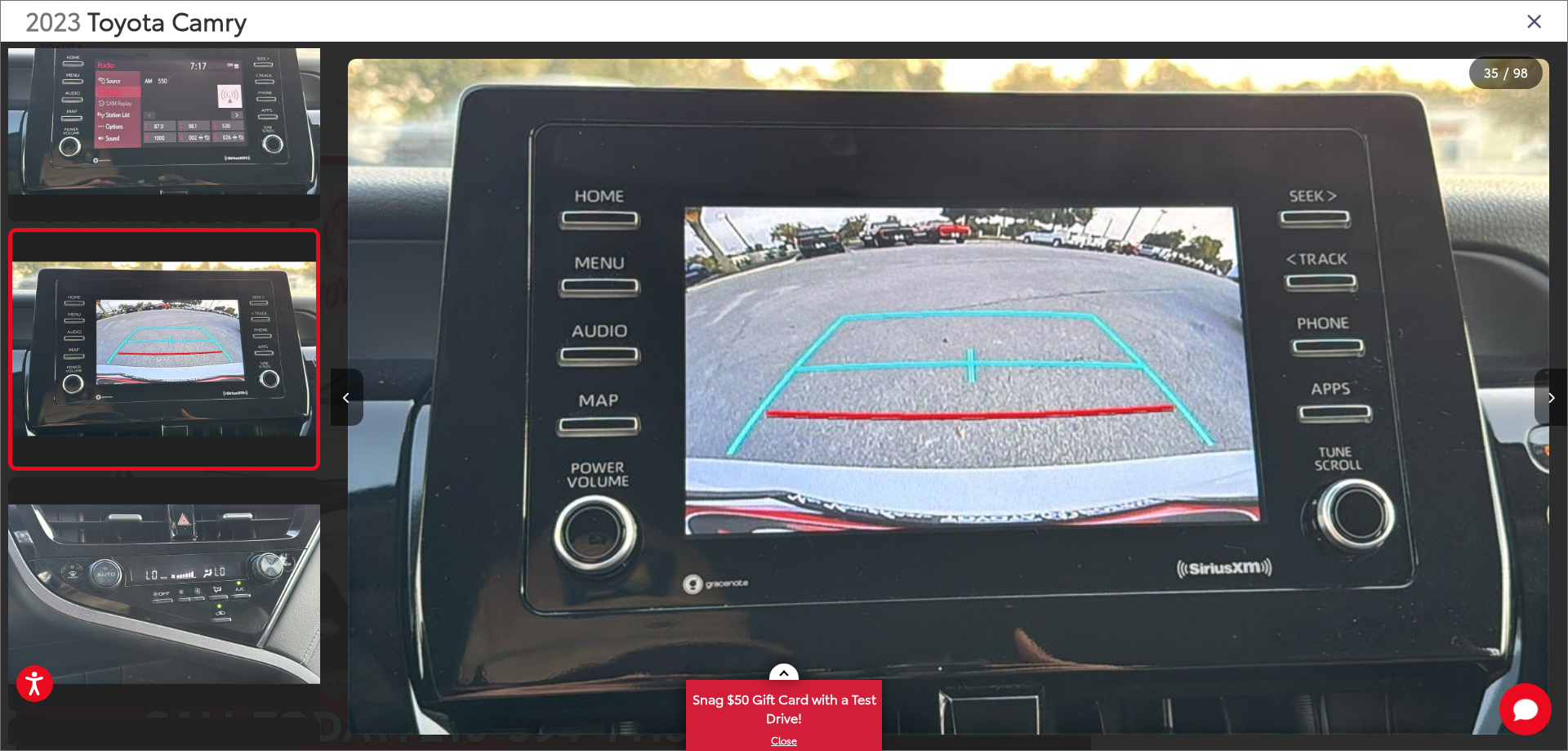
click at [1549, 397] on icon "Next image" at bounding box center [1550, 397] width 7 height 11
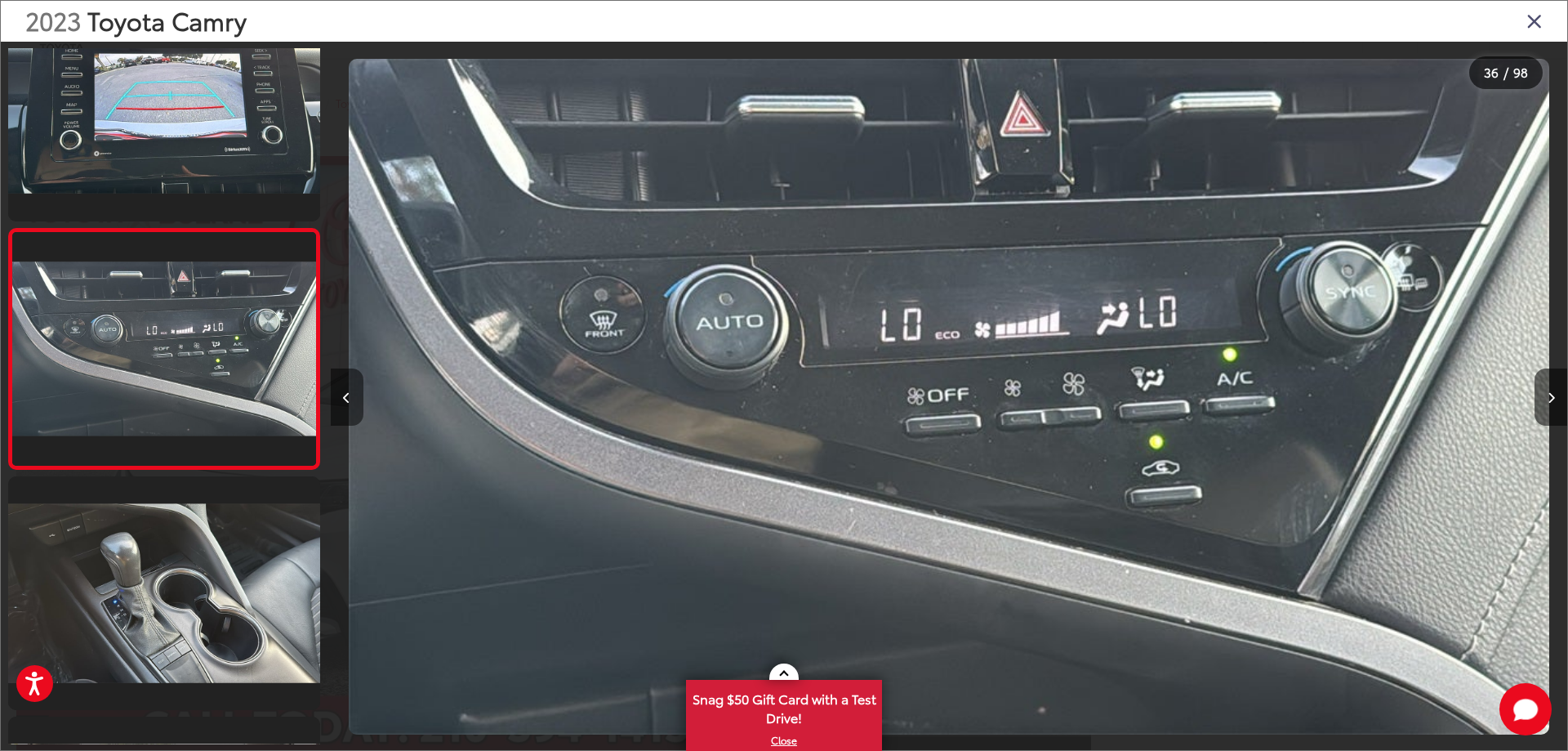
click at [360, 411] on button "Previous image" at bounding box center [346, 396] width 33 height 57
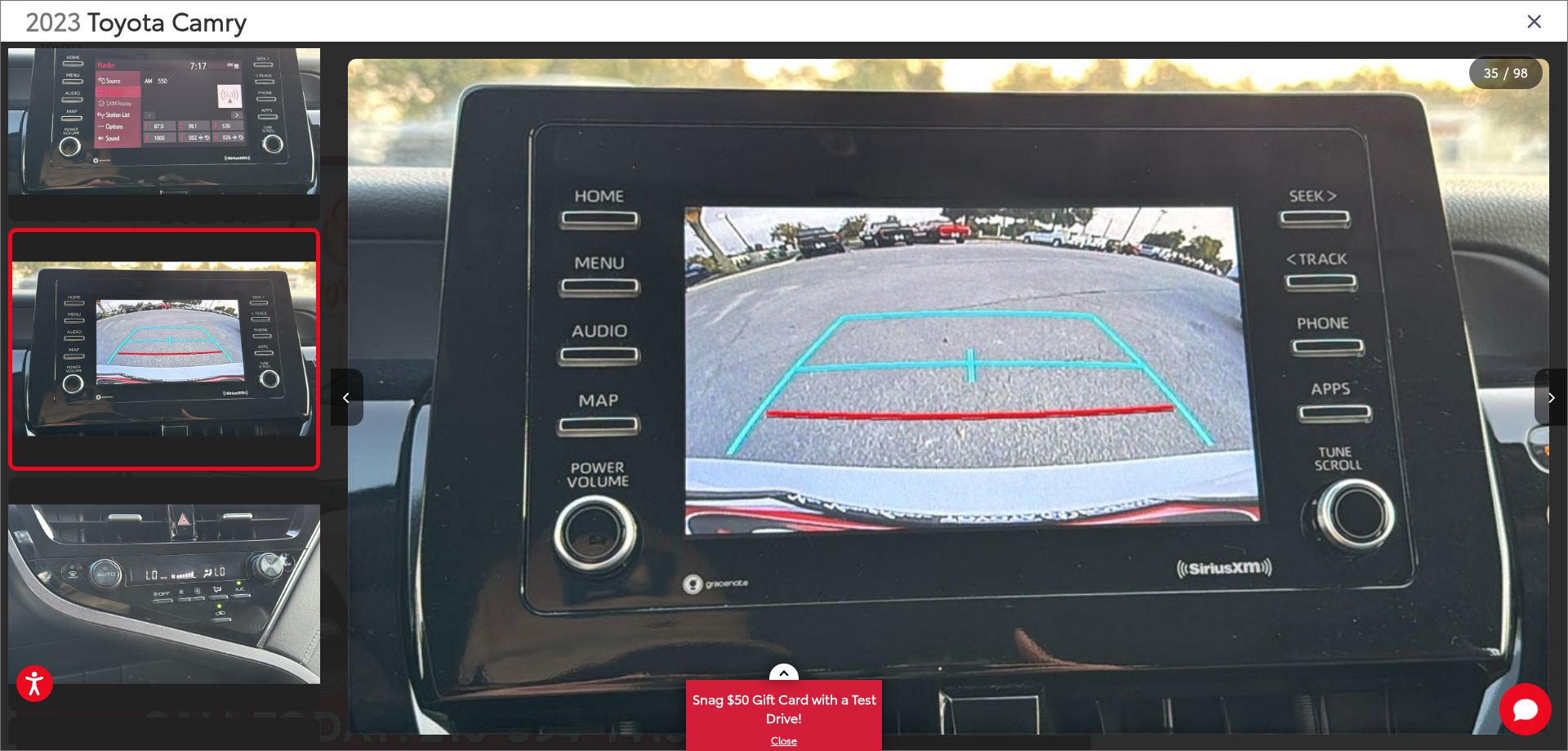
click at [1531, 21] on icon "Close gallery" at bounding box center [1534, 20] width 16 height 21
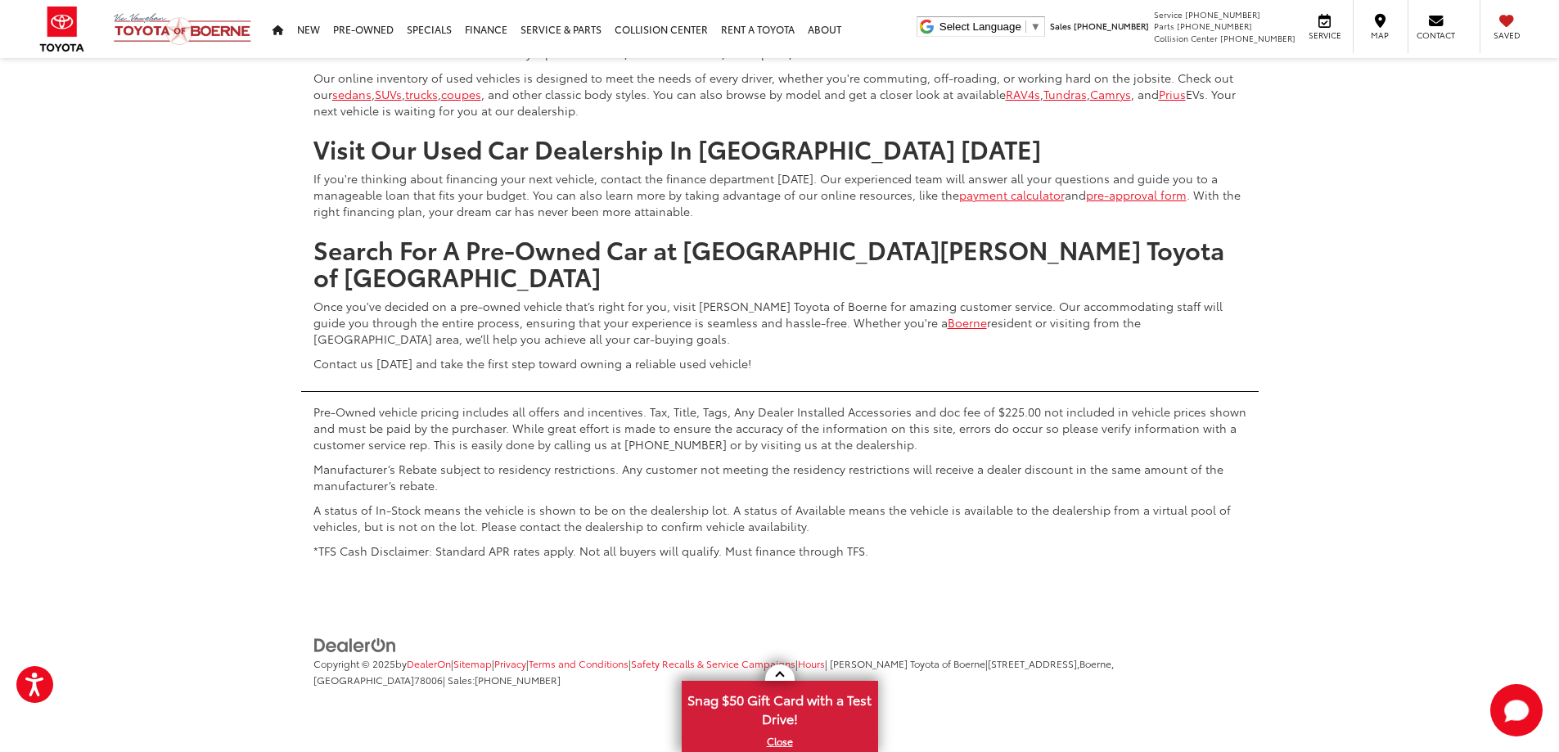
scroll to position [8644, 0]
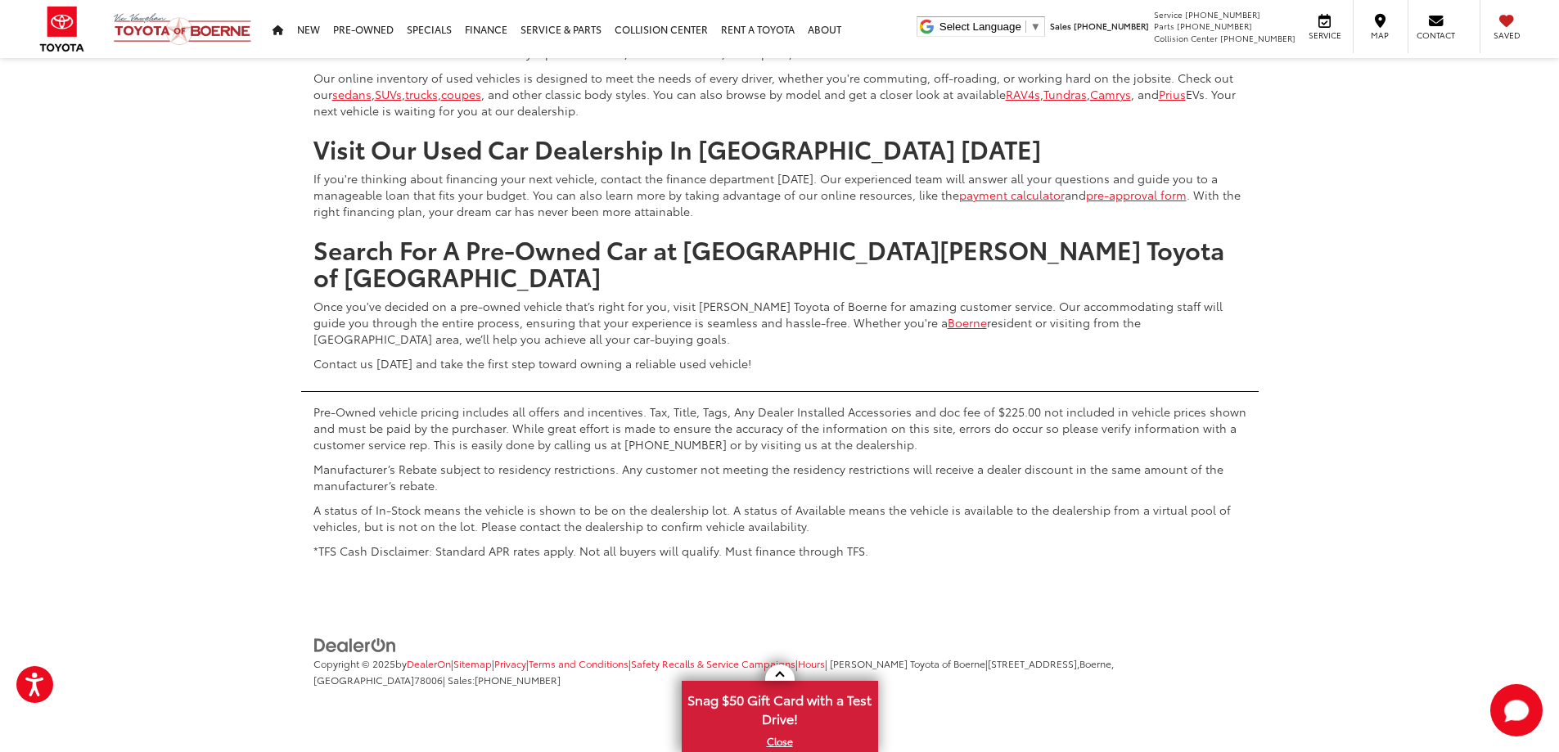
scroll to position [9212, 0]
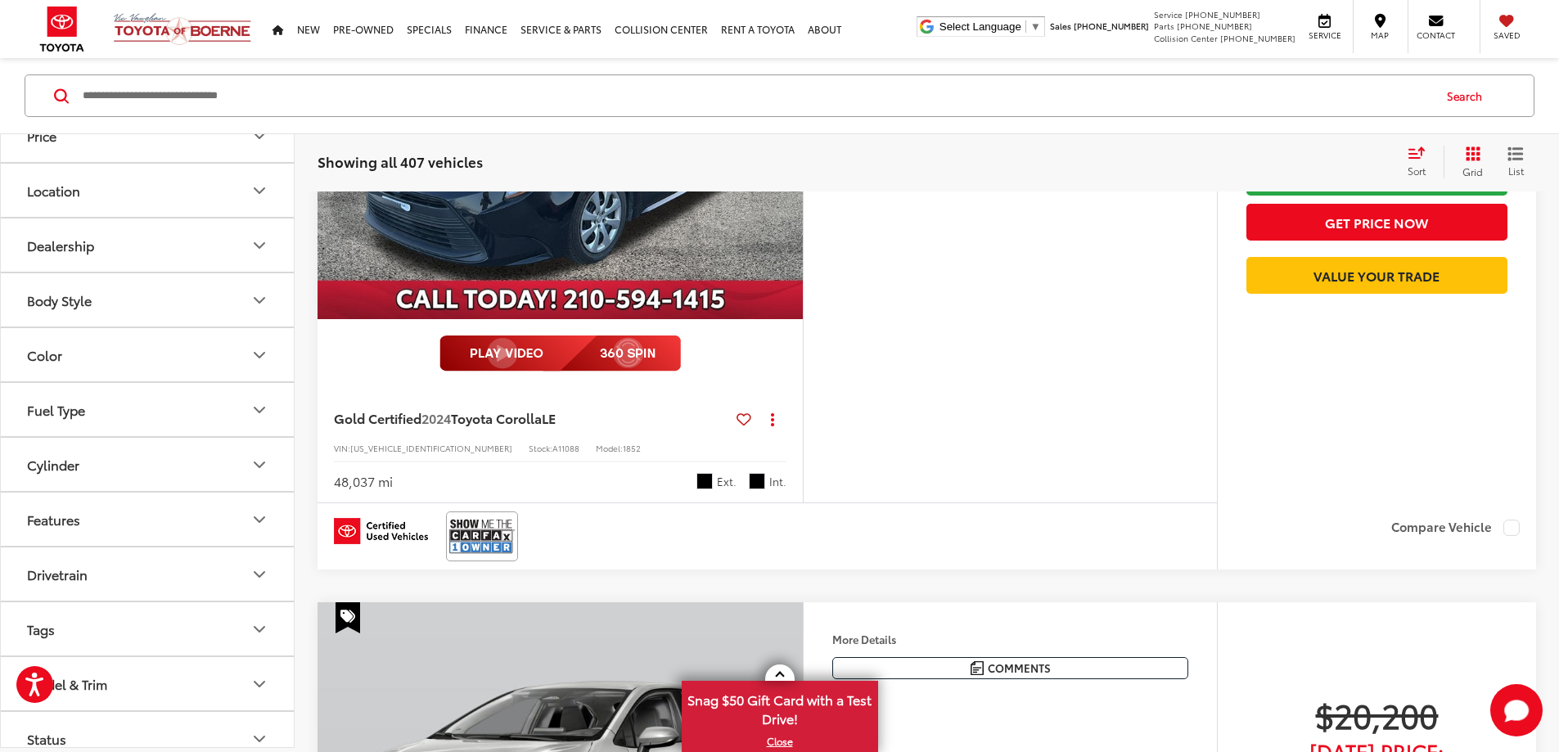
scroll to position [2340, 0]
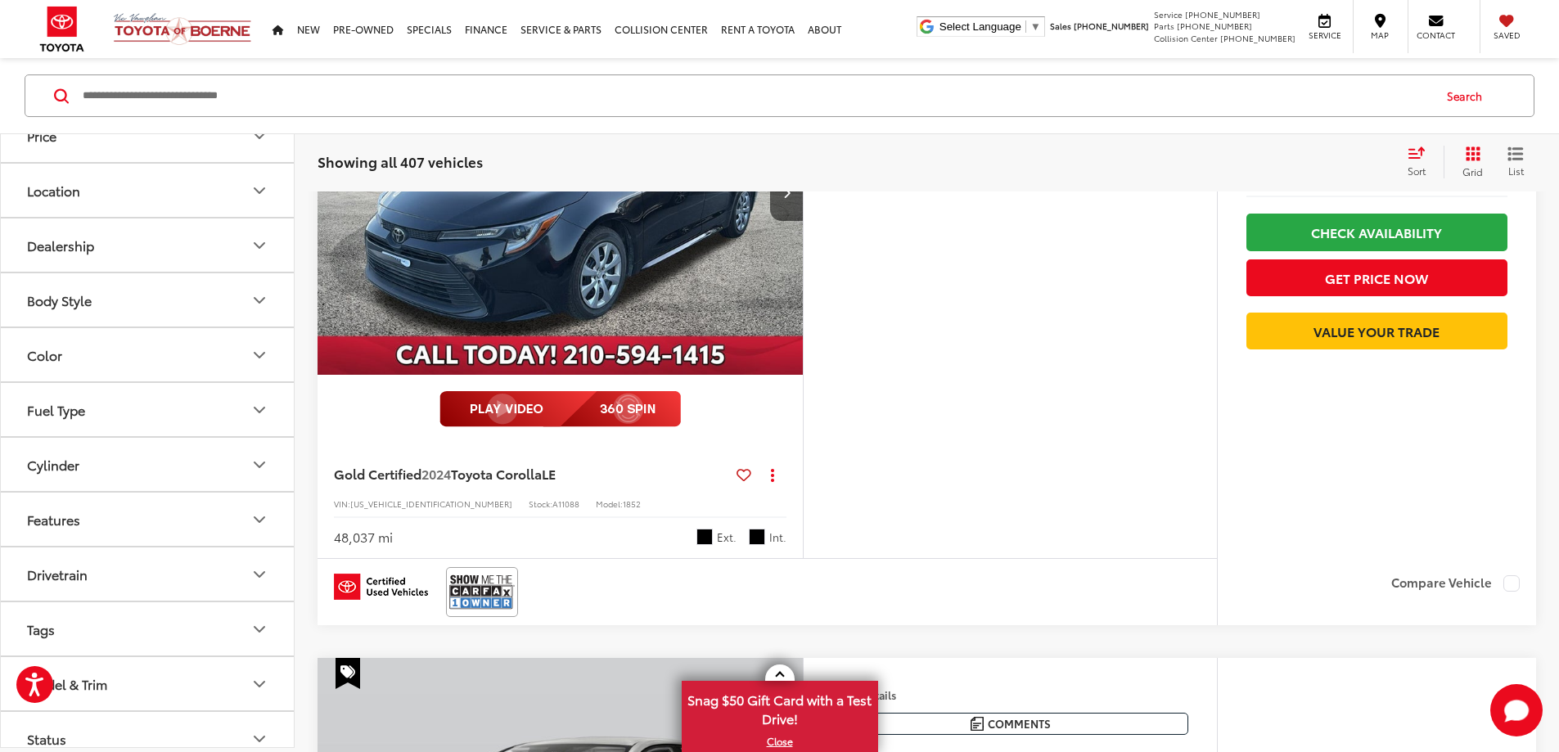
click at [695, 376] on img "2024 Toyota Corolla LE 0" at bounding box center [561, 193] width 488 height 366
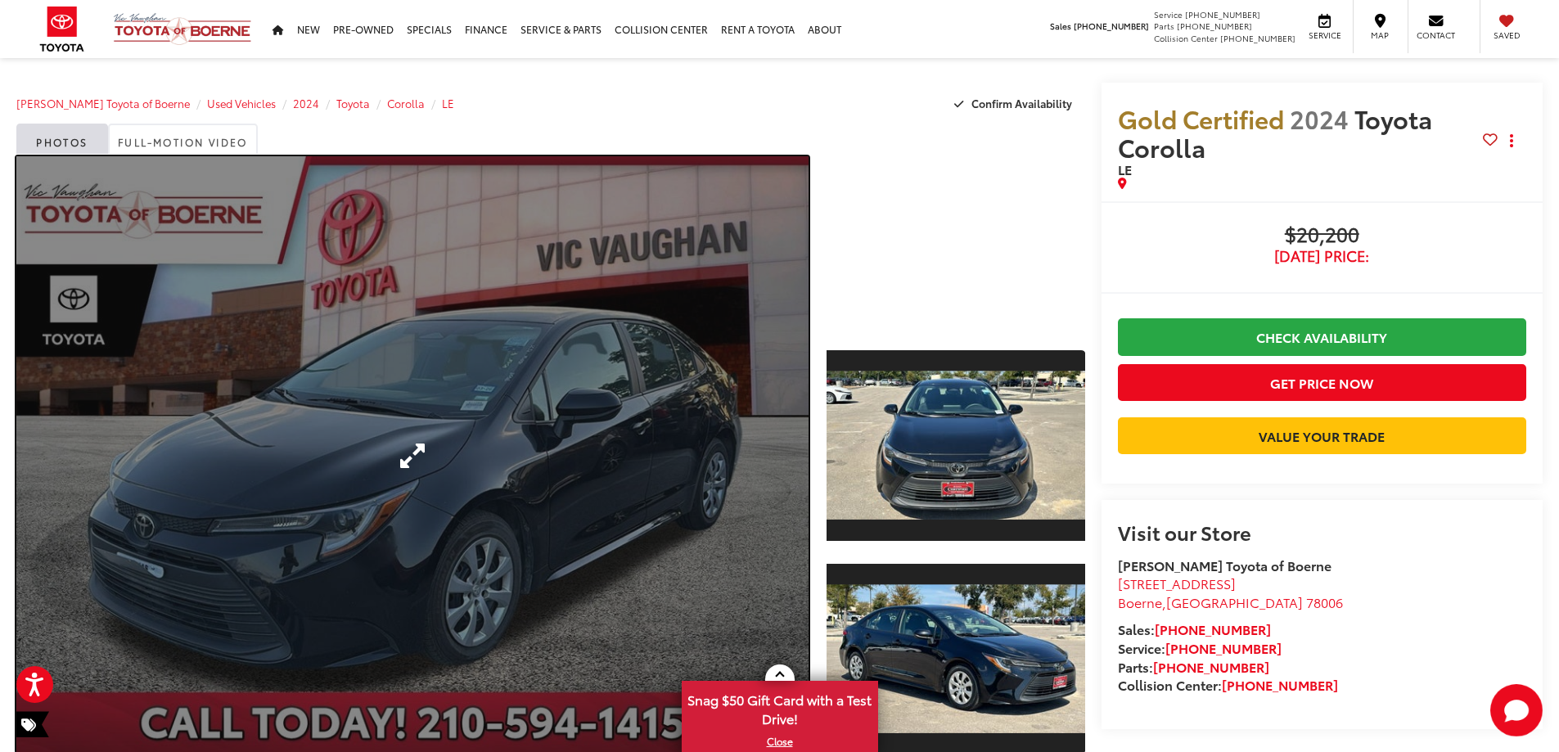
click at [571, 345] on link "Expand Photo 0" at bounding box center [412, 455] width 792 height 599
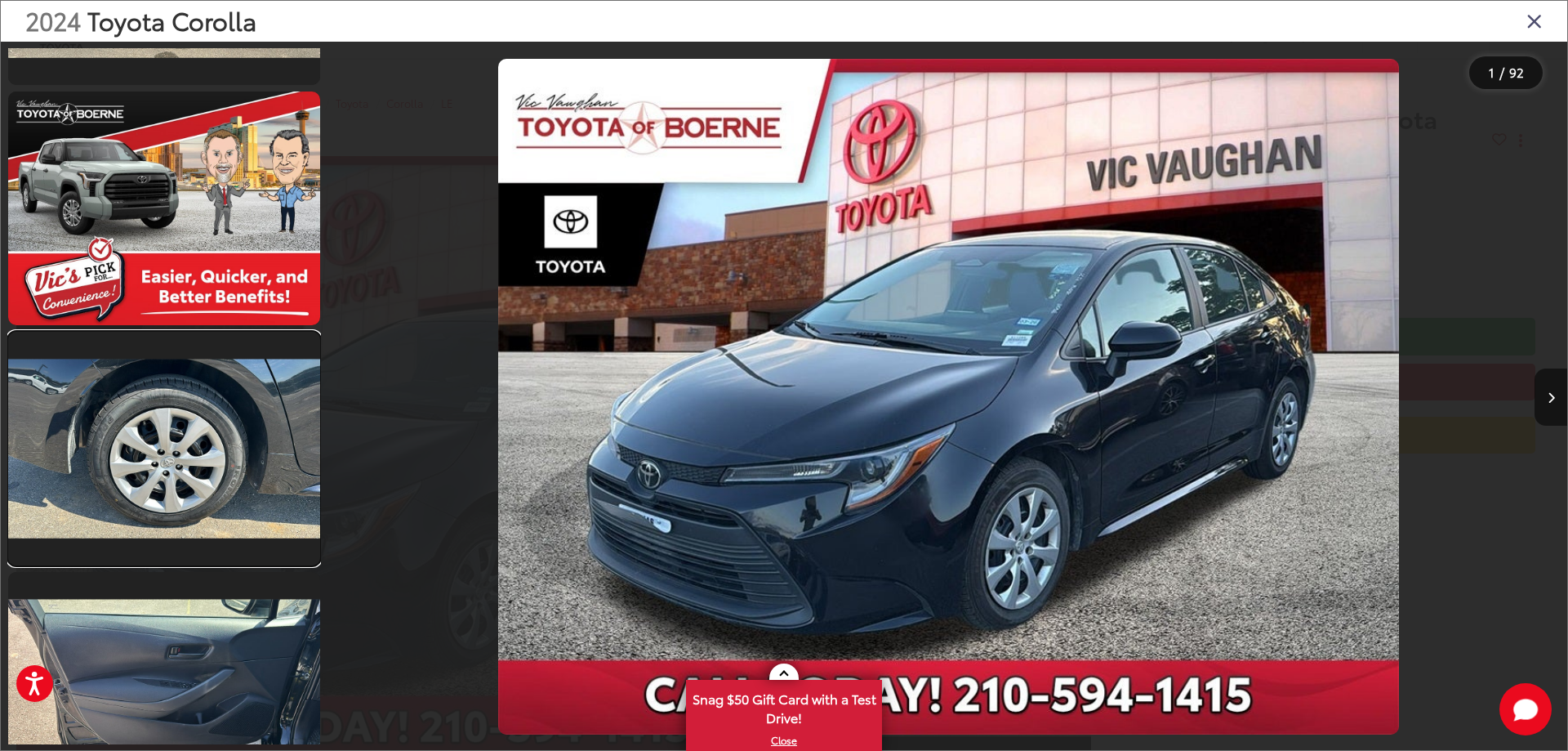
click at [152, 490] on link at bounding box center [164, 448] width 312 height 234
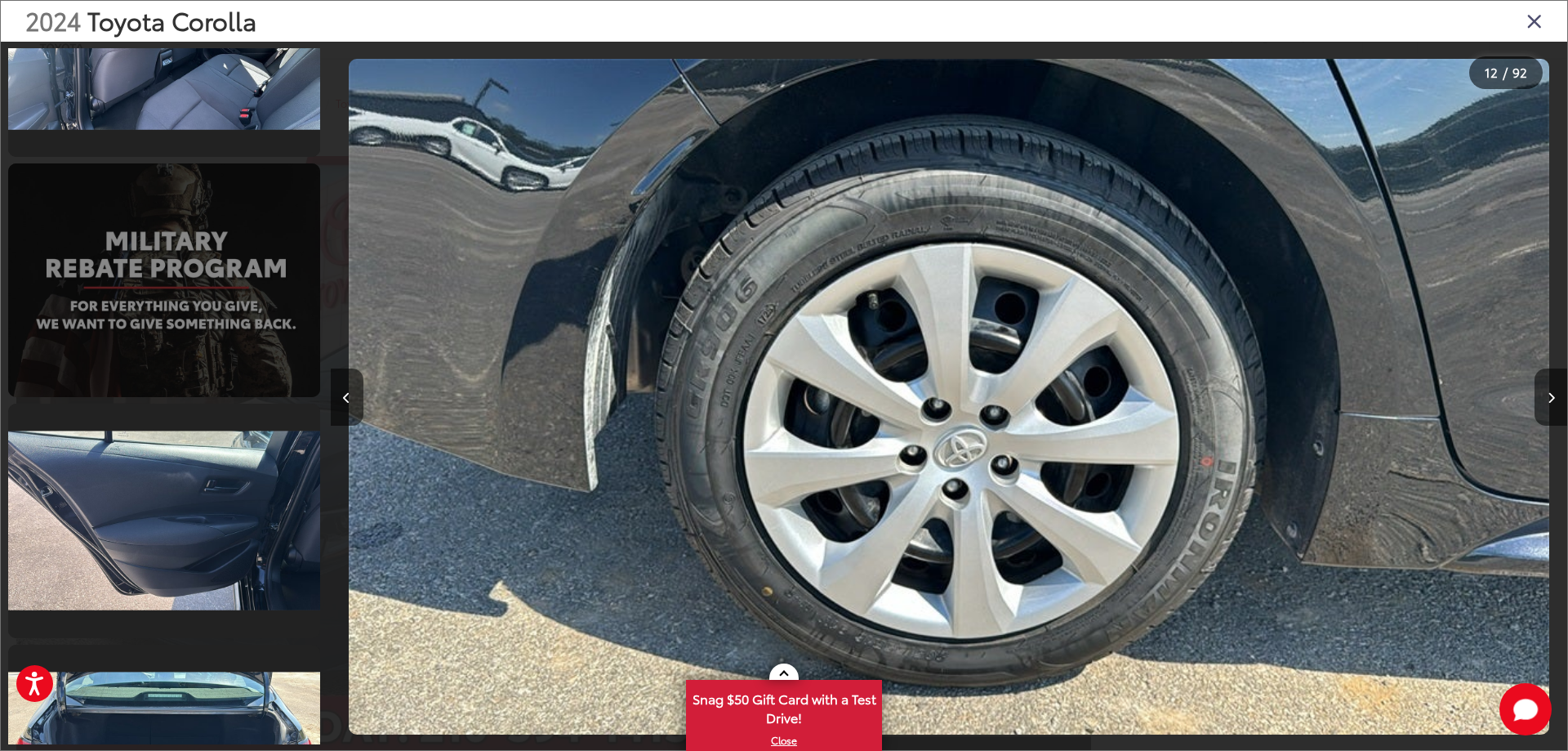
scroll to position [4916, 0]
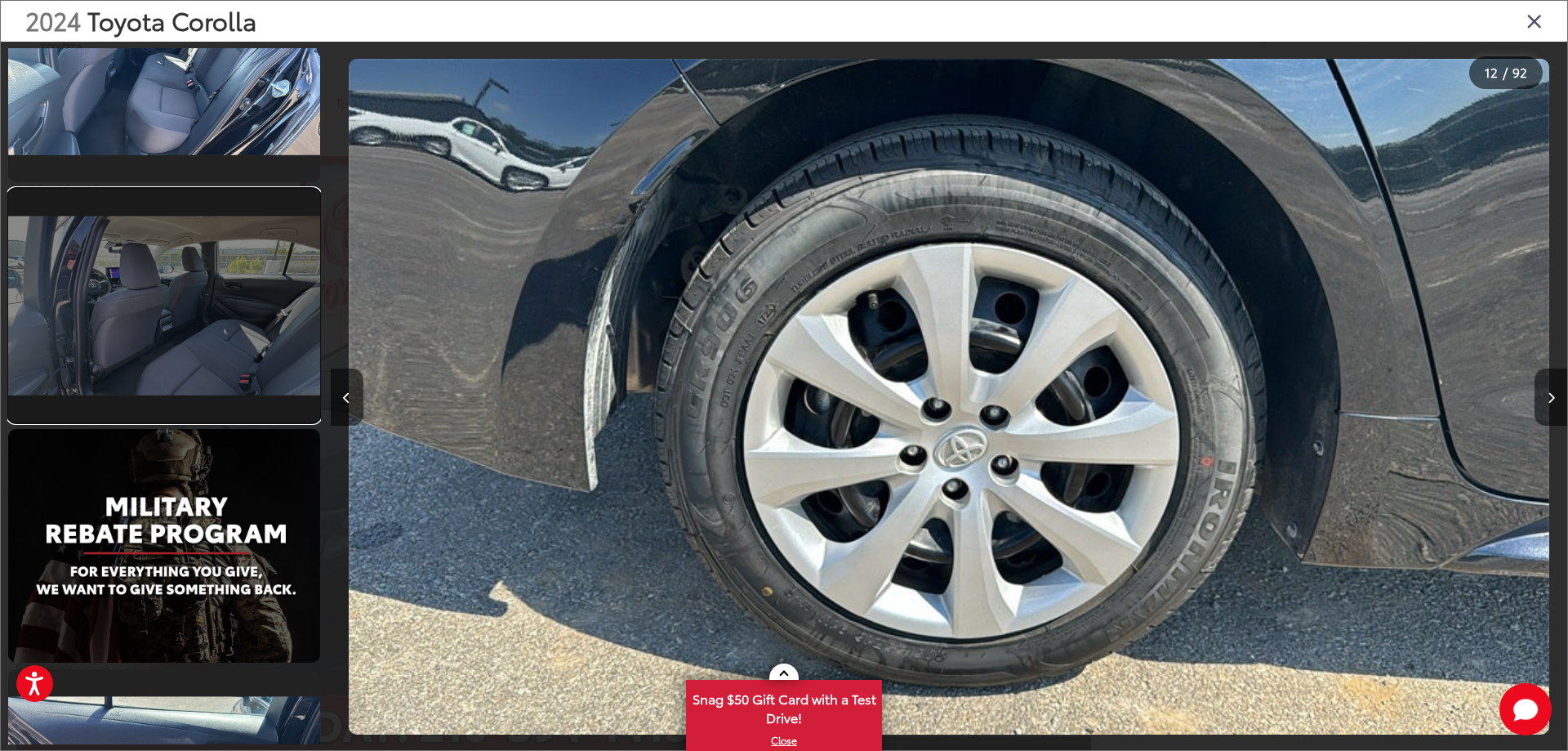
click at [153, 382] on link at bounding box center [164, 306] width 312 height 234
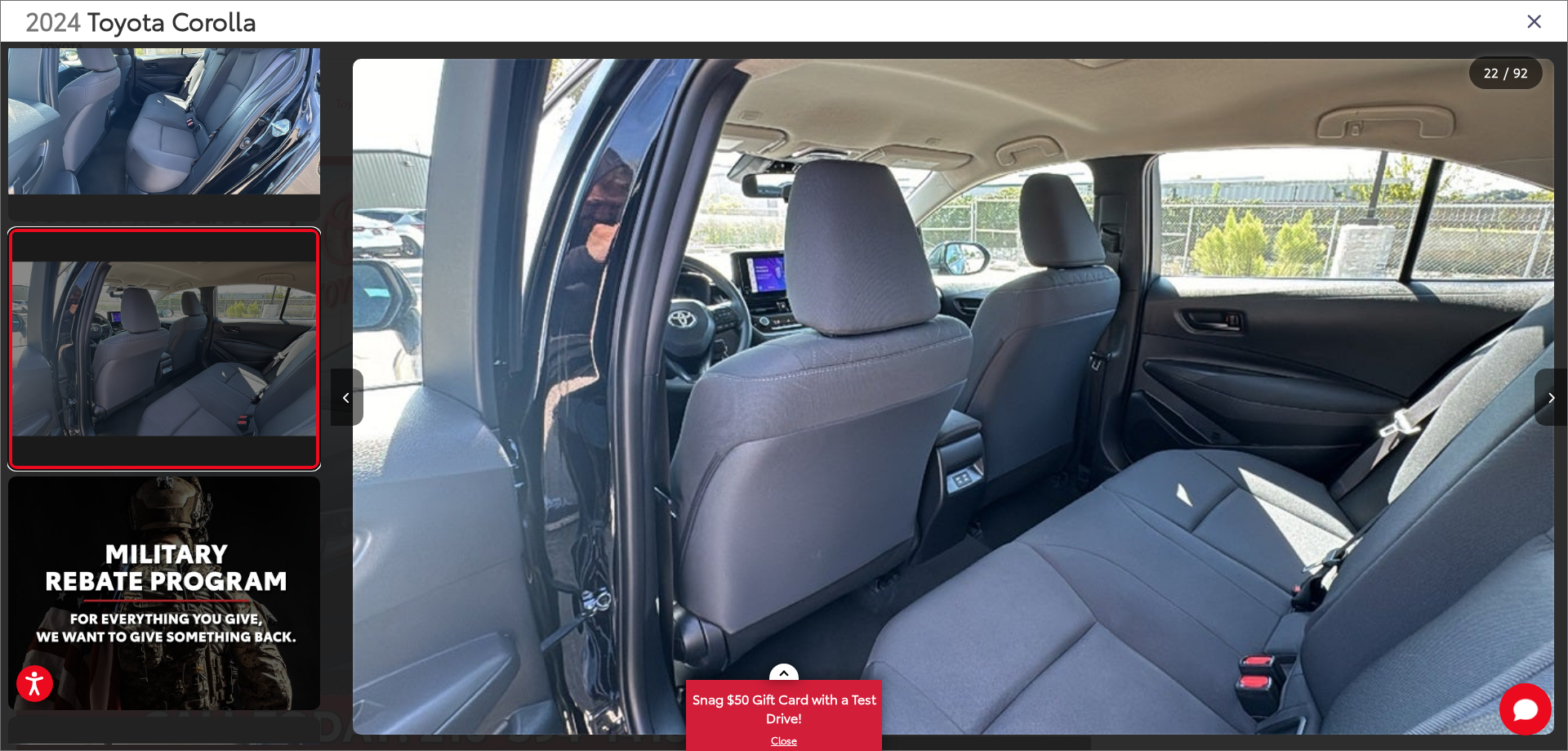
scroll to position [0, 25970]
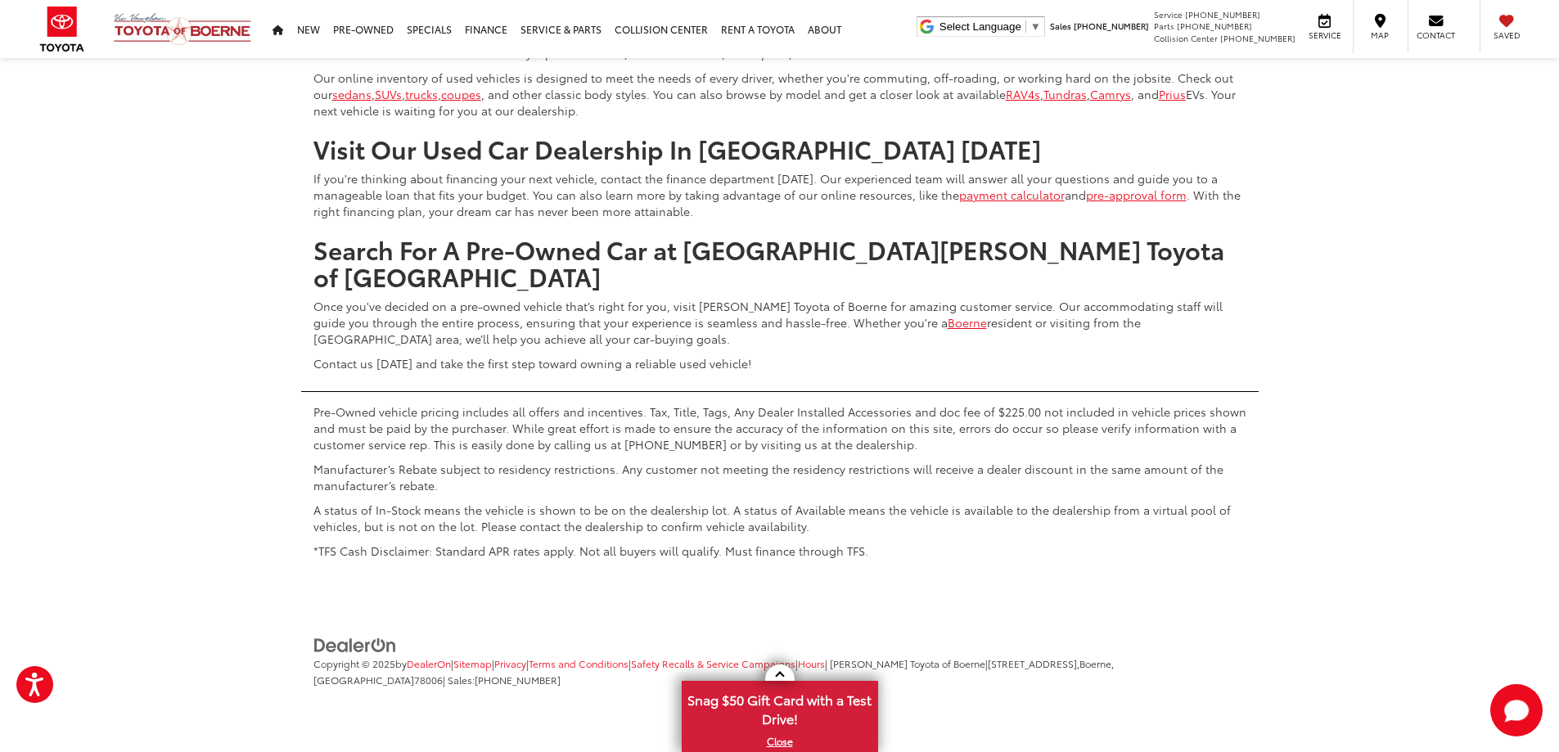
scroll to position [8805, 0]
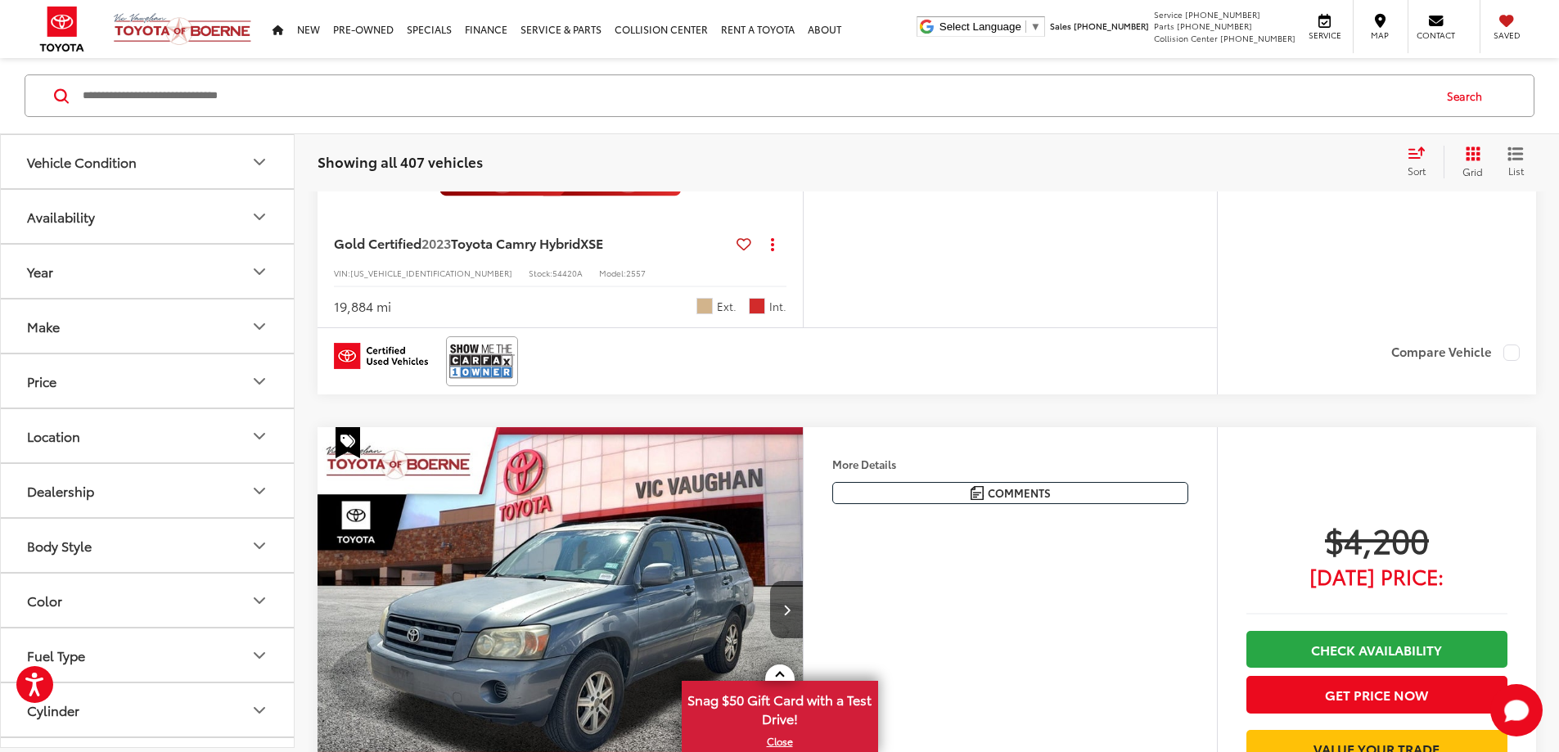
scroll to position [2422, 0]
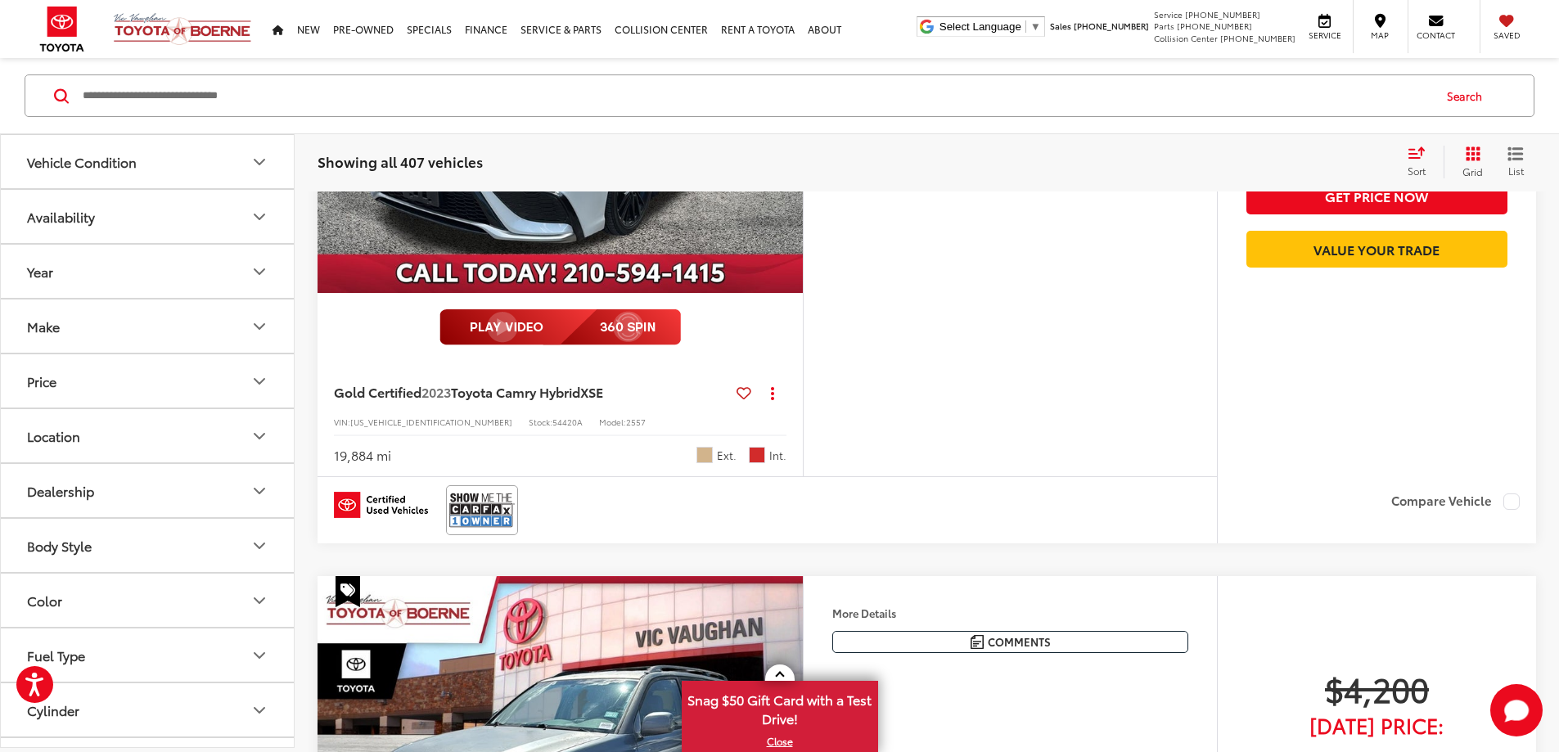
click at [621, 294] on img "2023 Toyota Camry Hybrid XSE 0" at bounding box center [561, 111] width 488 height 366
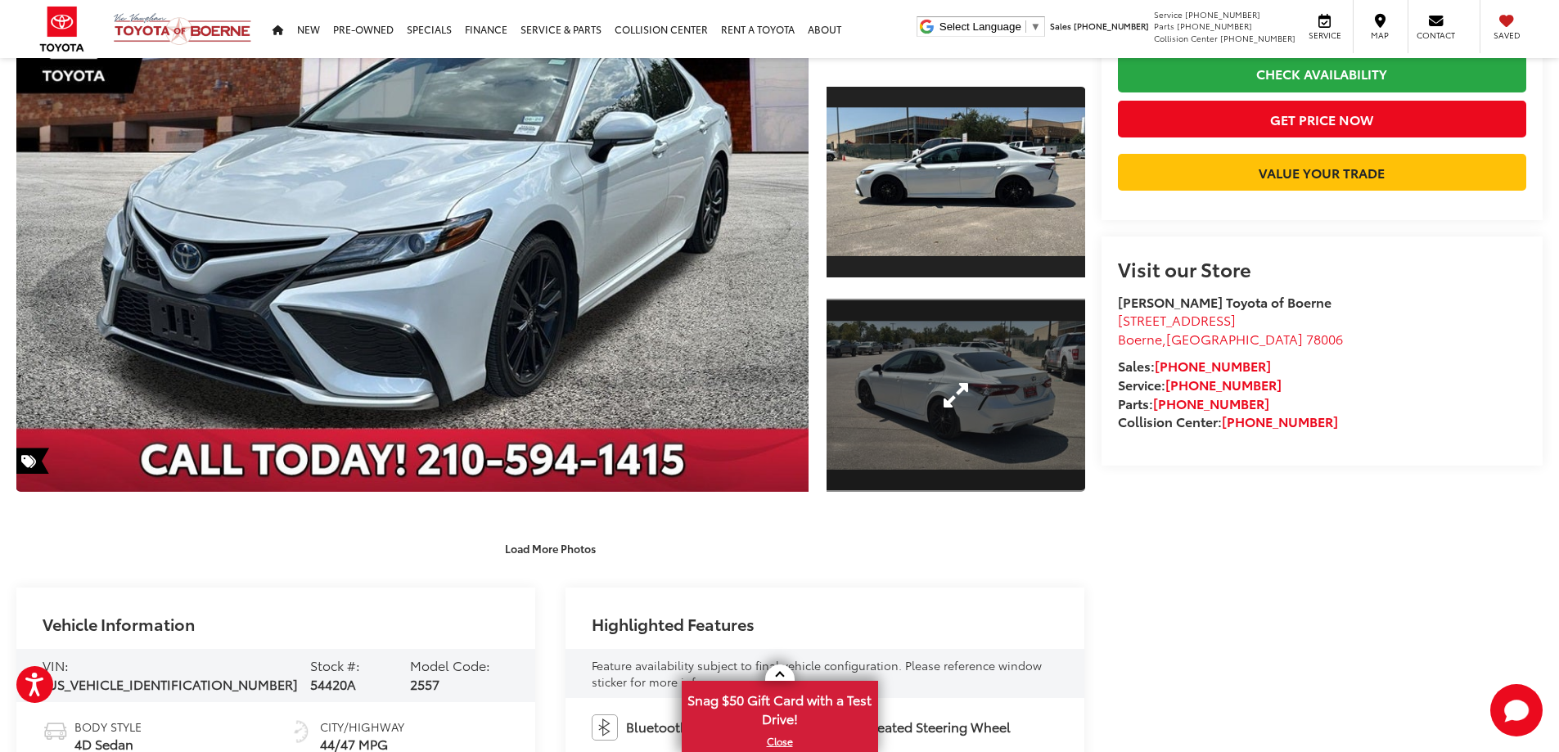
scroll to position [327, 0]
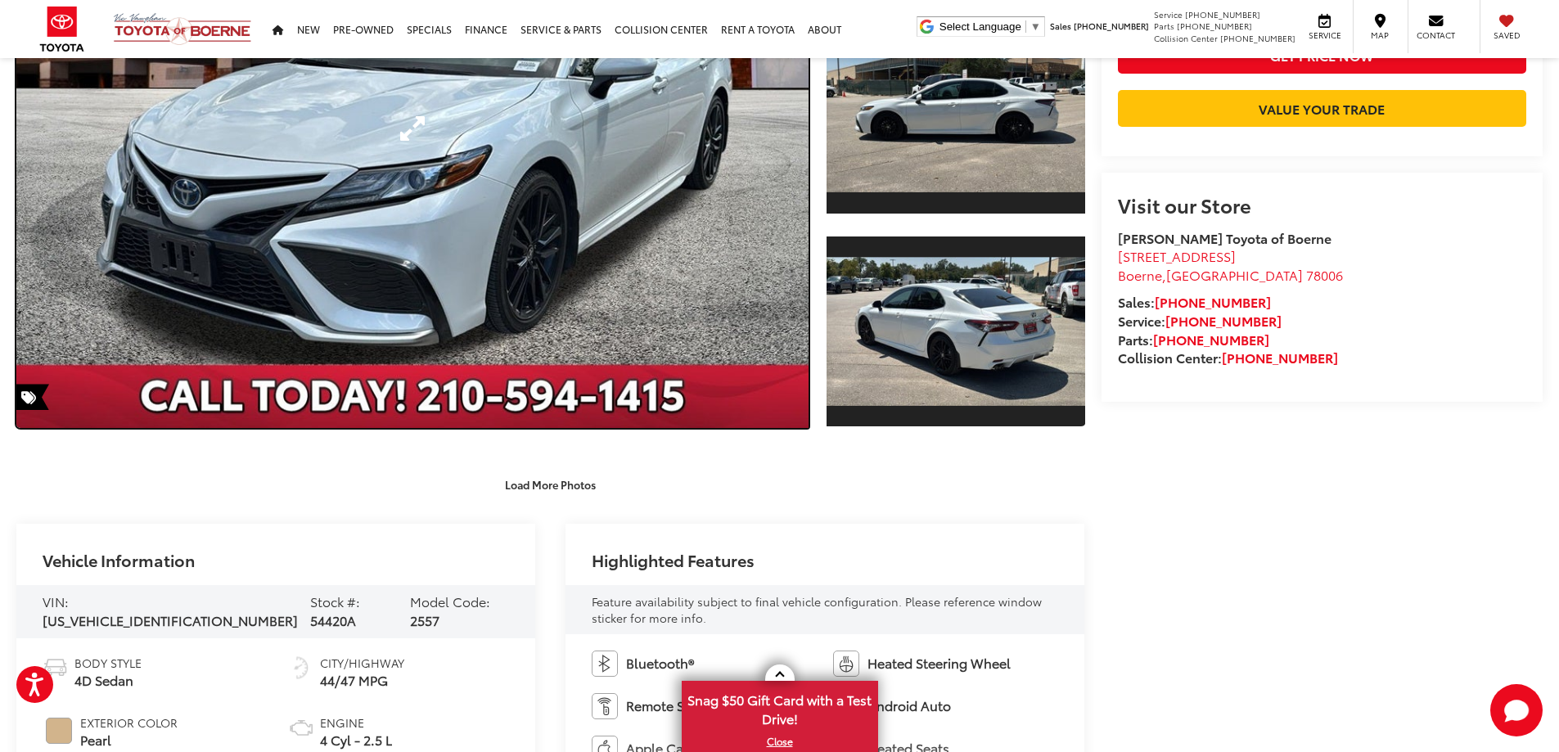
click at [643, 301] on link "Expand Photo 0" at bounding box center [412, 128] width 792 height 599
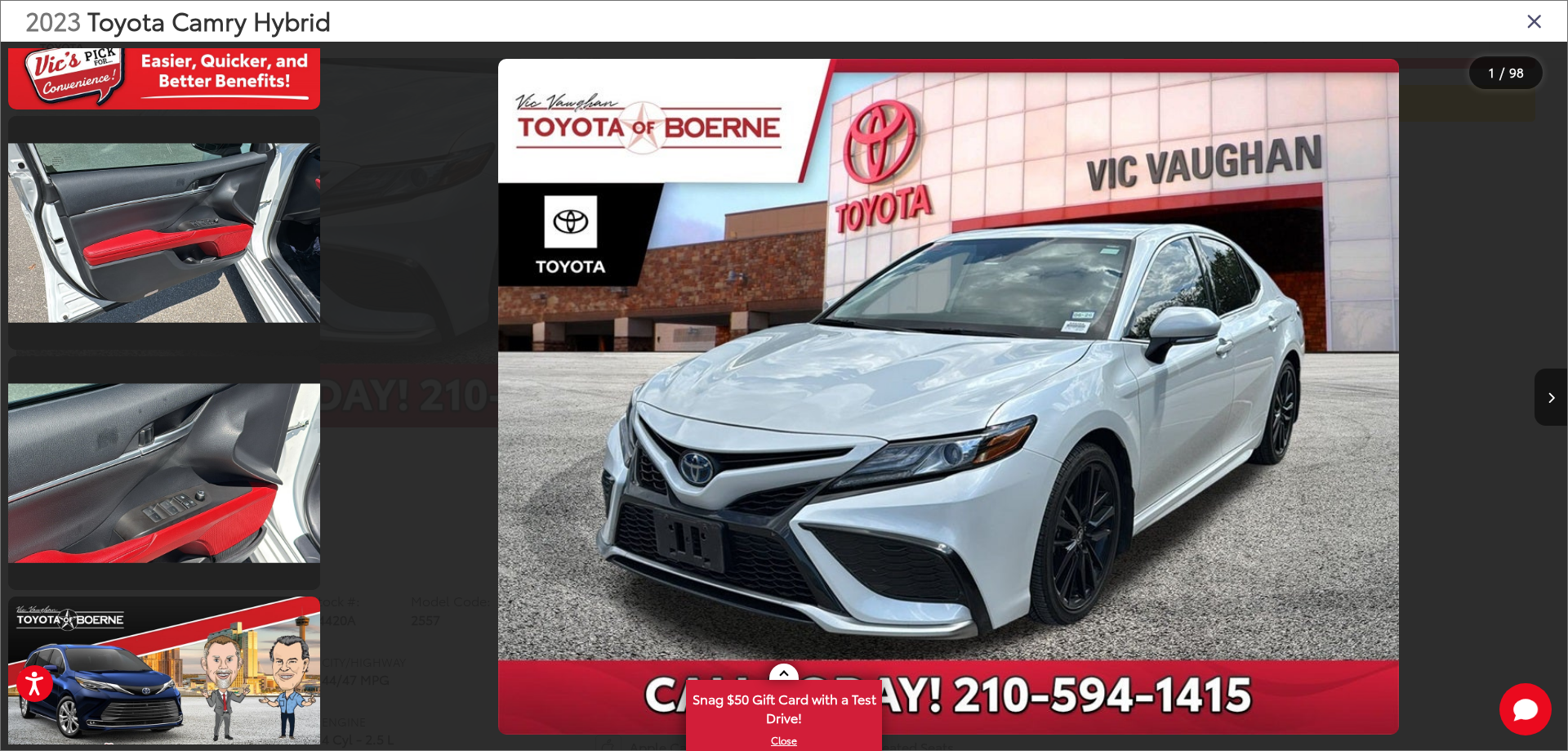
scroll to position [2615, 0]
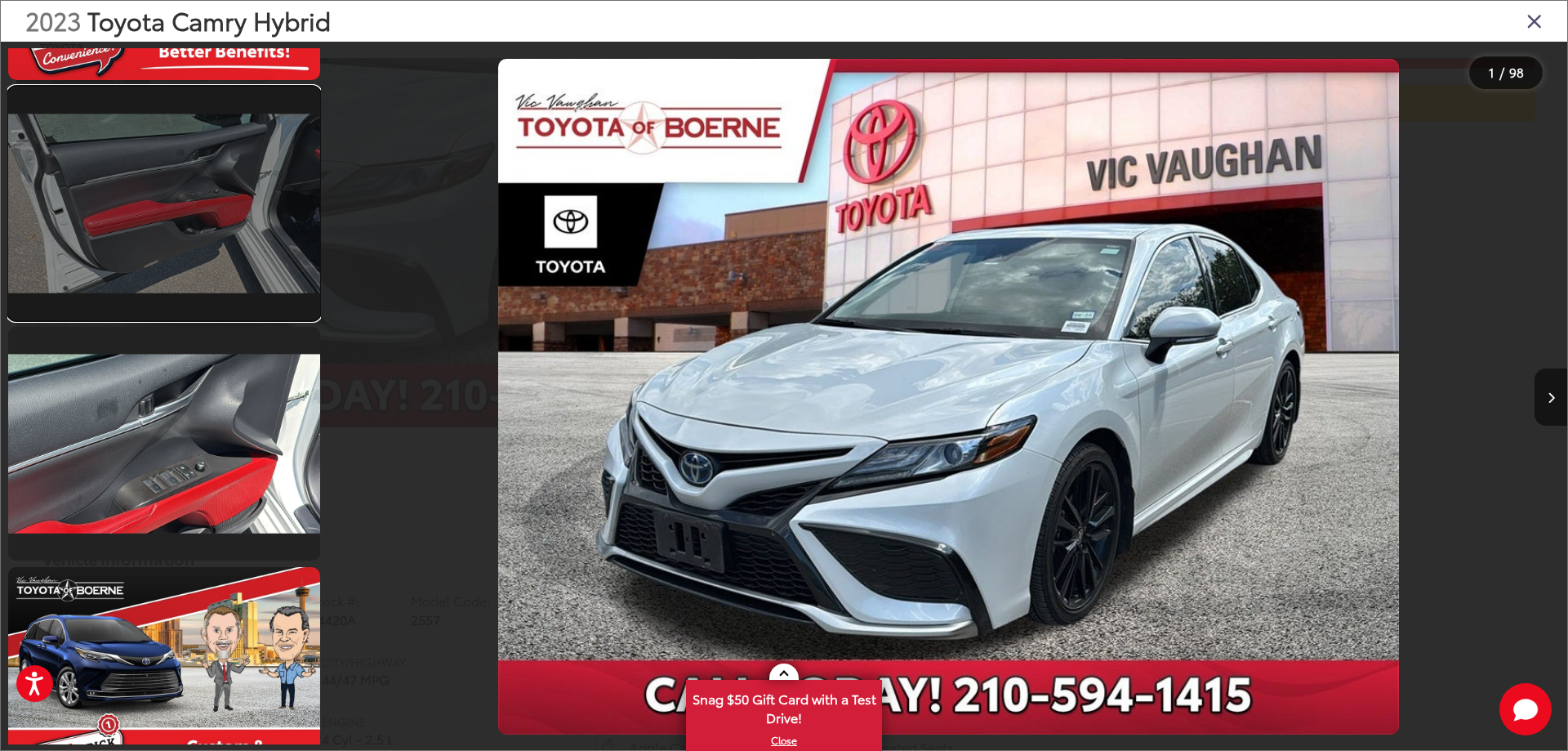
click at [191, 205] on link at bounding box center [164, 204] width 312 height 234
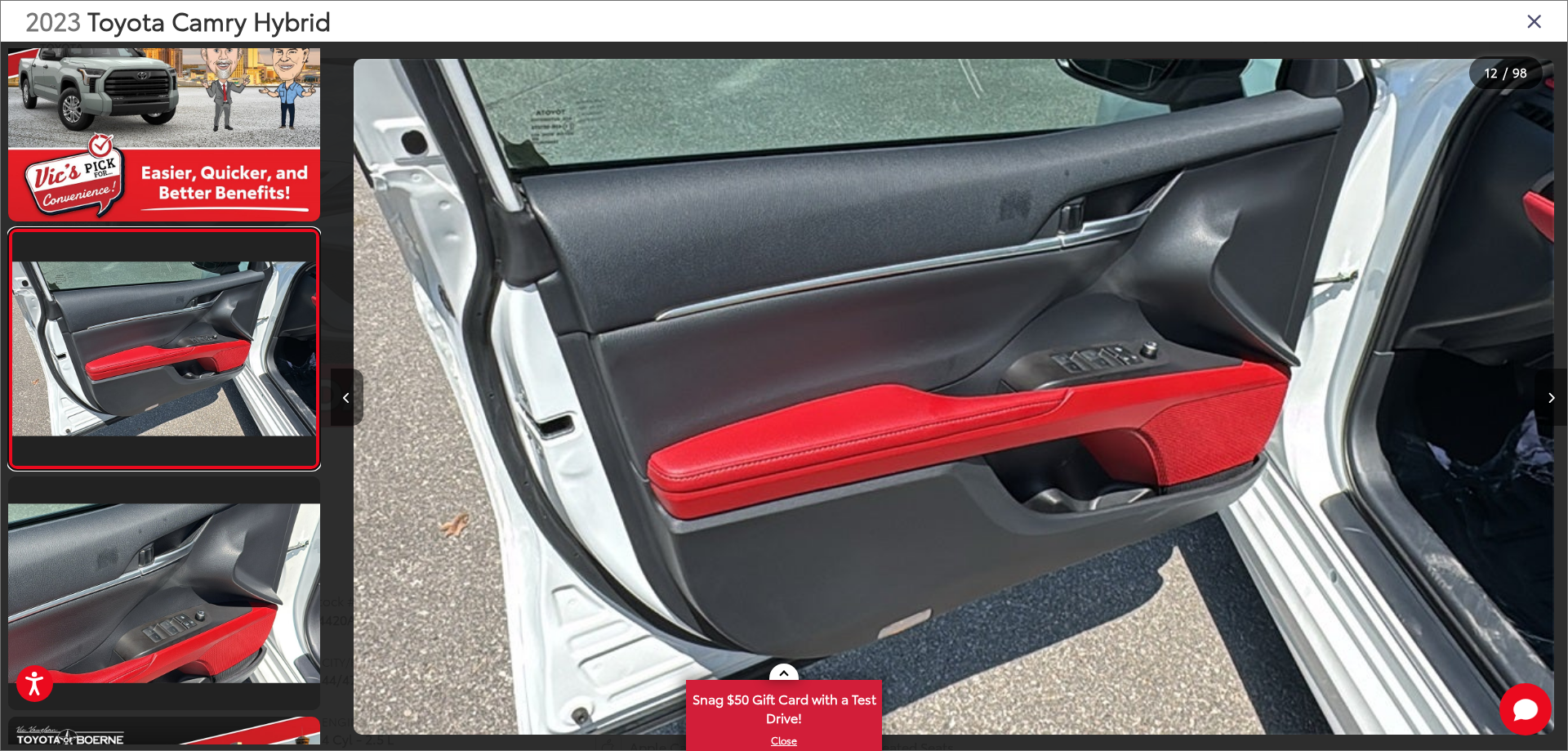
scroll to position [0, 13603]
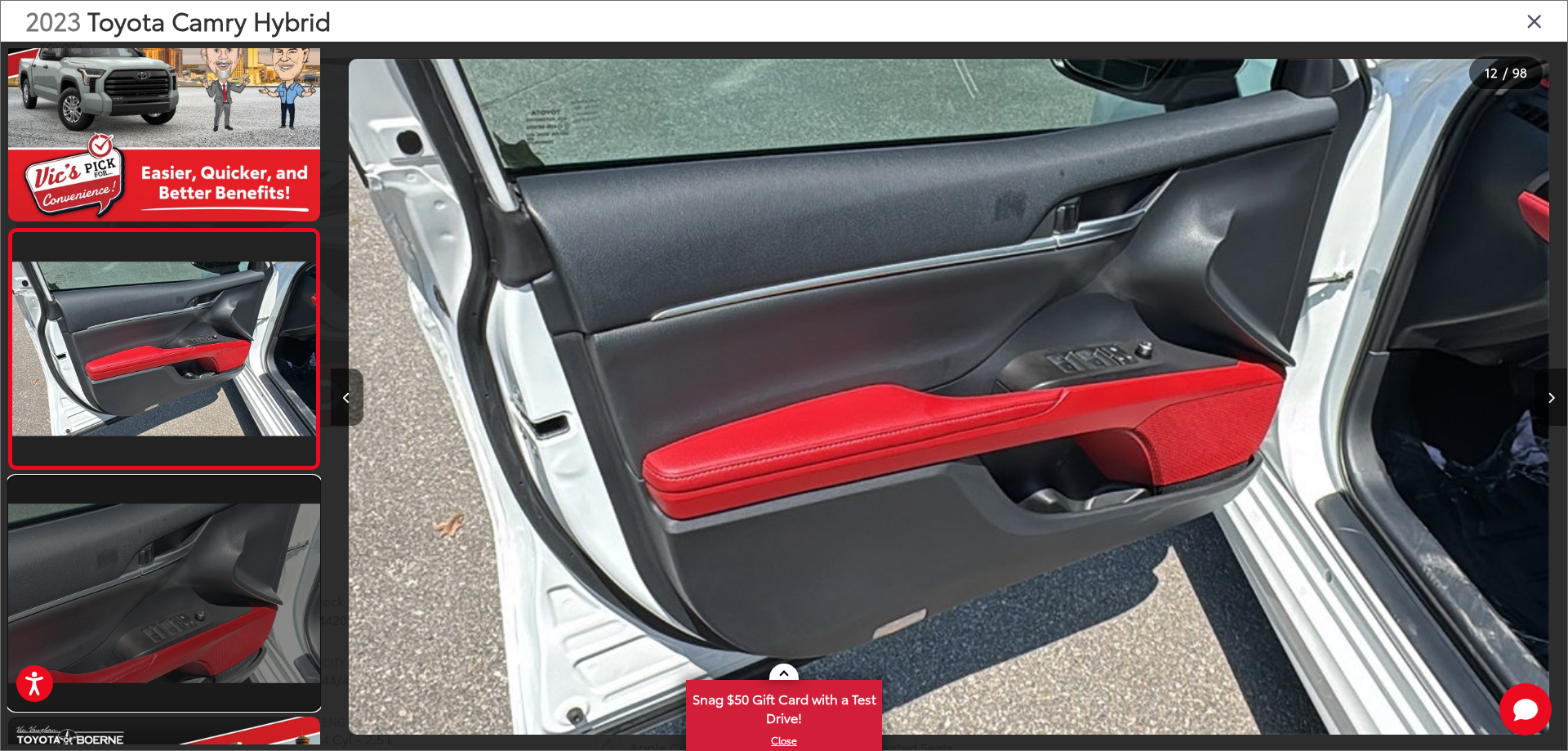
click at [195, 580] on link at bounding box center [164, 593] width 312 height 234
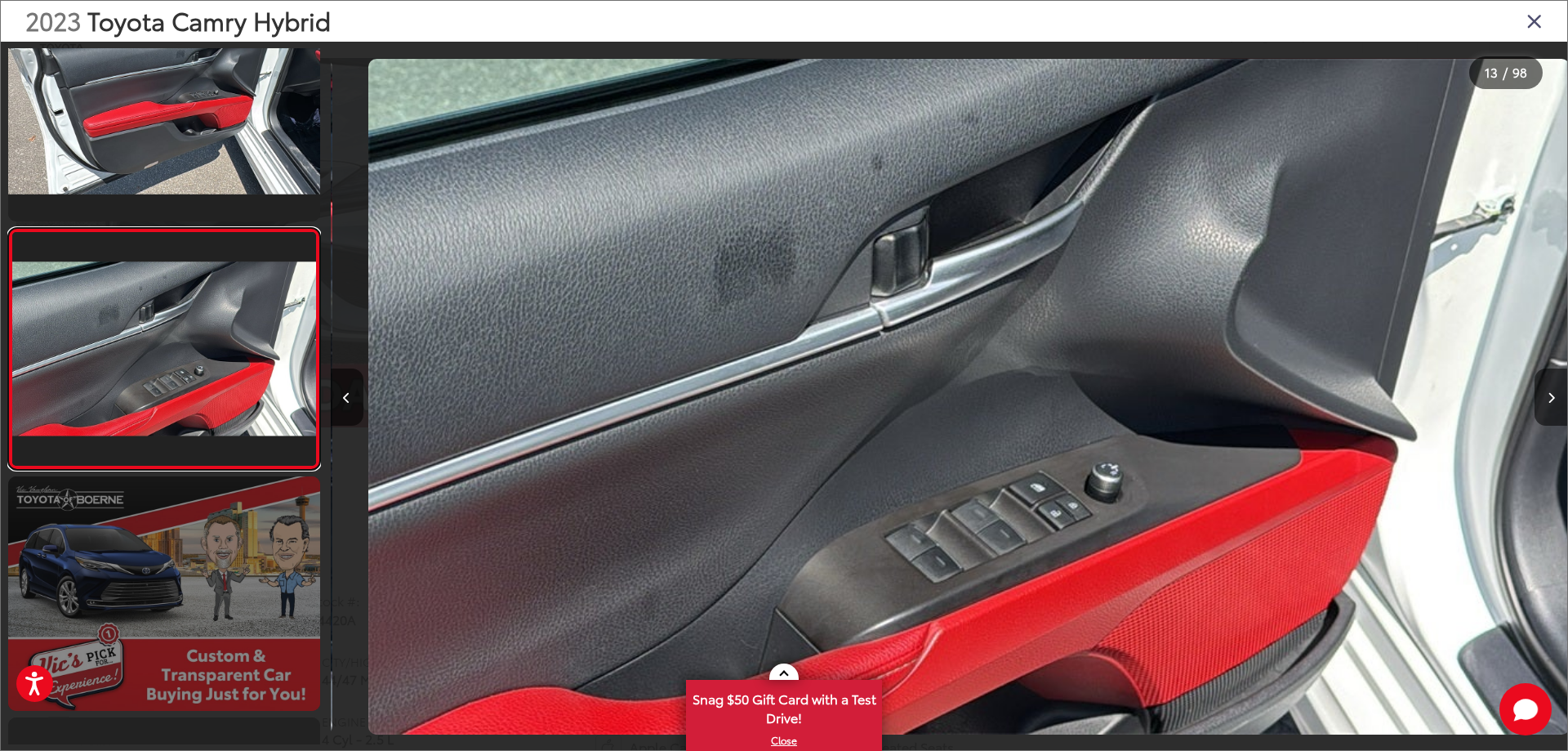
scroll to position [0, 14840]
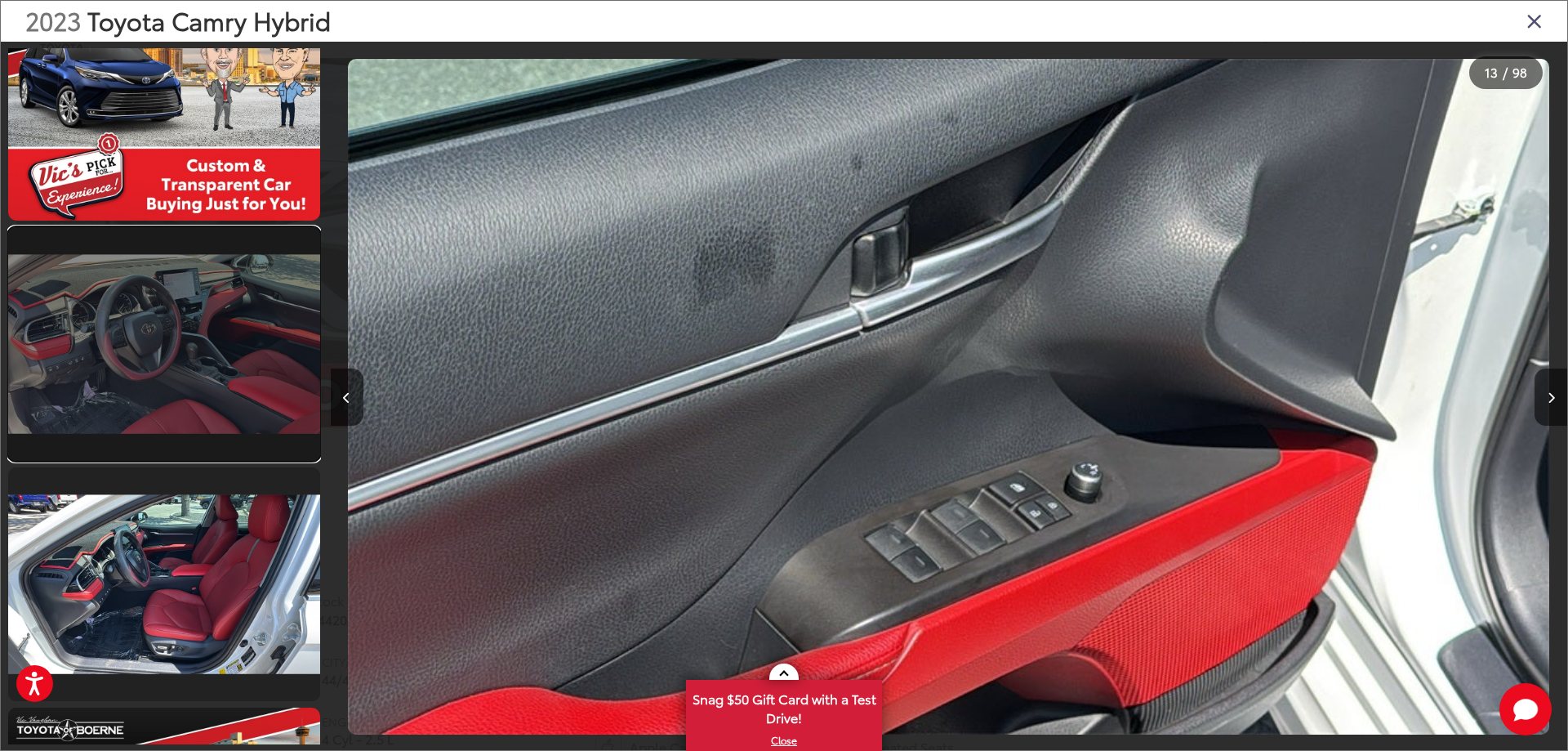
click at [164, 408] on link at bounding box center [164, 344] width 312 height 234
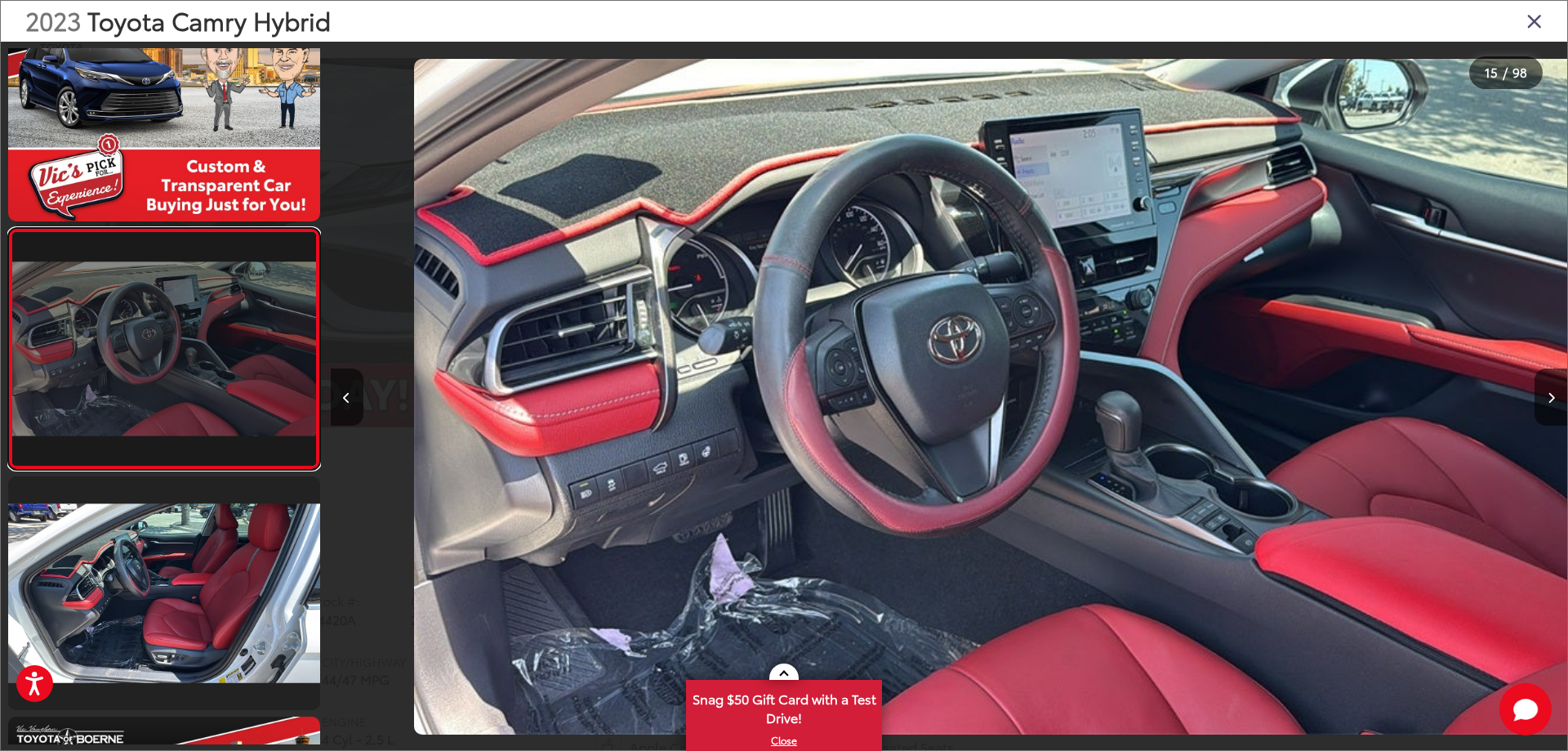
scroll to position [0, 17314]
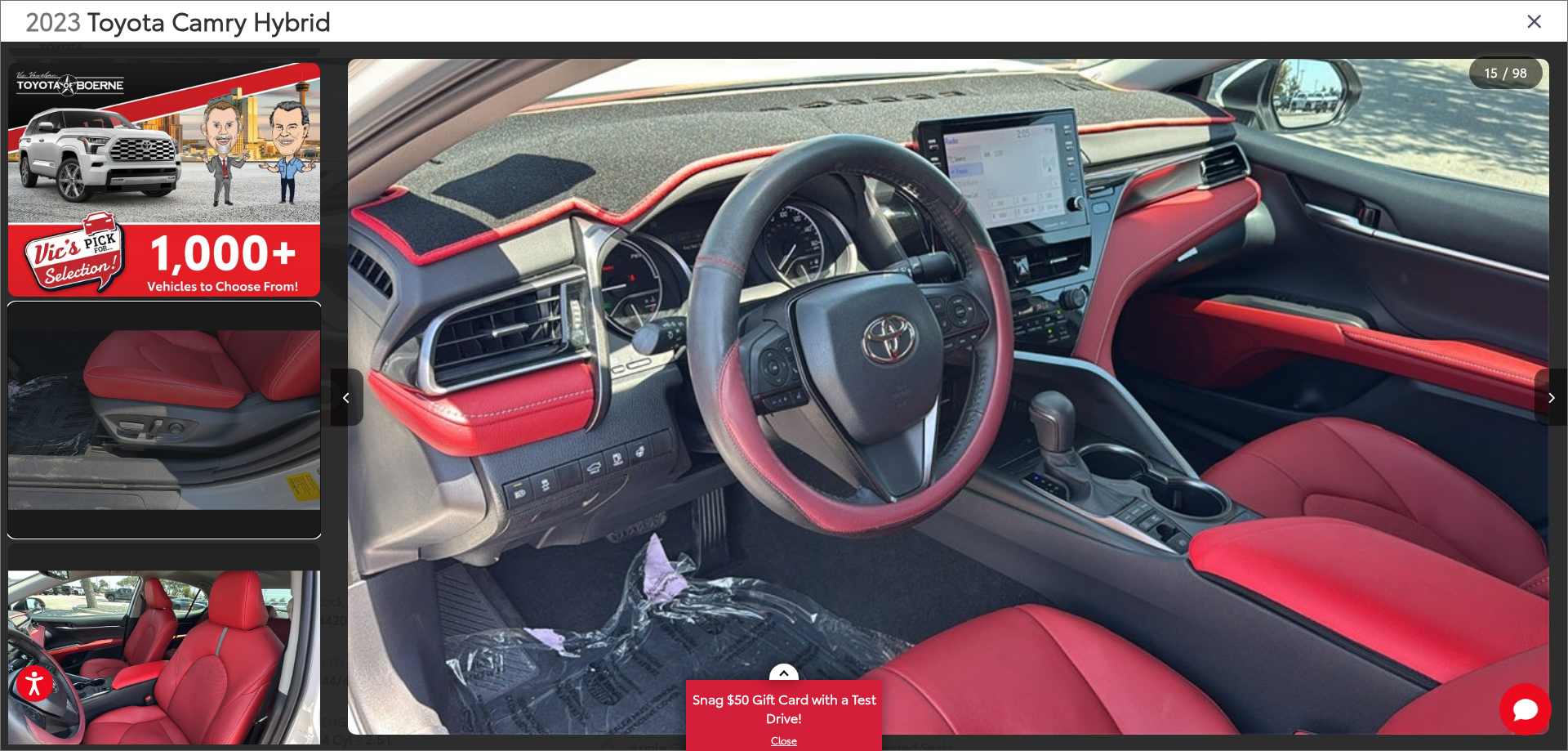
click at [164, 417] on link at bounding box center [164, 420] width 312 height 234
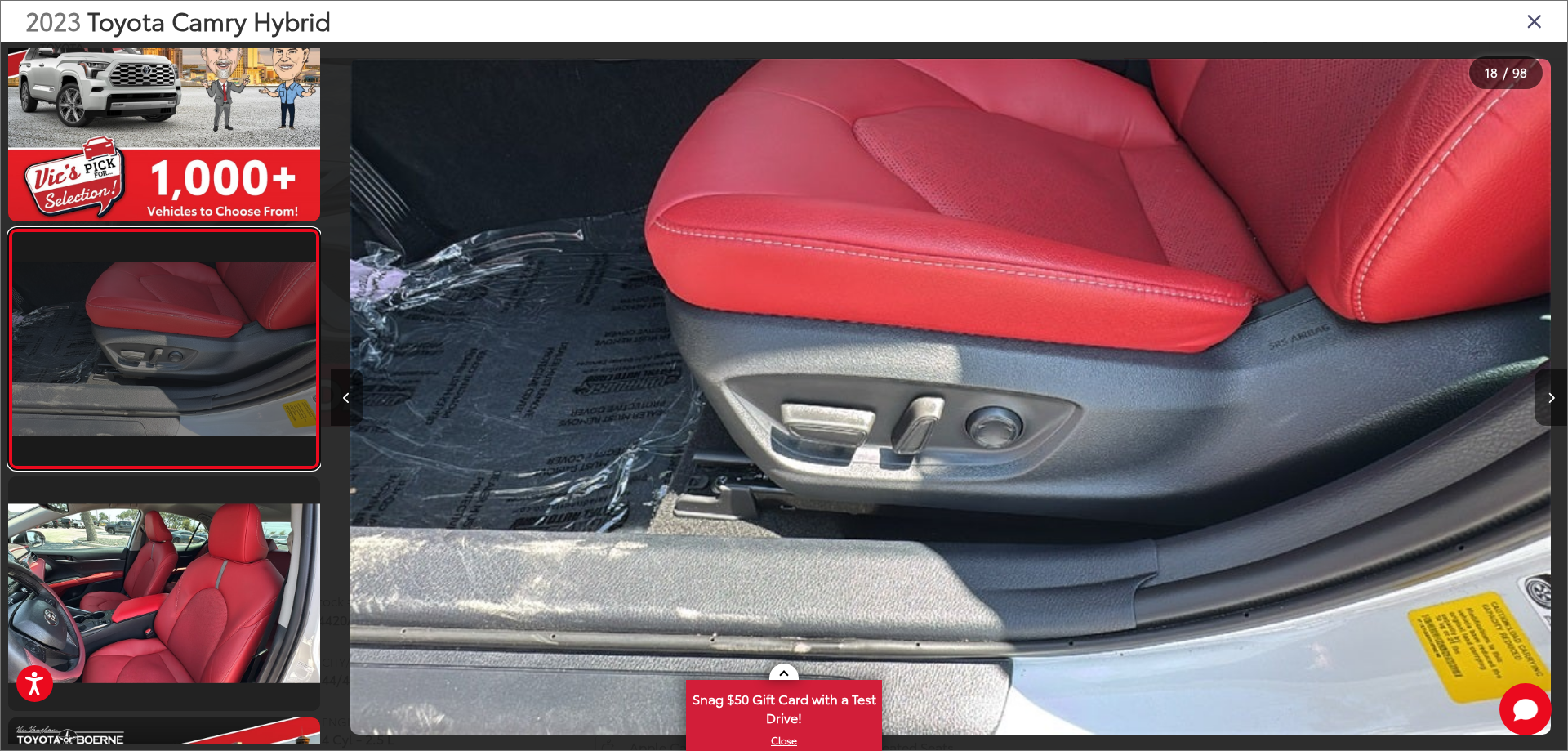
scroll to position [0, 21024]
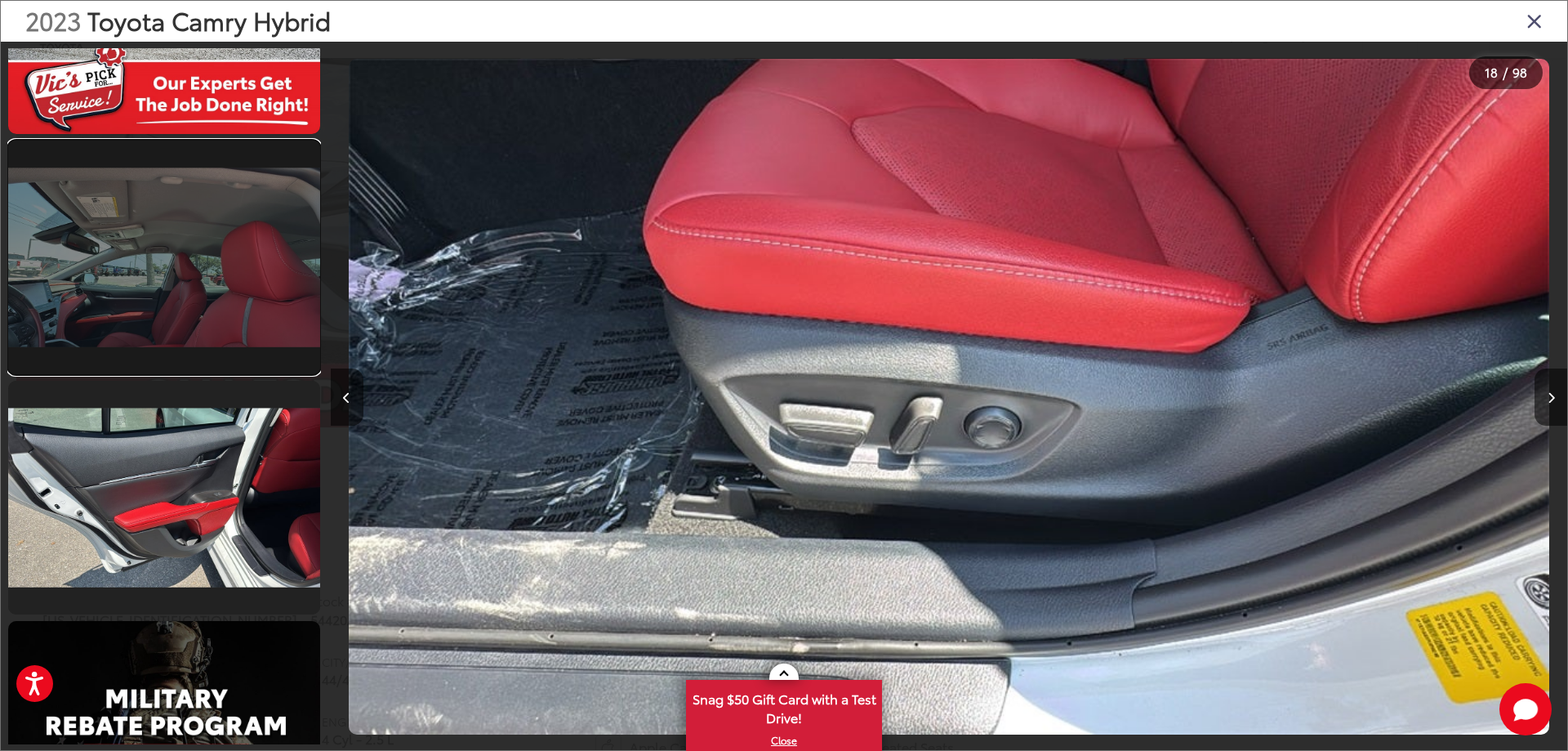
click at [134, 336] on link at bounding box center [164, 258] width 312 height 234
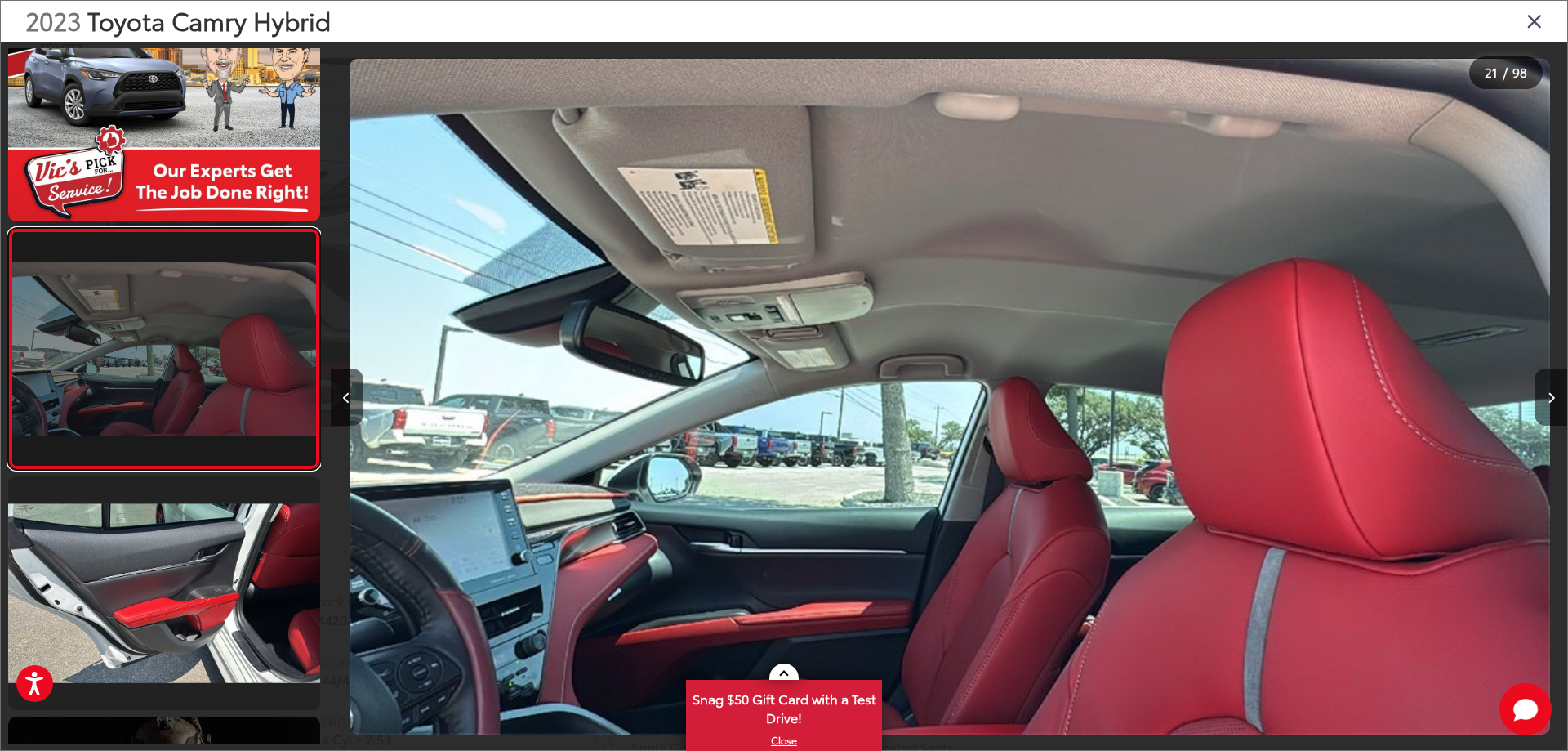
scroll to position [0, 24733]
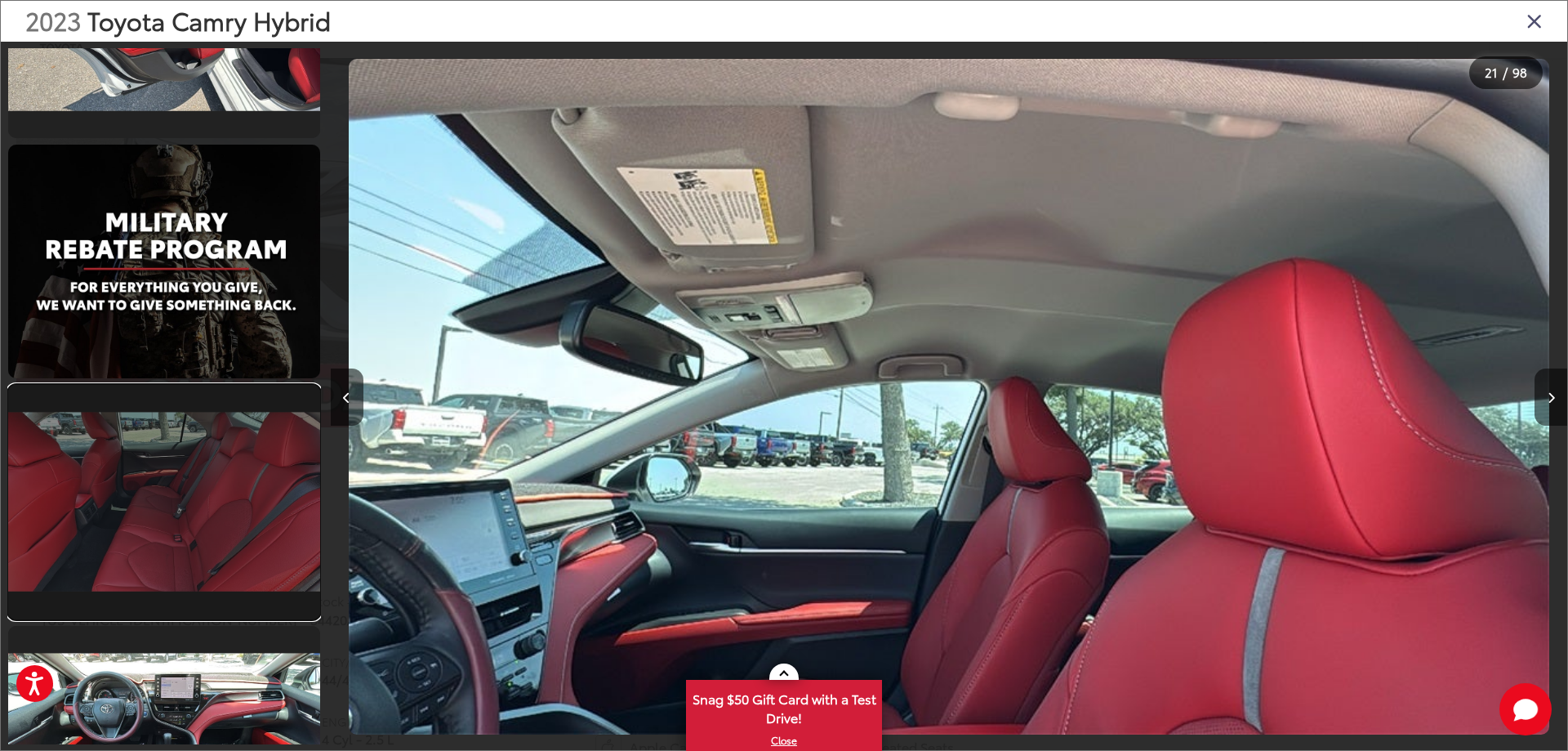
click at [199, 446] on link at bounding box center [164, 501] width 312 height 234
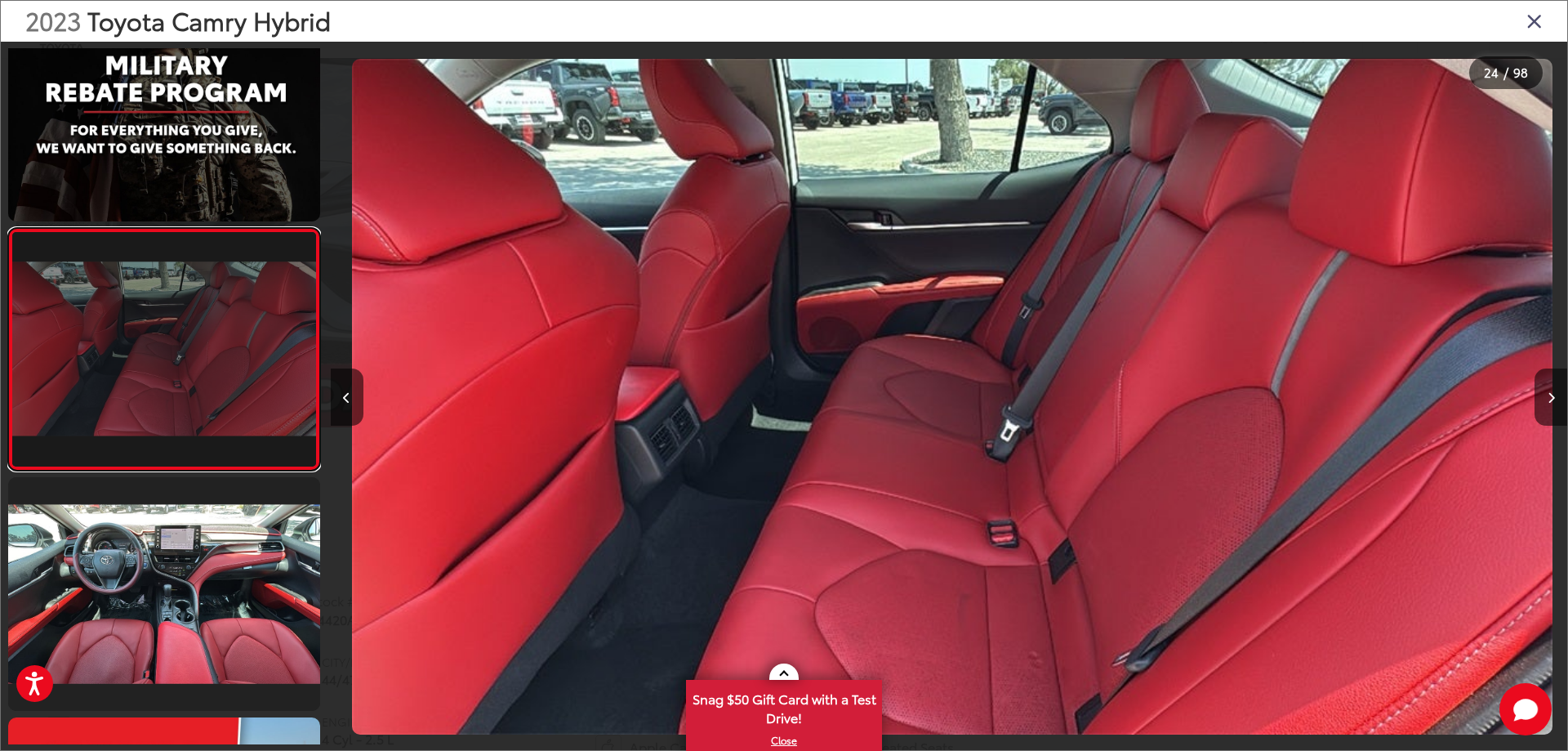
scroll to position [0, 0]
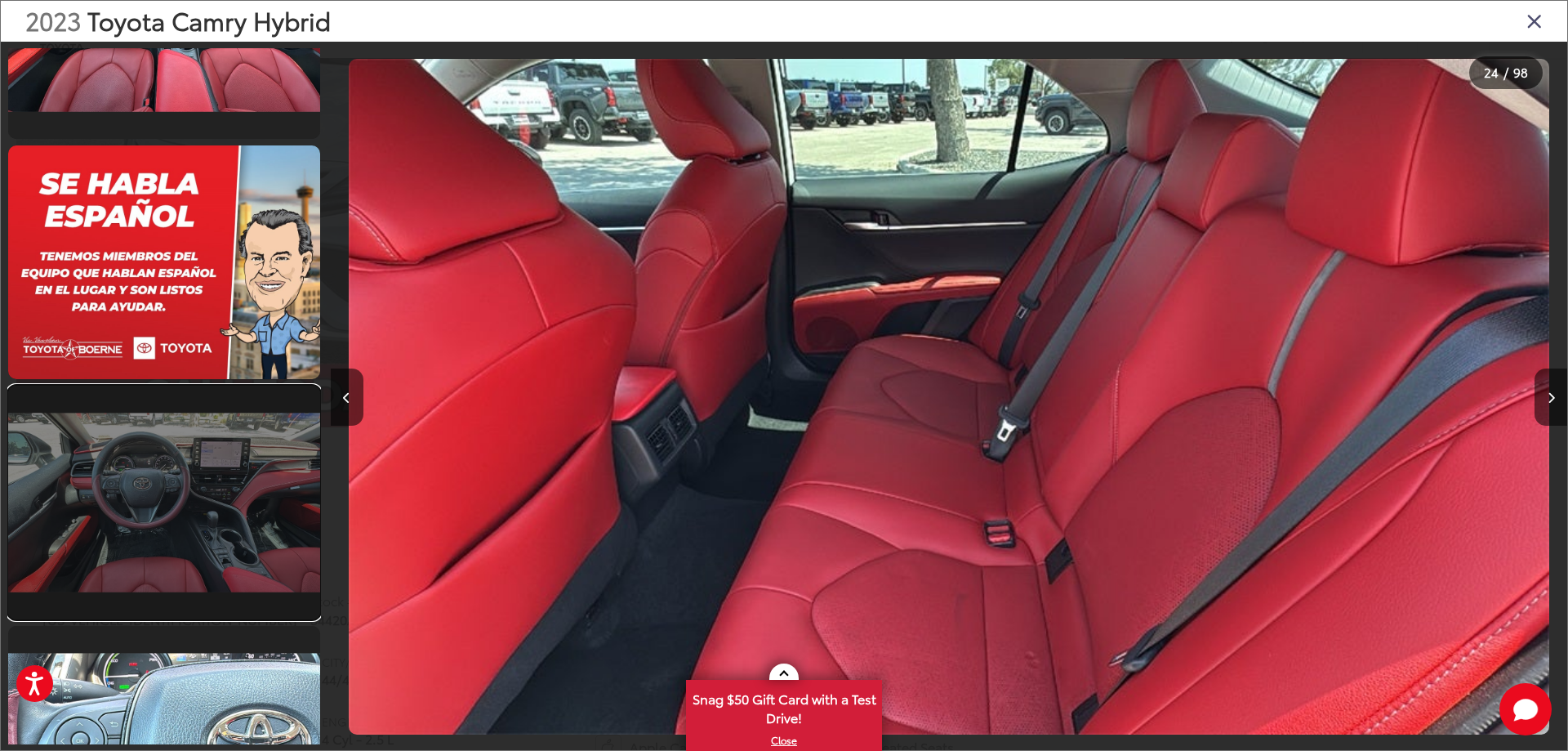
click at [252, 532] on link at bounding box center [164, 502] width 312 height 234
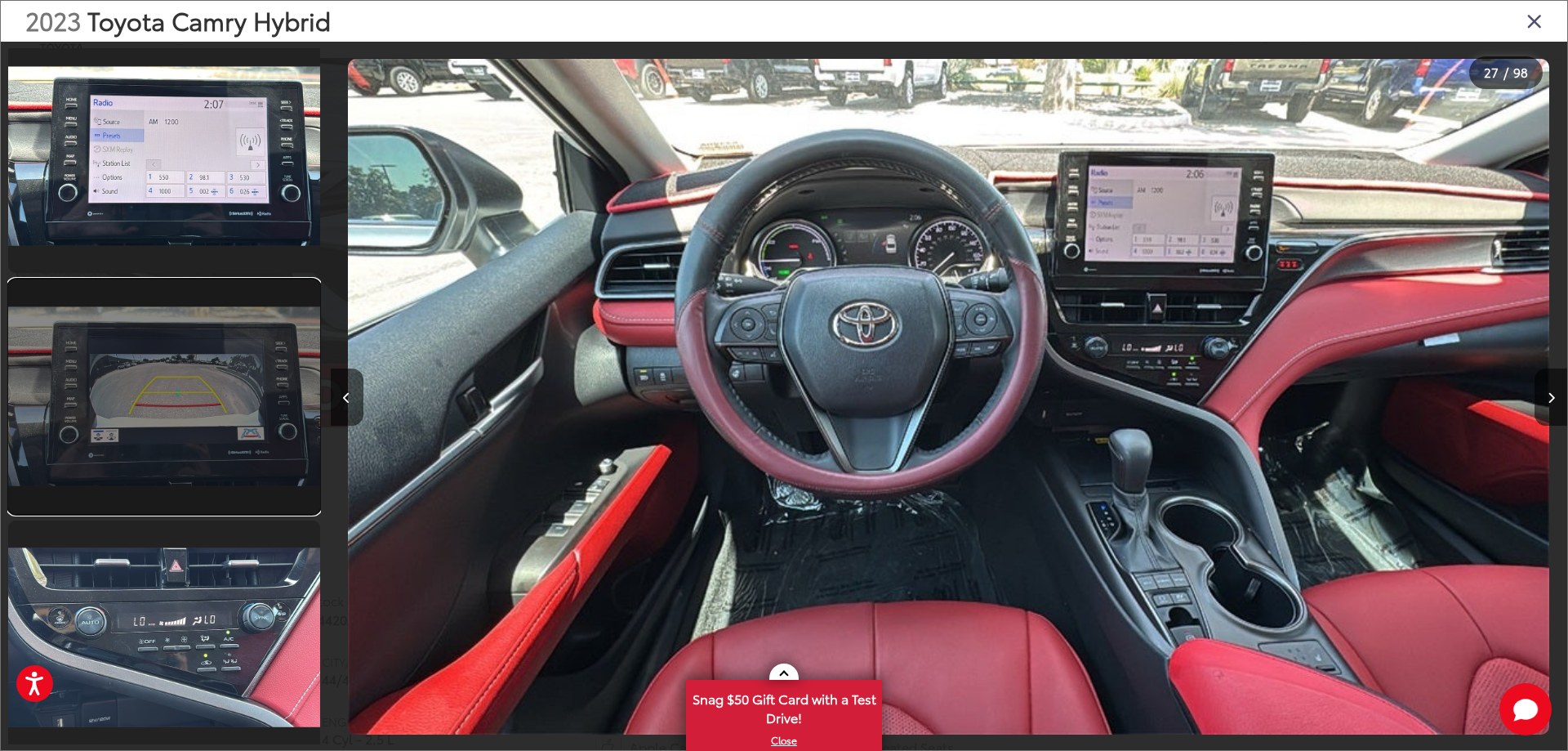
click at [209, 416] on link at bounding box center [164, 396] width 312 height 234
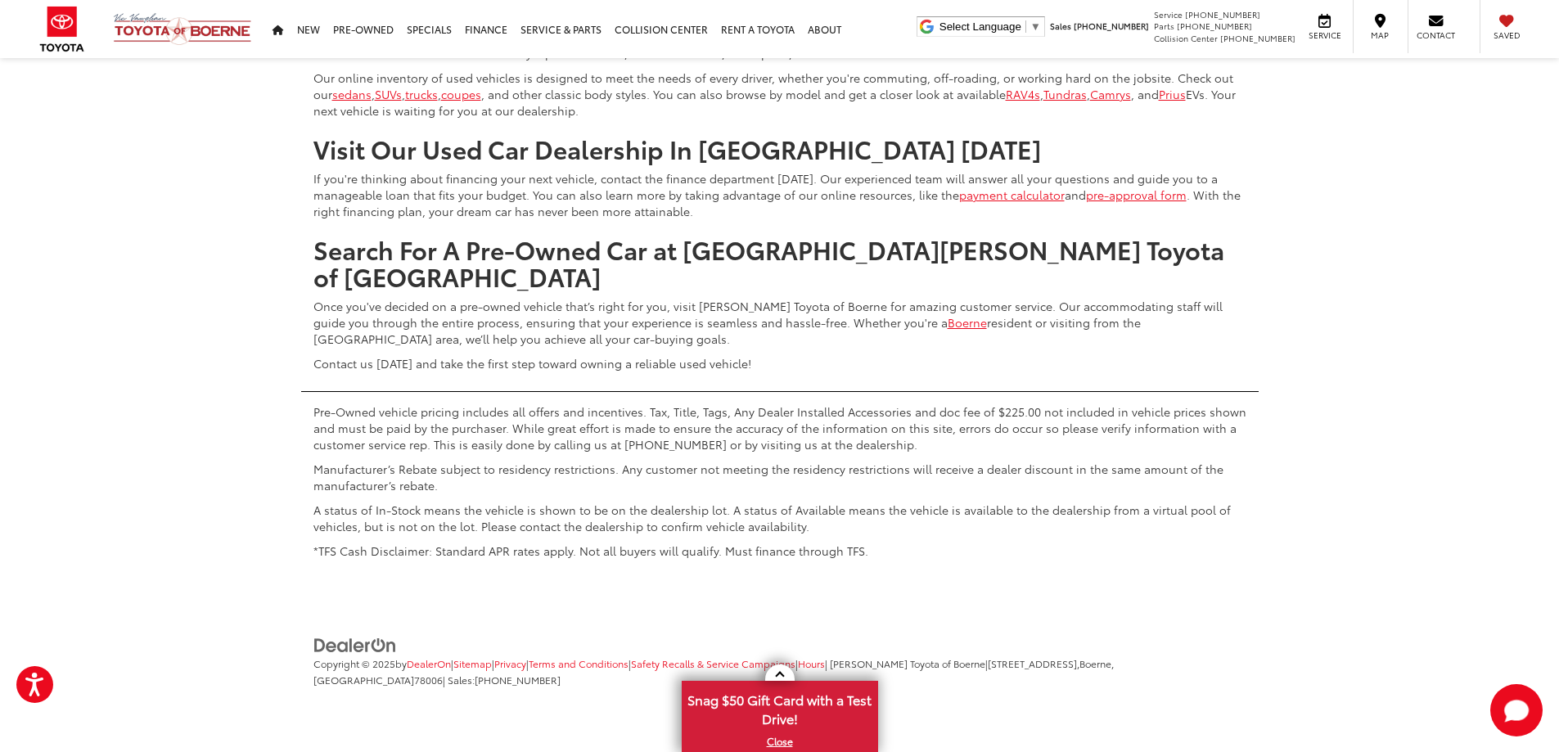
scroll to position [9000, 0]
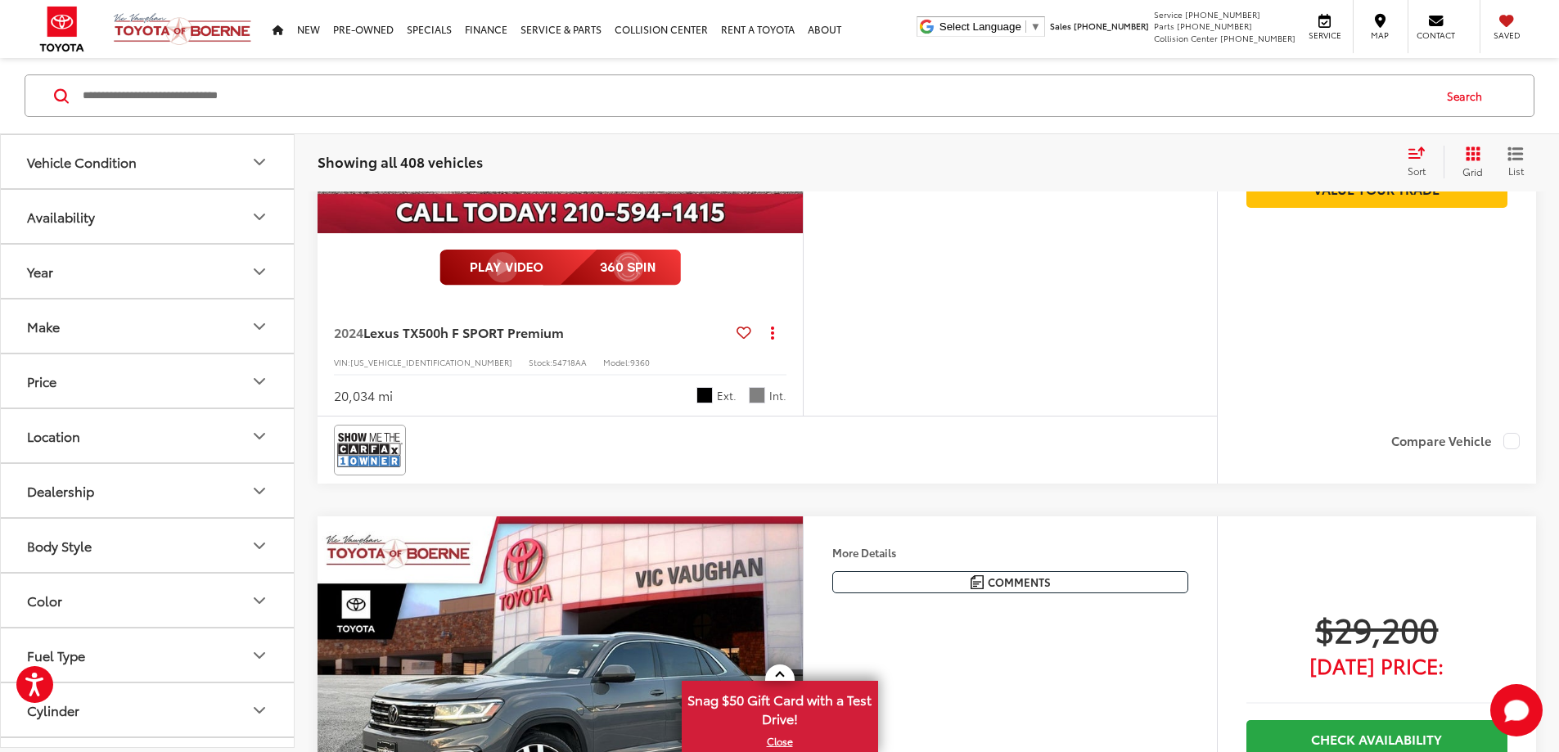
scroll to position [4072, 0]
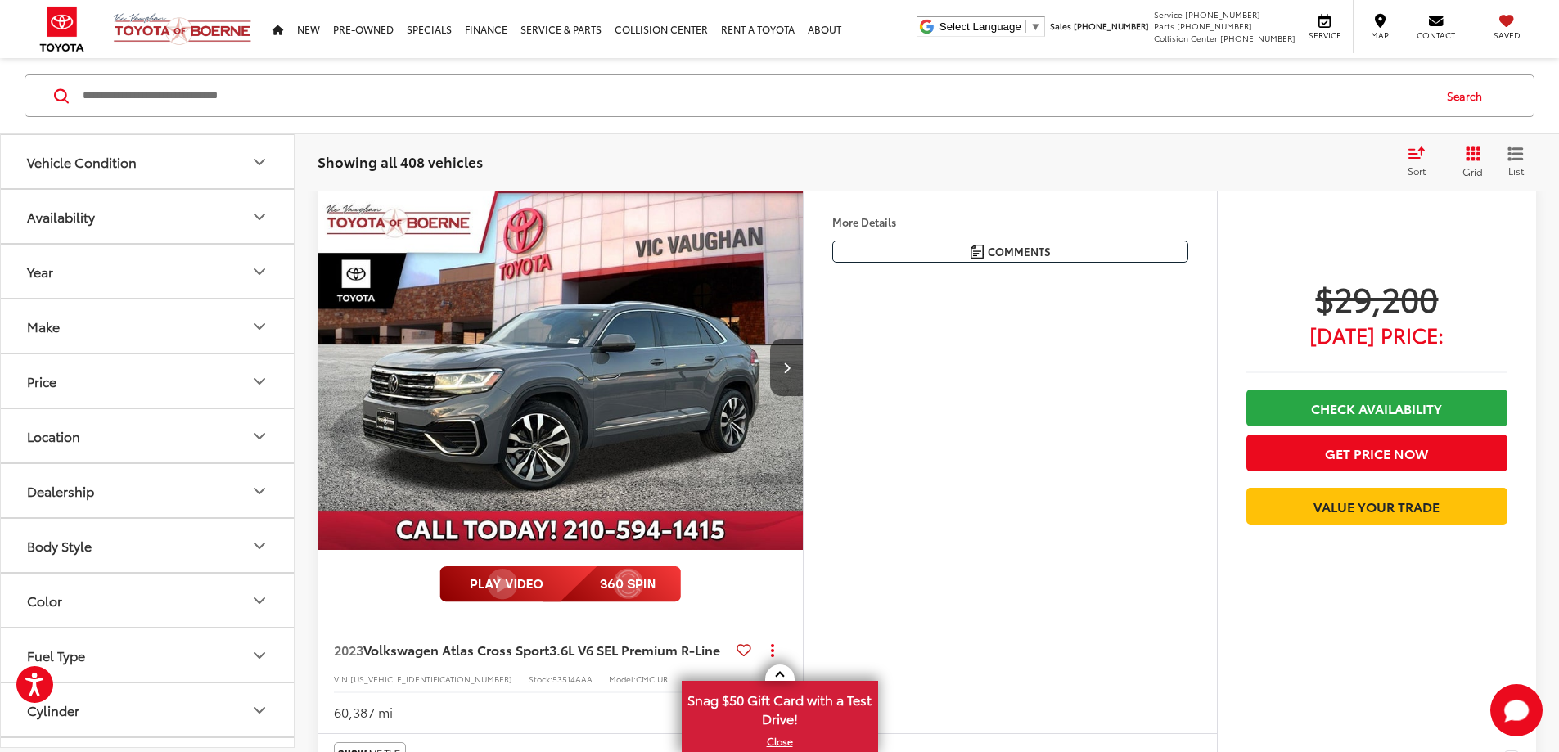
click at [255, 332] on icon "Make" at bounding box center [260, 327] width 20 height 20
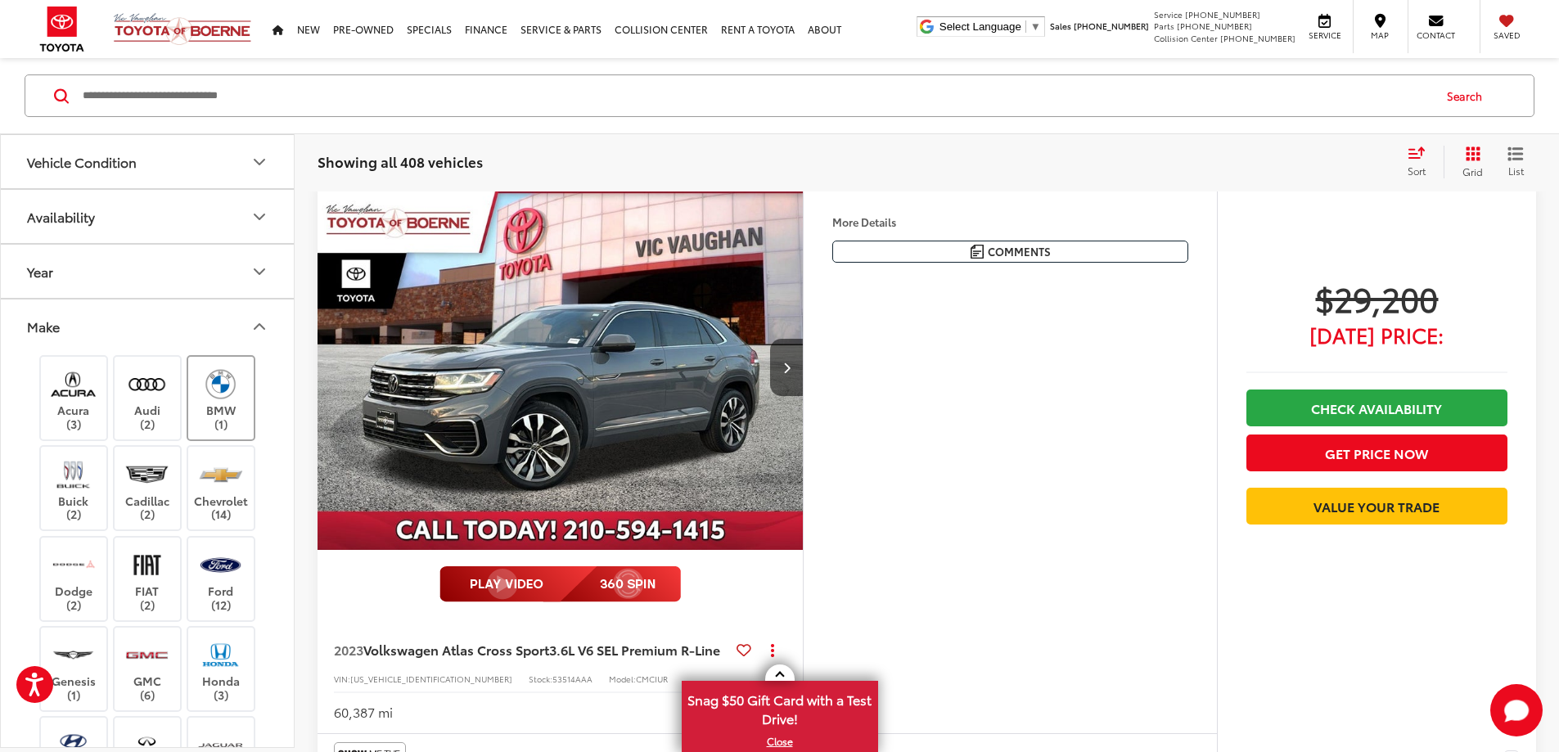
click at [230, 407] on label "BMW (1)" at bounding box center [221, 398] width 66 height 66
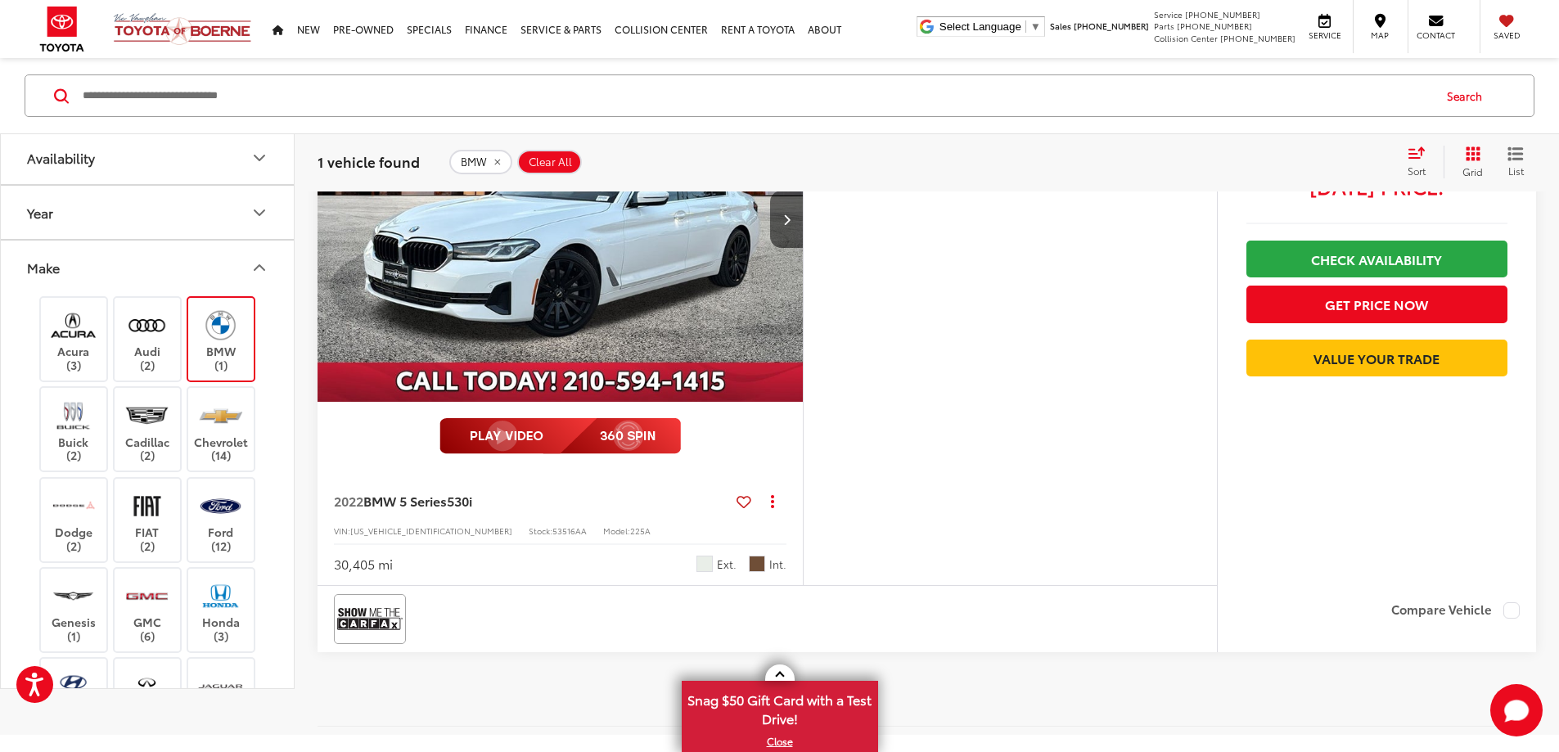
scroll to position [376, 0]
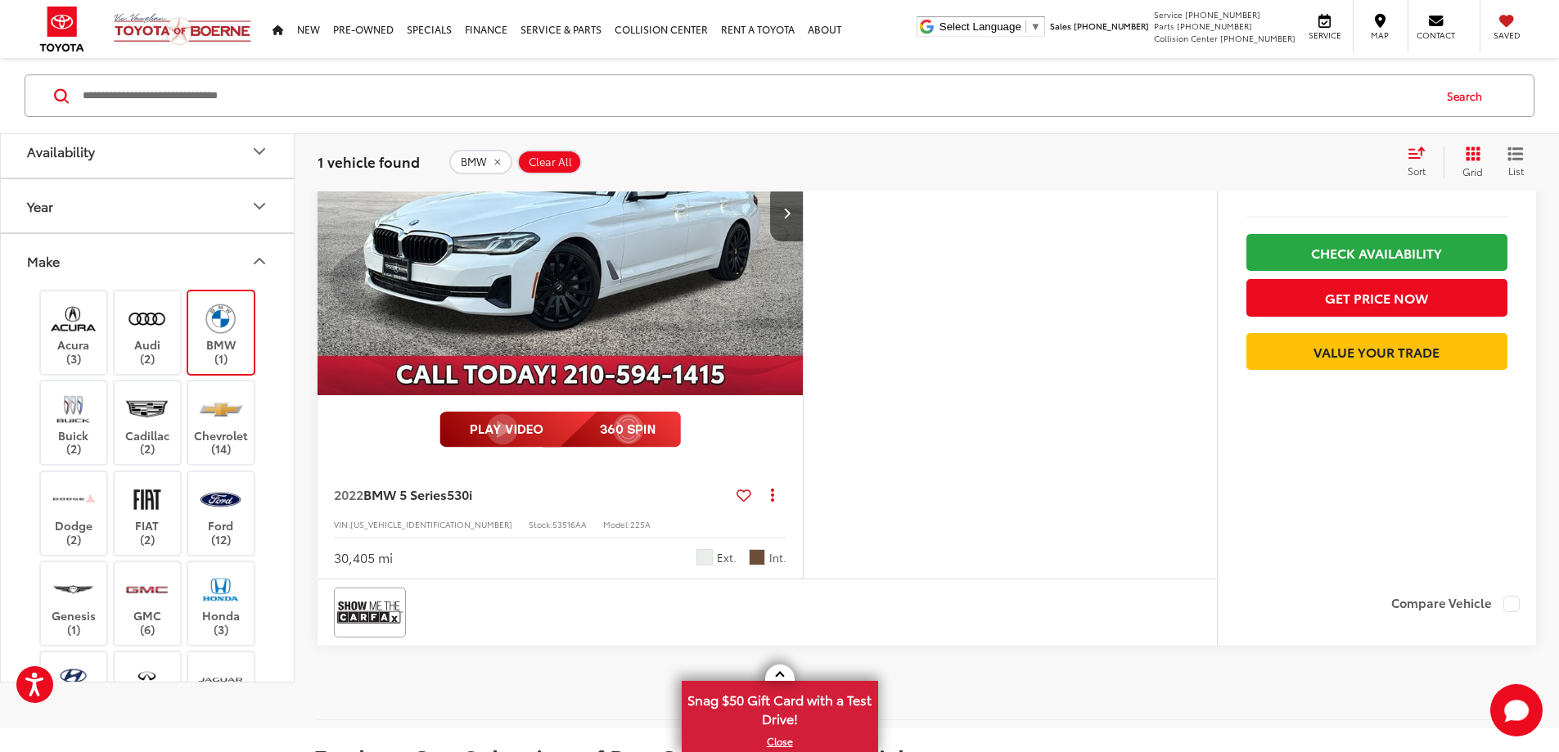
drag, startPoint x: 351, startPoint y: 592, endPoint x: 677, endPoint y: 569, distance: 327.3
click at [677, 569] on div "2022 BMW 5 Series 530i Copy Link Share Print View Details VIN: WBA53BH01NWX8496…" at bounding box center [559, 521] width 485 height 115
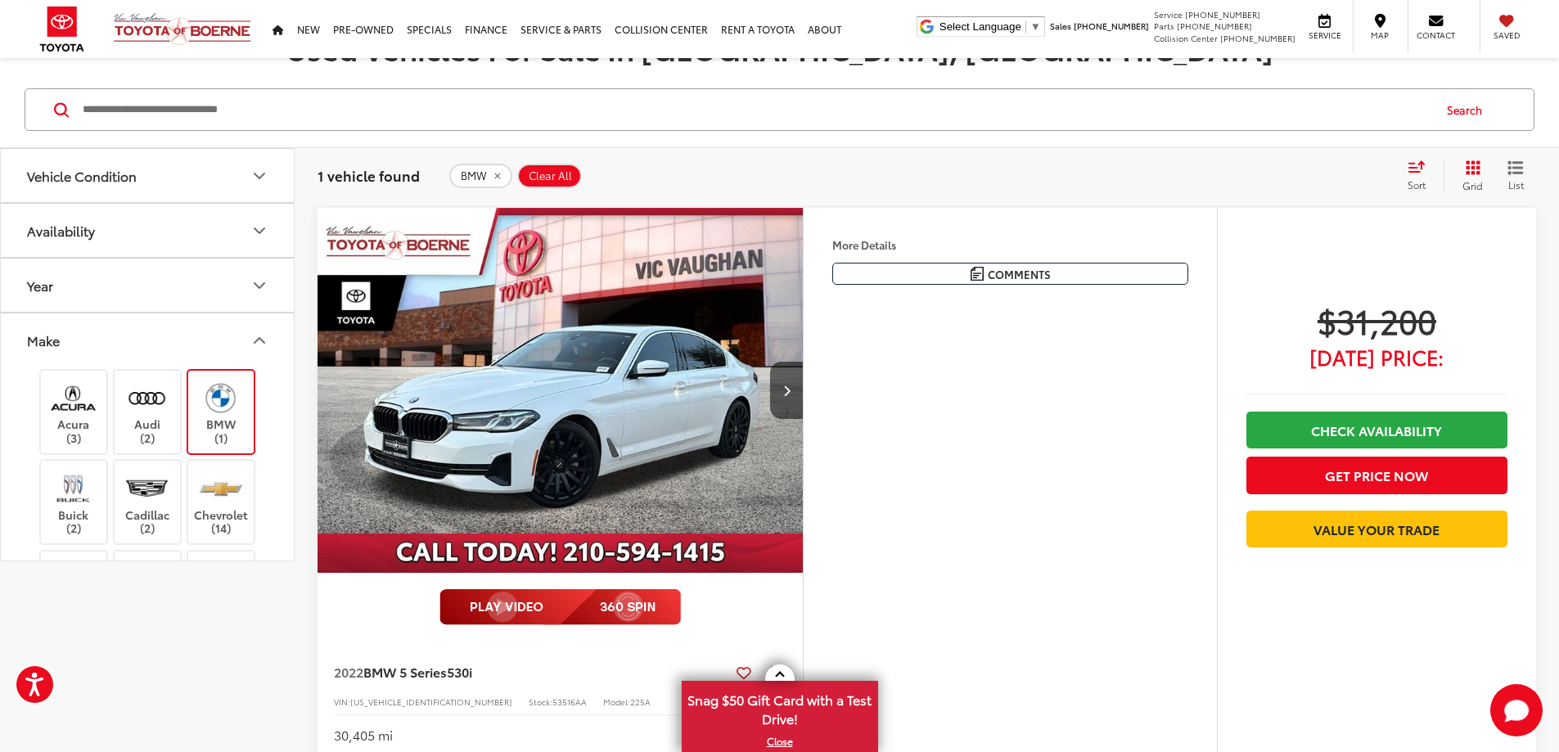
scroll to position [0, 0]
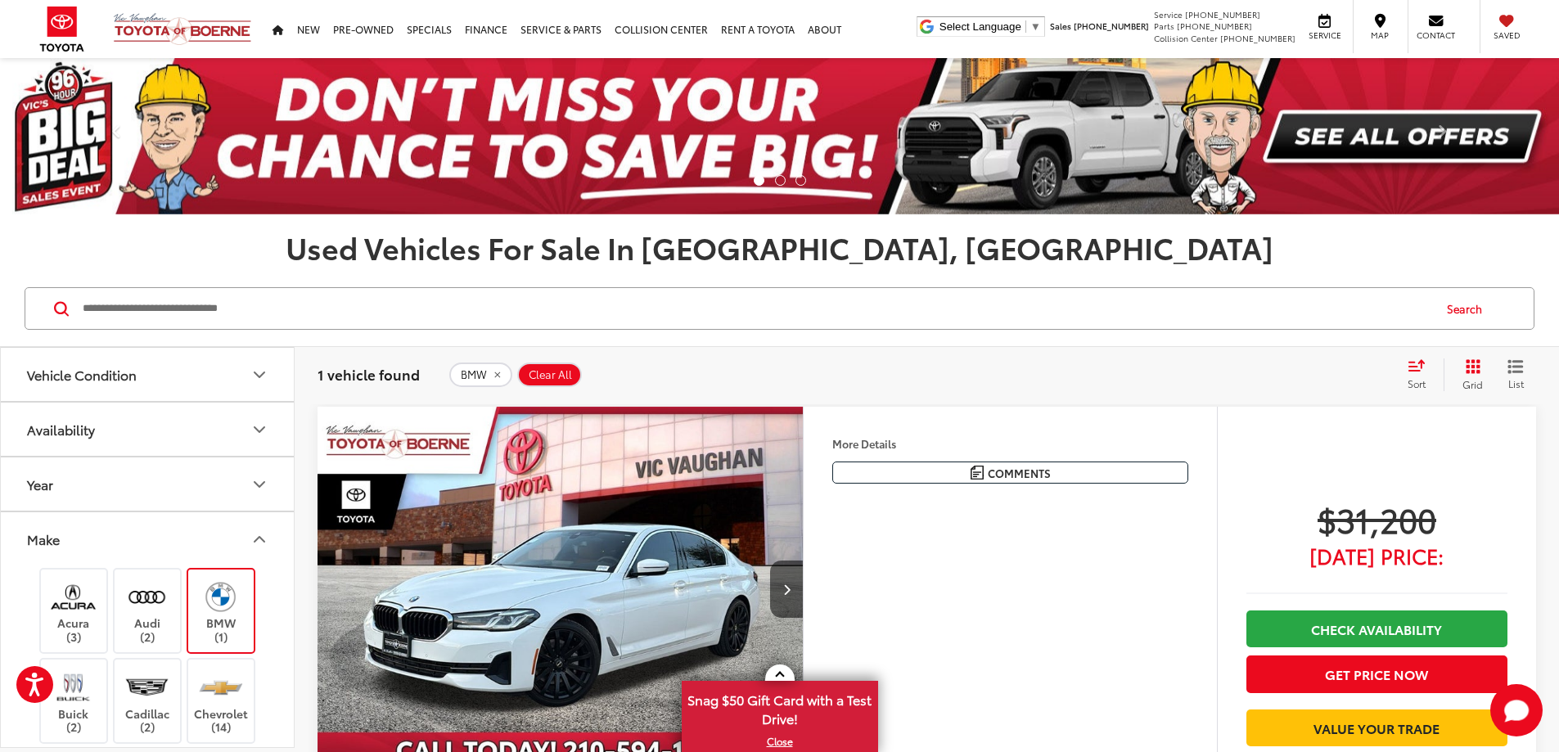
drag, startPoint x: 968, startPoint y: 499, endPoint x: 1113, endPoint y: 507, distance: 145.0
click at [0, 0] on div "2022 BMW 5 Series 530i Alpine White Inspected, Bluetooth®, Cognac Artificial Le…" at bounding box center [0, 0] width 0 height 0
copy div "2022 BMW 5 Series 530i"
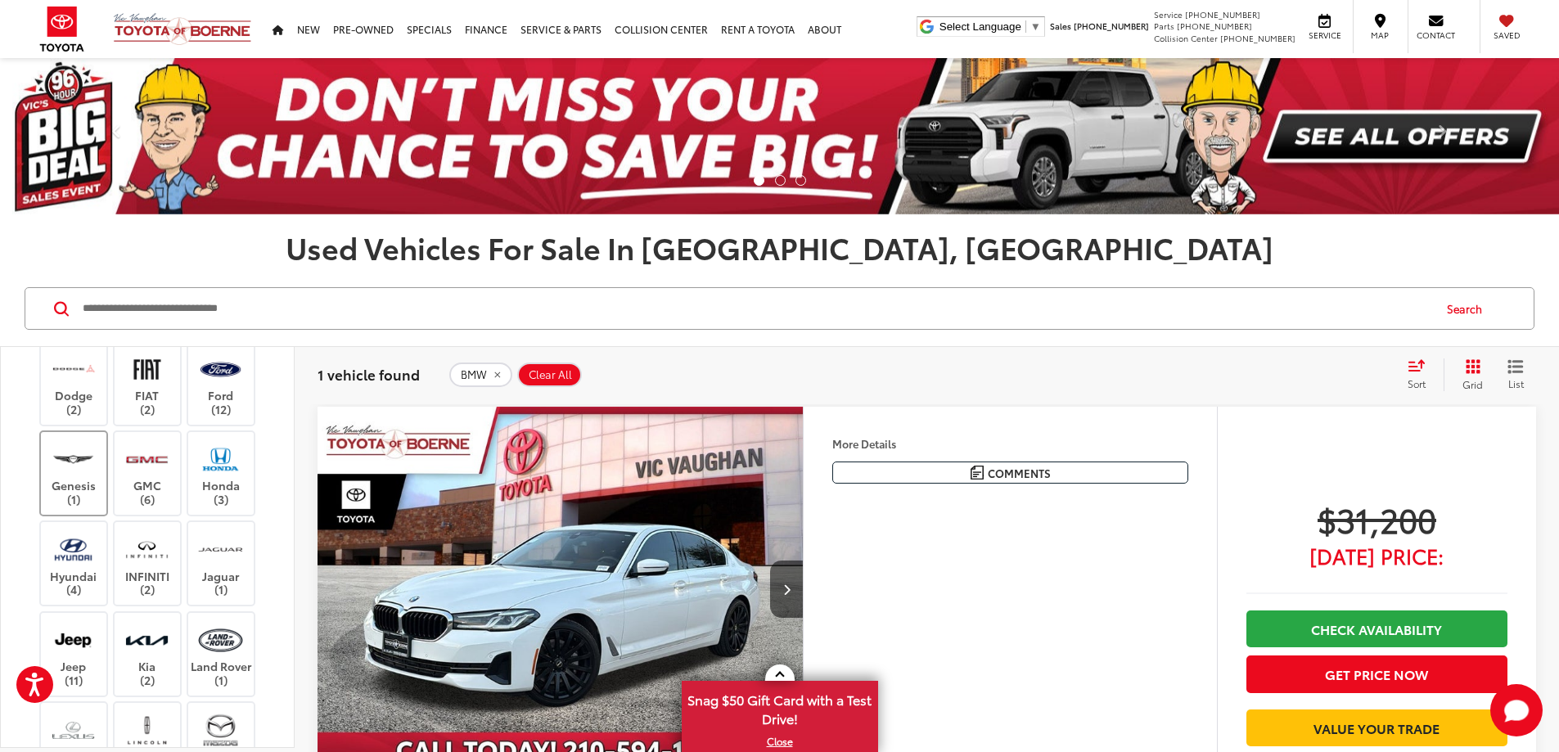
scroll to position [409, 0]
click at [200, 470] on img at bounding box center [220, 458] width 45 height 38
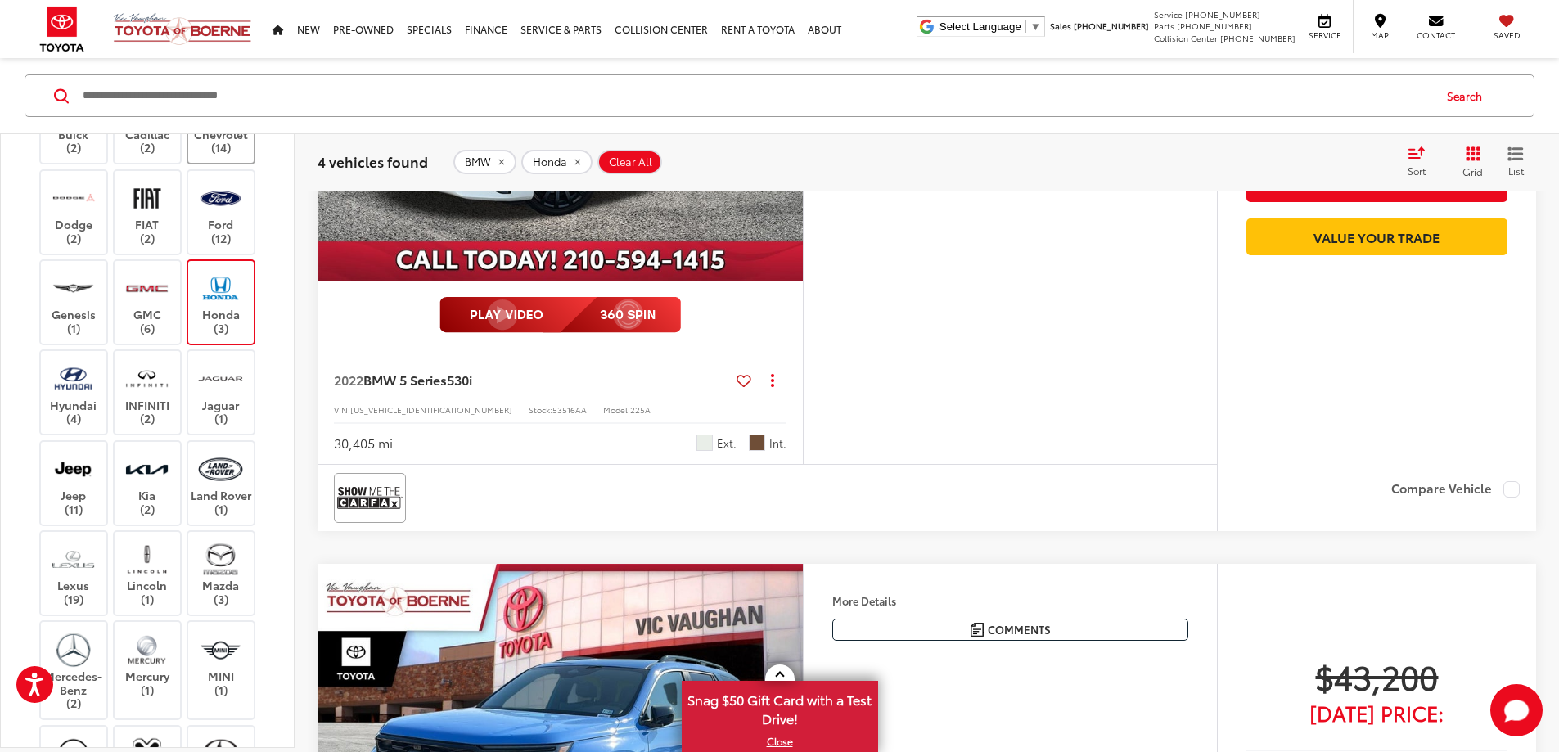
scroll to position [164, 0]
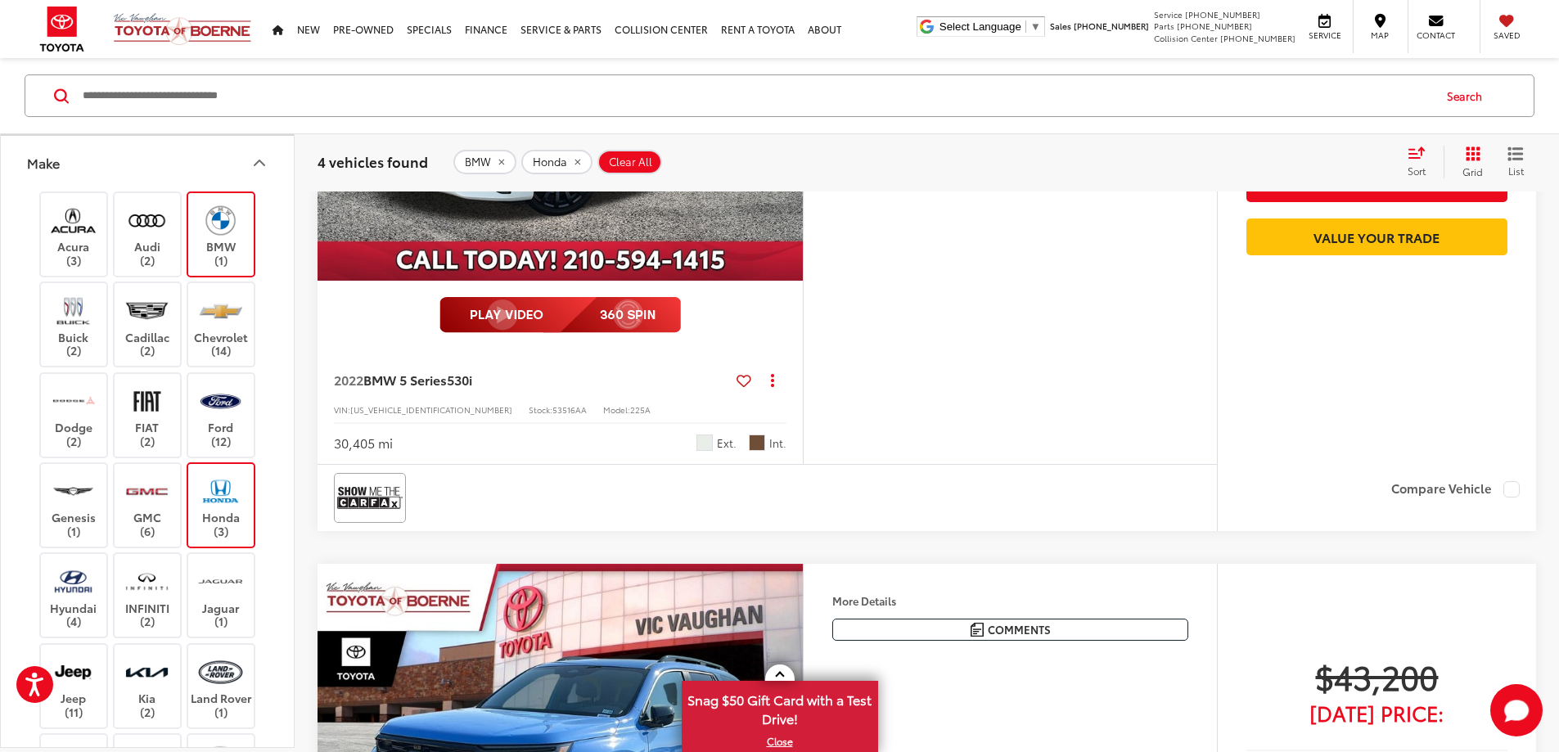
click at [243, 247] on label "BMW (1)" at bounding box center [221, 234] width 66 height 66
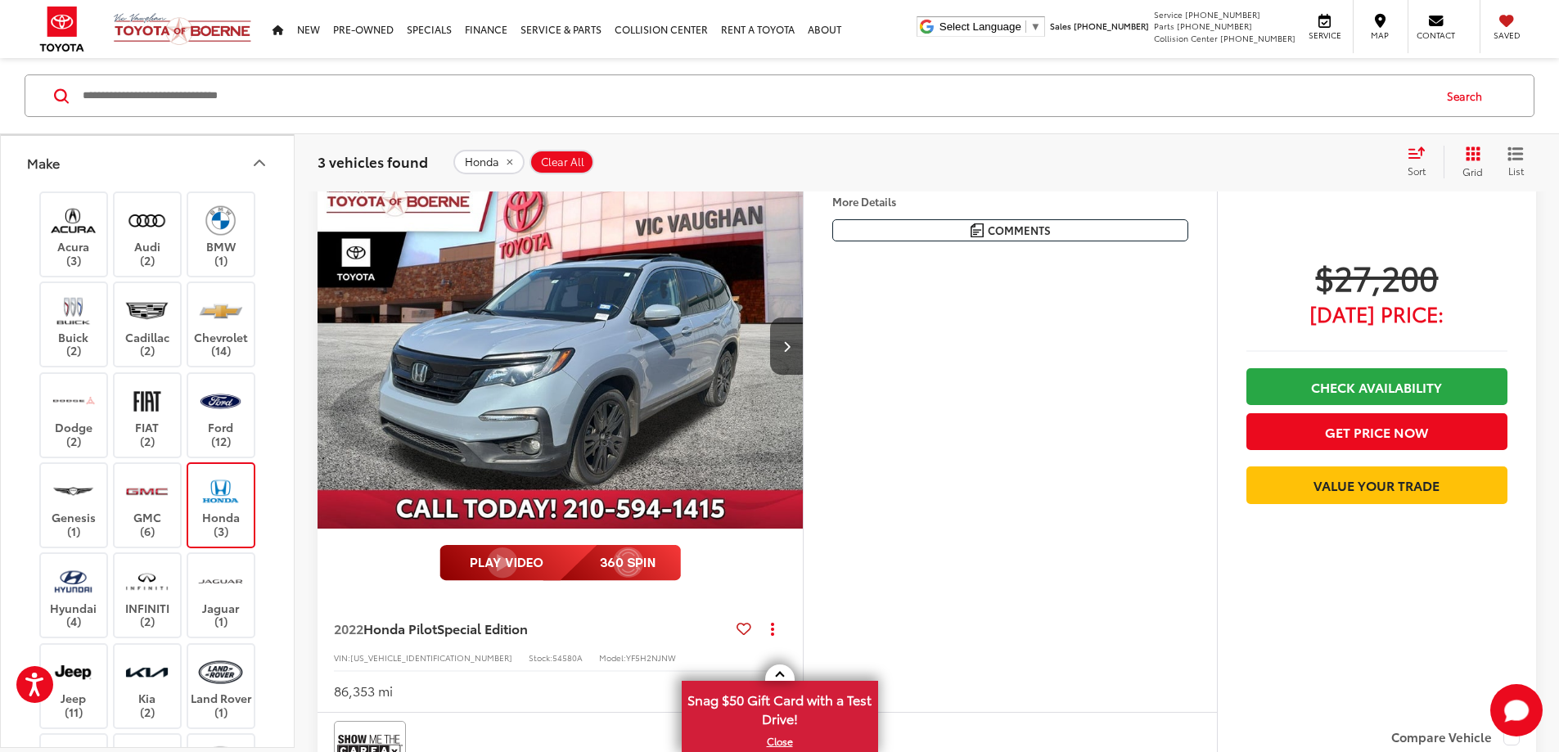
scroll to position [1685, 0]
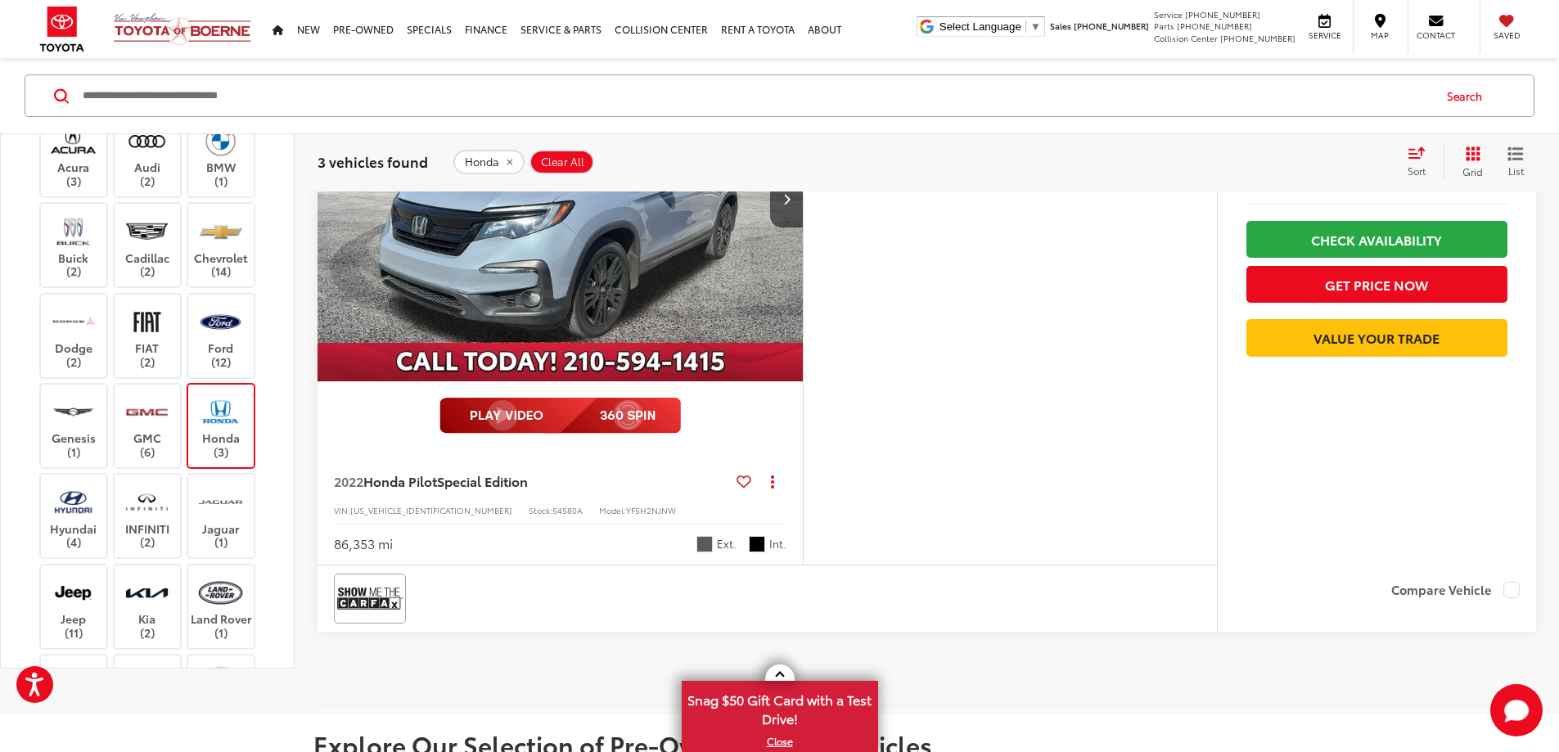
click at [236, 431] on img at bounding box center [220, 412] width 45 height 38
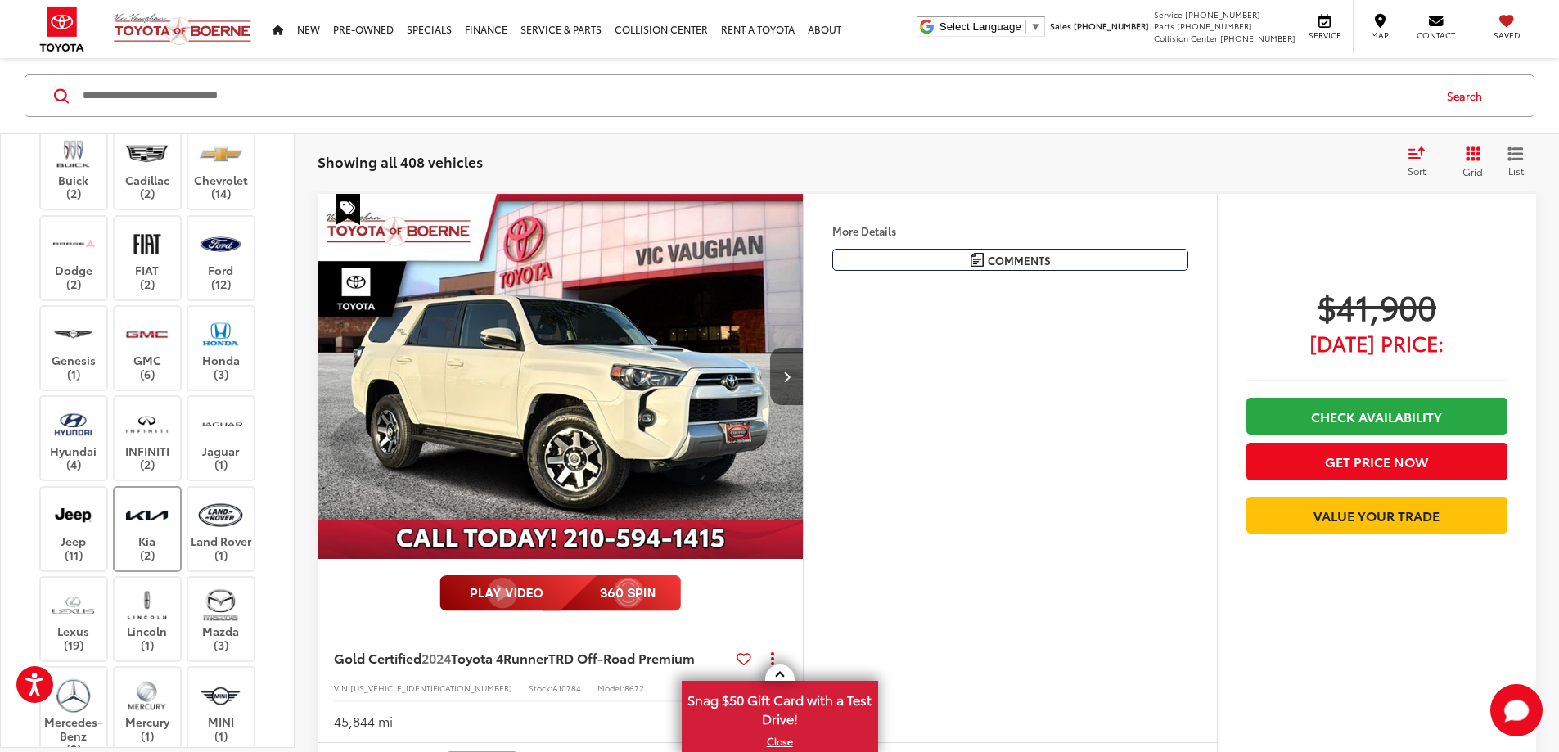
scroll to position [409, 0]
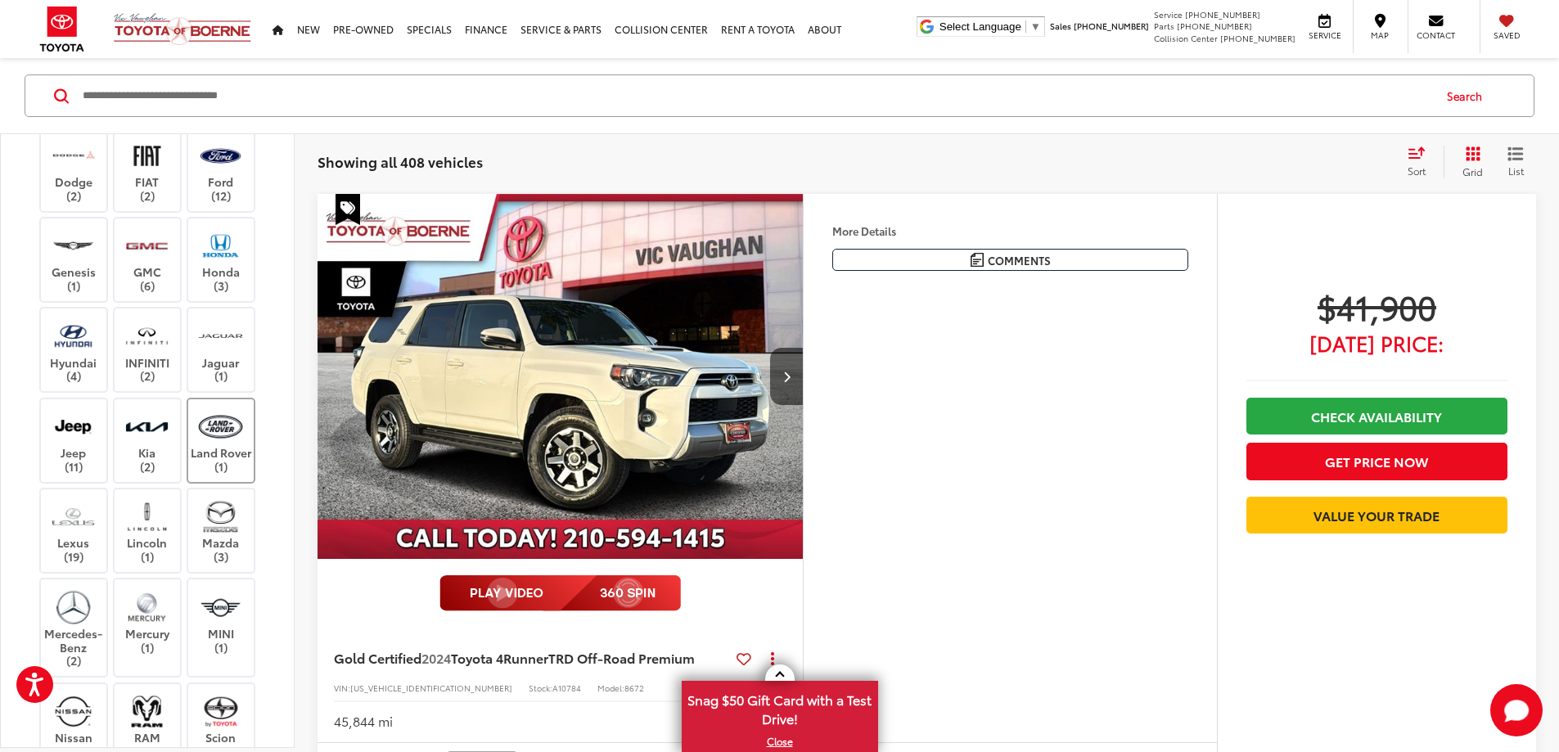
click at [201, 467] on label "Land Rover (1)" at bounding box center [221, 440] width 66 height 66
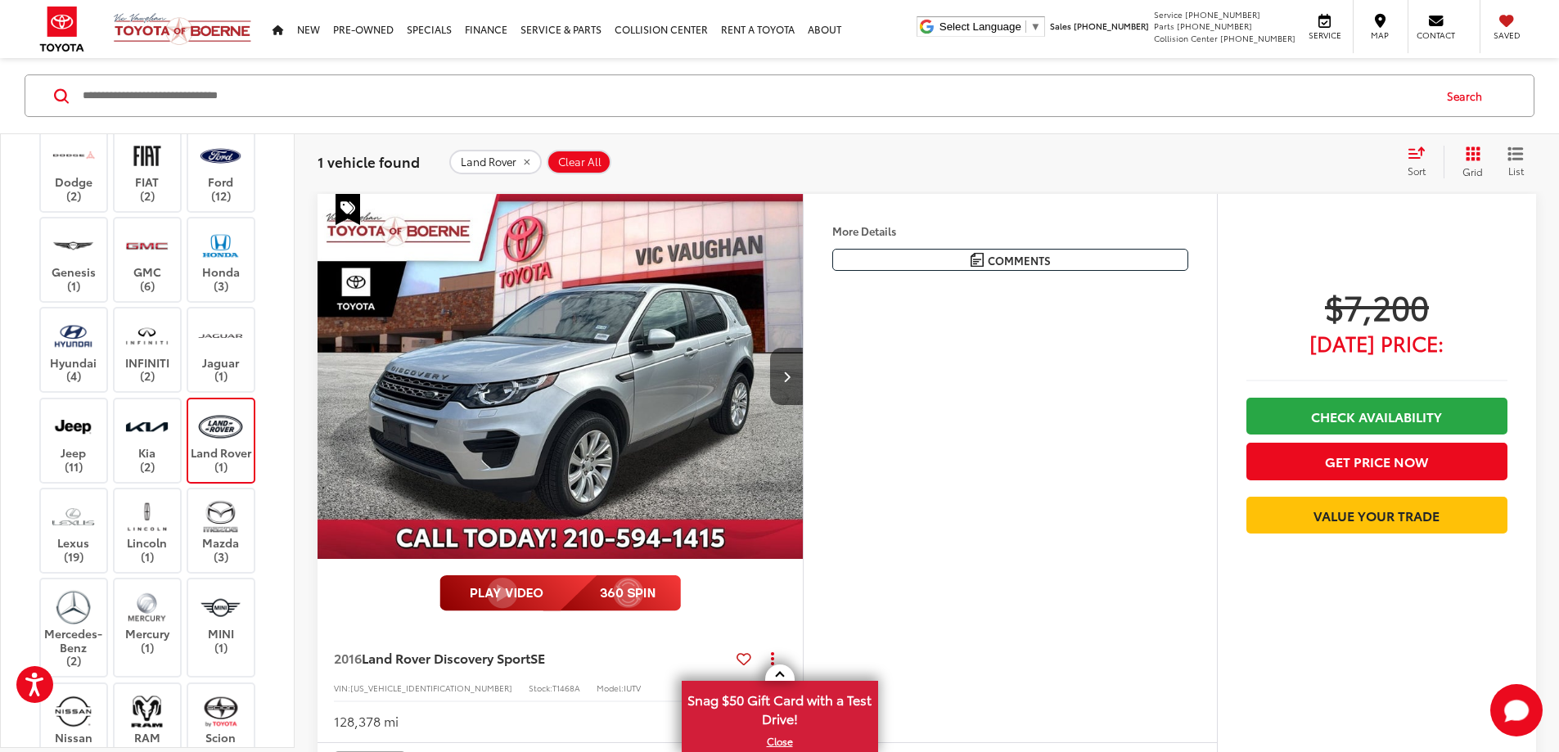
click at [264, 411] on div "Acura (3) Audi (2) BMW (1) Buick (2) Cadillac (2) Chevrolet (14) Dodge (2) FIAT…" at bounding box center [147, 428] width 254 height 969
click at [244, 414] on label "Land Rover (1)" at bounding box center [221, 440] width 66 height 66
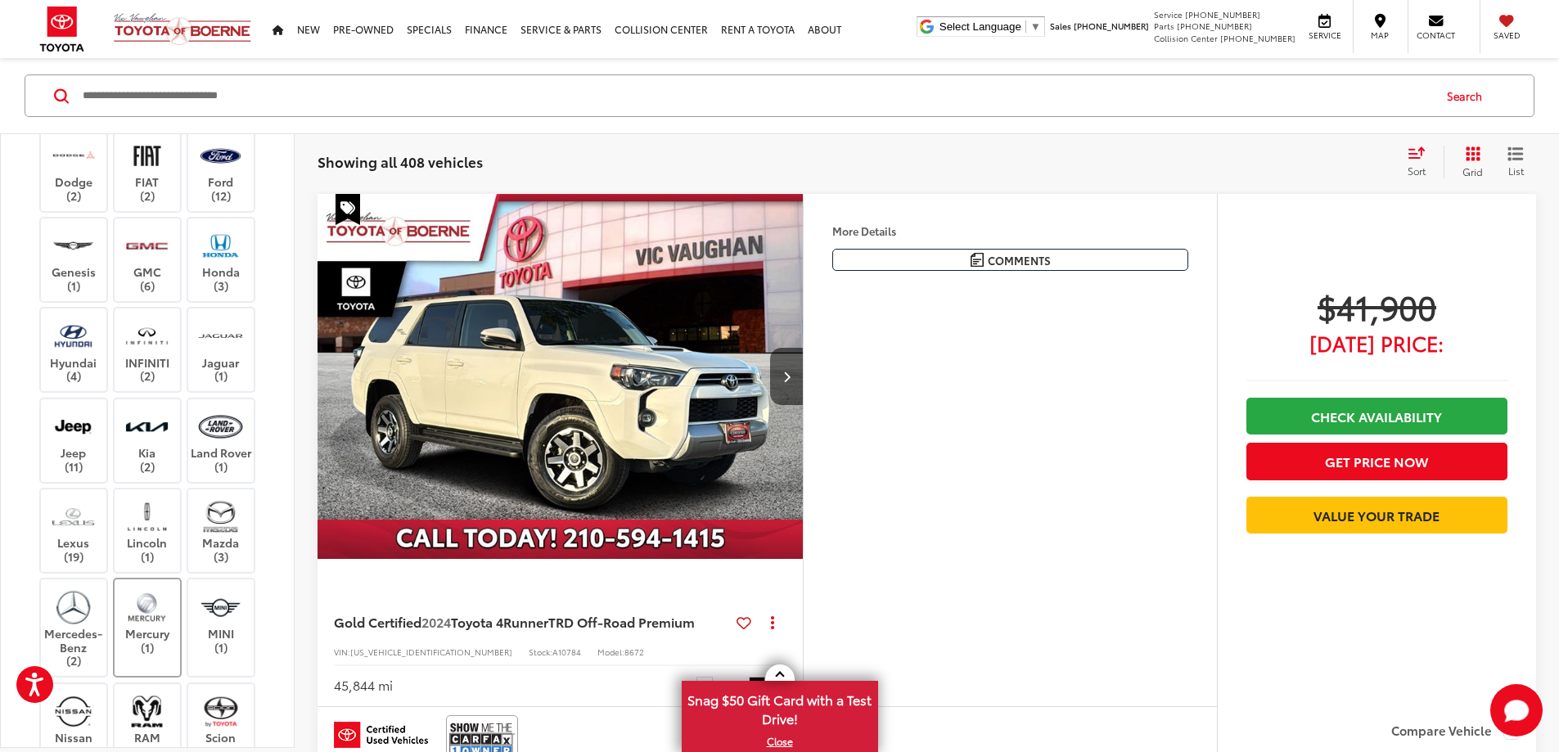
scroll to position [491, 0]
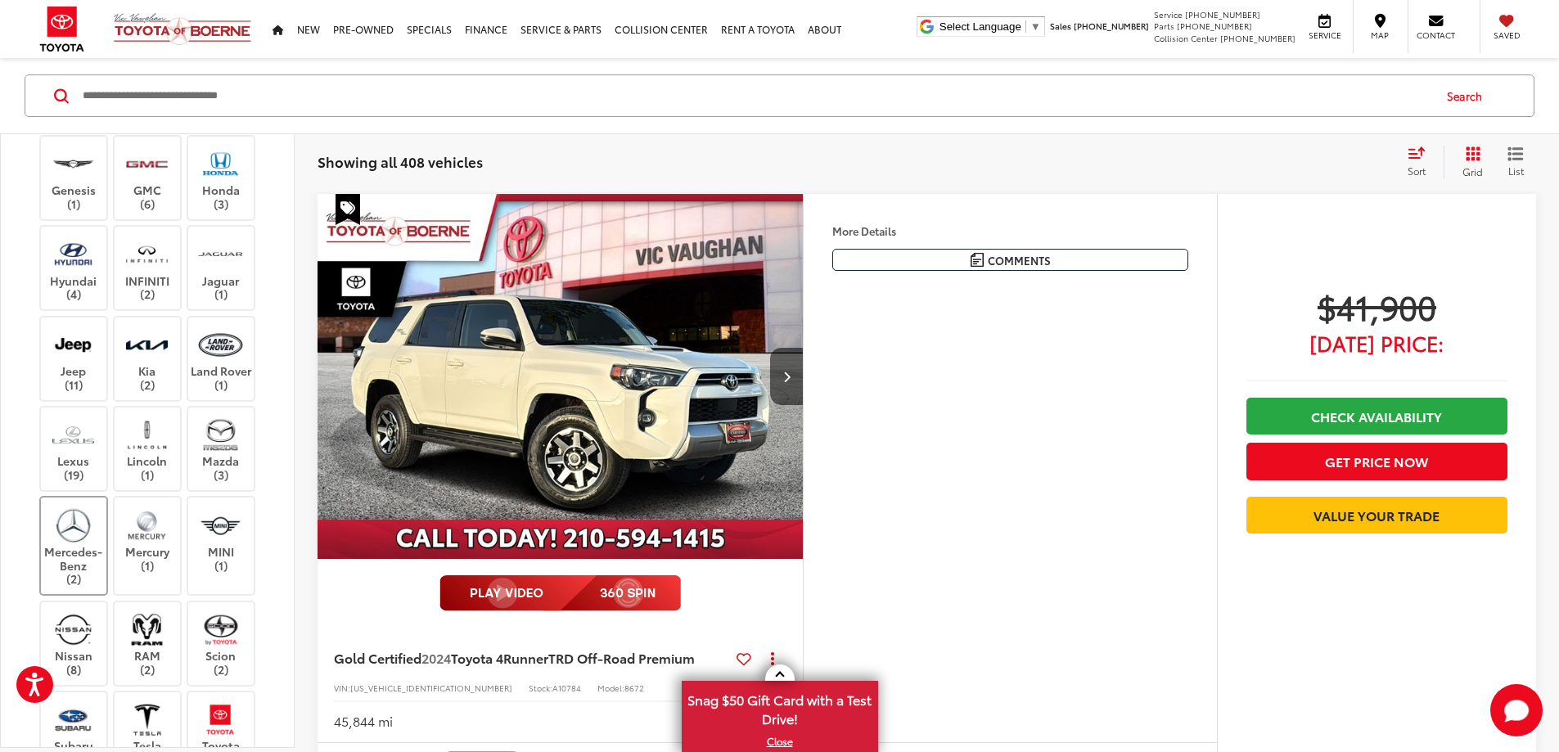
click at [62, 556] on label "Mercedes-Benz (2)" at bounding box center [74, 546] width 66 height 80
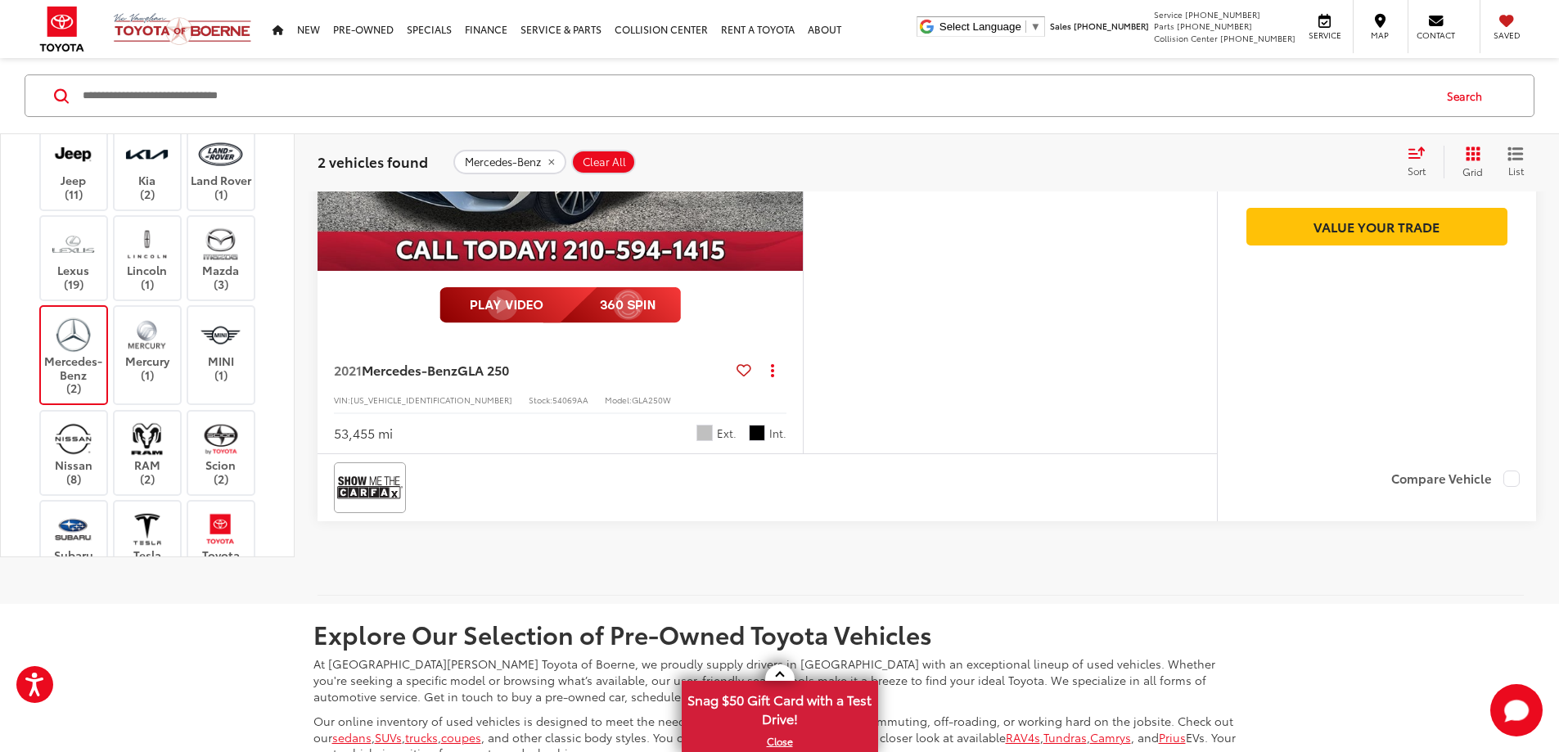
scroll to position [1031, 0]
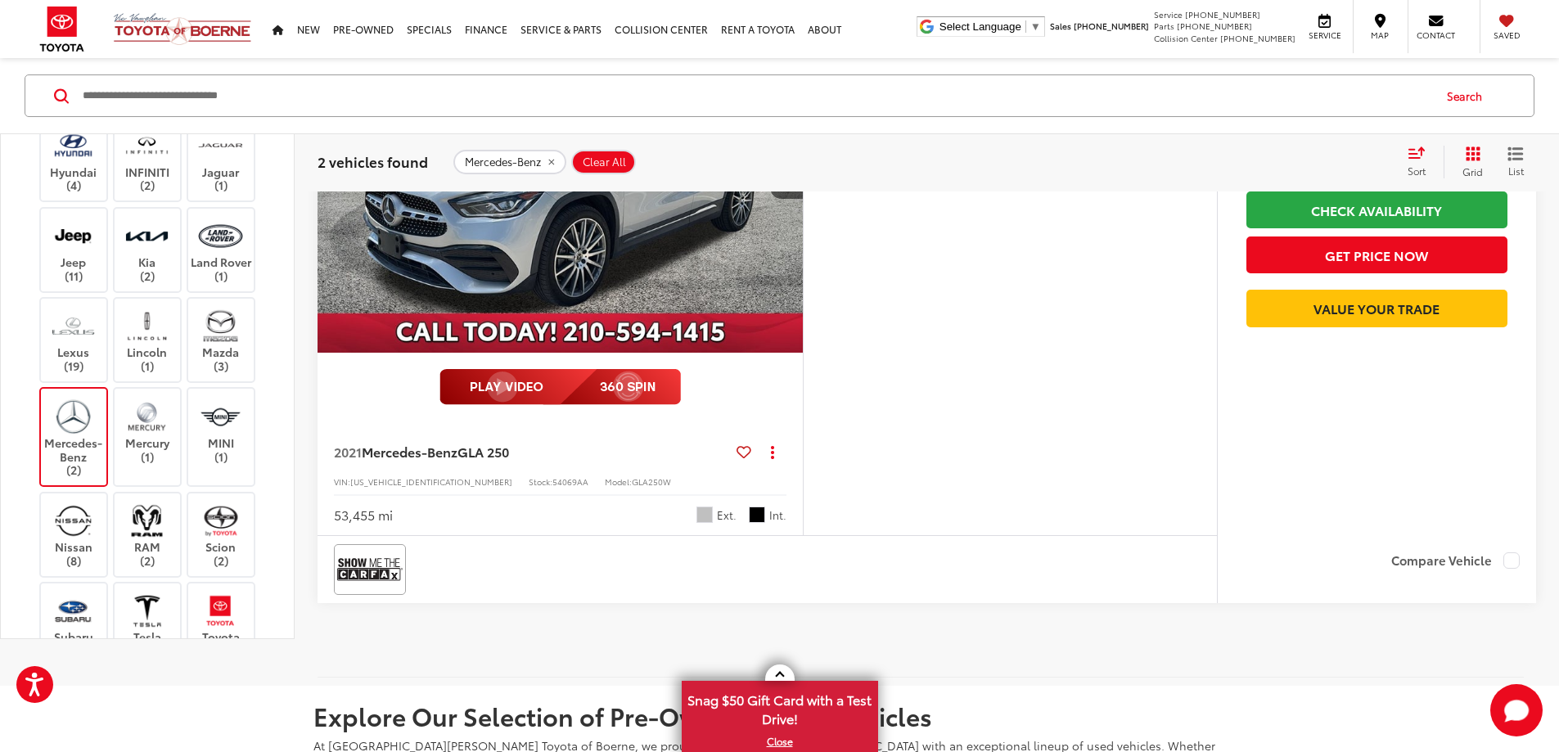
click at [623, 353] on img "2021 Mercedes-Benz GLA GLA 250 0" at bounding box center [561, 171] width 488 height 366
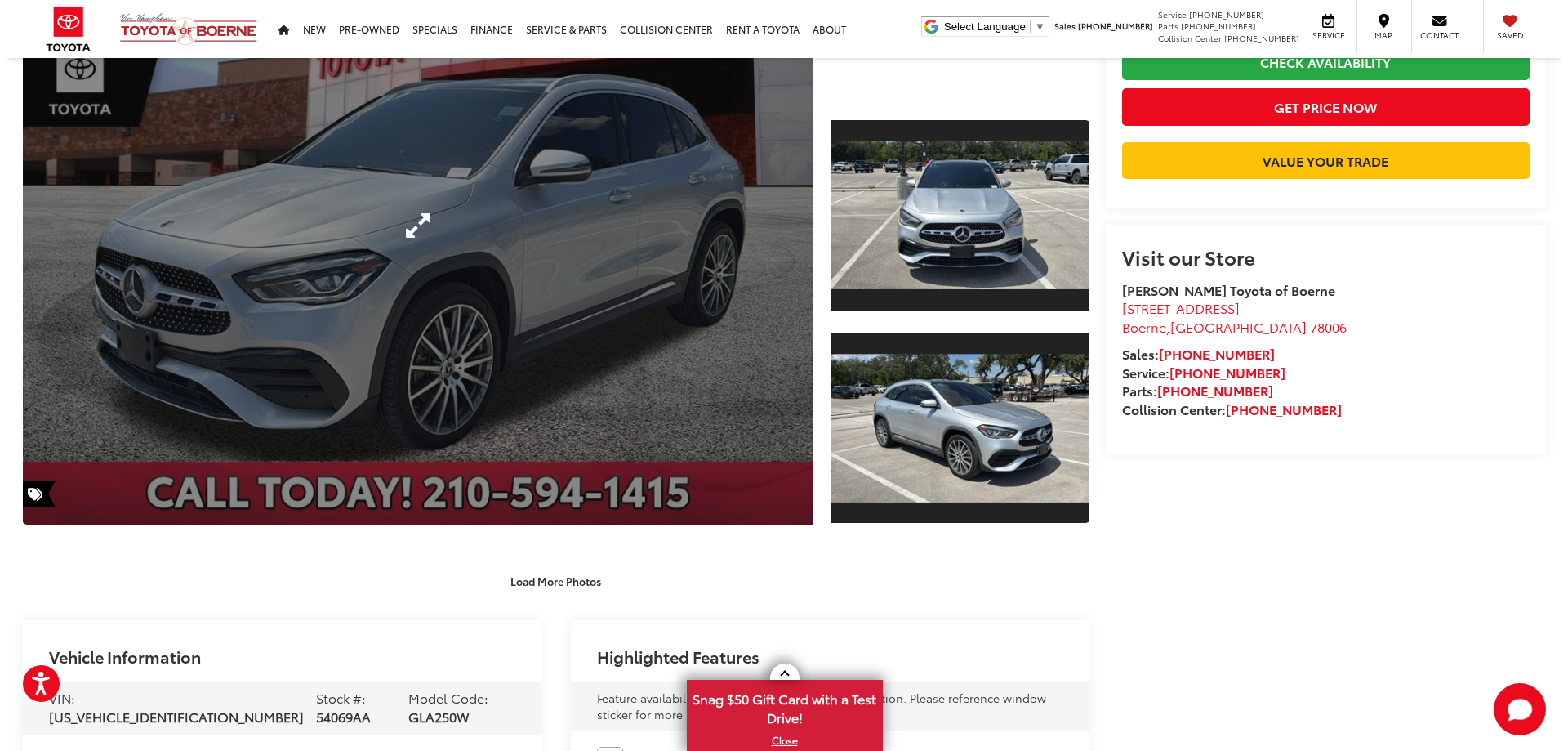
scroll to position [82, 0]
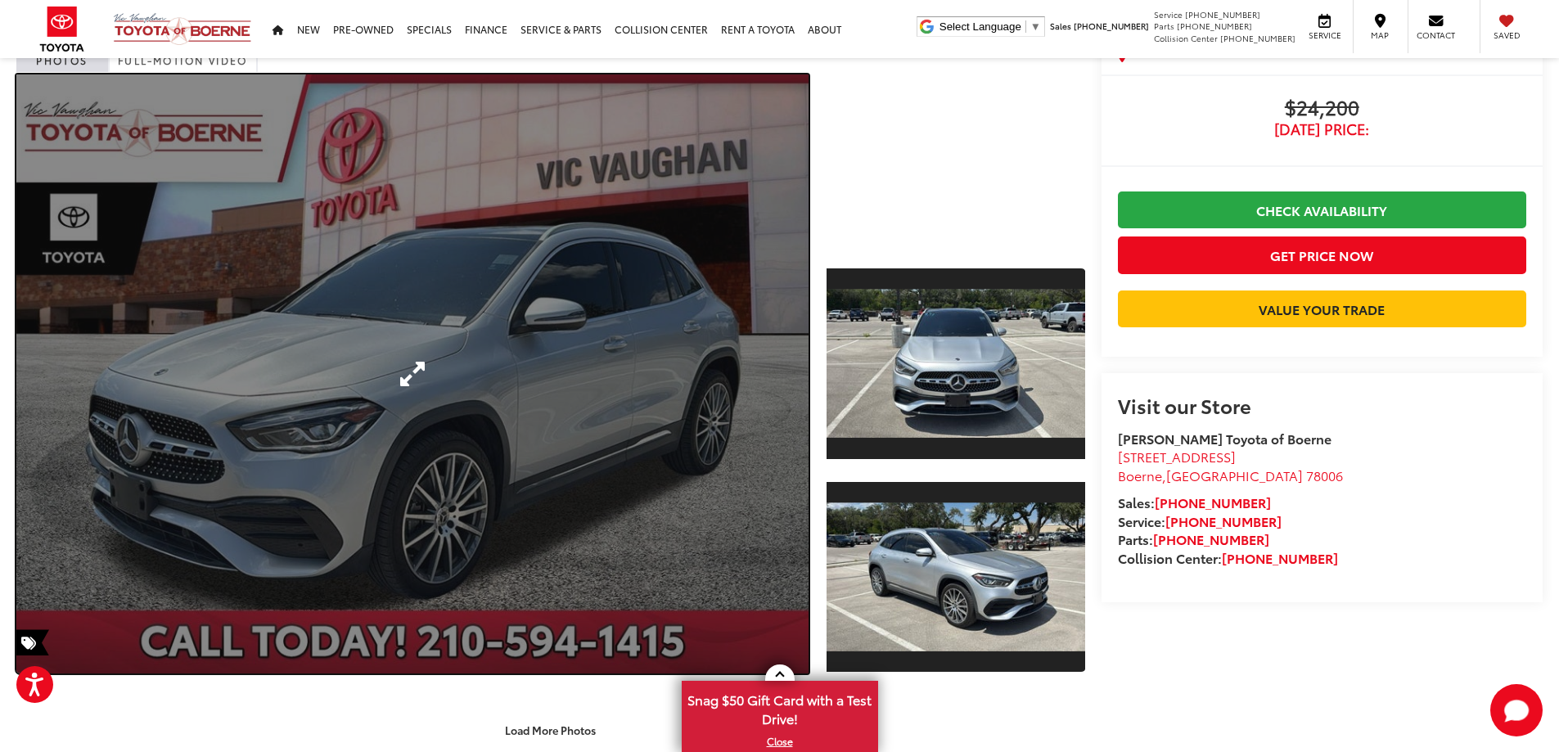
click at [569, 376] on link "Expand Photo 0" at bounding box center [412, 373] width 792 height 599
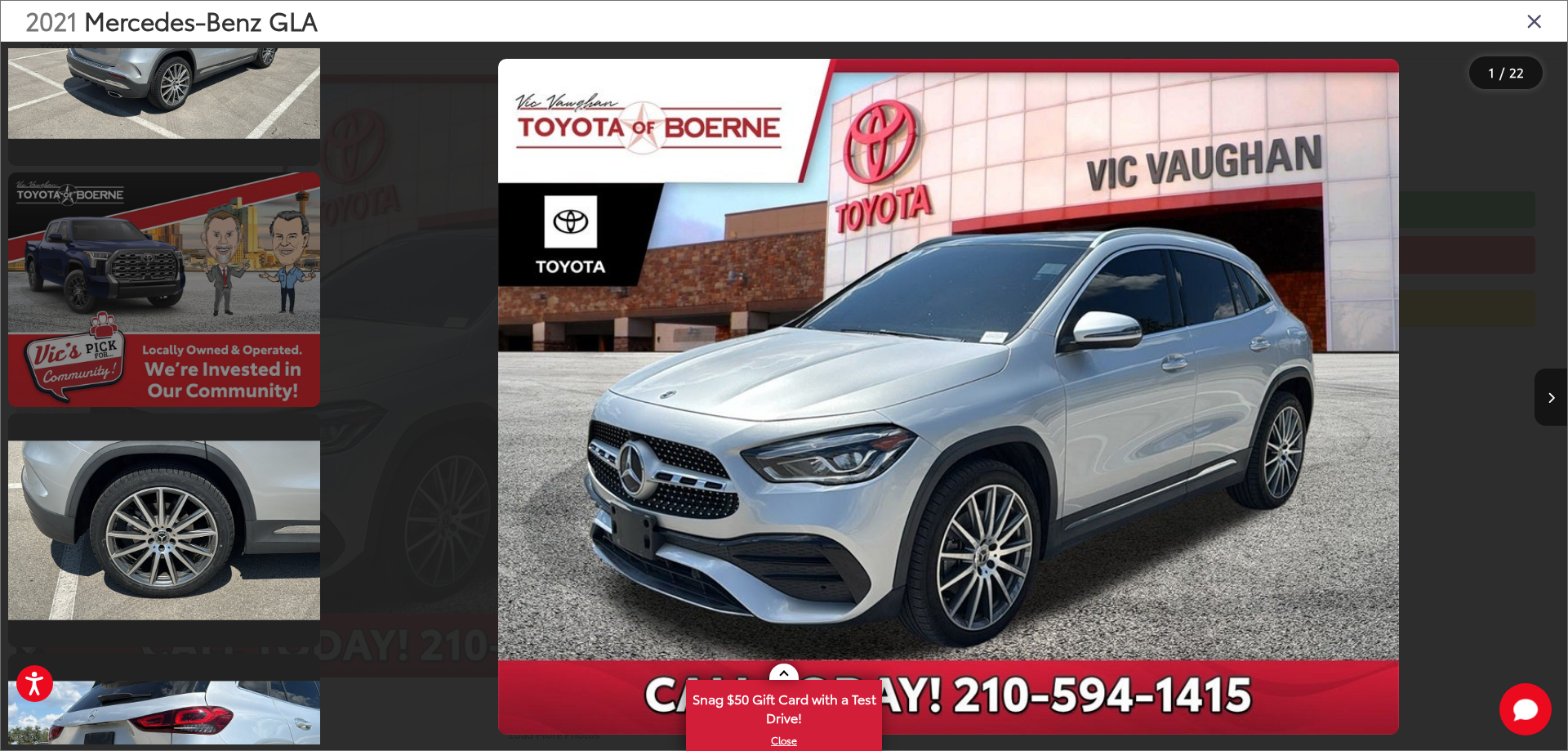
scroll to position [0, 0]
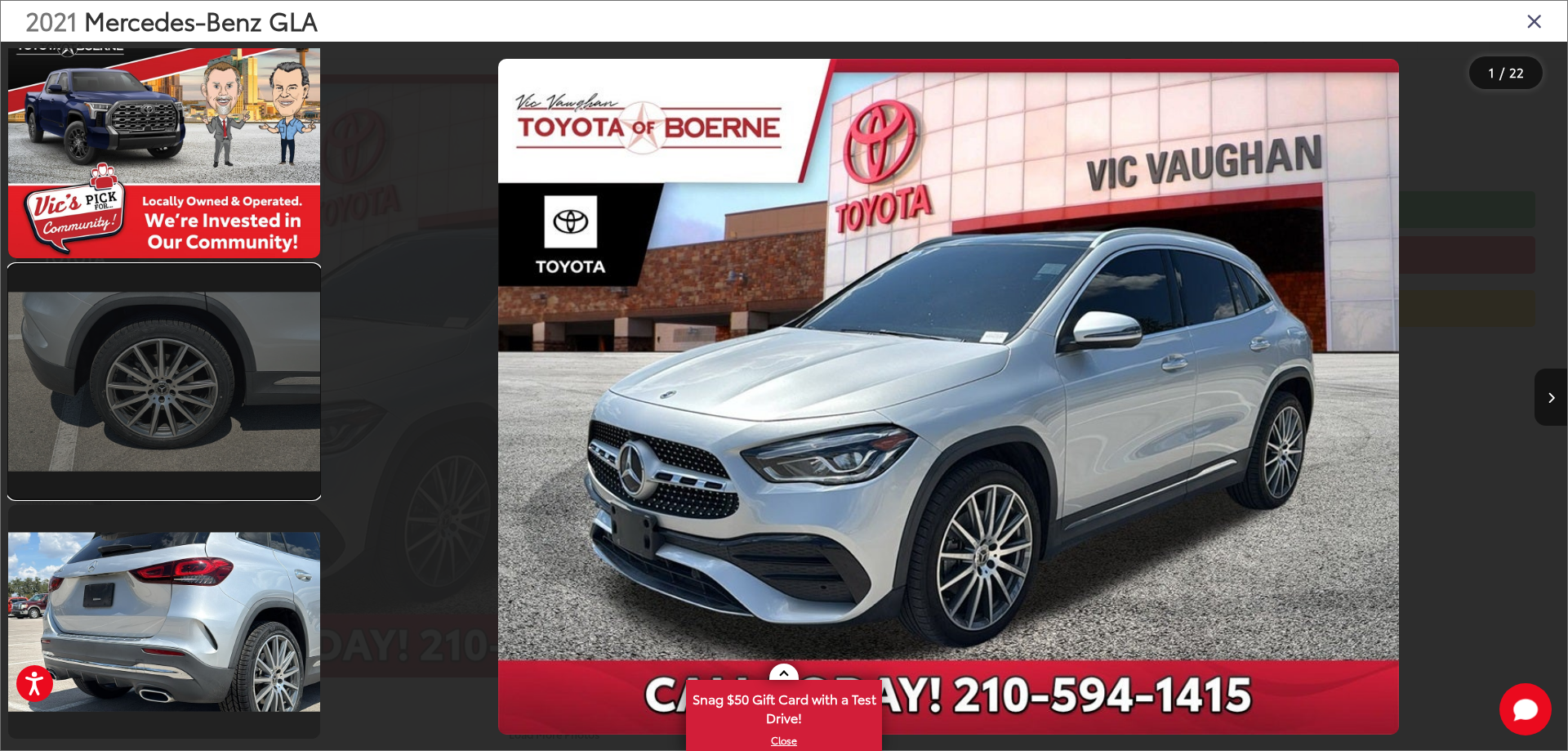
click at [170, 408] on link at bounding box center [164, 381] width 312 height 234
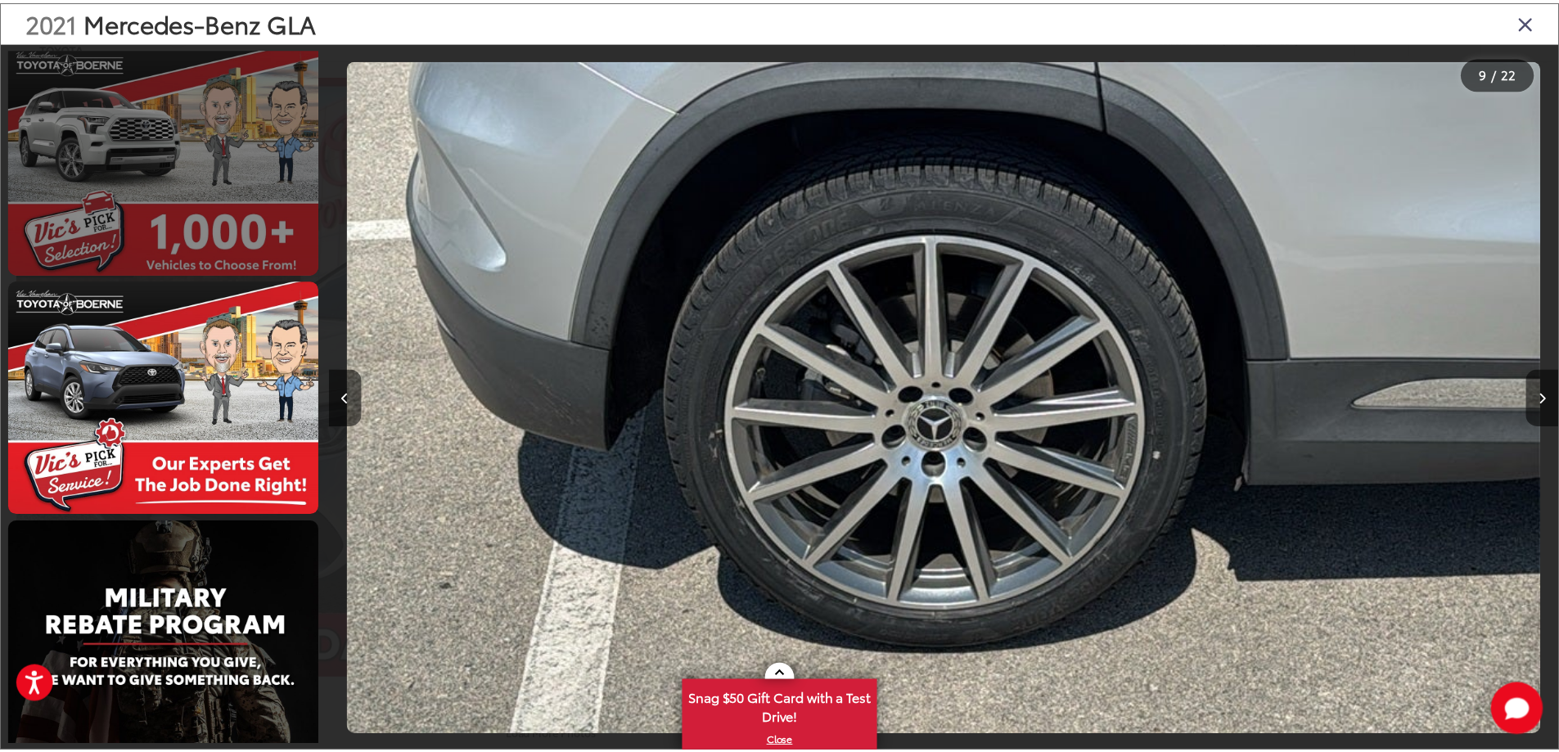
scroll to position [3455, 0]
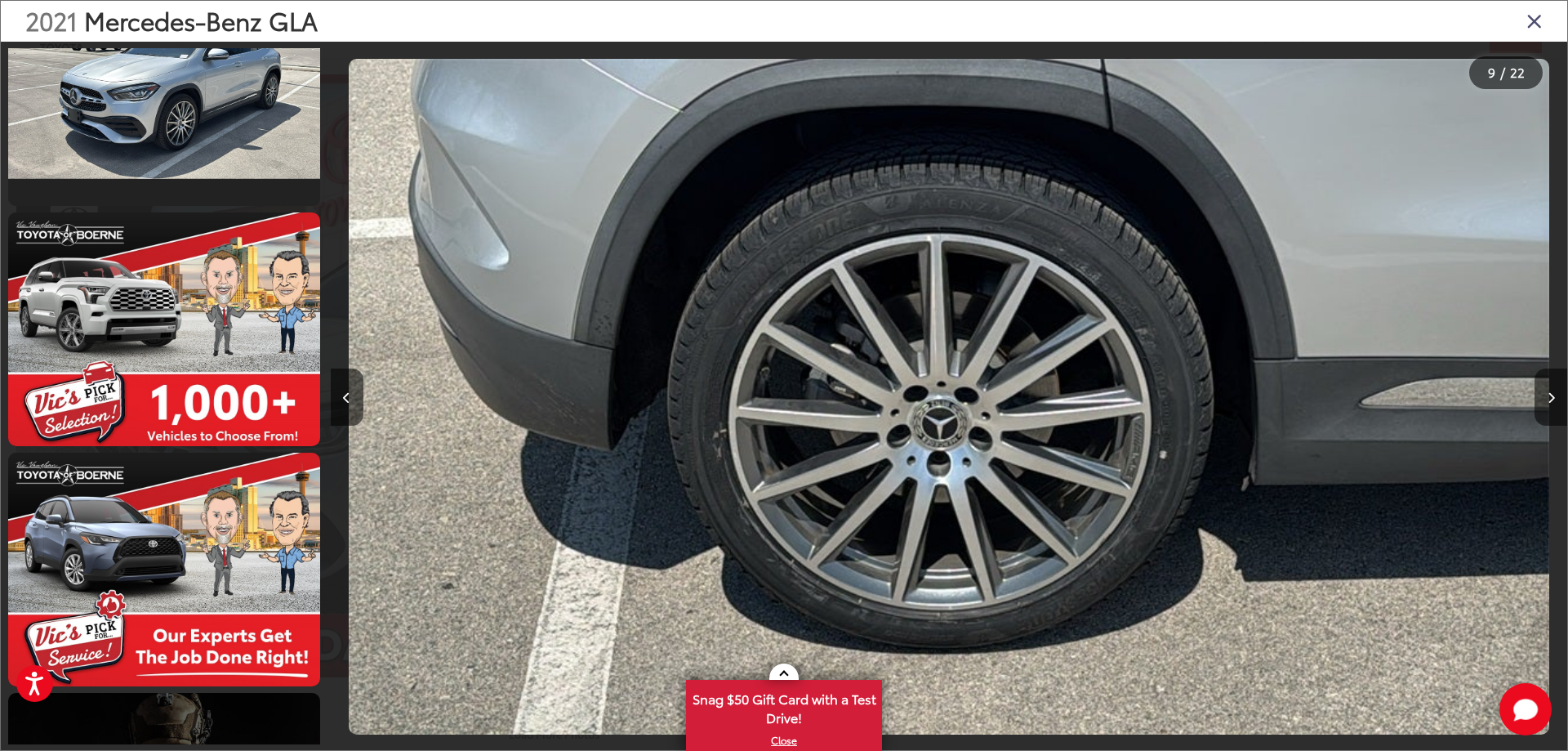
drag, startPoint x: 1537, startPoint y: 27, endPoint x: 1499, endPoint y: 25, distance: 38.1
click at [1534, 27] on icon "Close gallery" at bounding box center [1534, 20] width 16 height 21
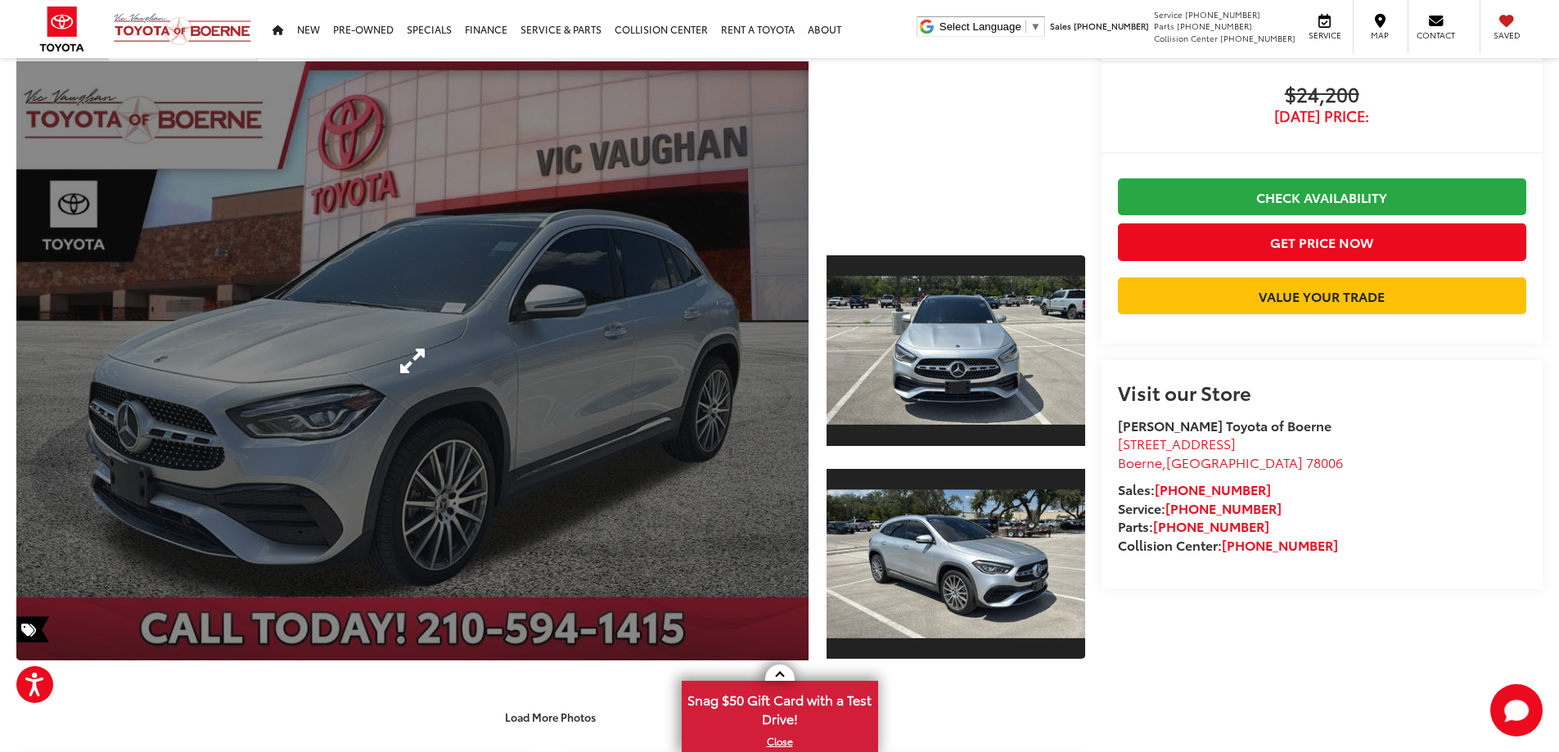
scroll to position [0, 0]
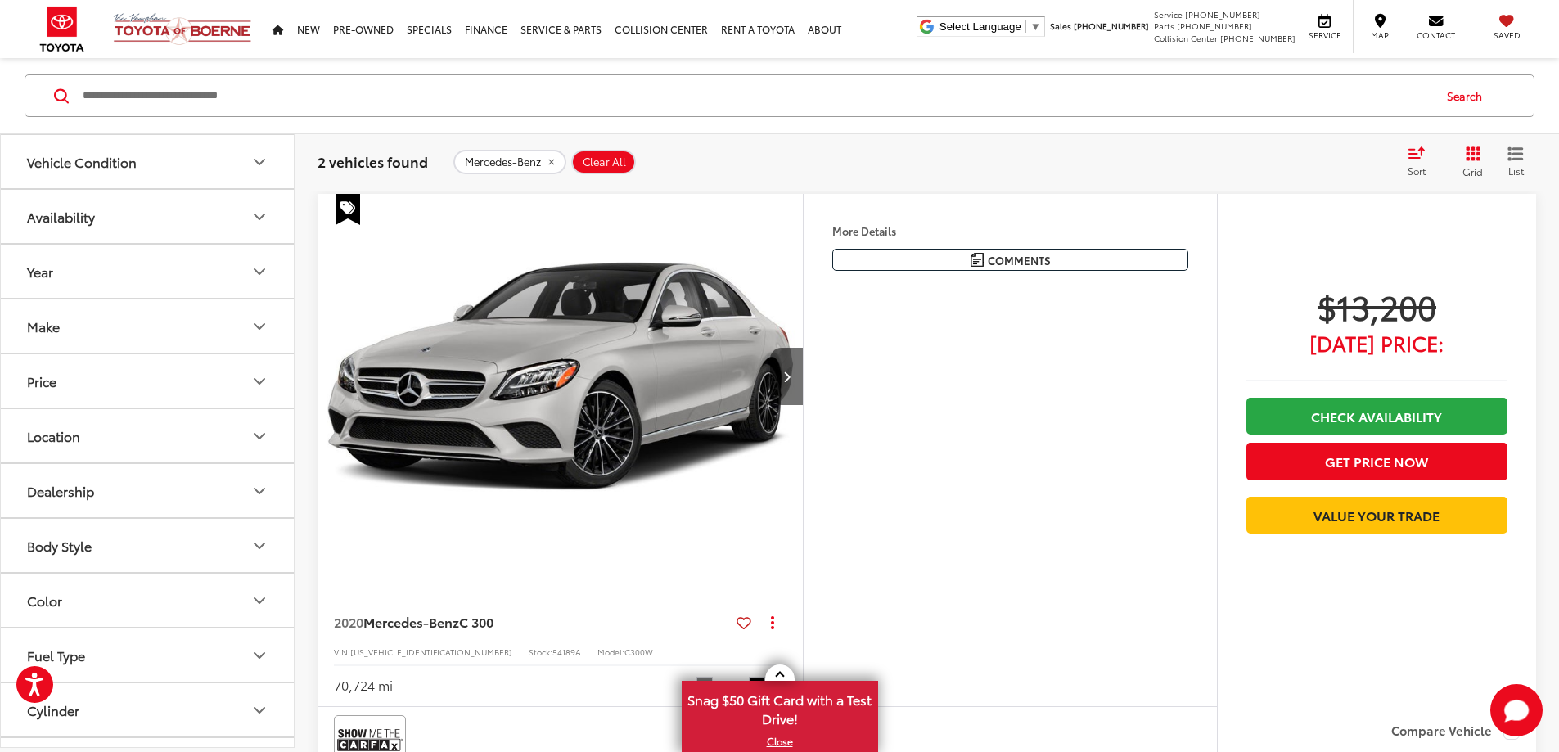
click at [178, 335] on button "Make" at bounding box center [148, 325] width 295 height 53
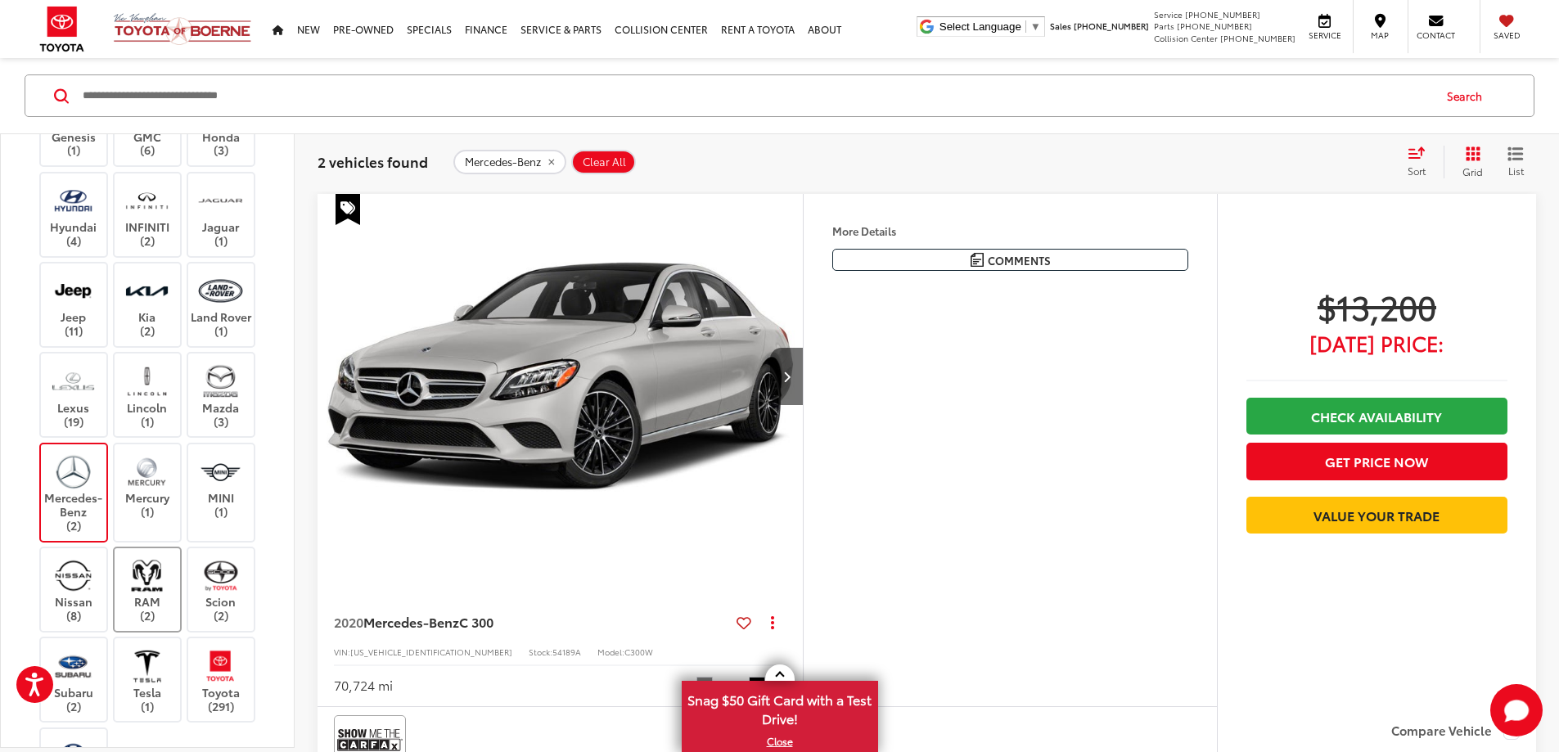
scroll to position [573, 0]
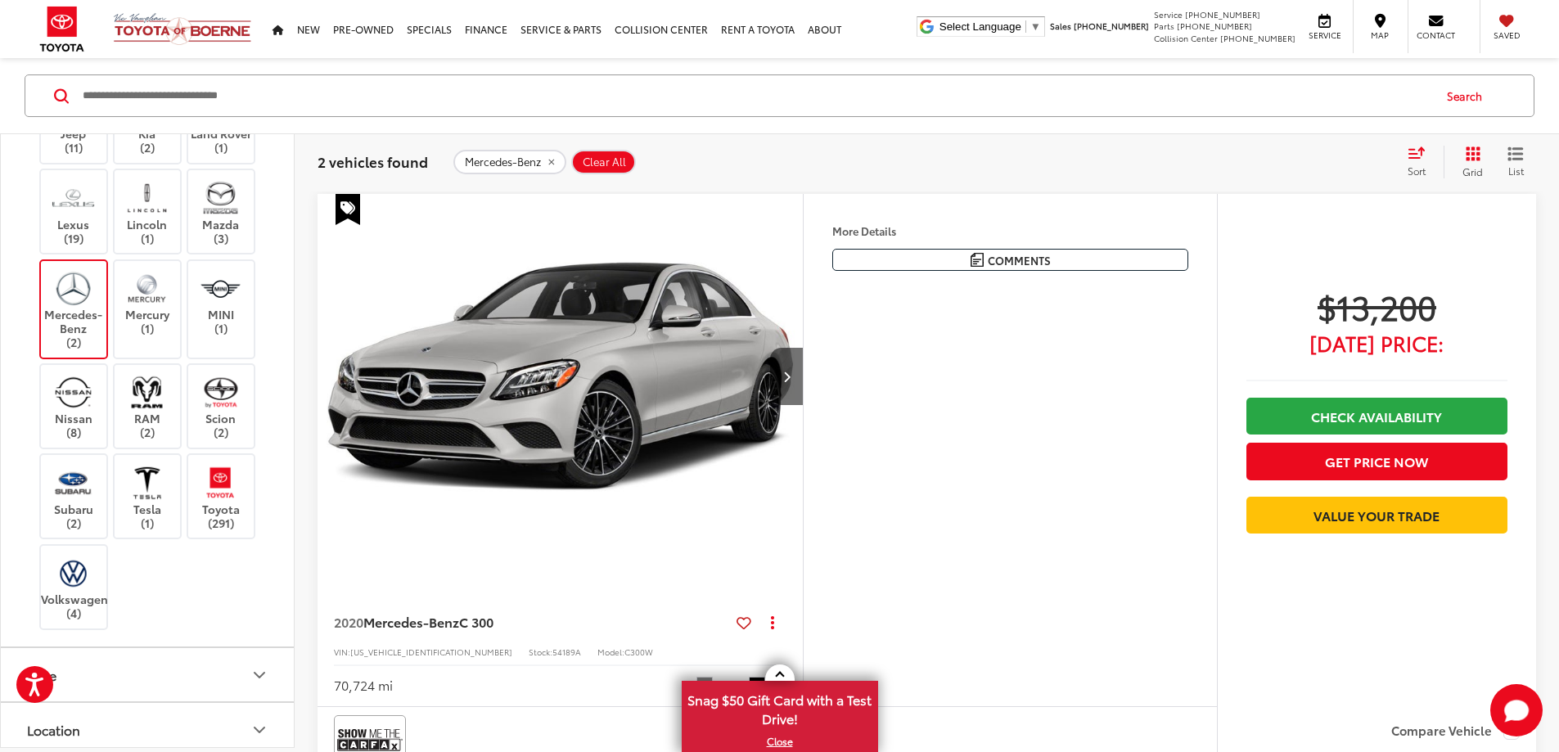
click at [69, 308] on img at bounding box center [73, 288] width 45 height 38
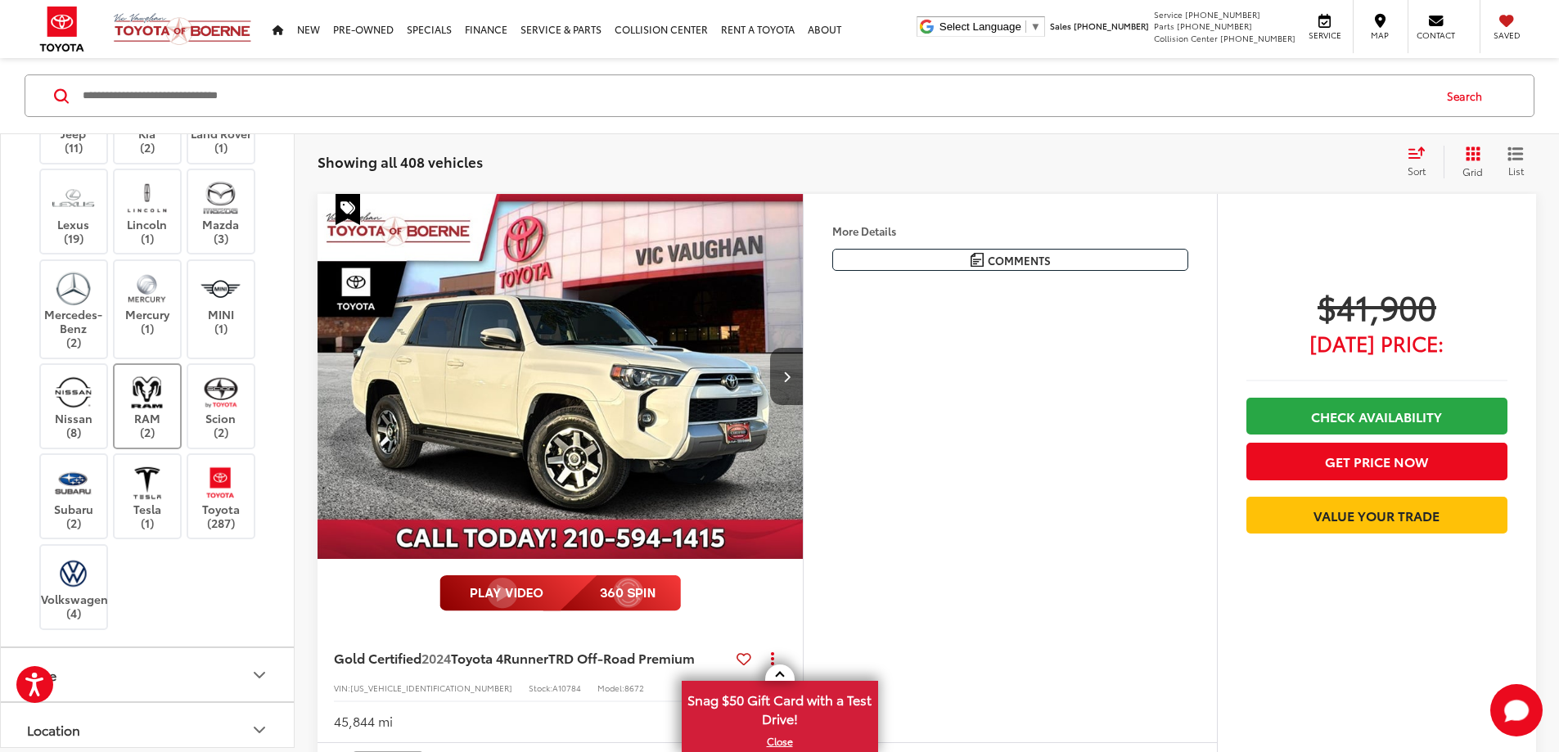
scroll to position [655, 0]
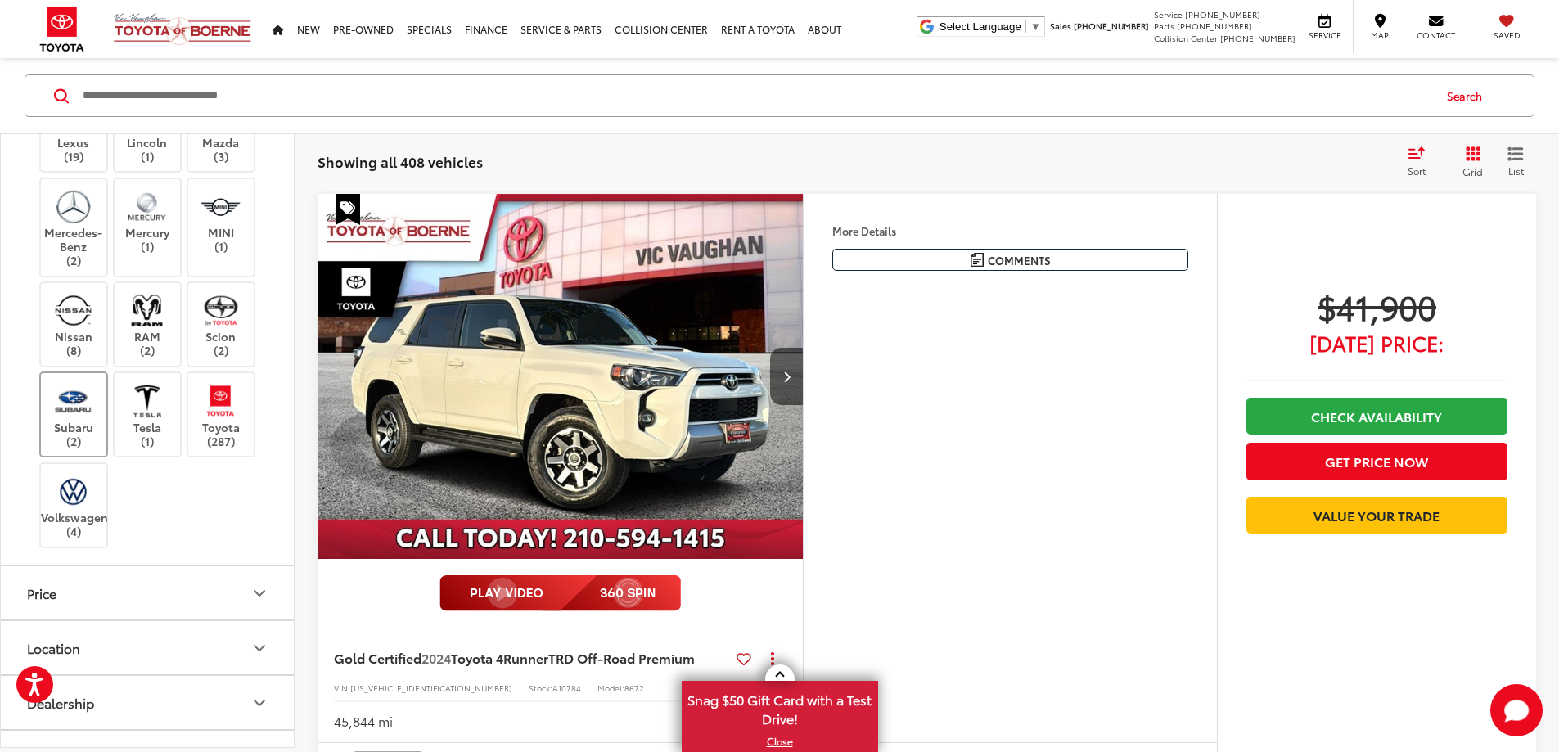
click at [65, 420] on img at bounding box center [73, 400] width 45 height 38
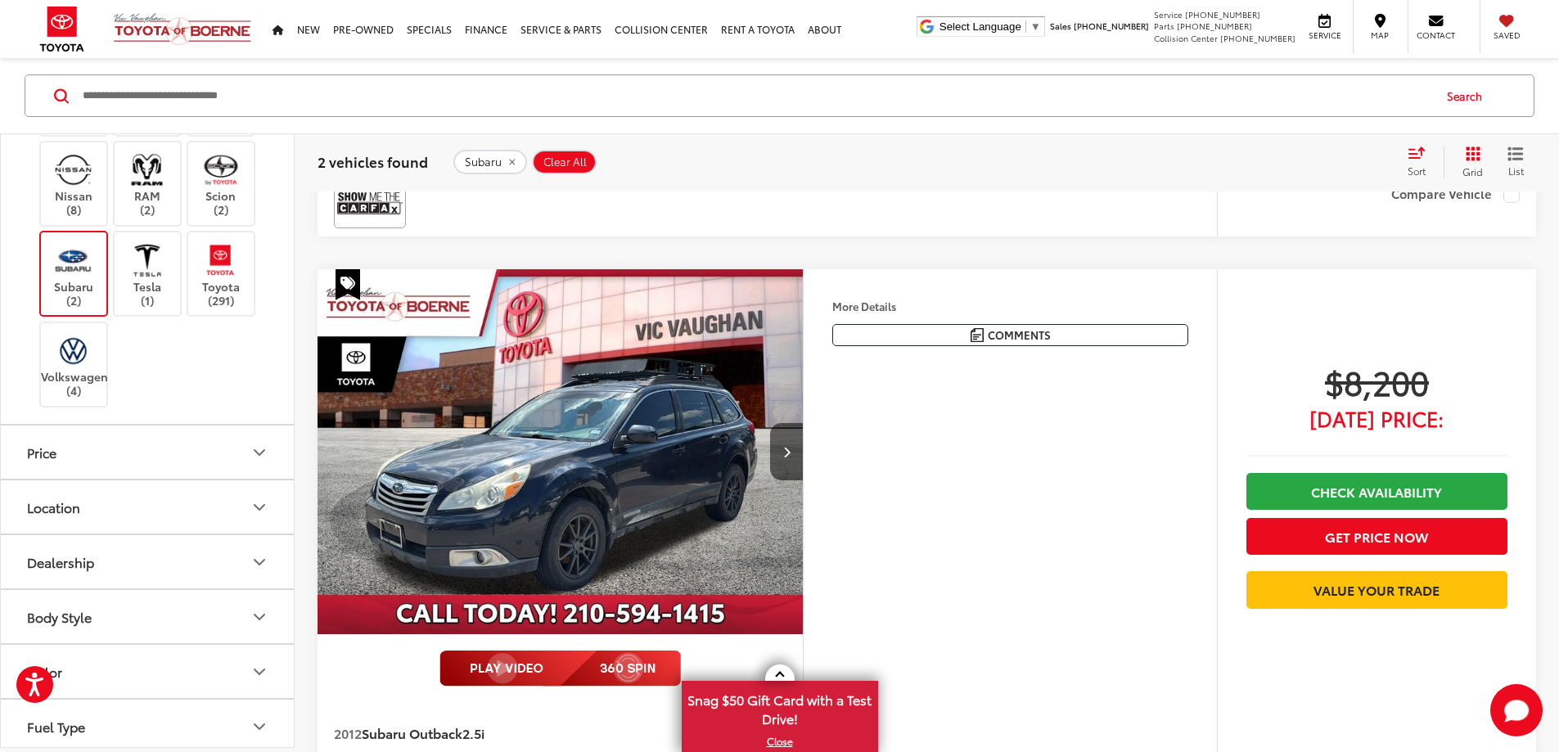
scroll to position [1145, 0]
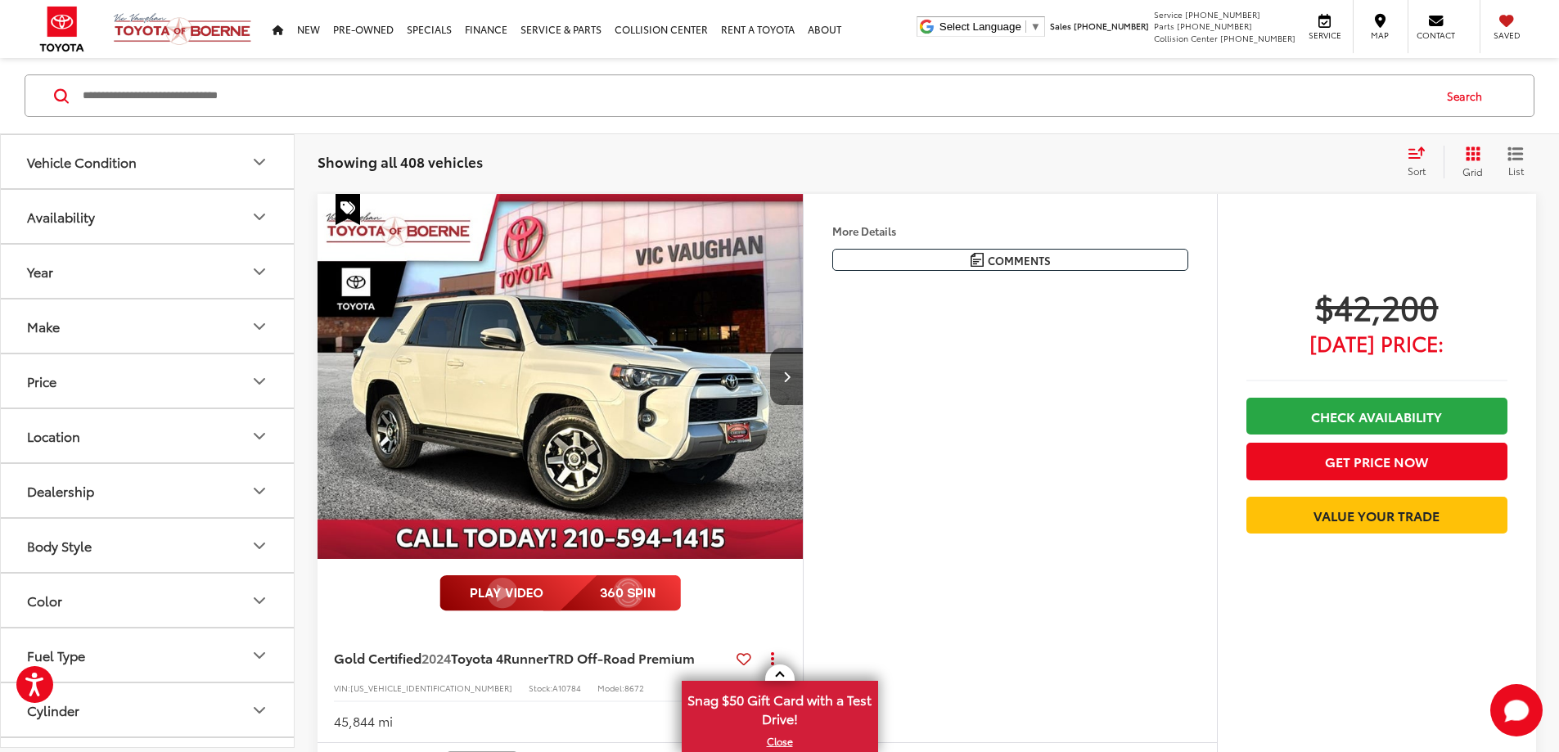
click at [677, 407] on img "2024 Toyota 4Runner TRD Off-Road Premium 0" at bounding box center [561, 377] width 488 height 366
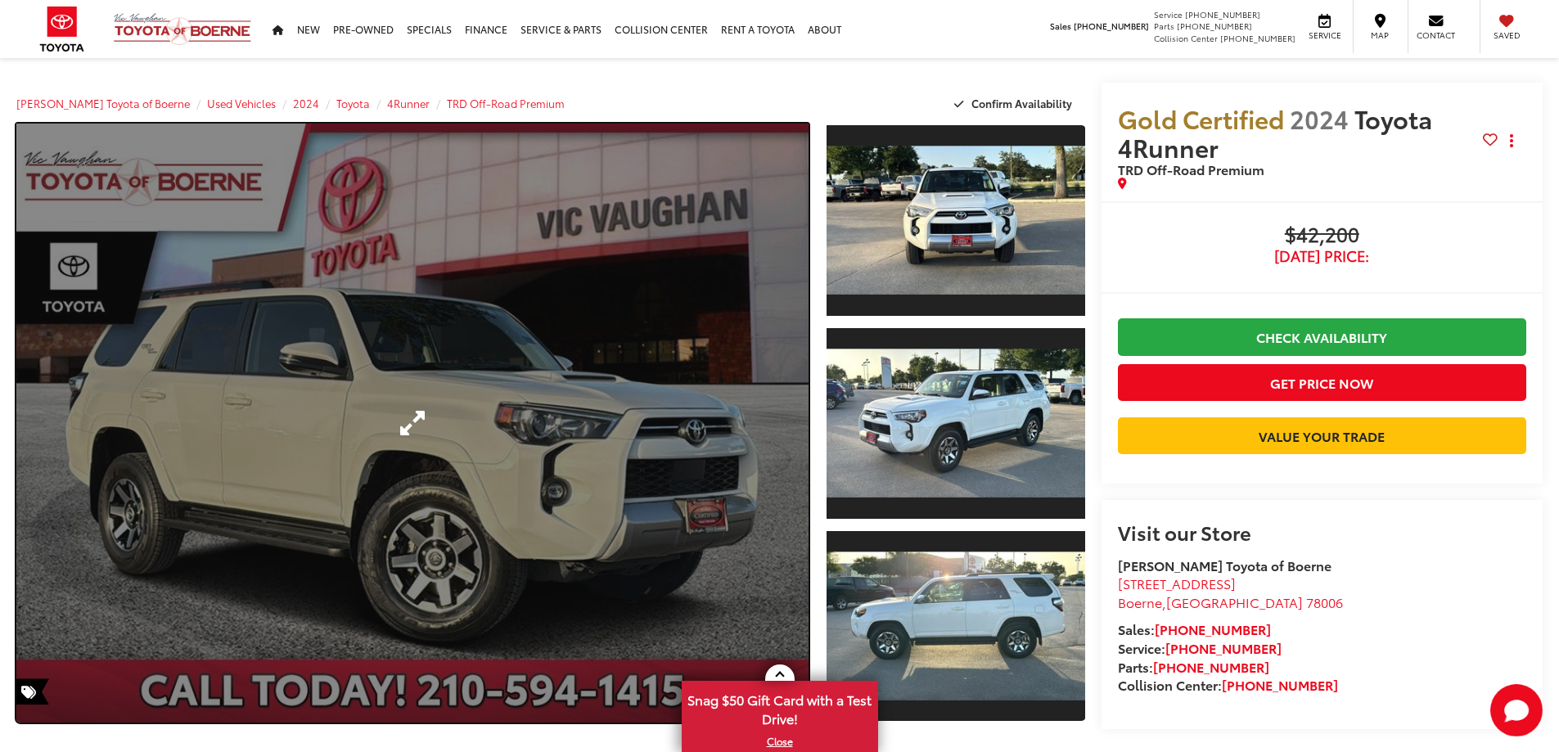
click at [587, 434] on link "Expand Photo 0" at bounding box center [412, 423] width 792 height 599
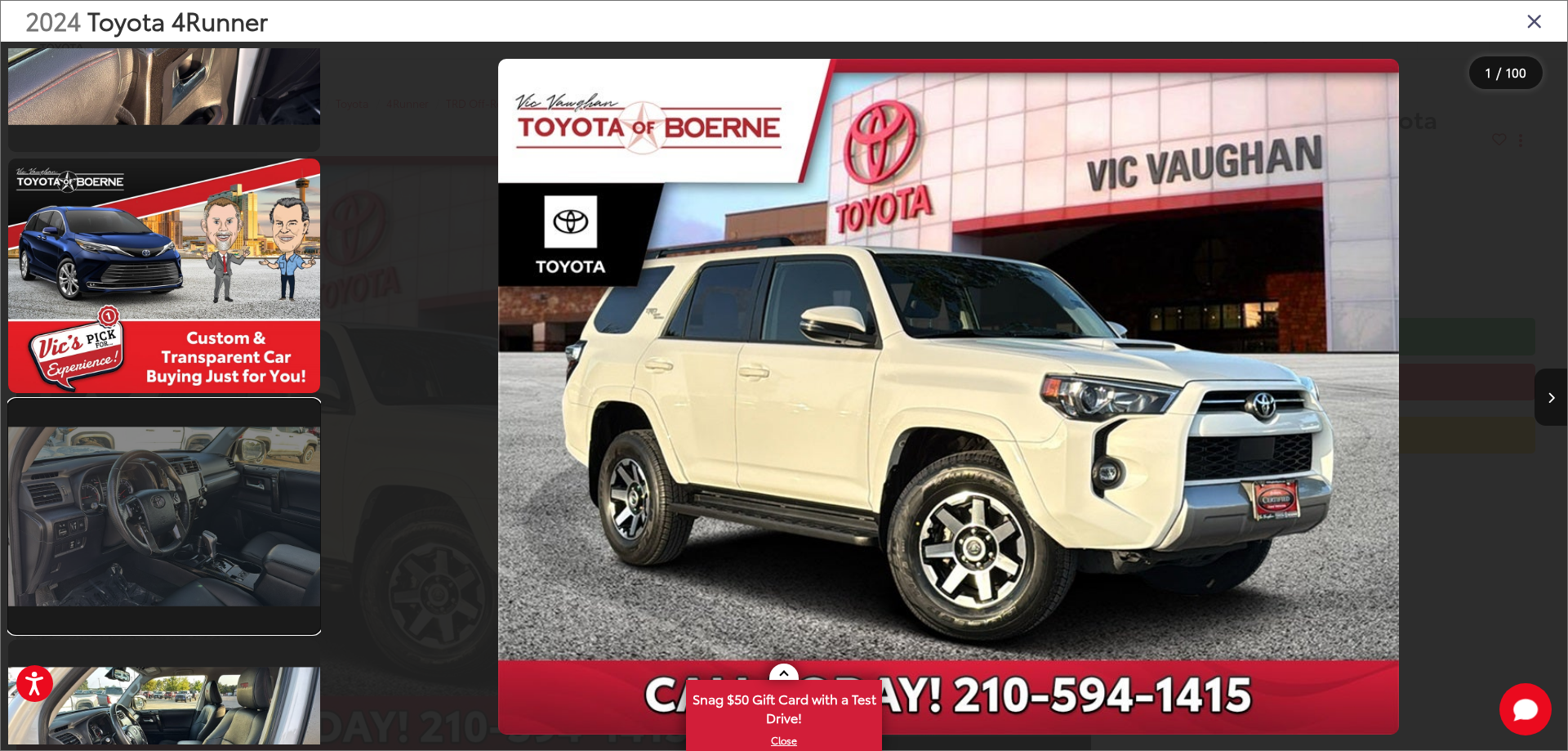
click at [196, 501] on link at bounding box center [164, 516] width 312 height 234
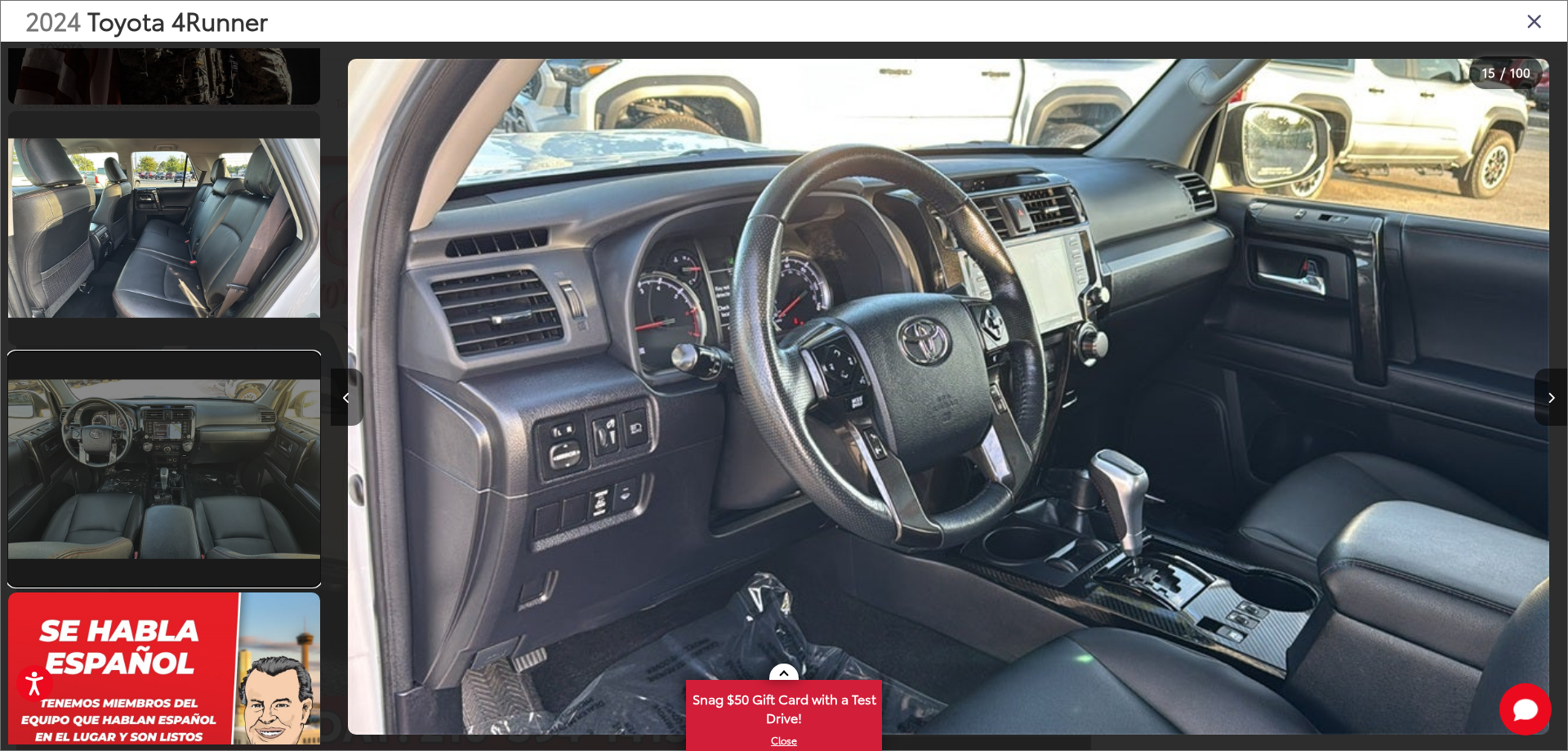
click at [165, 463] on link at bounding box center [164, 469] width 312 height 234
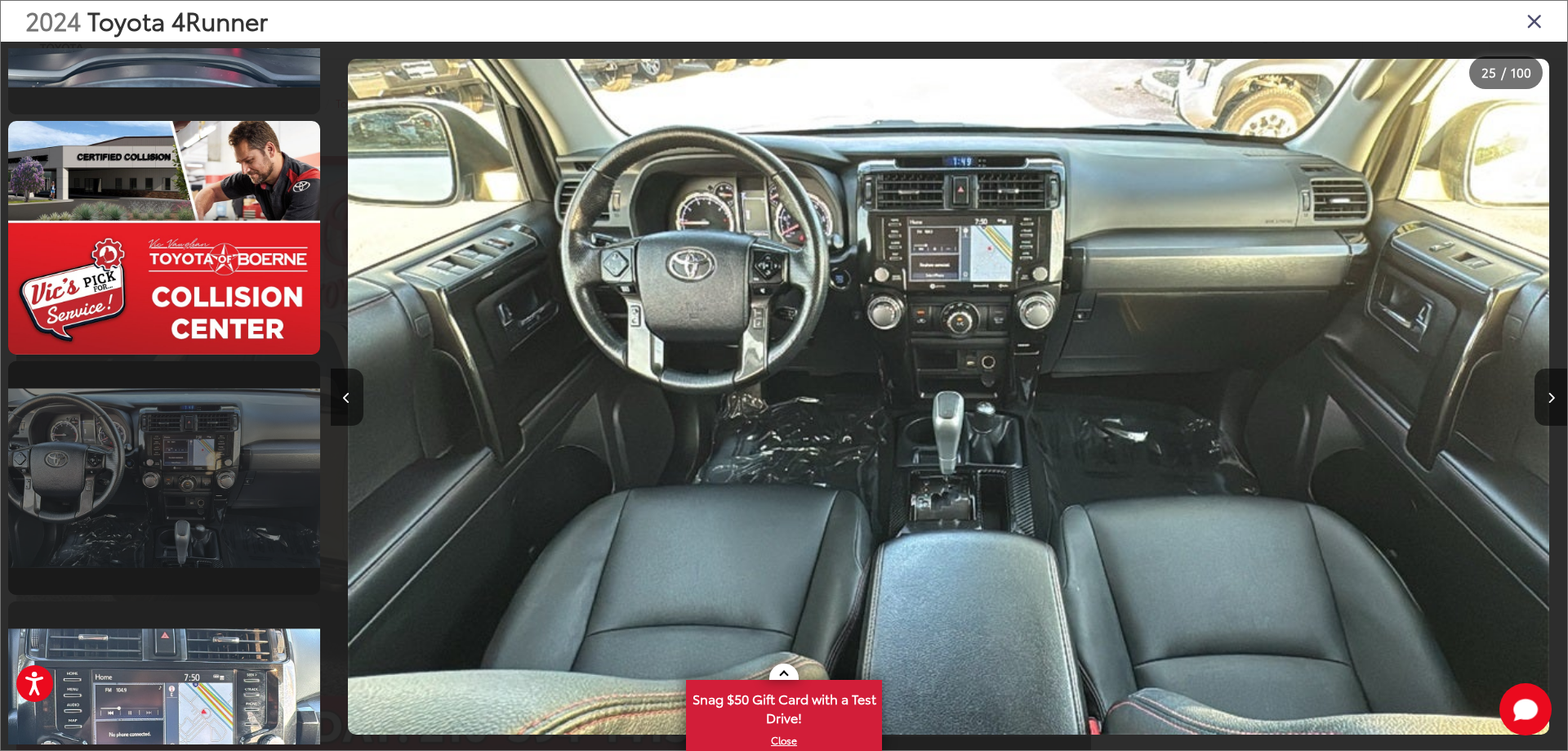
scroll to position [7633, 0]
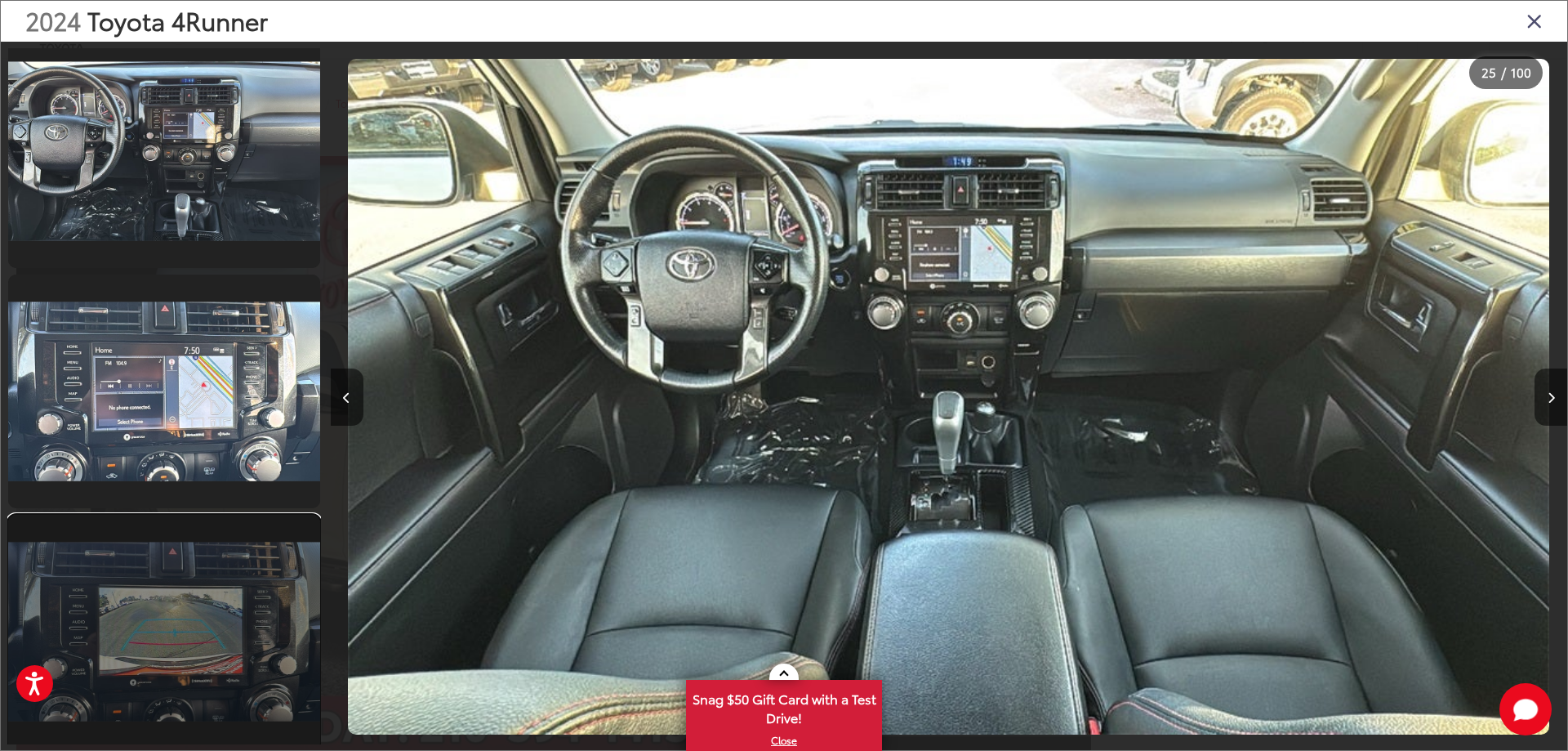
click at [156, 613] on link at bounding box center [164, 631] width 312 height 234
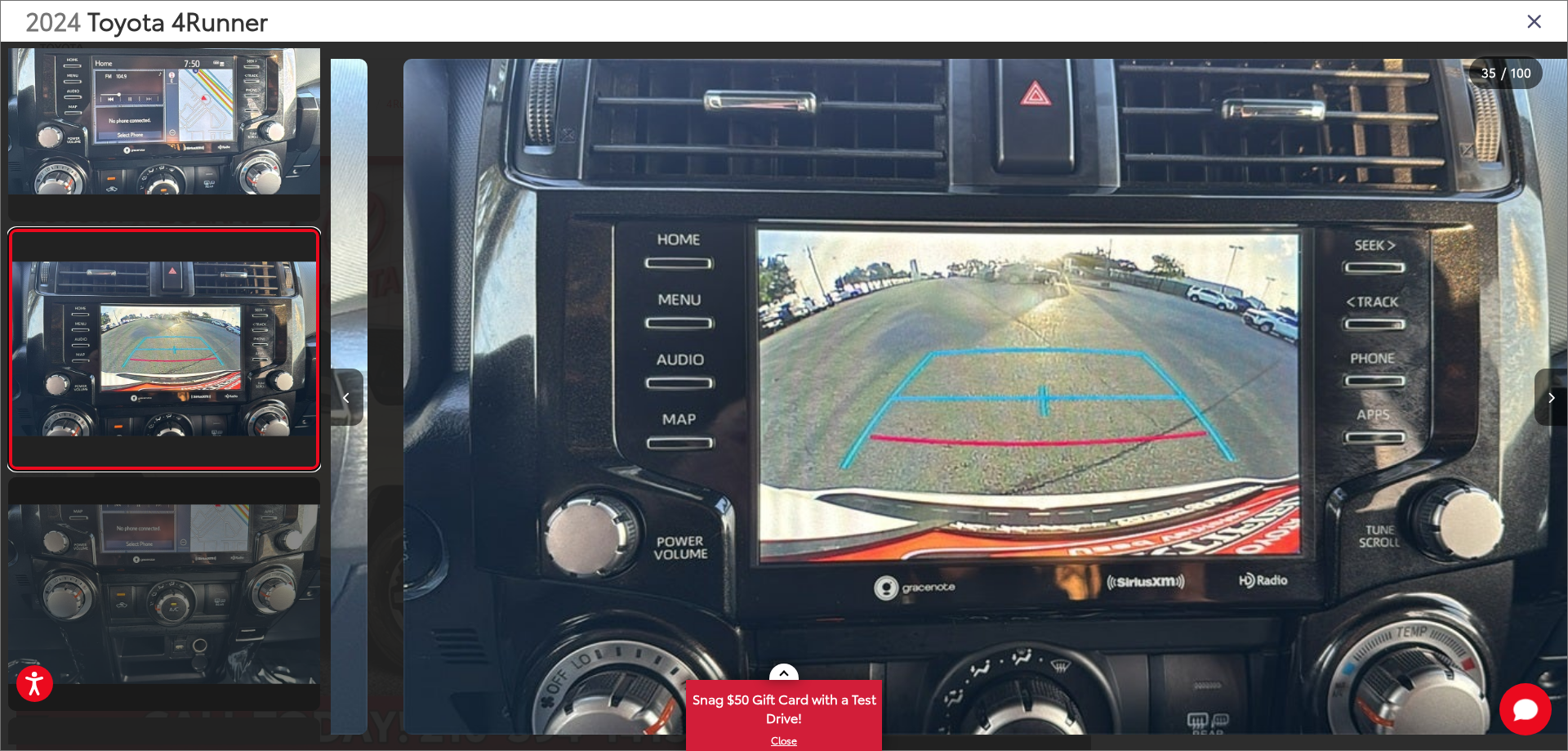
scroll to position [0, 42047]
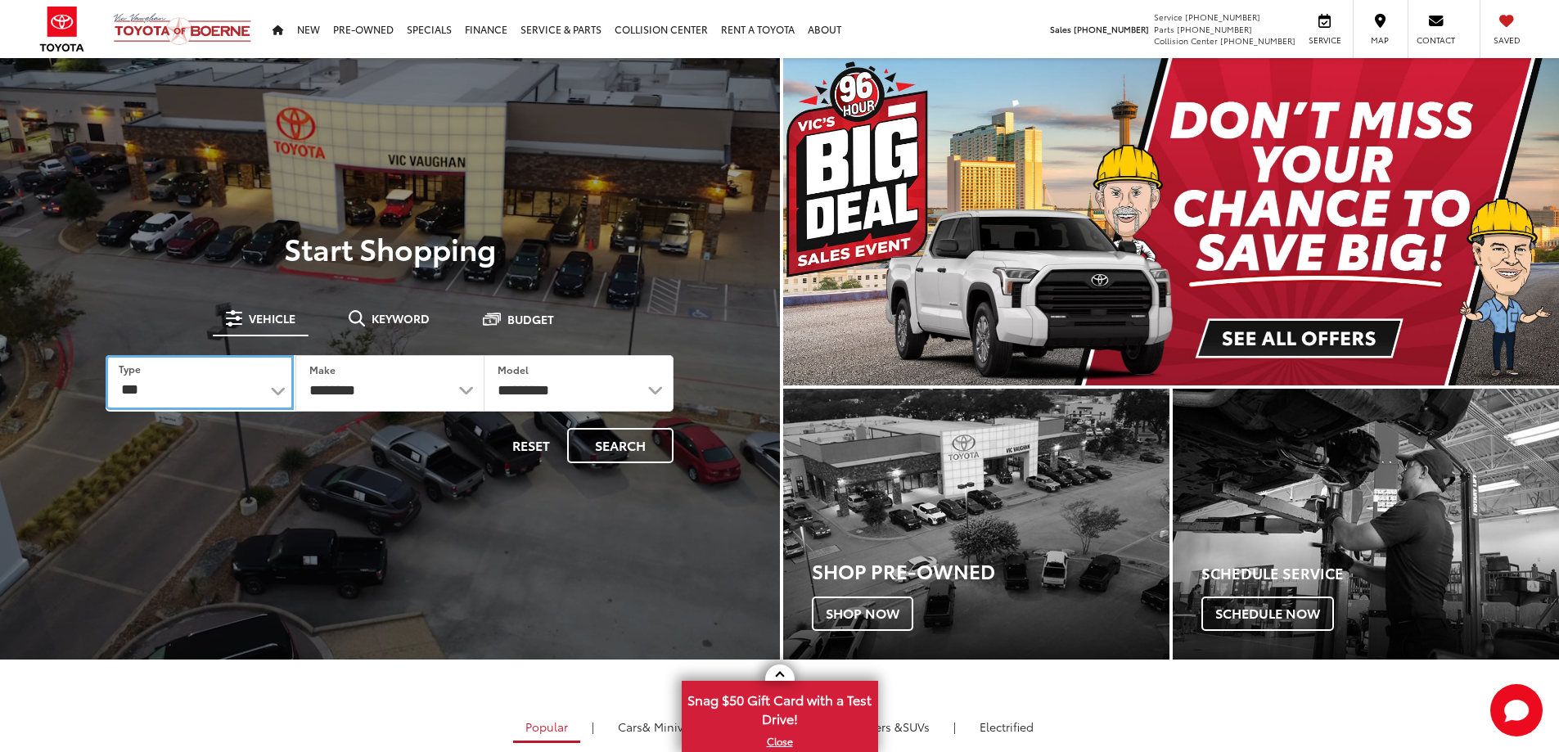
click at [248, 381] on select "*** *** **** *********" at bounding box center [199, 382] width 187 height 55
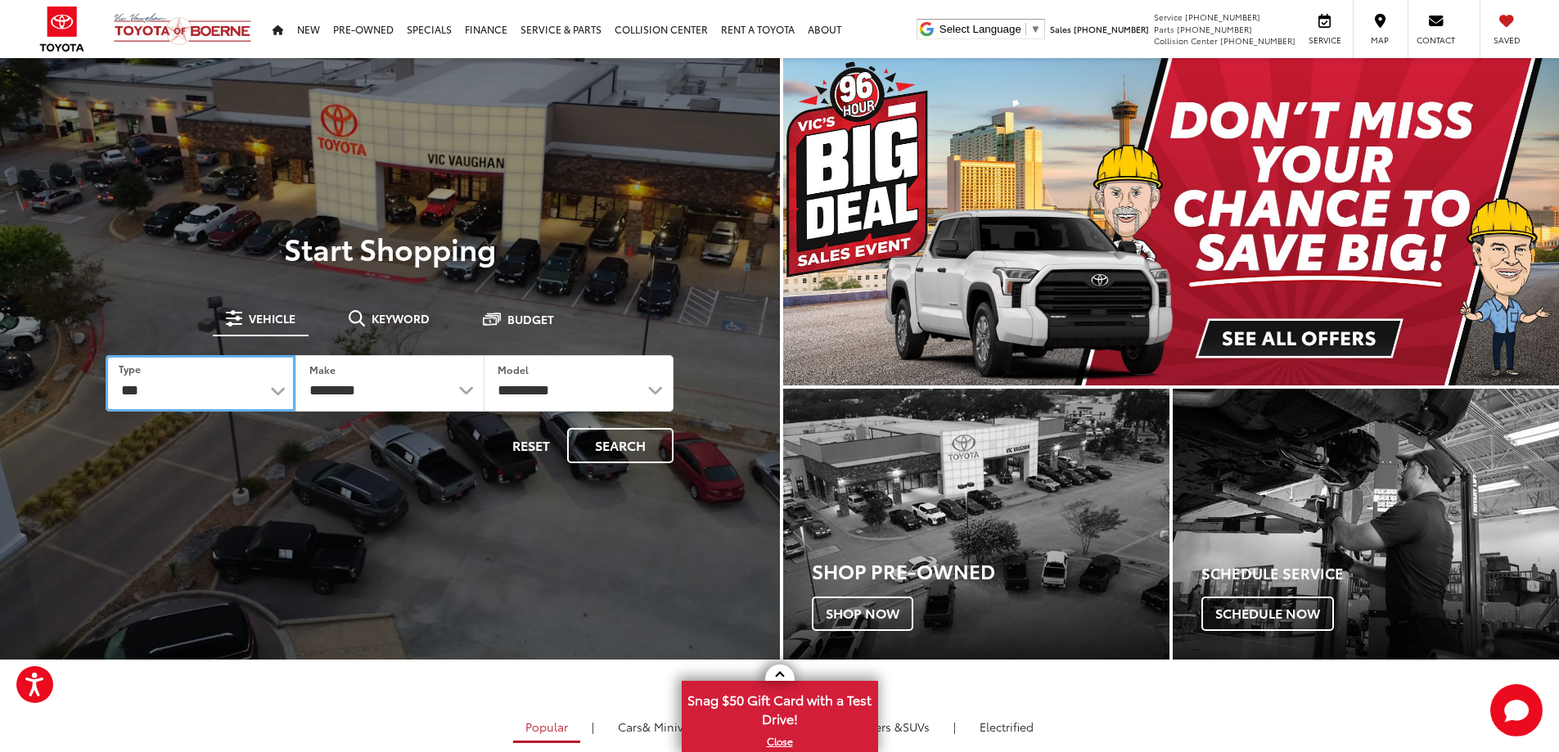
select select "******"
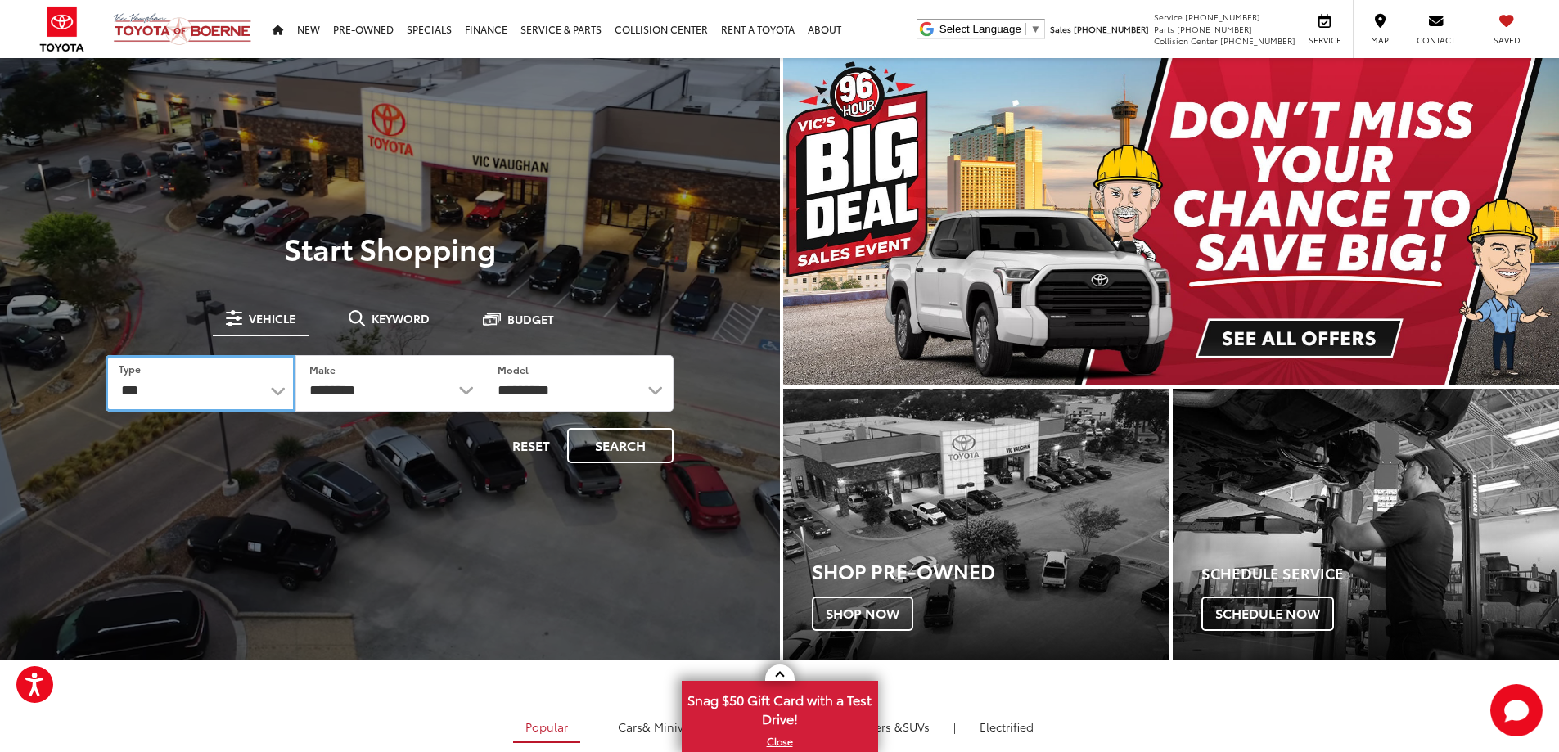
click at [106, 355] on select "*** *** **** *********" at bounding box center [200, 383] width 189 height 56
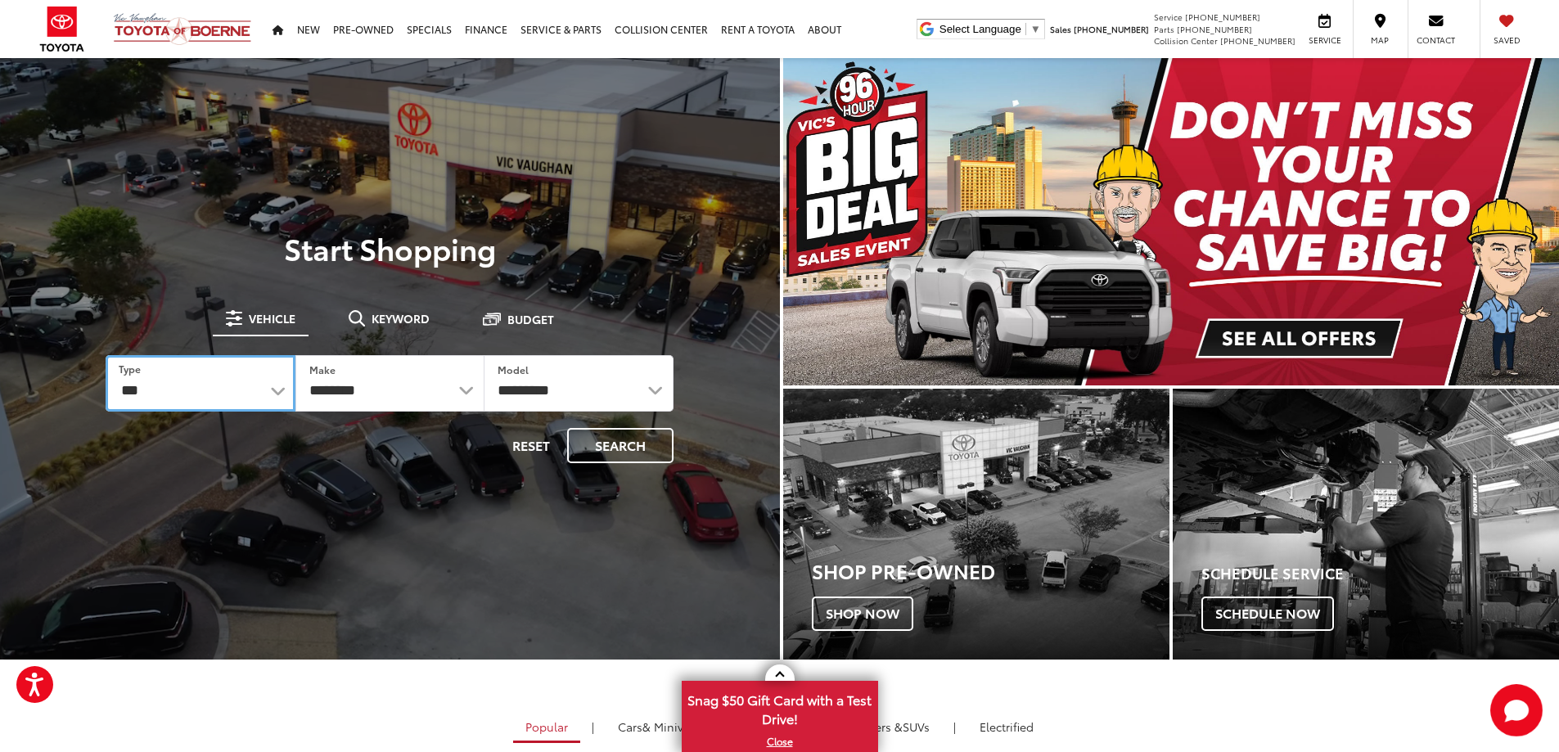
select select
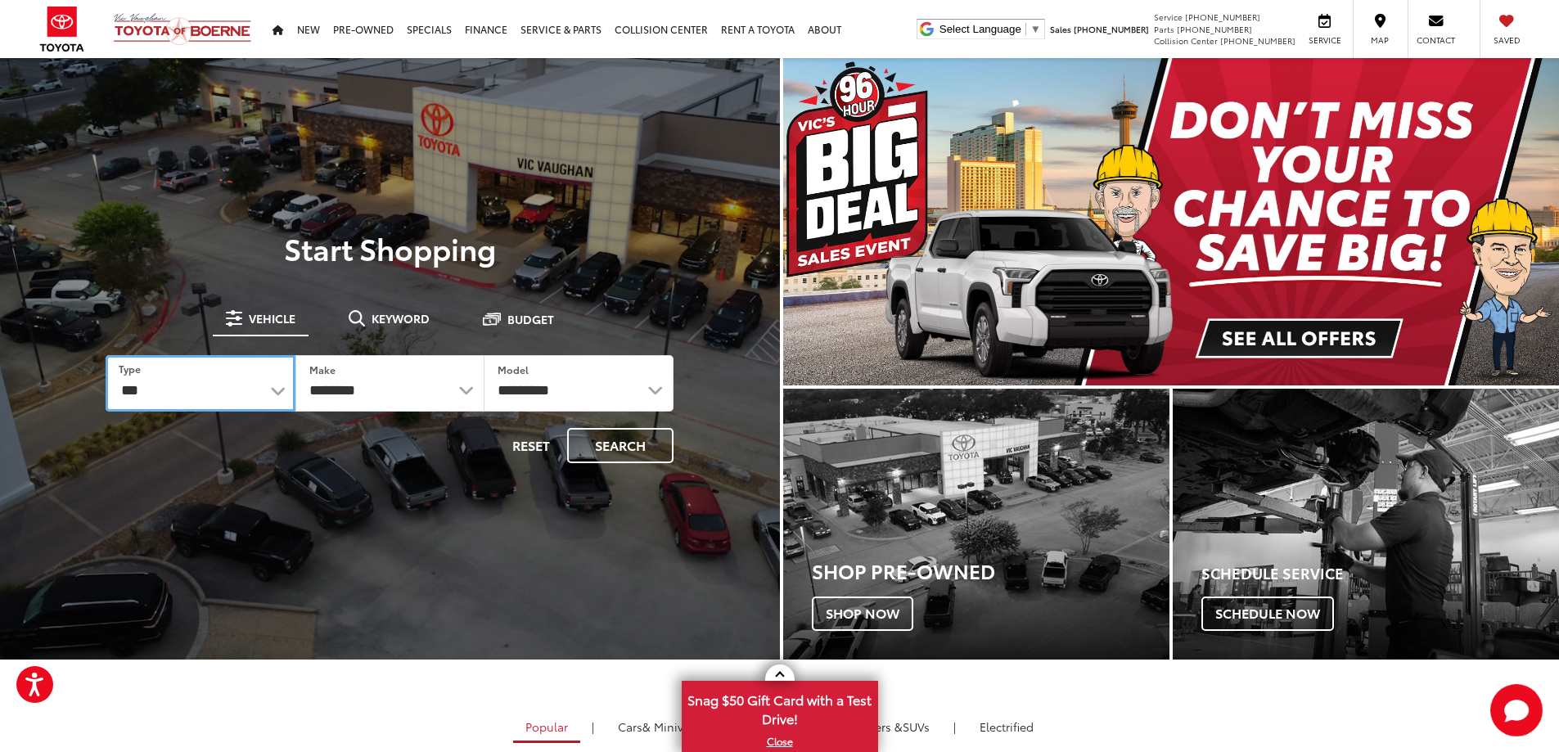
select select
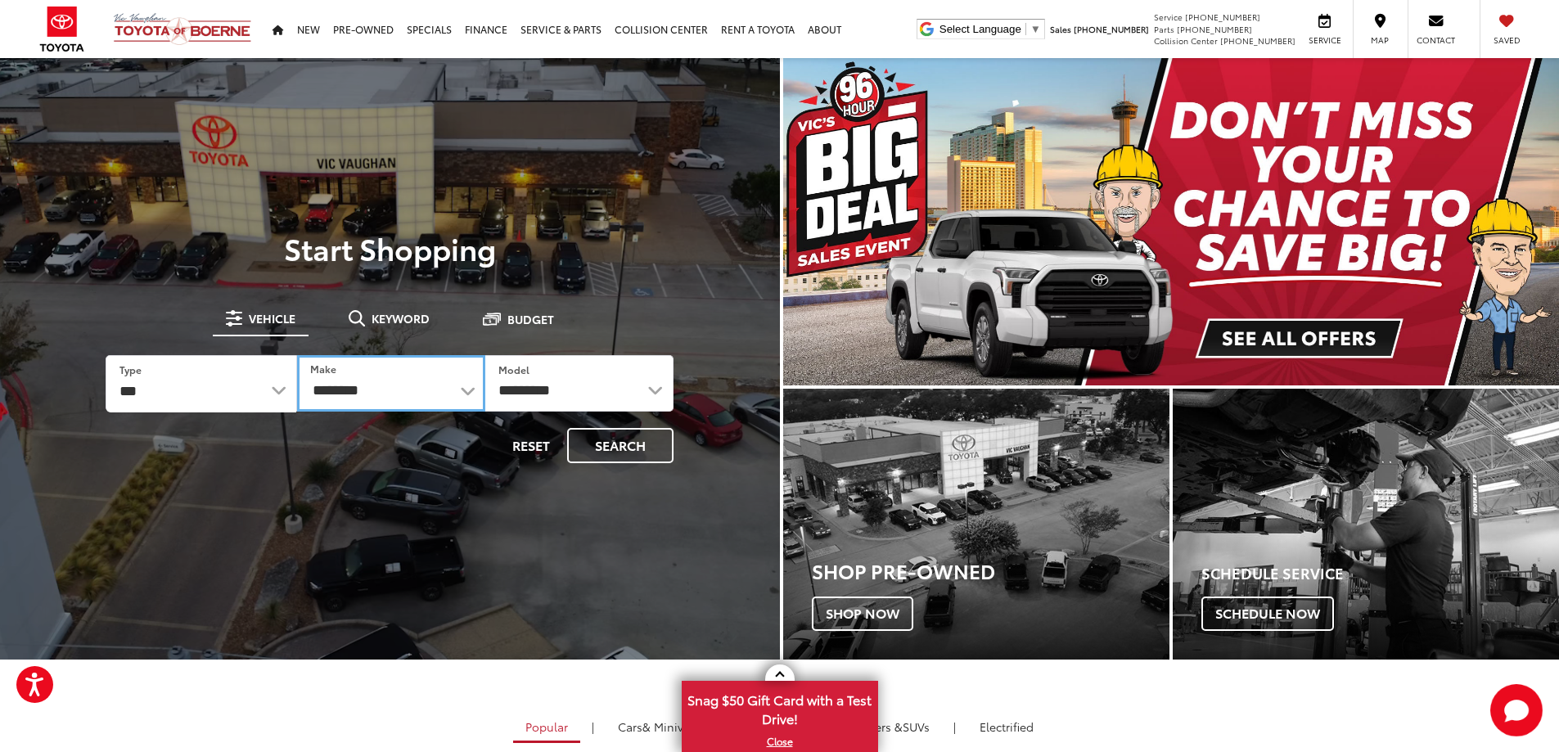
drag, startPoint x: 468, startPoint y: 386, endPoint x: 460, endPoint y: 390, distance: 9.1
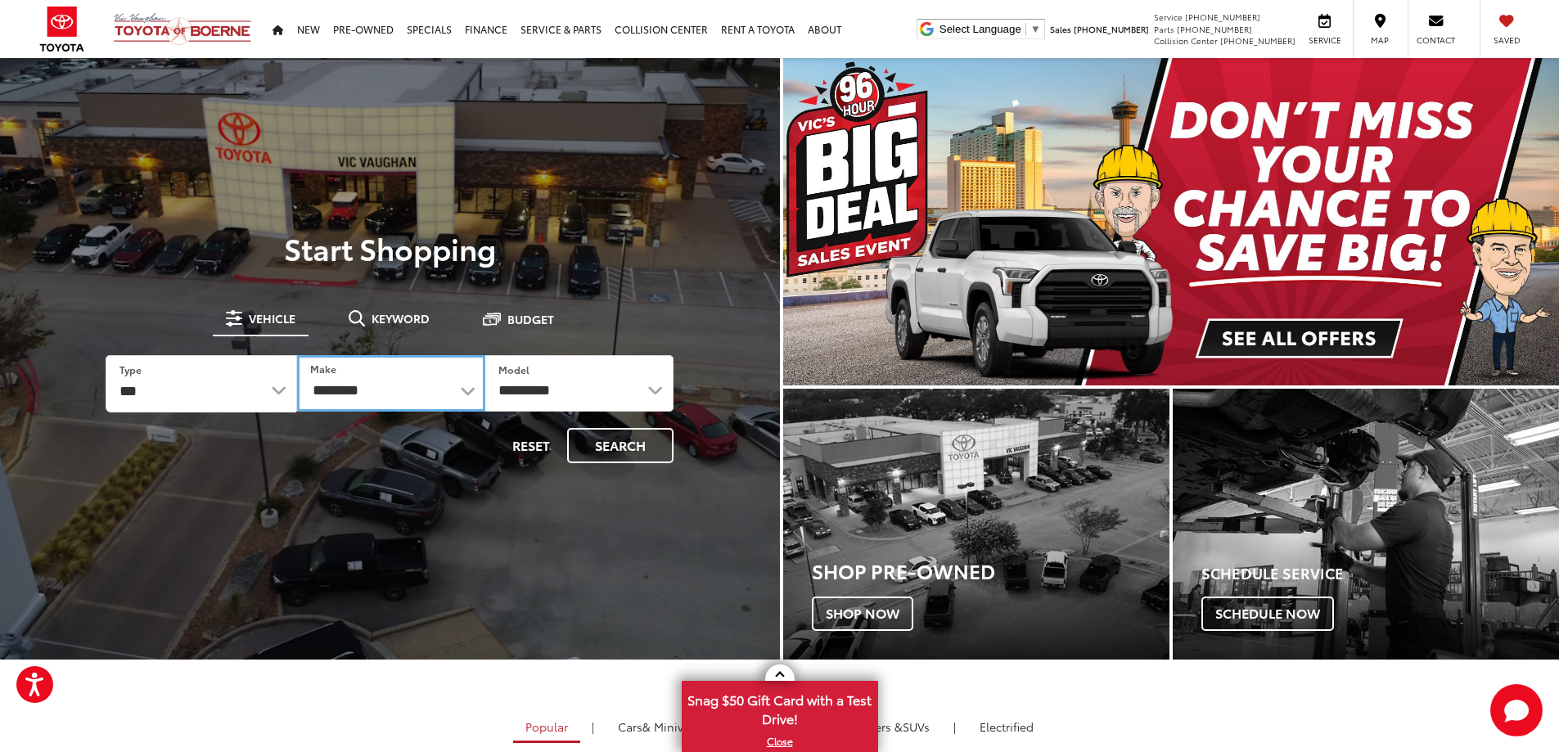
click at [468, 387] on select "**********" at bounding box center [391, 383] width 188 height 56
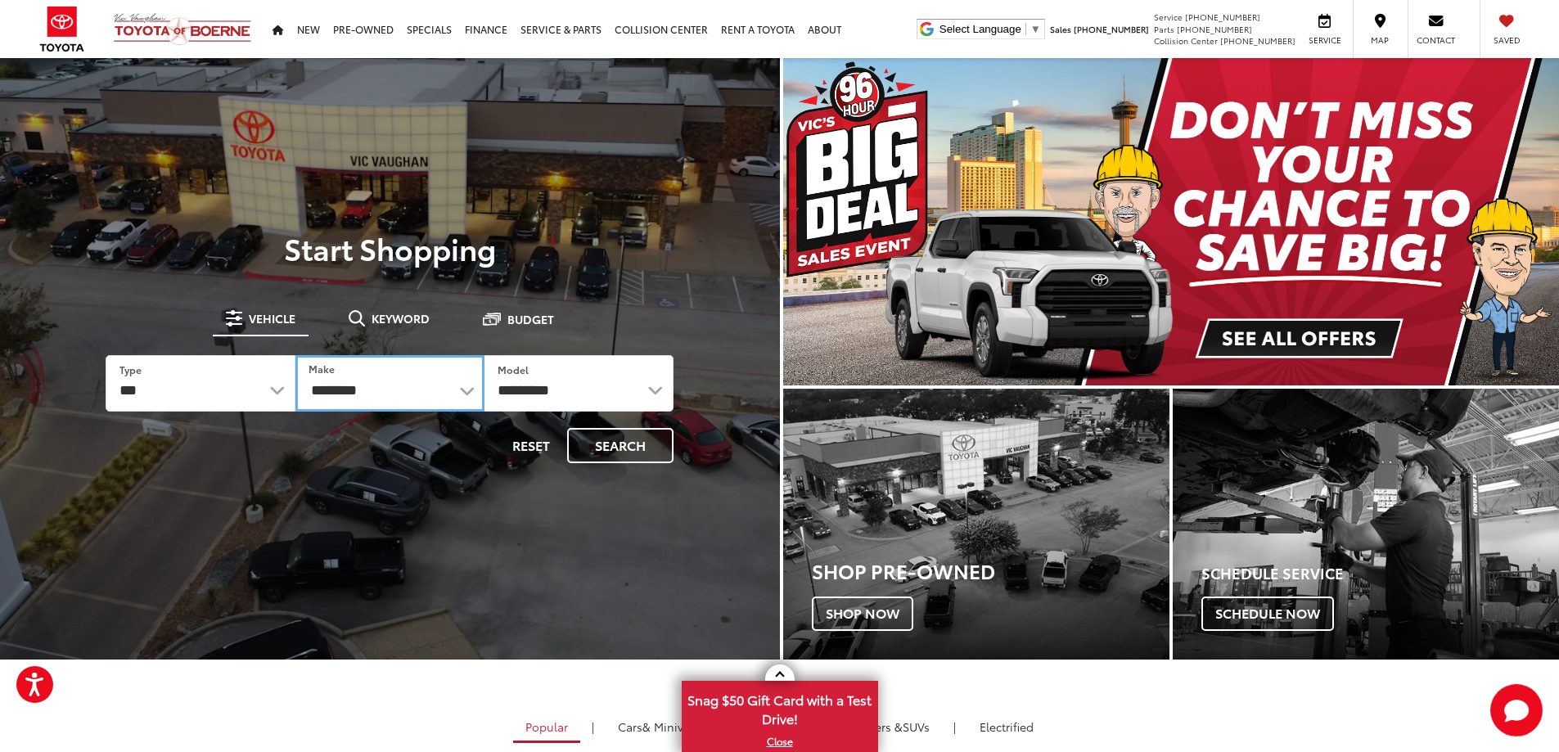
select select "***"
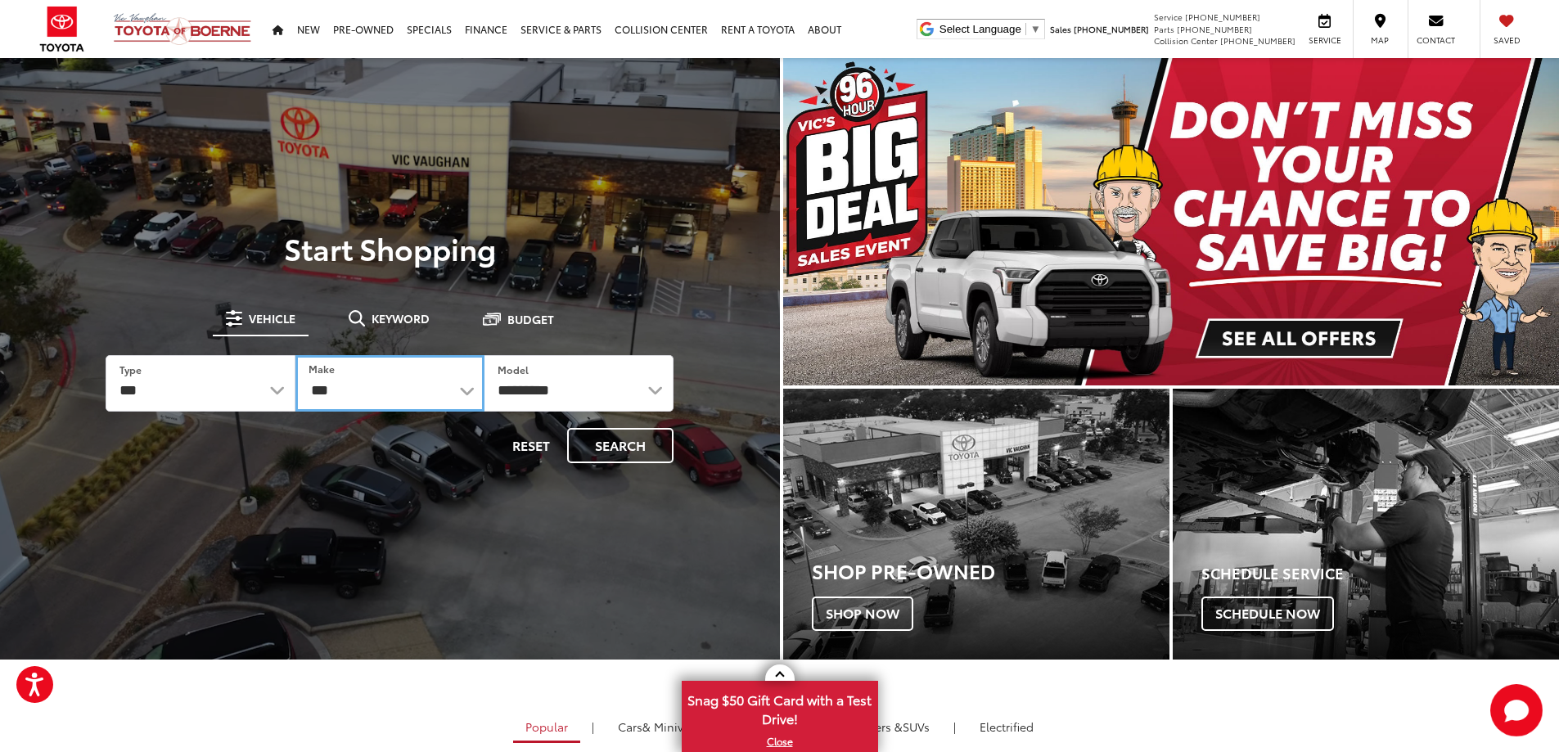
click at [295, 355] on select "**********" at bounding box center [389, 383] width 189 height 56
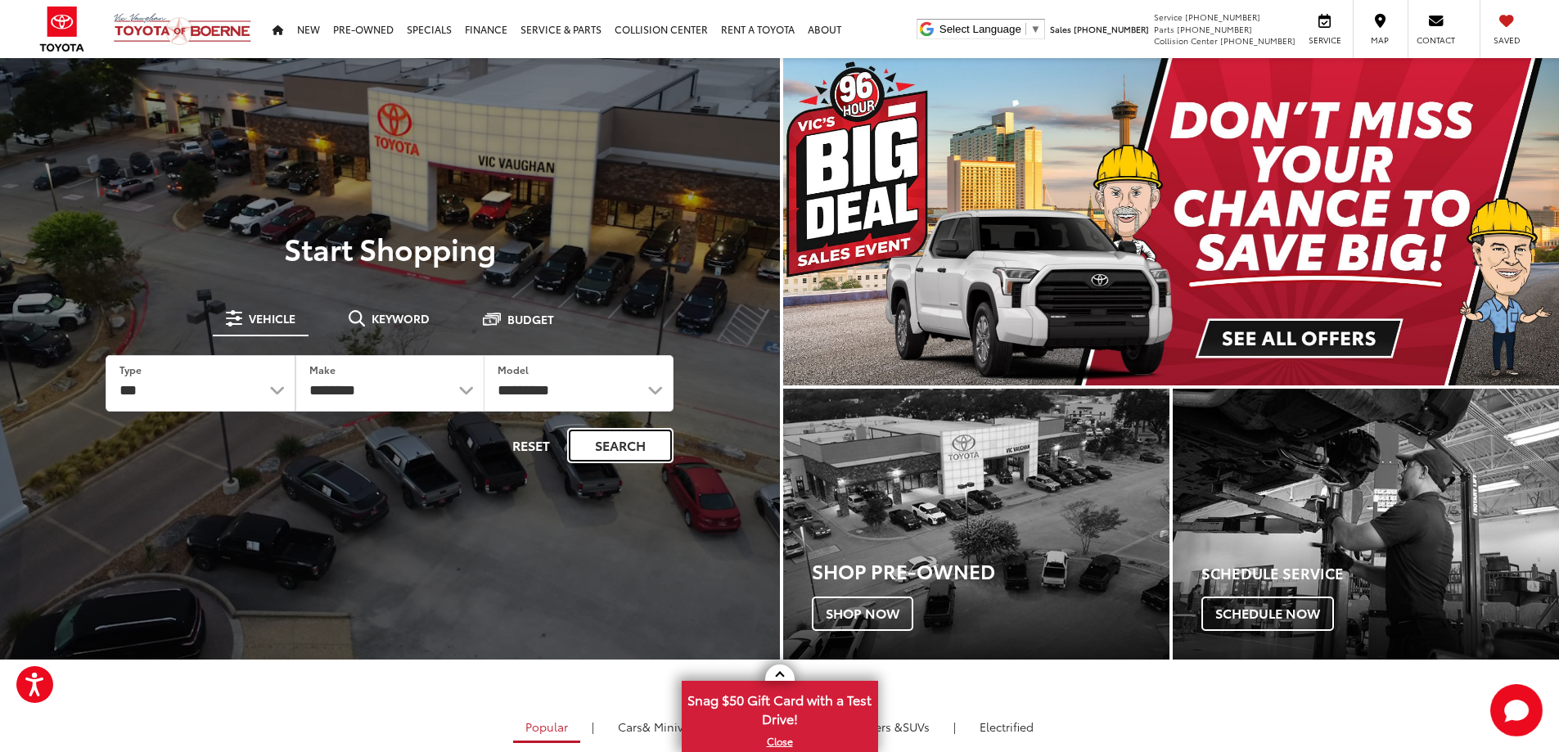
click at [591, 450] on button "Search" at bounding box center [620, 445] width 106 height 35
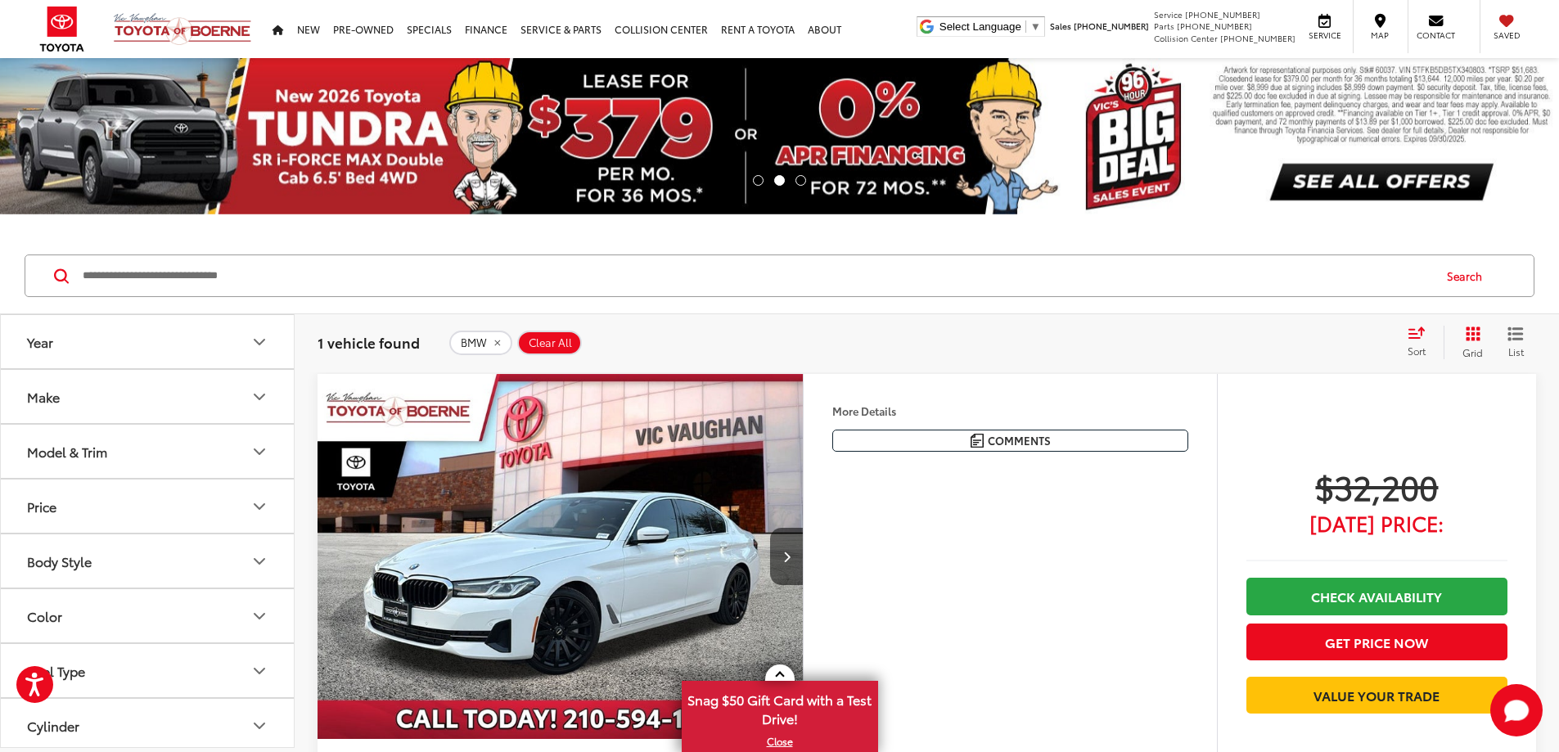
drag, startPoint x: 969, startPoint y: 471, endPoint x: 1115, endPoint y: 467, distance: 146.5
click at [0, 0] on div "2022 BMW 5 Series 530i Alpine White Inspected, Bluetooth®, Cognac Artificial Le…" at bounding box center [0, 0] width 0 height 0
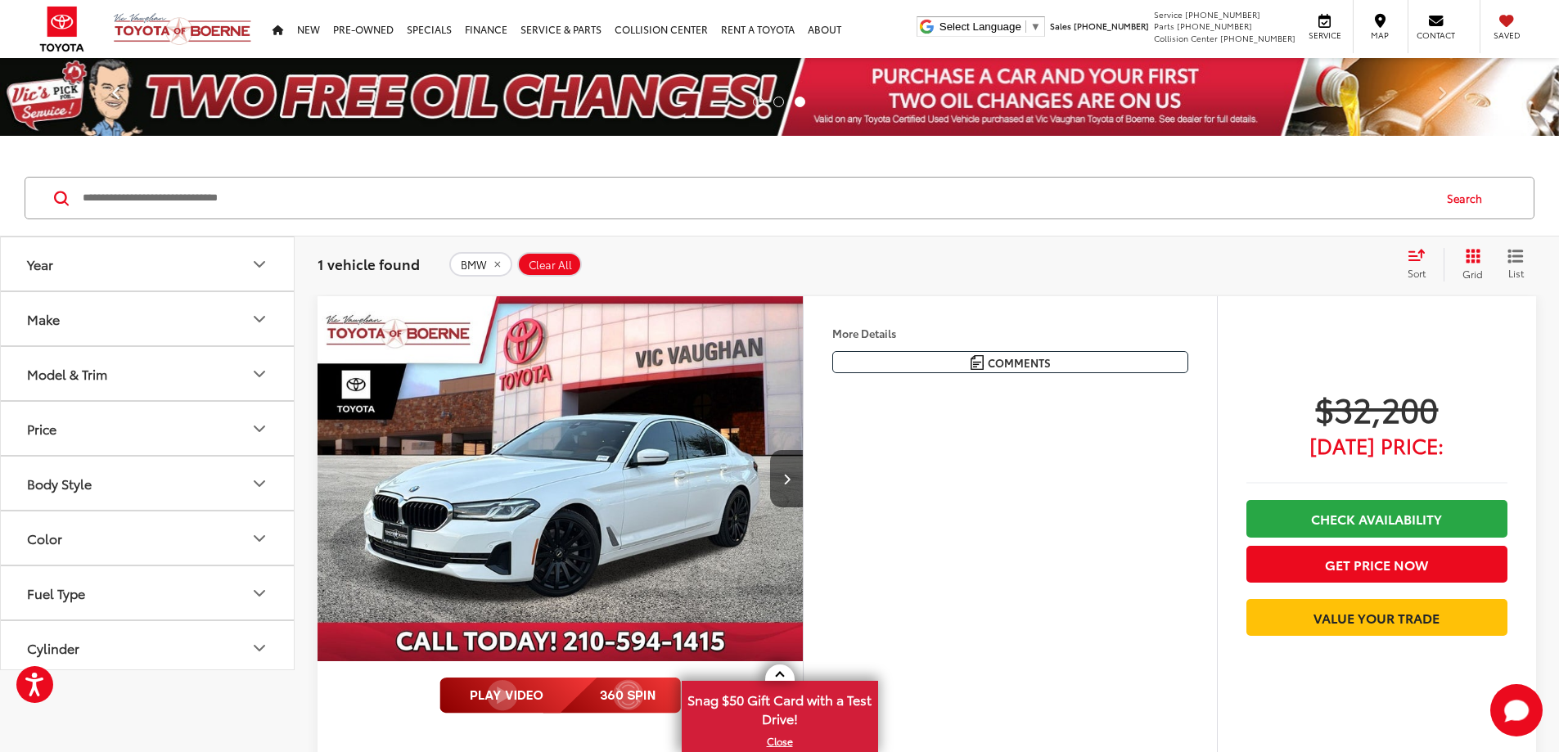
copy div "2022 BMW 5 Series 530i"
